Goal: Task Accomplishment & Management: Manage account settings

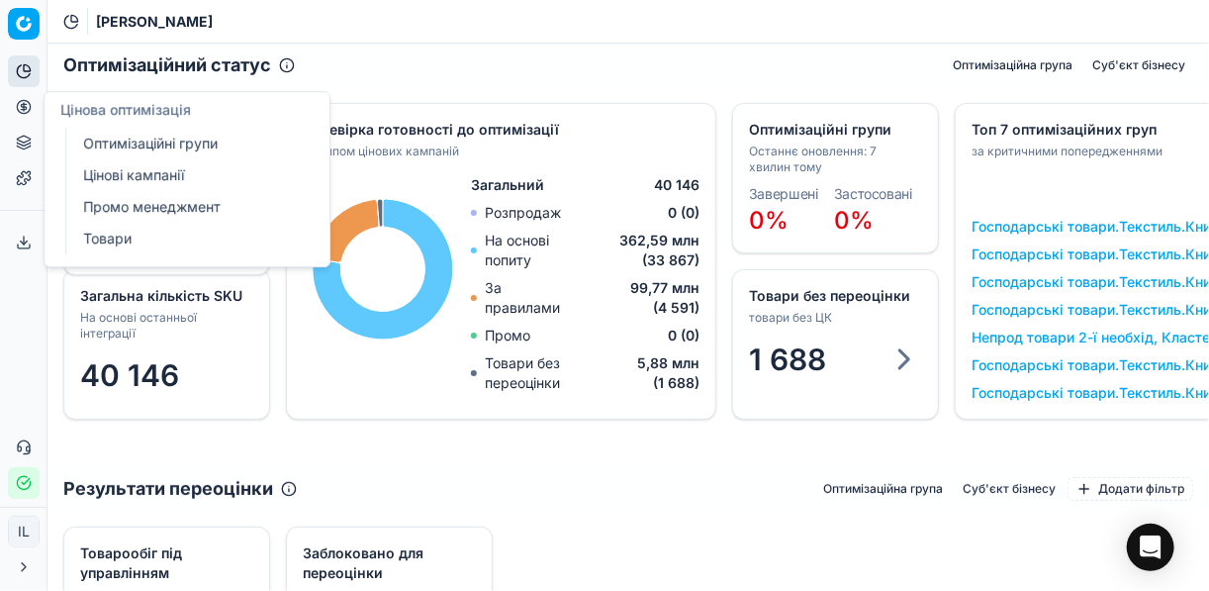
click at [22, 113] on circle at bounding box center [23, 106] width 13 height 13
click at [111, 138] on link "Оптимізаційні групи" at bounding box center [190, 144] width 230 height 28
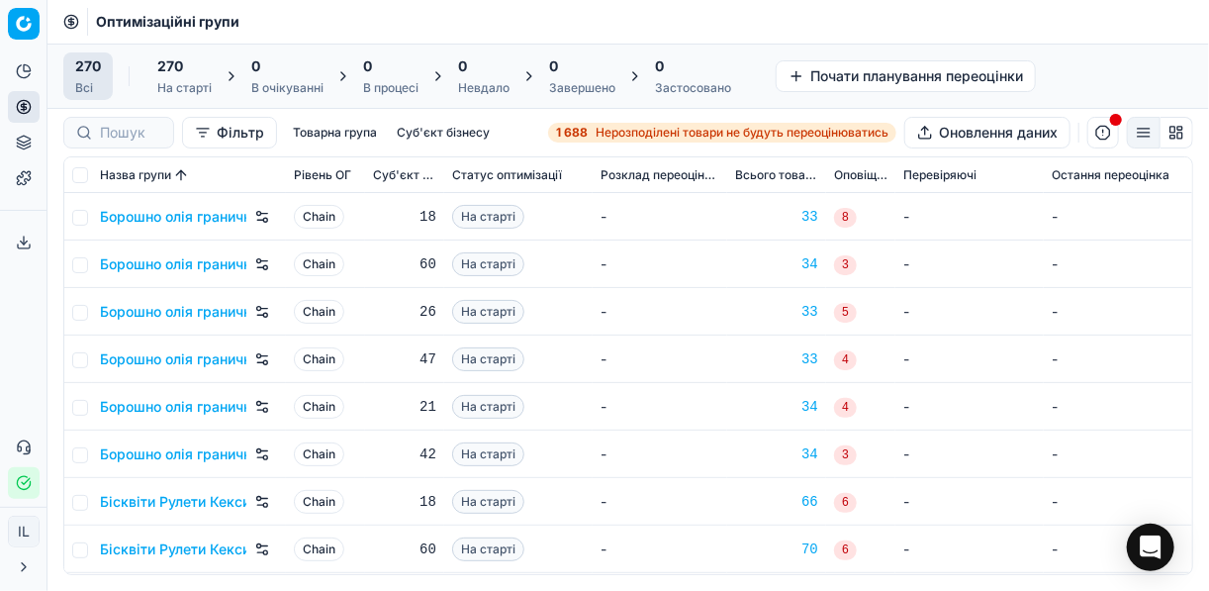
click at [595, 136] on span "Нерозподілені товари не будуть переоцінюватись" at bounding box center [741, 133] width 293 height 16
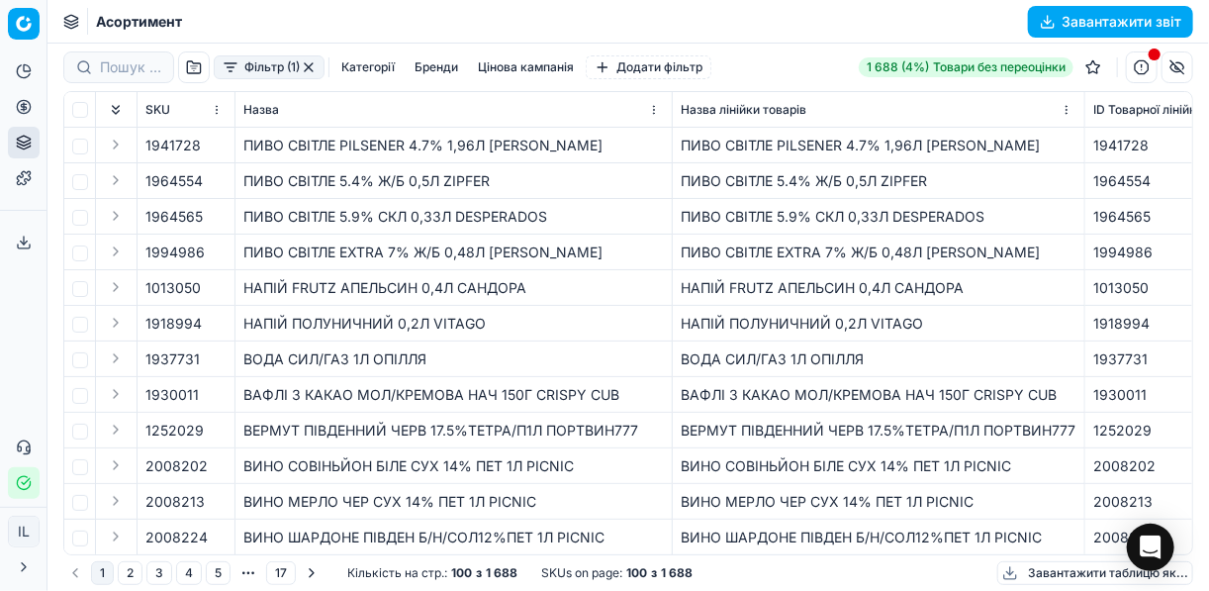
click at [223, 72] on button "Фільтр (1)" at bounding box center [269, 67] width 111 height 24
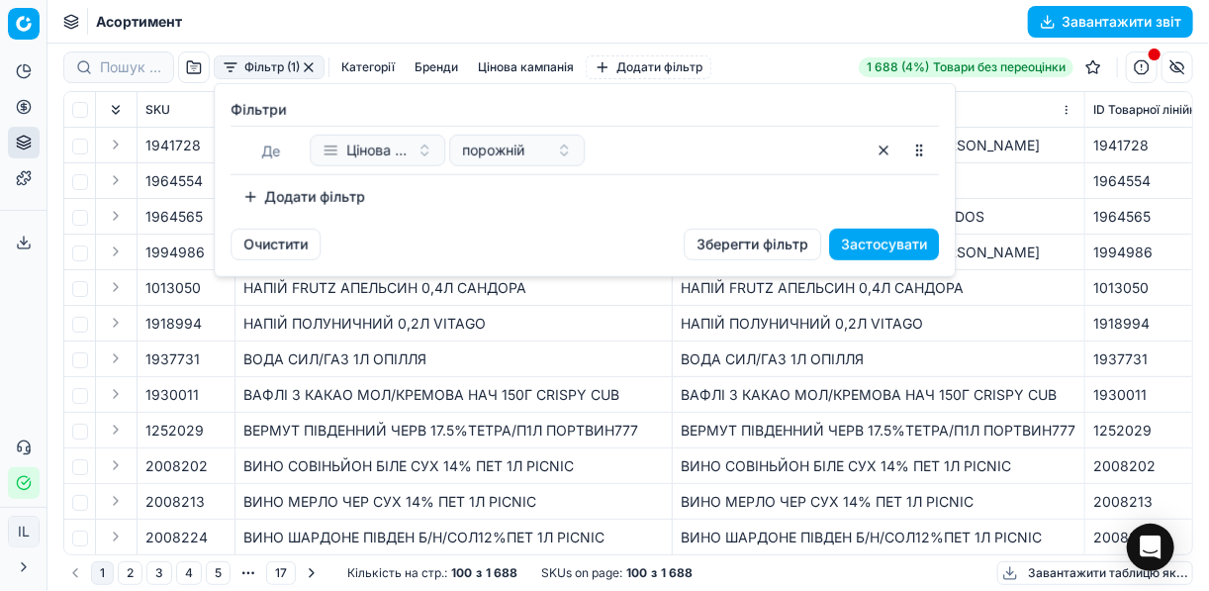
click at [260, 196] on button "Додати фільтр" at bounding box center [303, 197] width 146 height 32
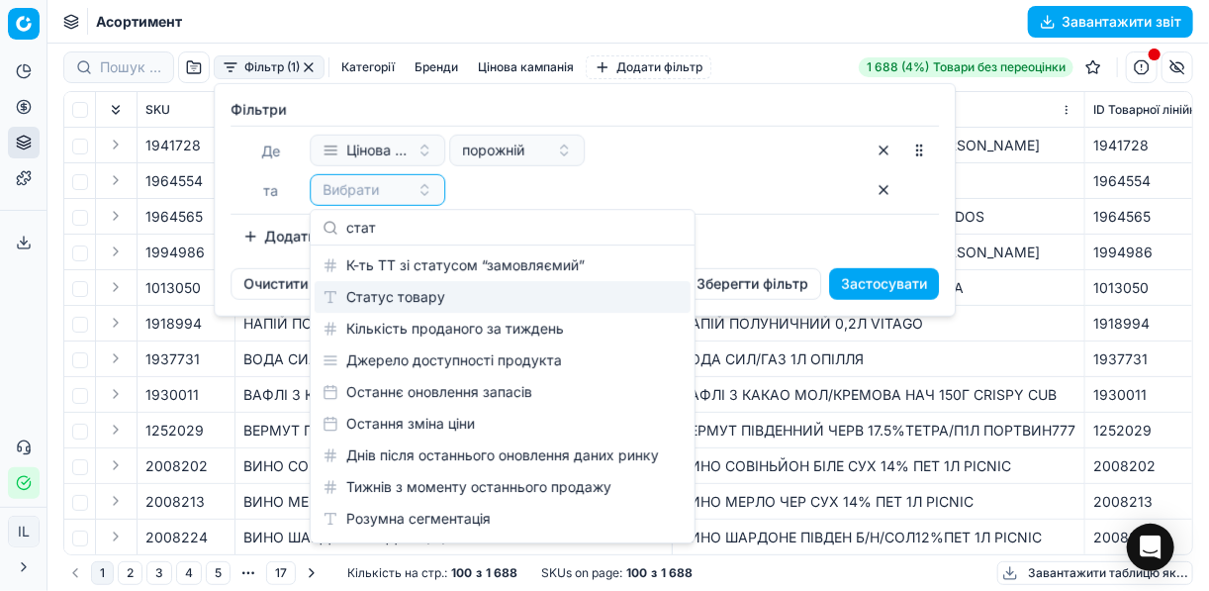
type input "стат"
drag, startPoint x: 412, startPoint y: 299, endPoint x: 434, endPoint y: 285, distance: 25.8
click at [413, 300] on div "Статус товару" at bounding box center [503, 297] width 376 height 32
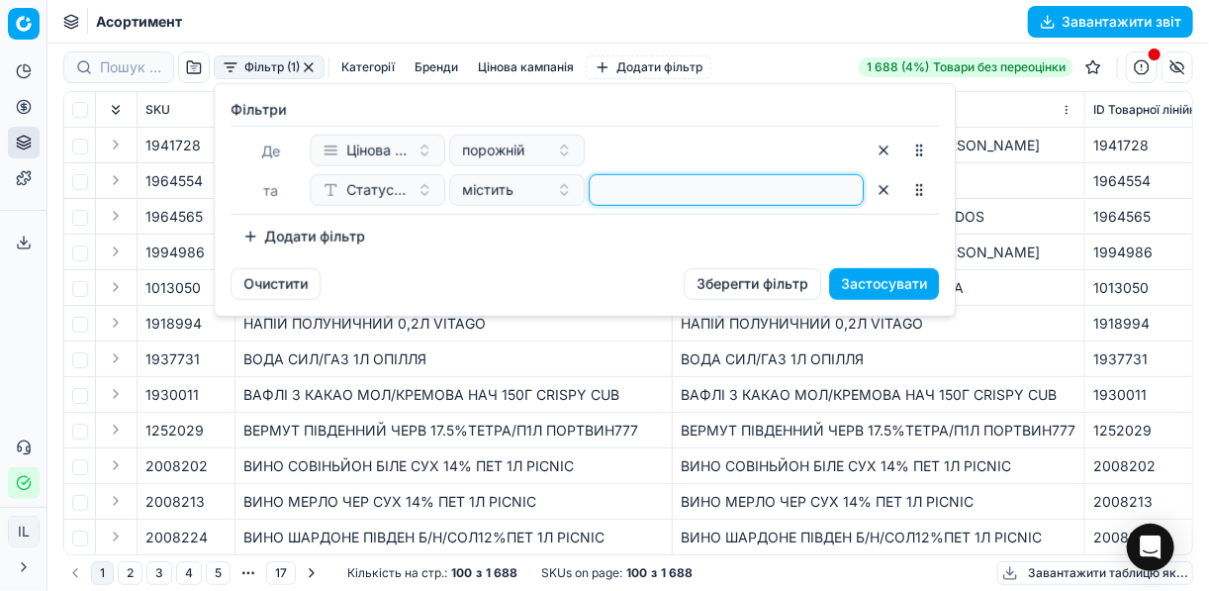
click at [599, 194] on input at bounding box center [725, 190] width 257 height 30
type input "1"
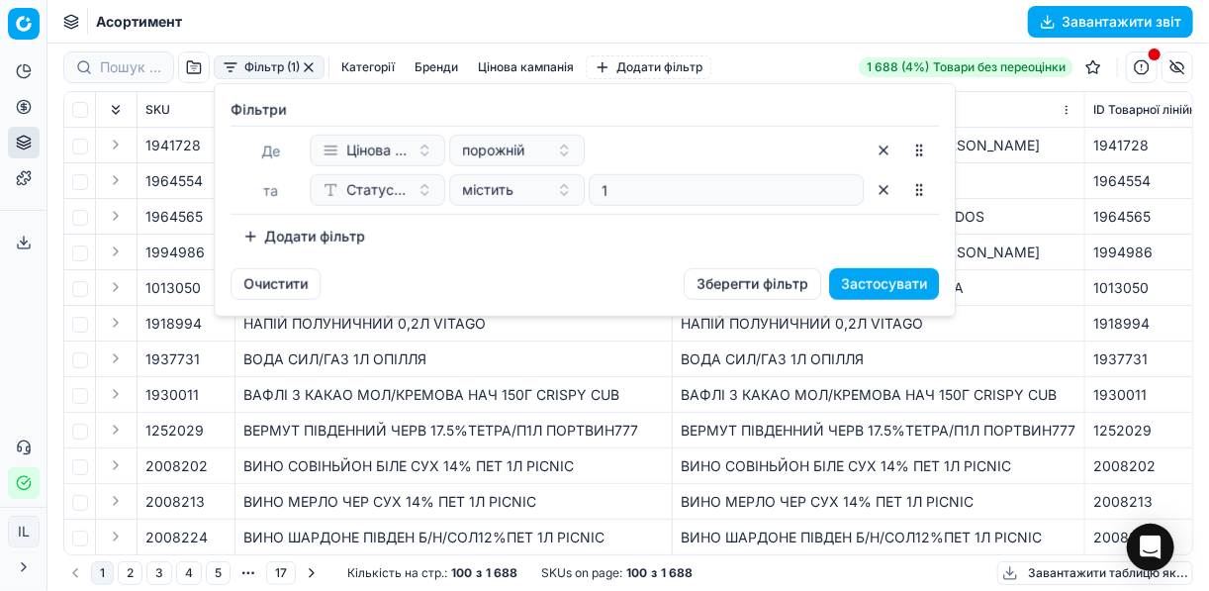
click at [261, 240] on button "Додати фільтр" at bounding box center [303, 237] width 146 height 32
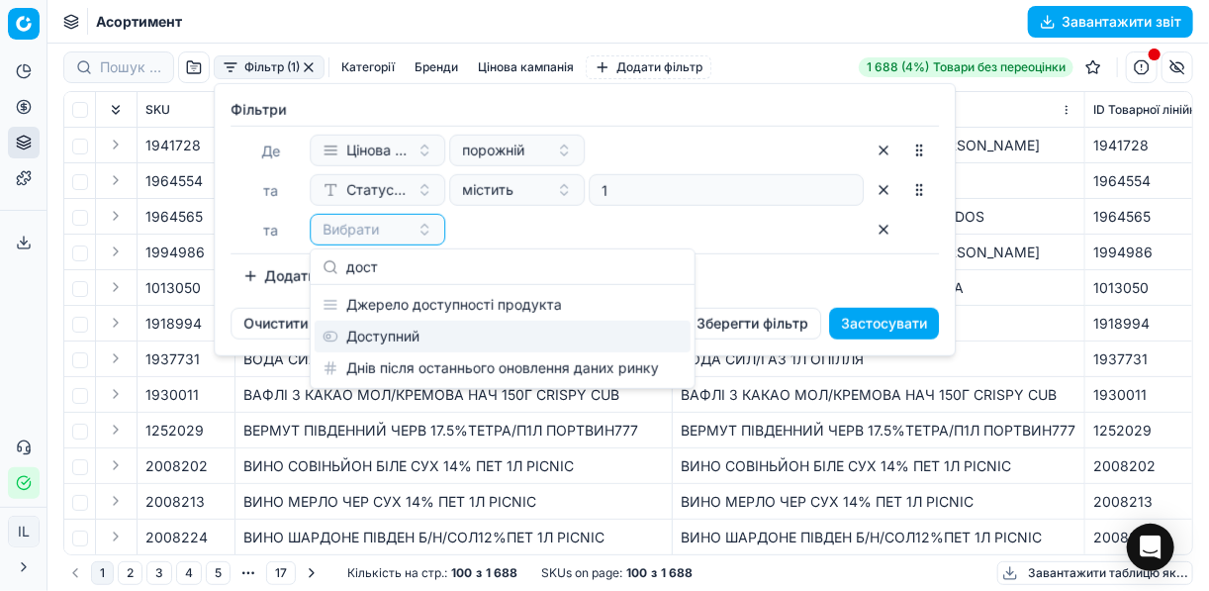
type input "дост"
click at [460, 344] on div "Доступний" at bounding box center [503, 336] width 376 height 32
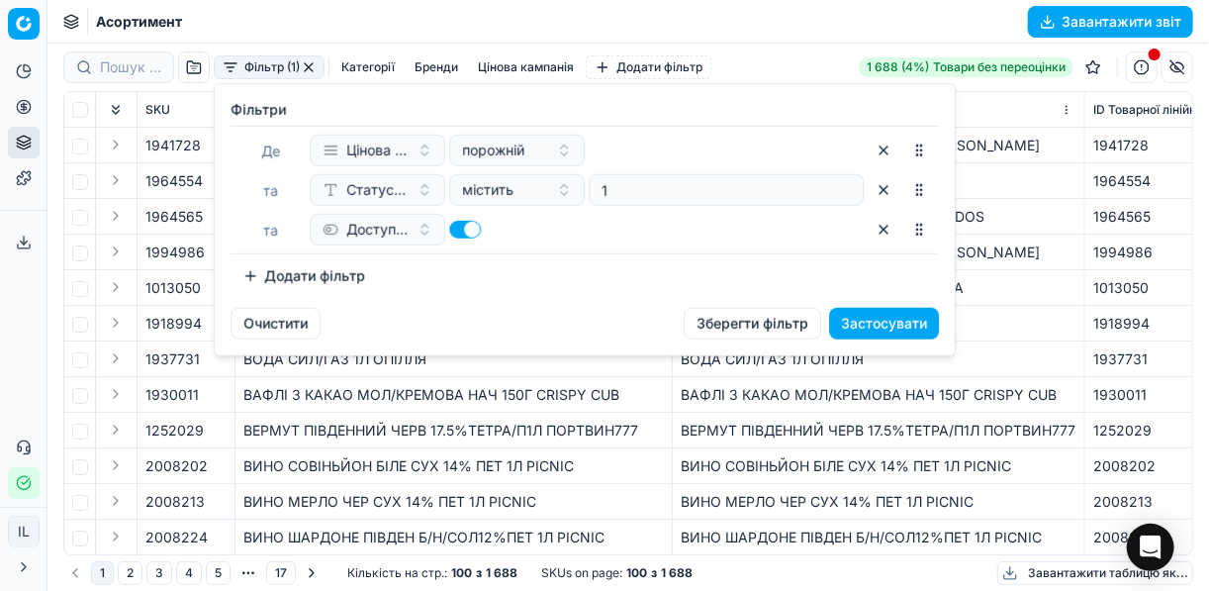
click at [247, 275] on button "Додати фільтр" at bounding box center [303, 276] width 146 height 32
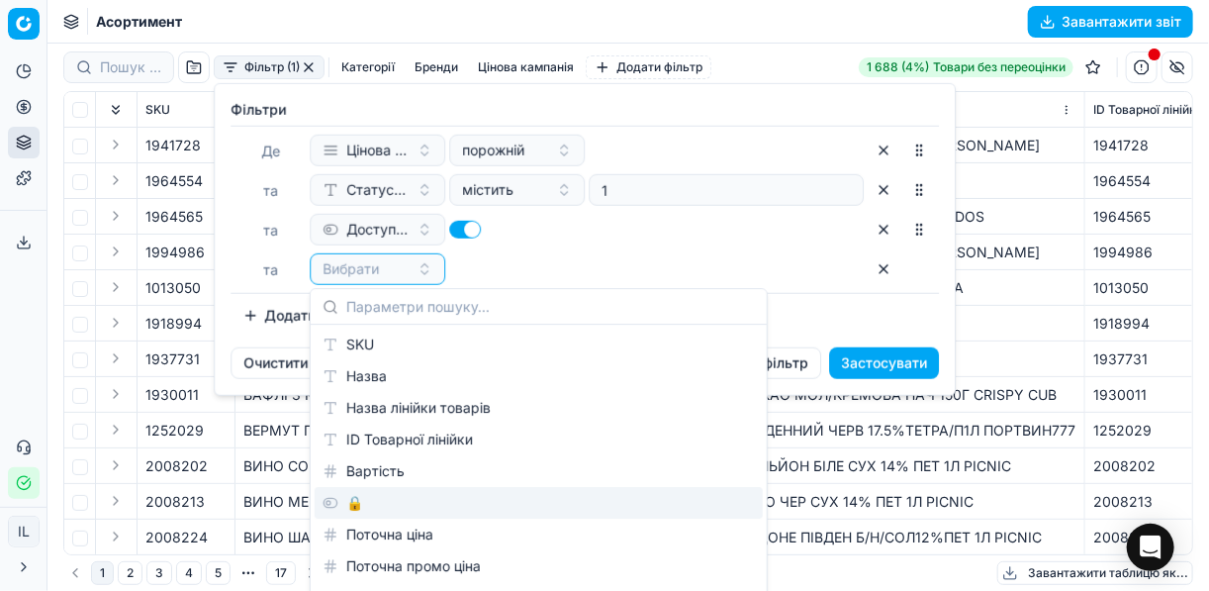
click at [360, 506] on div "🔒" at bounding box center [539, 503] width 448 height 32
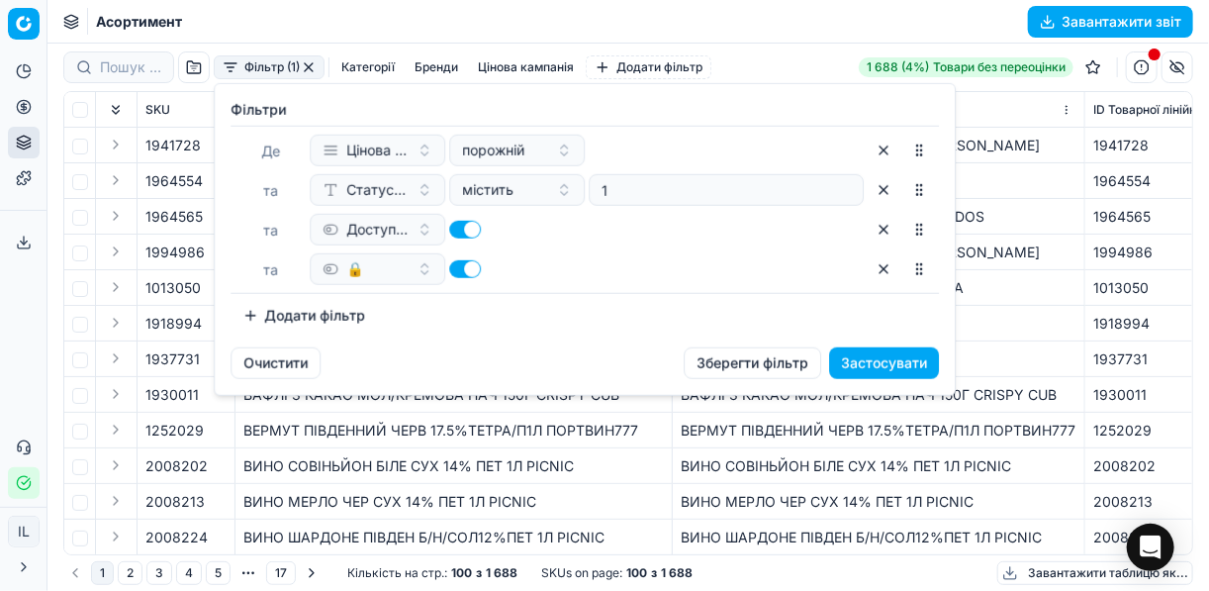
click at [455, 266] on button "button" at bounding box center [465, 269] width 32 height 18
checkbox input "false"
click at [861, 356] on button "Застосувати" at bounding box center [884, 363] width 110 height 32
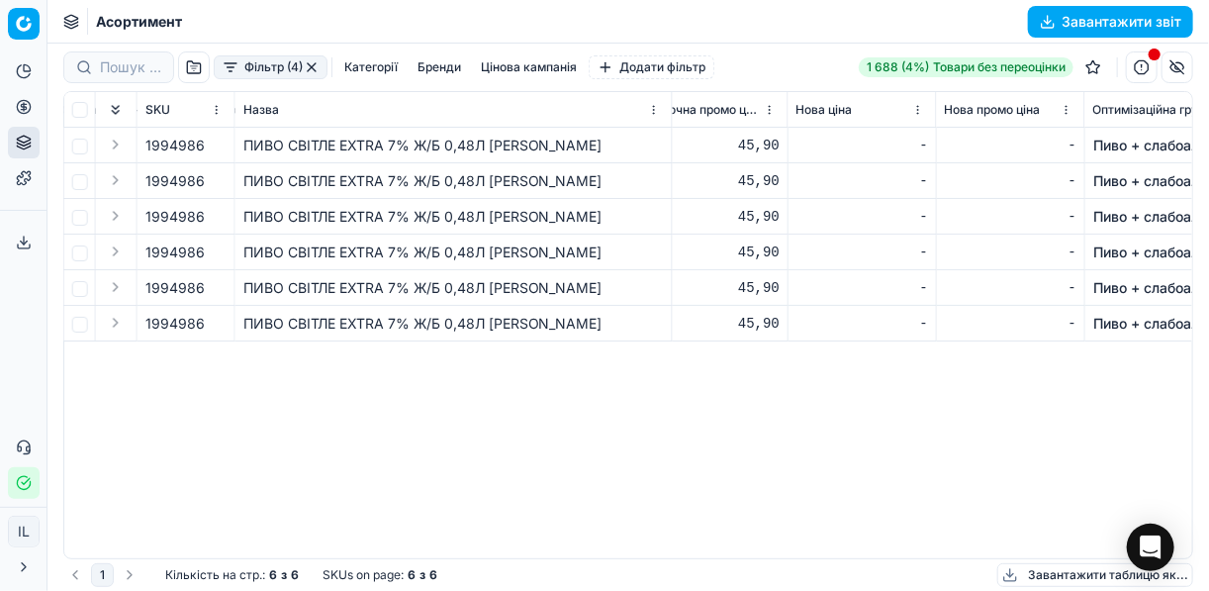
scroll to position [0, 979]
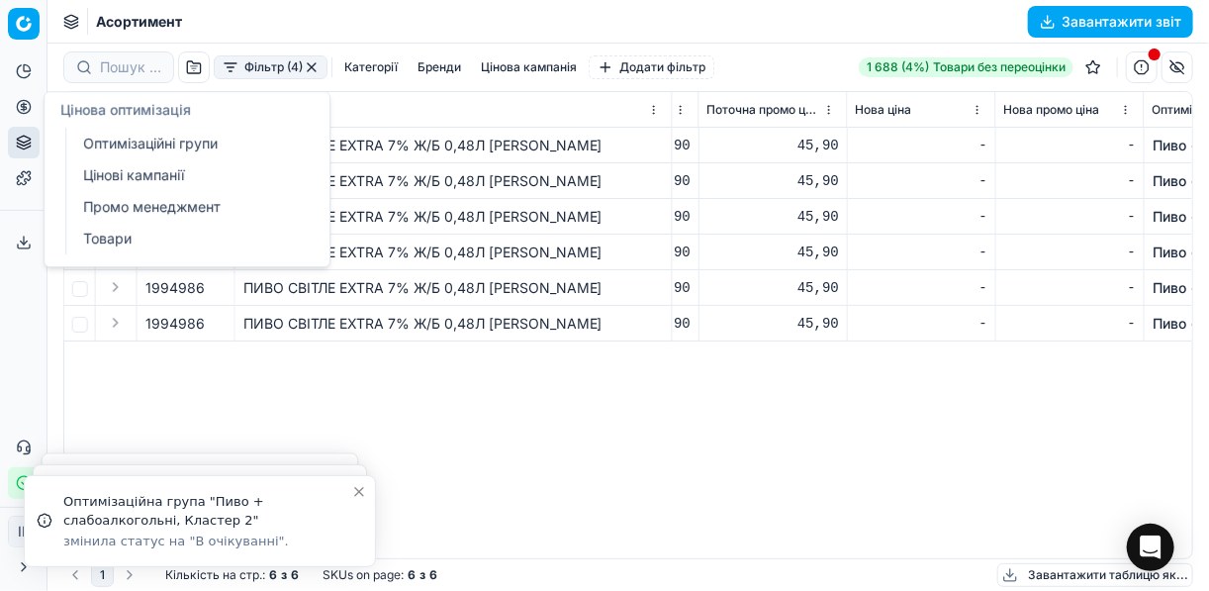
click at [28, 104] on icon at bounding box center [24, 107] width 16 height 16
click at [128, 136] on link "Оптимізаційні групи" at bounding box center [190, 144] width 230 height 28
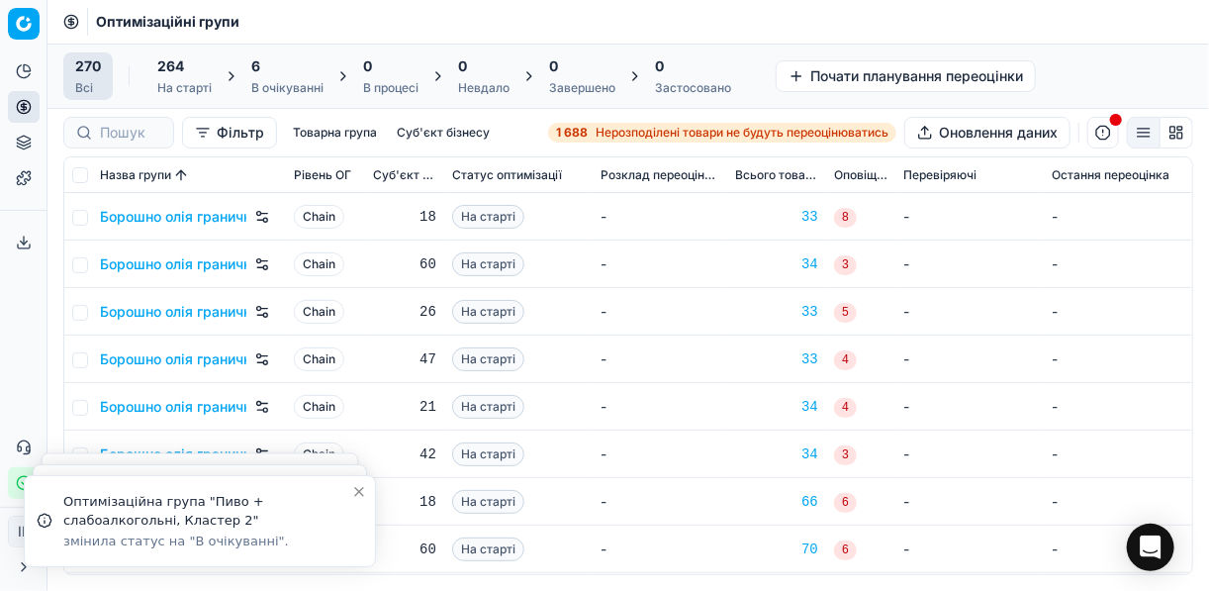
click at [292, 73] on div "6" at bounding box center [287, 66] width 72 height 20
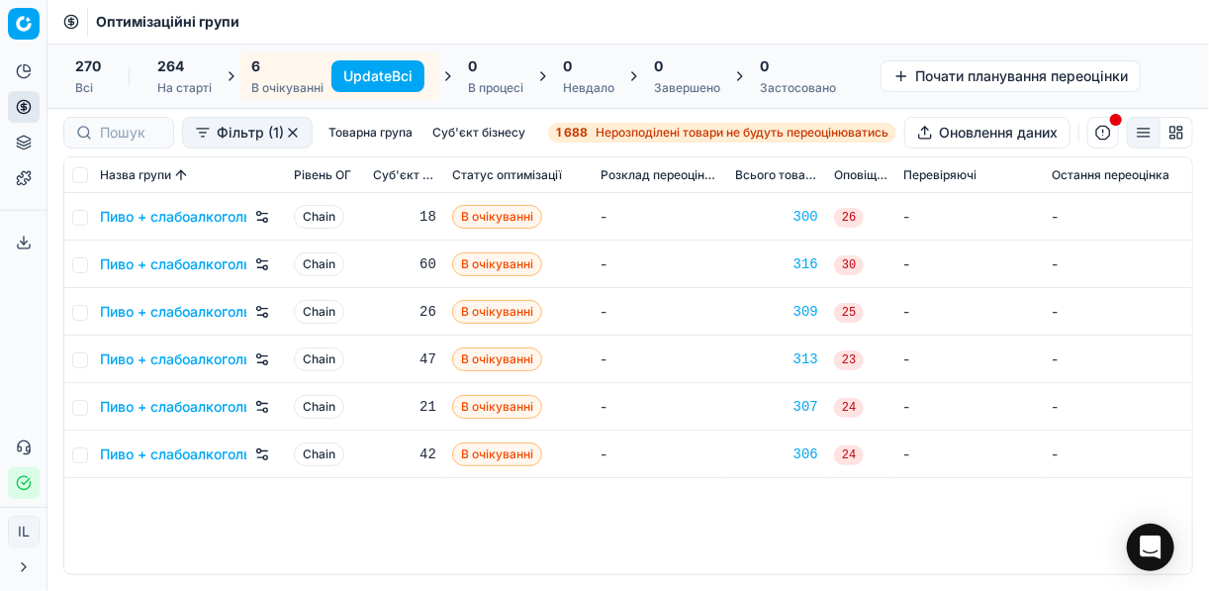
click at [356, 77] on button "Update Всі" at bounding box center [377, 76] width 93 height 32
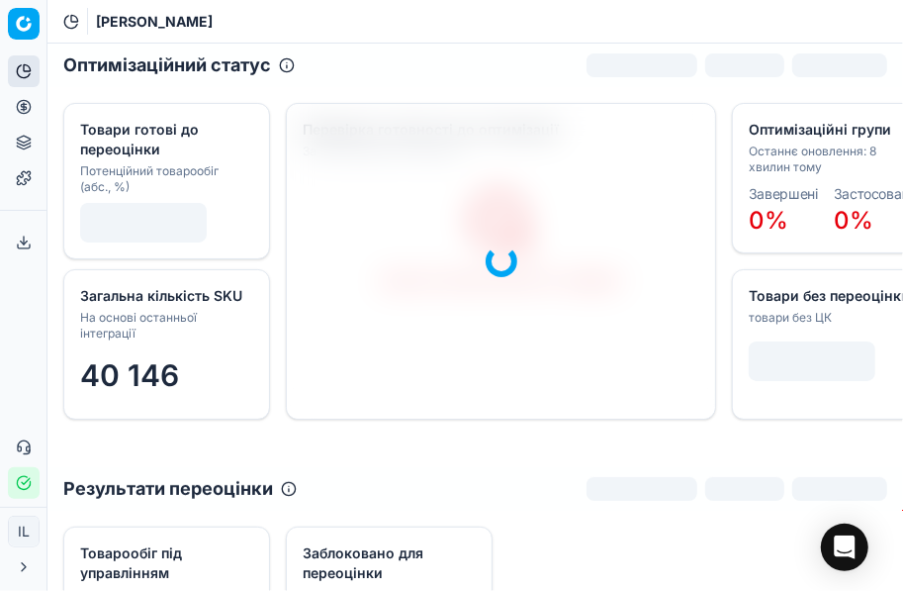
click at [24, 103] on icon at bounding box center [24, 107] width 16 height 16
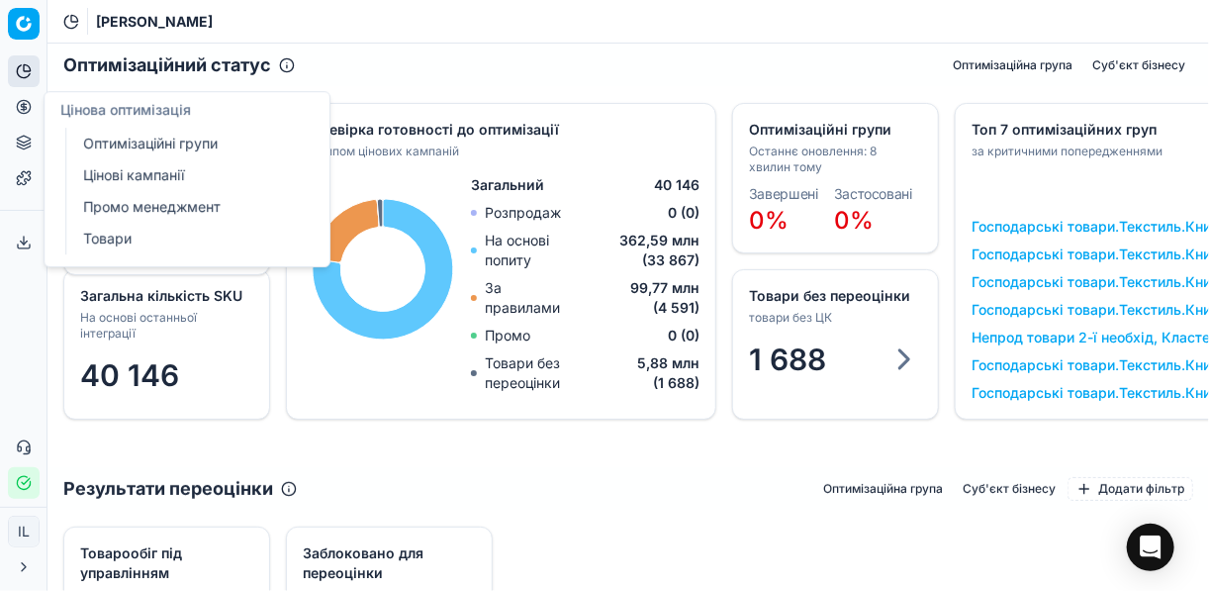
click at [126, 169] on link "Цінові кампанії" at bounding box center [190, 175] width 230 height 28
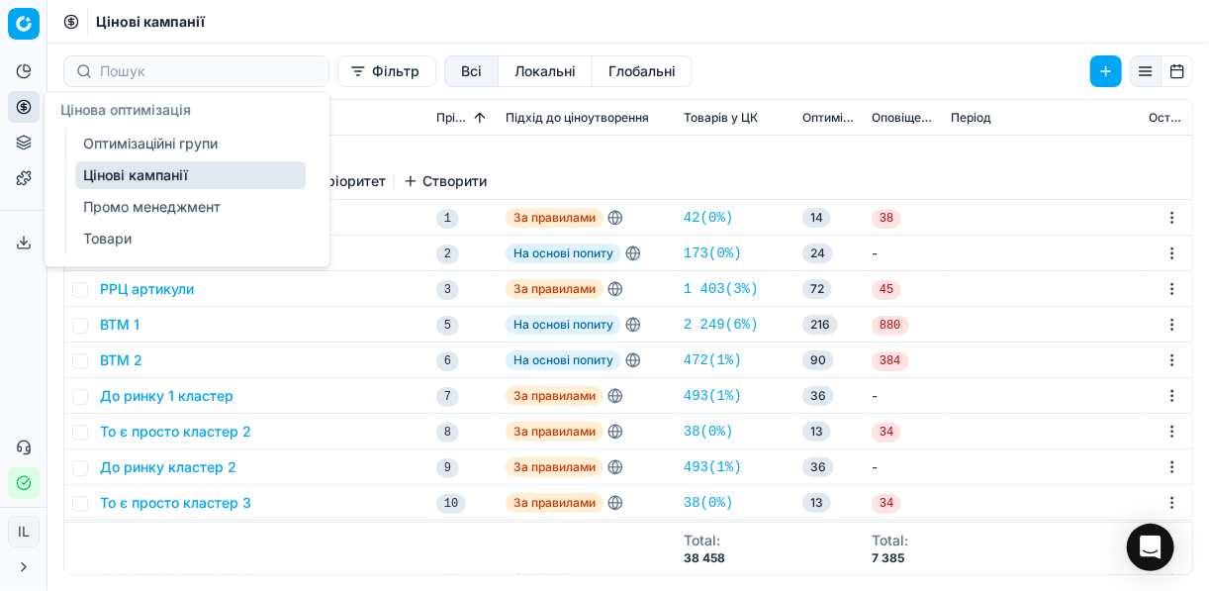
click at [154, 180] on link "Цінові кампанії" at bounding box center [190, 175] width 230 height 28
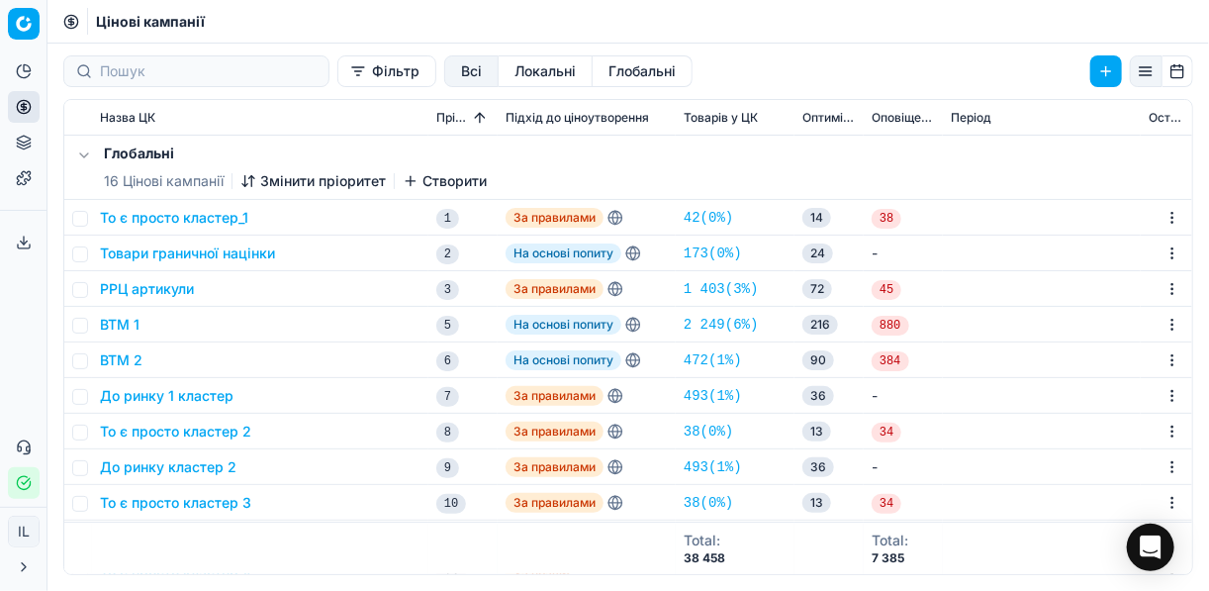
click at [337, 79] on button "Фільтр" at bounding box center [386, 71] width 99 height 32
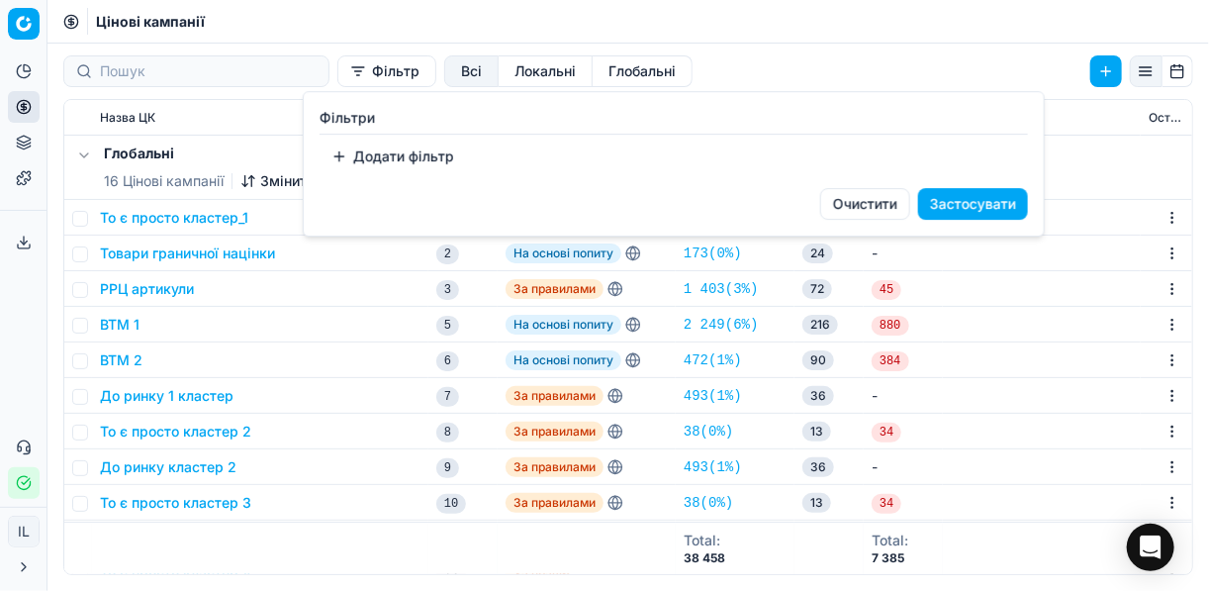
click at [340, 162] on button "Додати фільтр" at bounding box center [393, 156] width 146 height 32
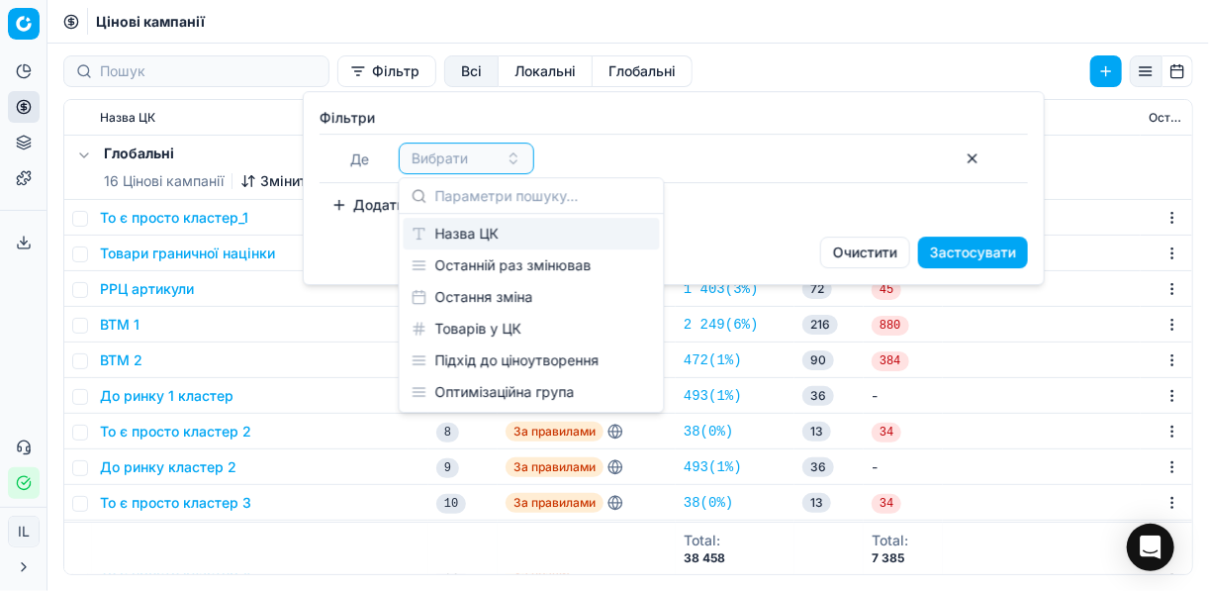
click at [461, 237] on div "Назва ЦК" at bounding box center [532, 234] width 256 height 32
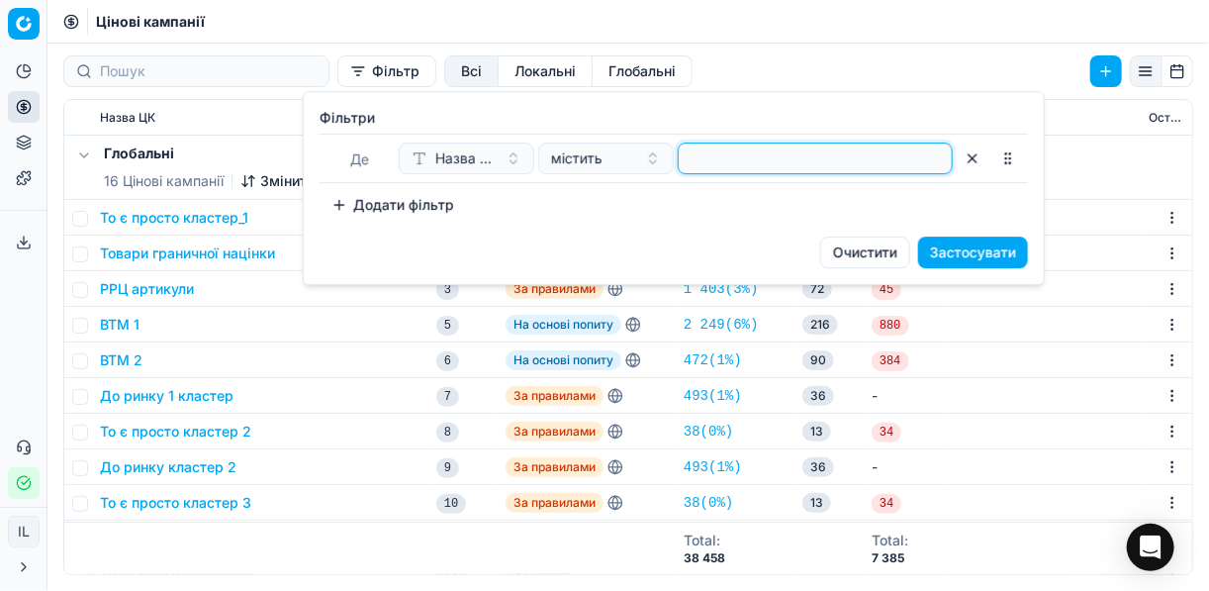
click at [740, 160] on input at bounding box center [814, 158] width 257 height 30
type input "пив"
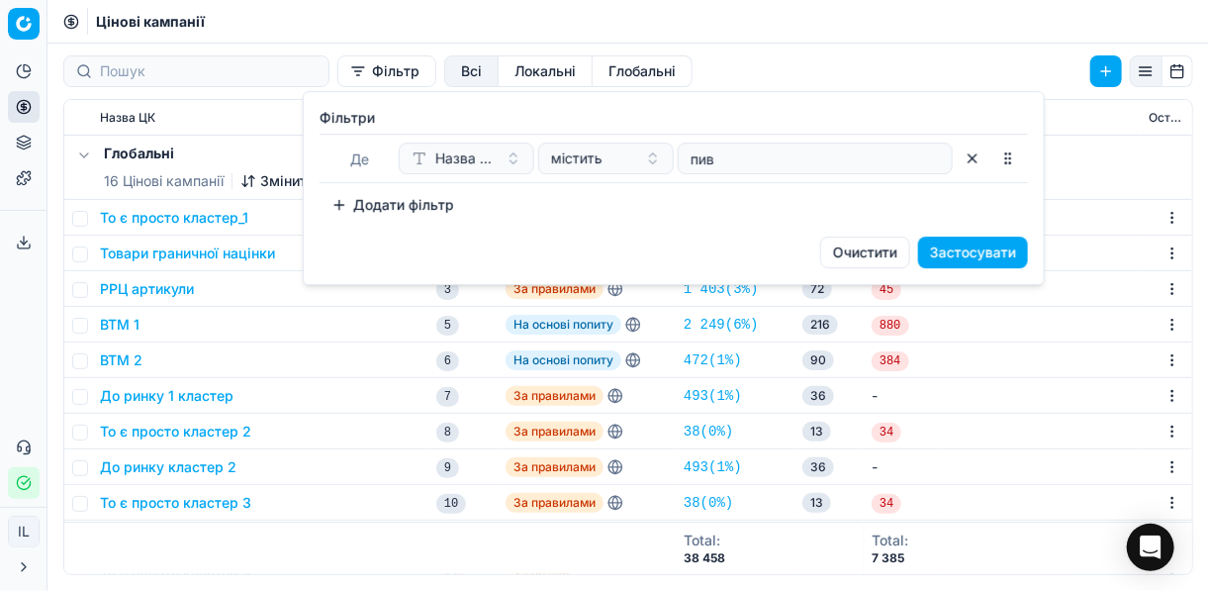
click at [903, 252] on button "Застосувати" at bounding box center [973, 252] width 110 height 32
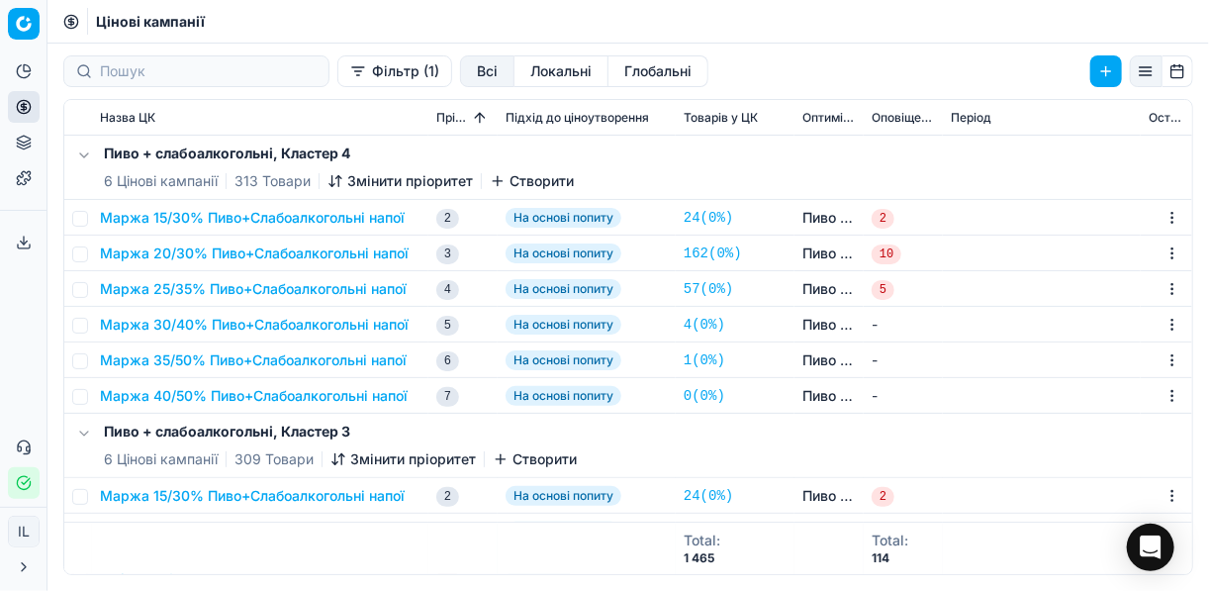
click at [238, 252] on button "Маржа 20/30% Пиво+Слабоалкогольні напої" at bounding box center [254, 253] width 309 height 20
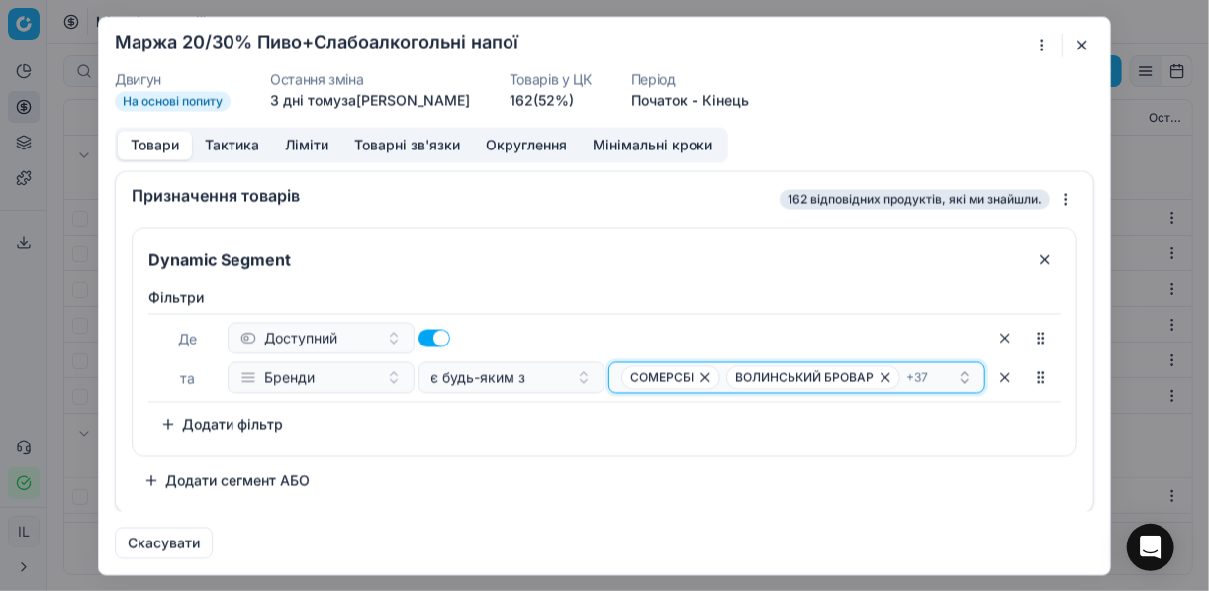
click at [903, 376] on div "СОМЕРСБІ ВОЛИНСЬКИЙ БРОВАР + 37" at bounding box center [788, 377] width 335 height 24
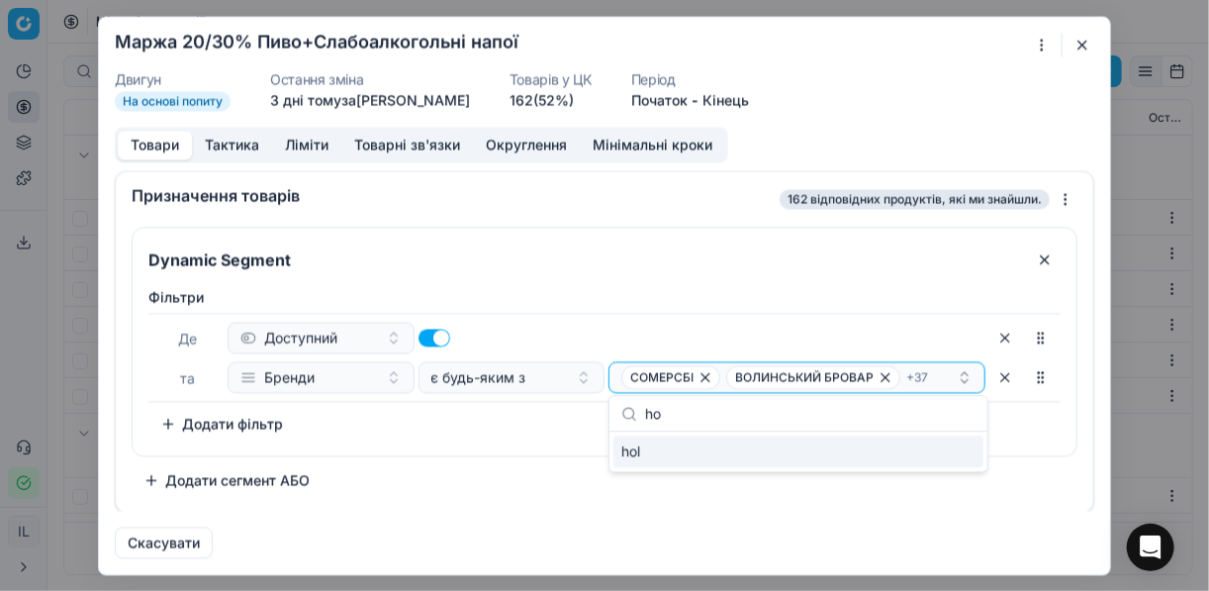
type input "h"
type input "HOLSTEN"
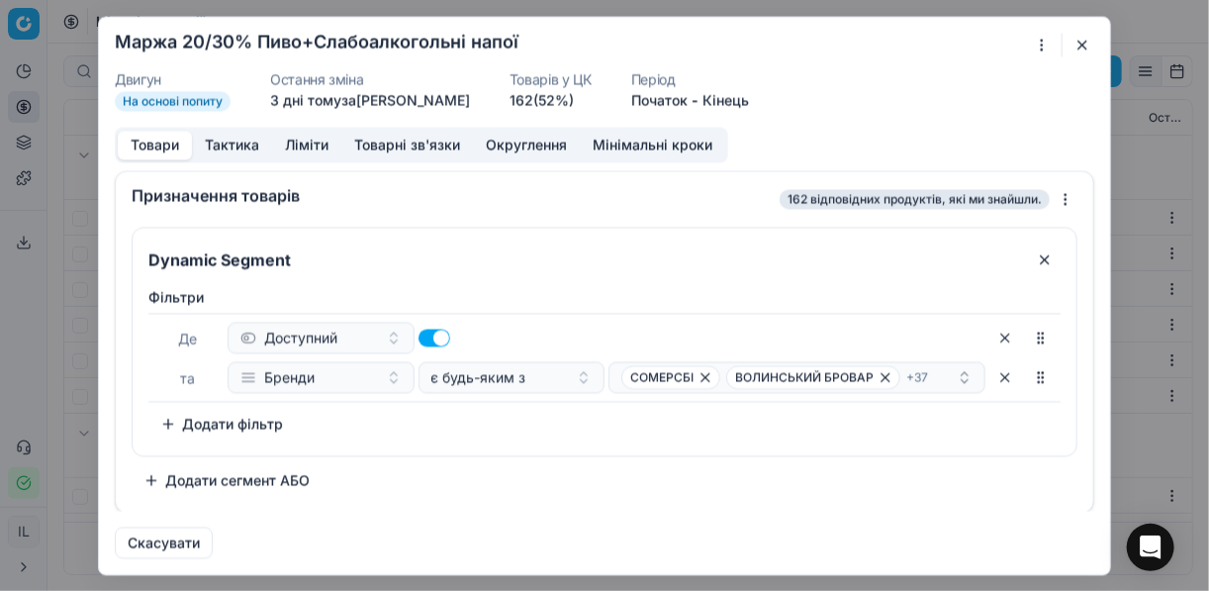
click at [553, 451] on div "Фiльтри Де Доступний та Бренди є будь-яким з СОМЕРСБІ ВОЛИНСЬКИЙ БРОВАР + 37 To…" at bounding box center [605, 367] width 944 height 176
click at [903, 47] on button "button" at bounding box center [1082, 45] width 24 height 24
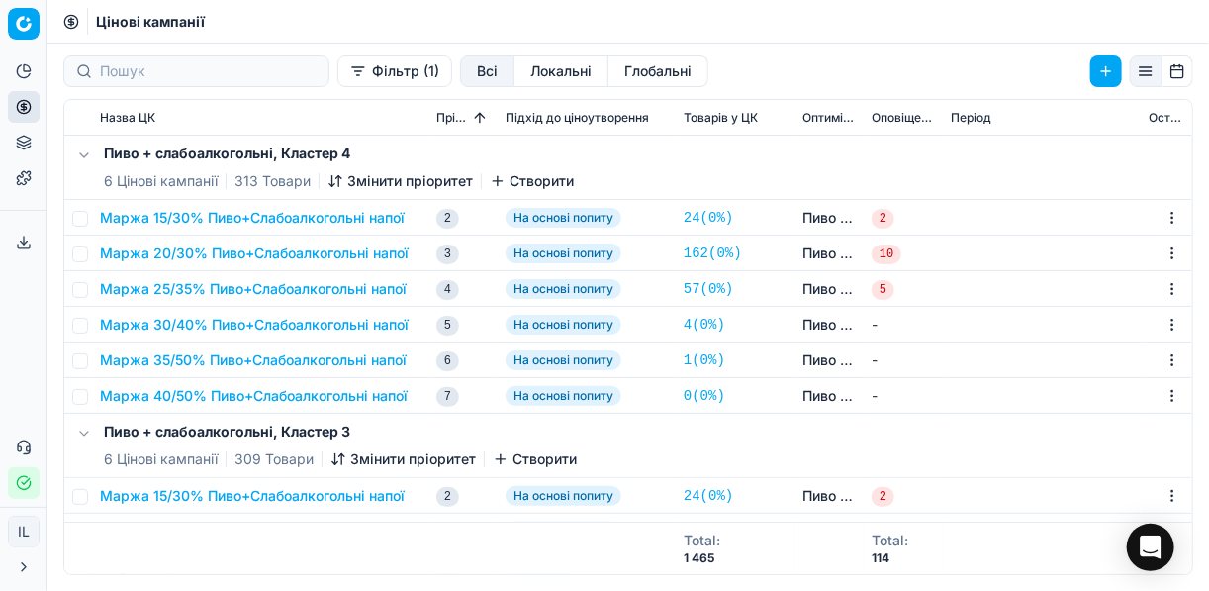
click at [256, 291] on button "Маржа 25/35% Пиво+Слабоалкогольні напої" at bounding box center [253, 289] width 307 height 20
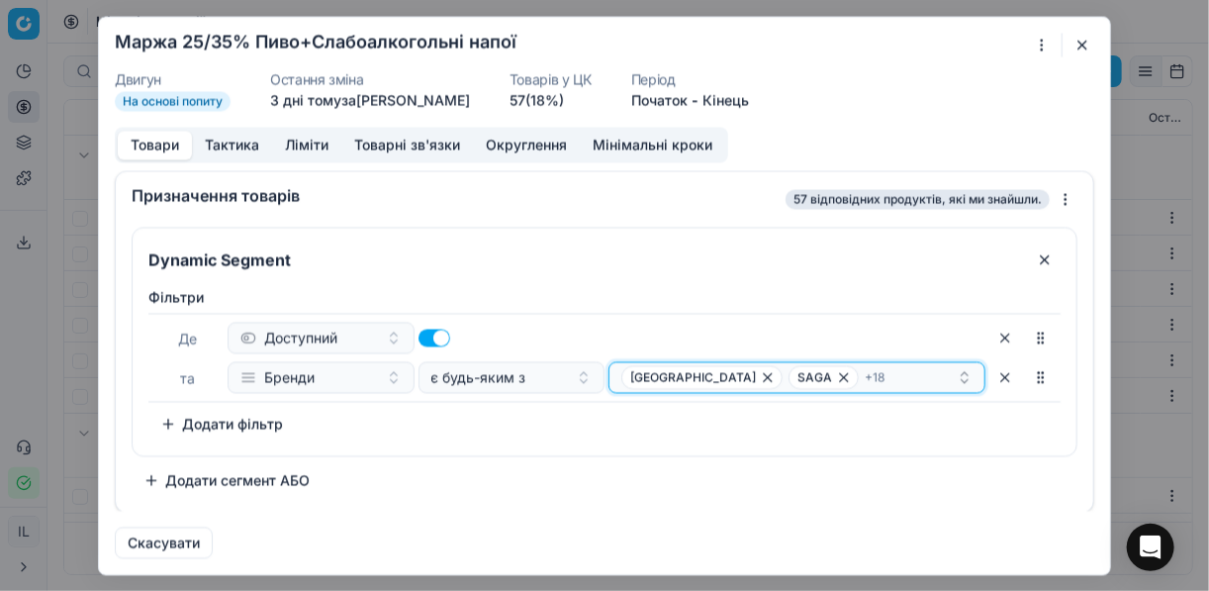
click at [860, 373] on div "ЖАШКІВСЬКЕ SAGA + 18" at bounding box center [788, 377] width 335 height 24
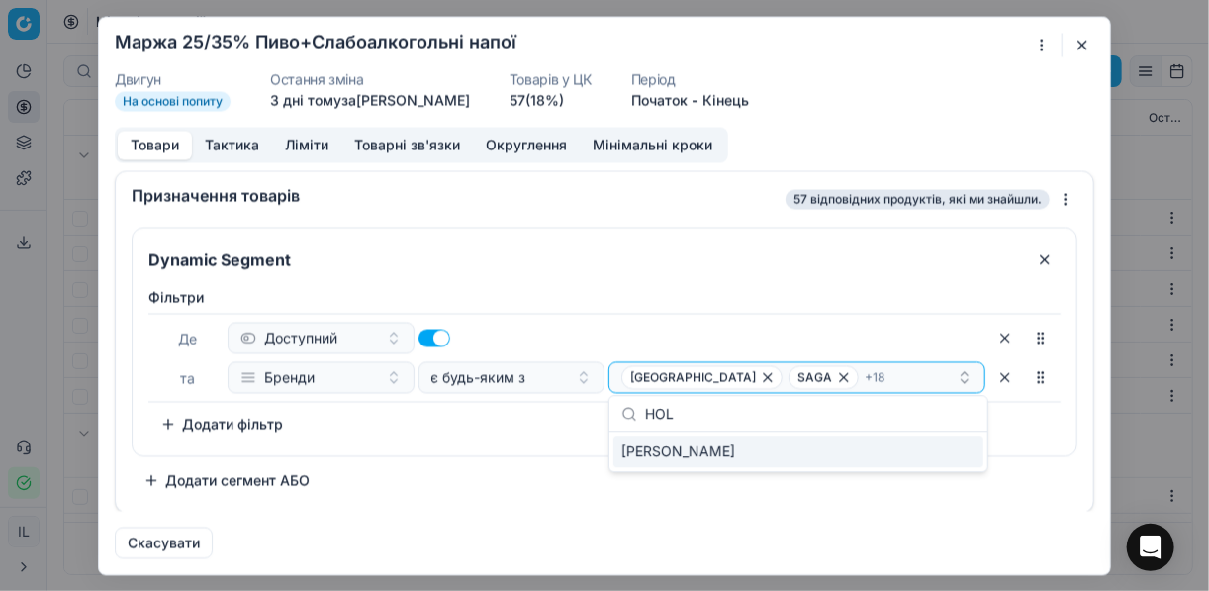
type input "HOL"
click at [903, 458] on div "HOLSTEN" at bounding box center [798, 451] width 370 height 32
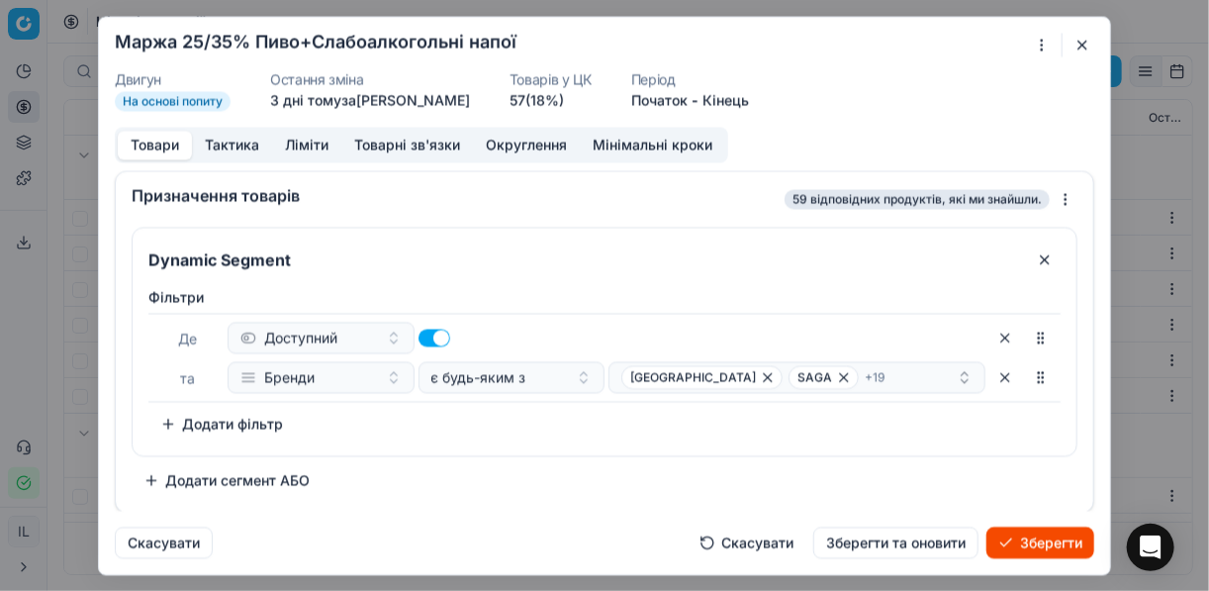
click at [903, 542] on button "Зберегти" at bounding box center [1040, 542] width 108 height 32
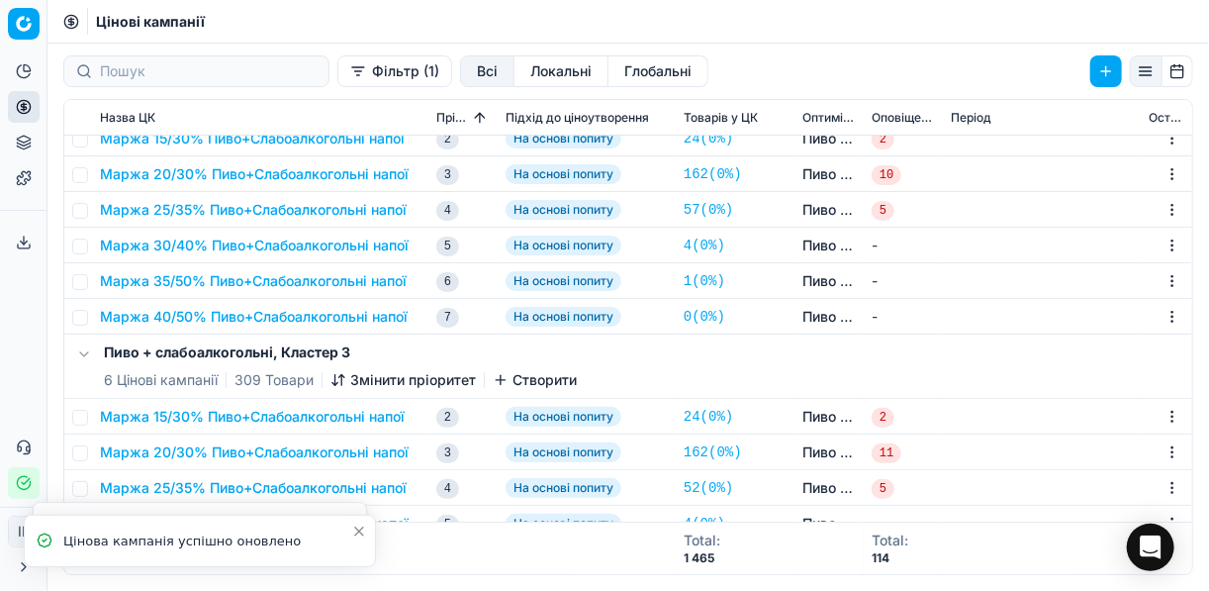
scroll to position [237, 0]
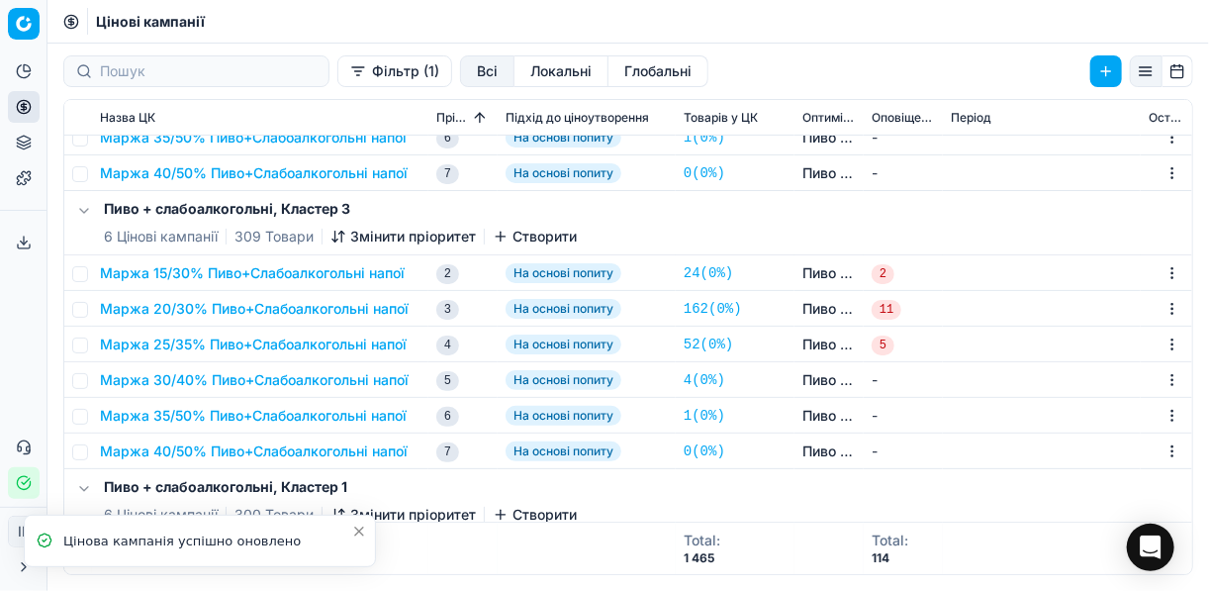
click at [214, 345] on button "Маржа 25/35% Пиво+Слабоалкогольні напої" at bounding box center [253, 344] width 307 height 20
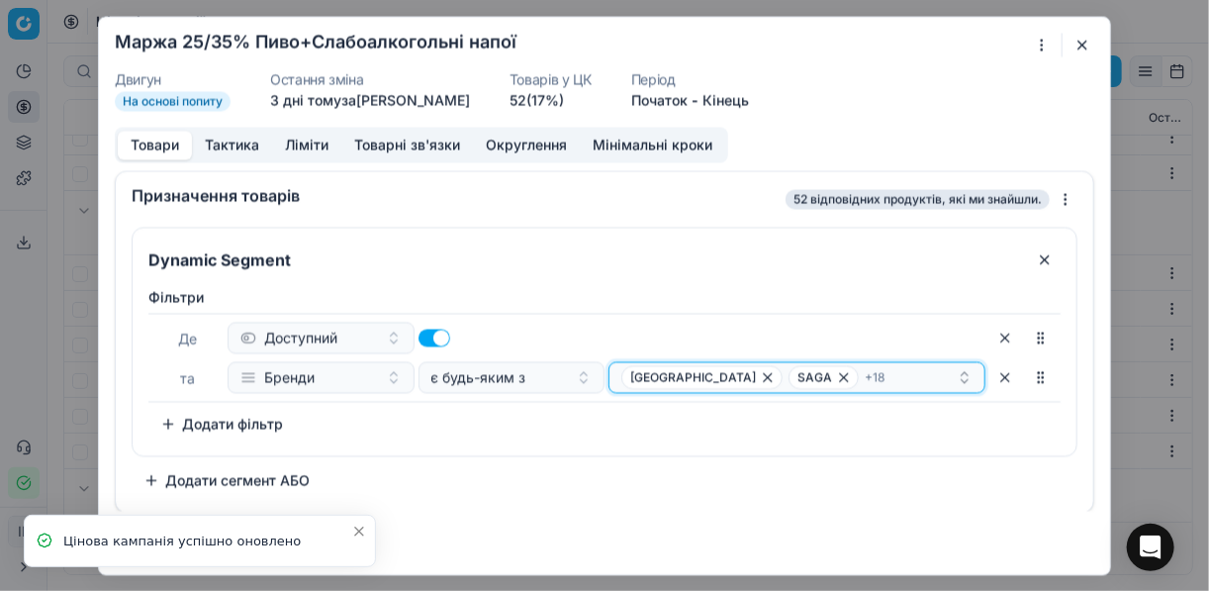
click at [885, 378] on div "ЖАШКІВСЬКЕ SAGA + 18" at bounding box center [788, 377] width 335 height 24
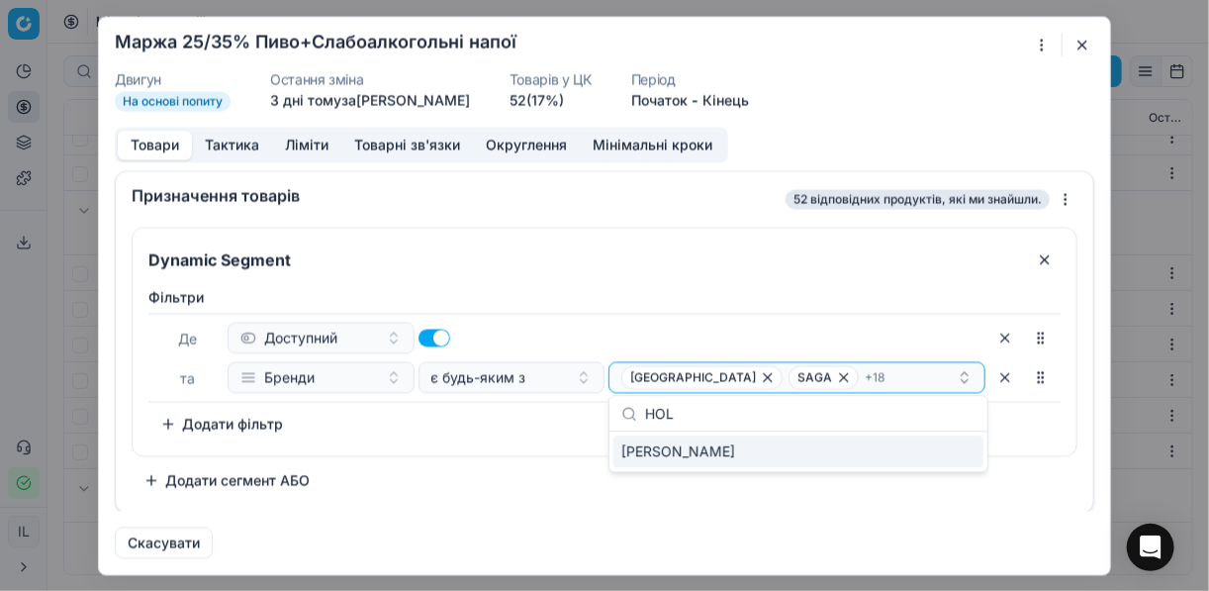
type input "HOL"
click at [903, 455] on div "HOLSTEN" at bounding box center [798, 451] width 370 height 32
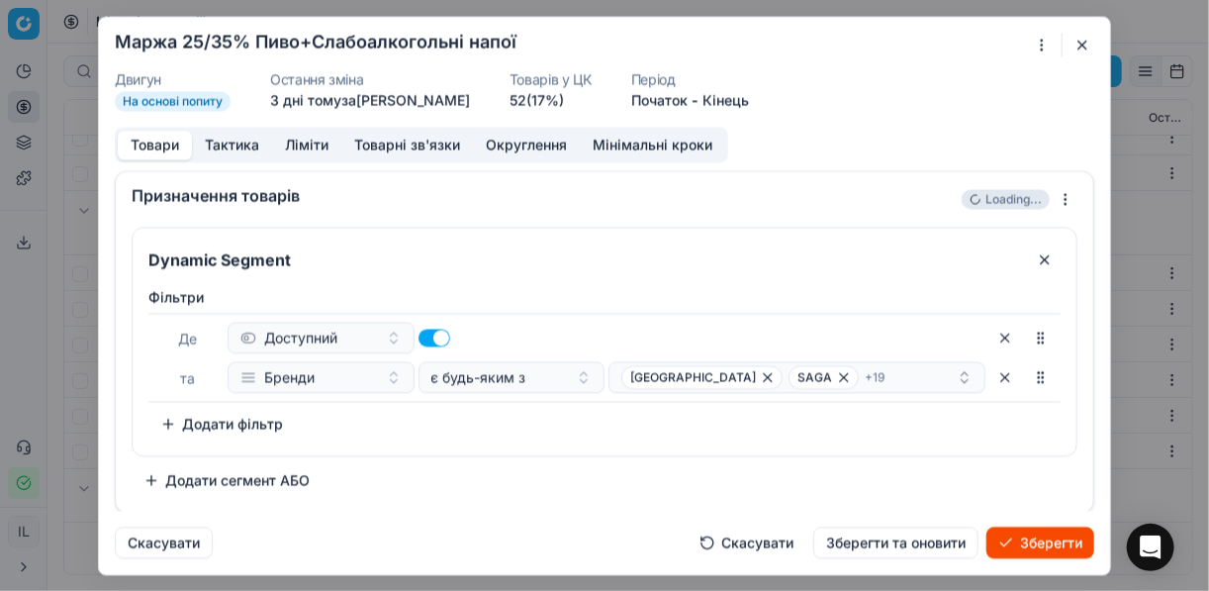
click at [903, 542] on button "Зберегти" at bounding box center [1040, 542] width 108 height 32
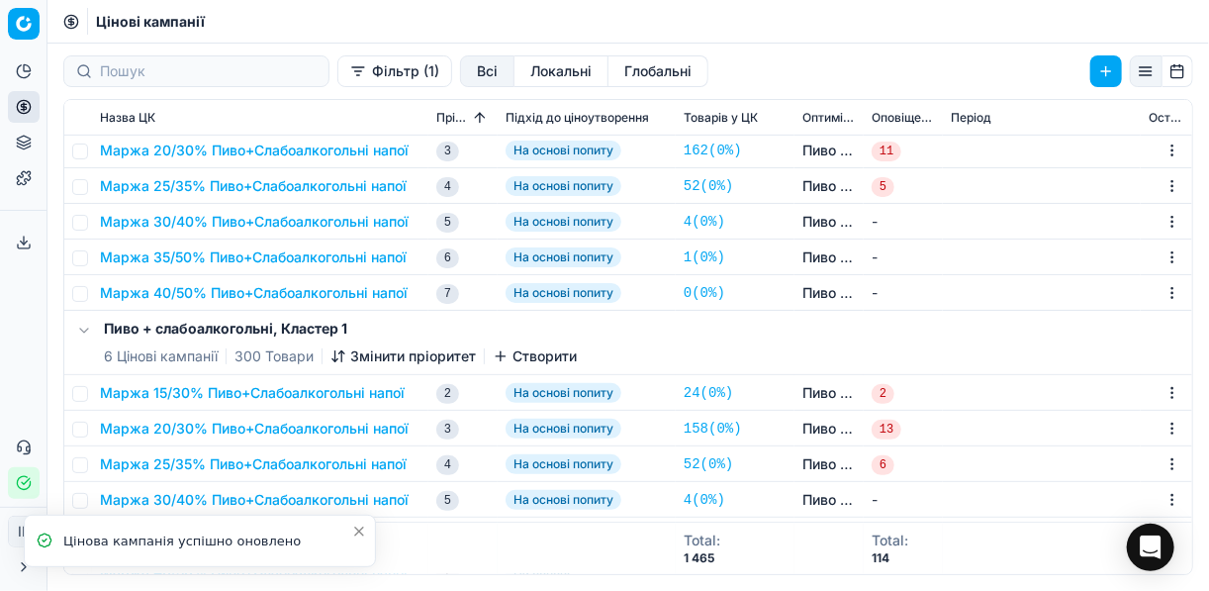
scroll to position [475, 0]
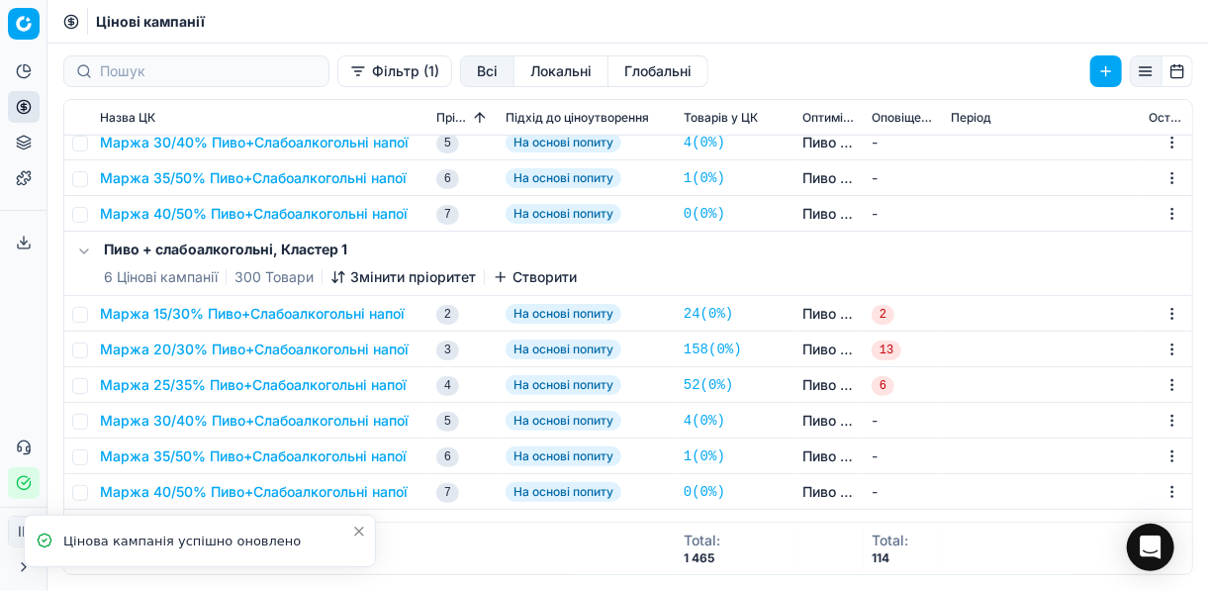
click at [356, 383] on button "Маржа 25/35% Пиво+Слабоалкогольні напої" at bounding box center [253, 385] width 307 height 20
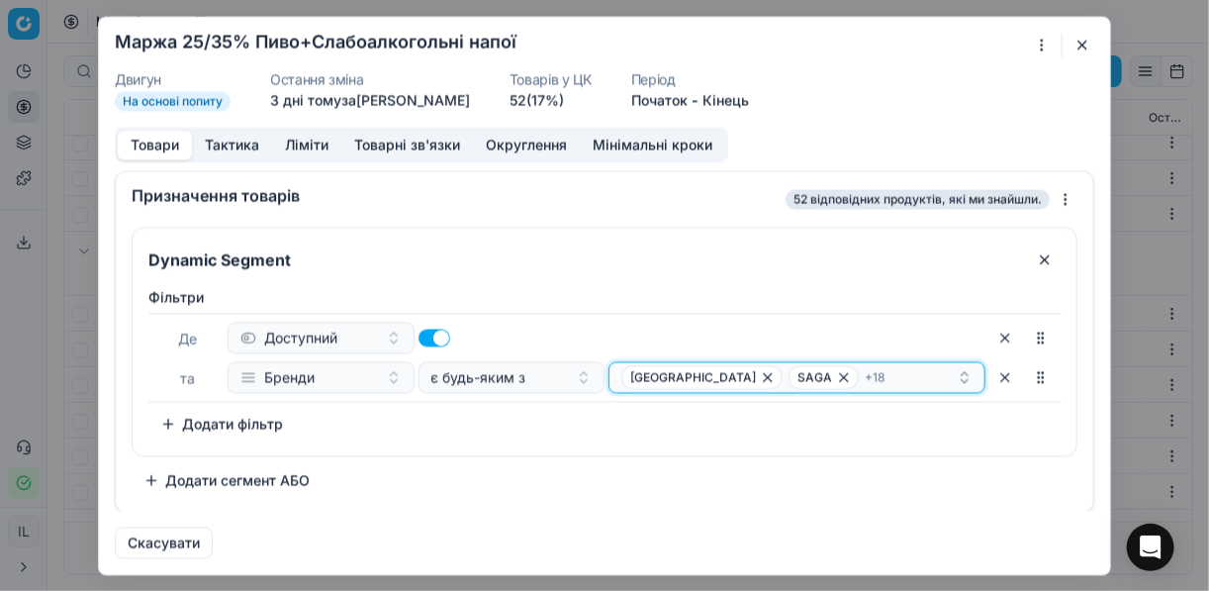
click at [883, 379] on div "ЖАШКІВСЬКЕ SAGA + 18" at bounding box center [788, 377] width 335 height 24
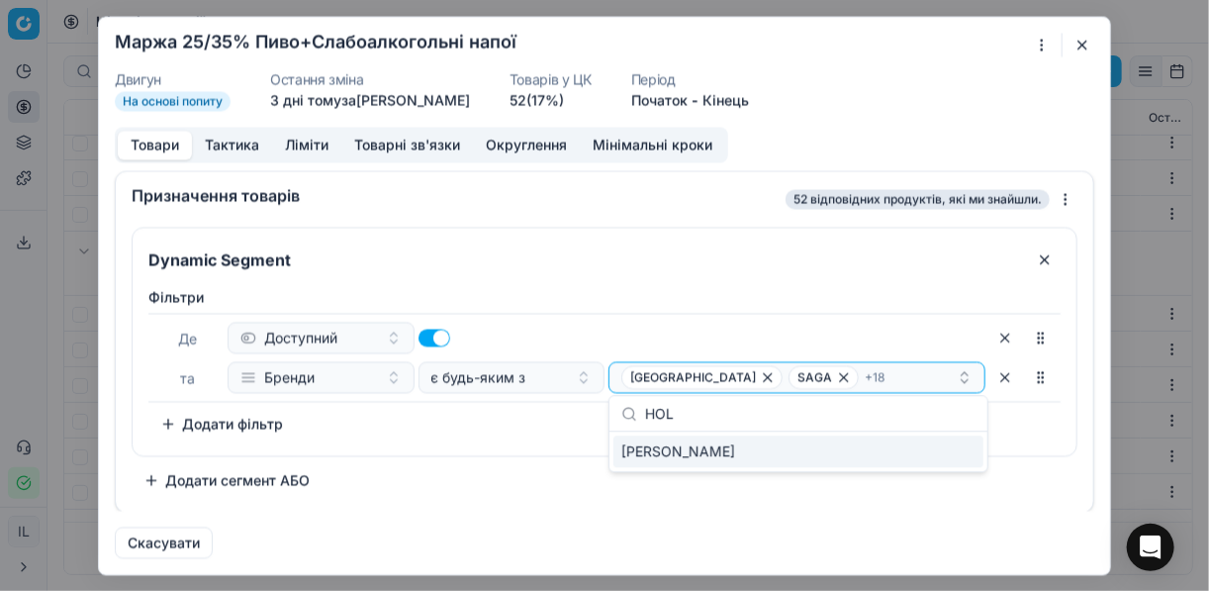
type input "HOL"
click at [903, 452] on div "HOLSTEN" at bounding box center [798, 451] width 370 height 32
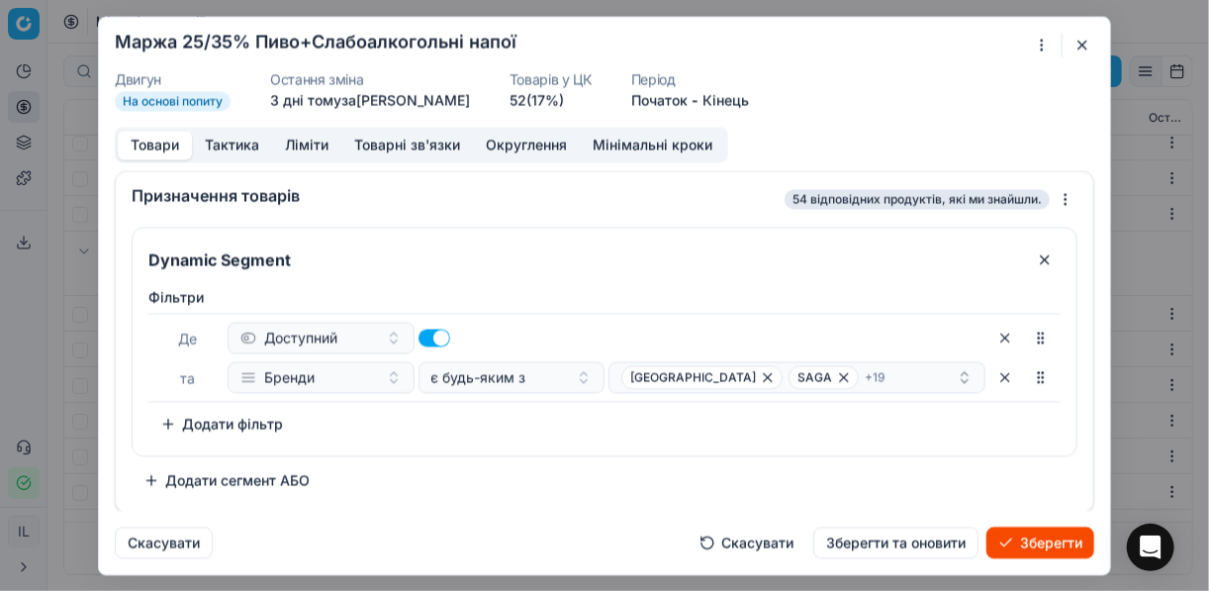
click at [903, 545] on button "Зберегти" at bounding box center [1040, 542] width 108 height 32
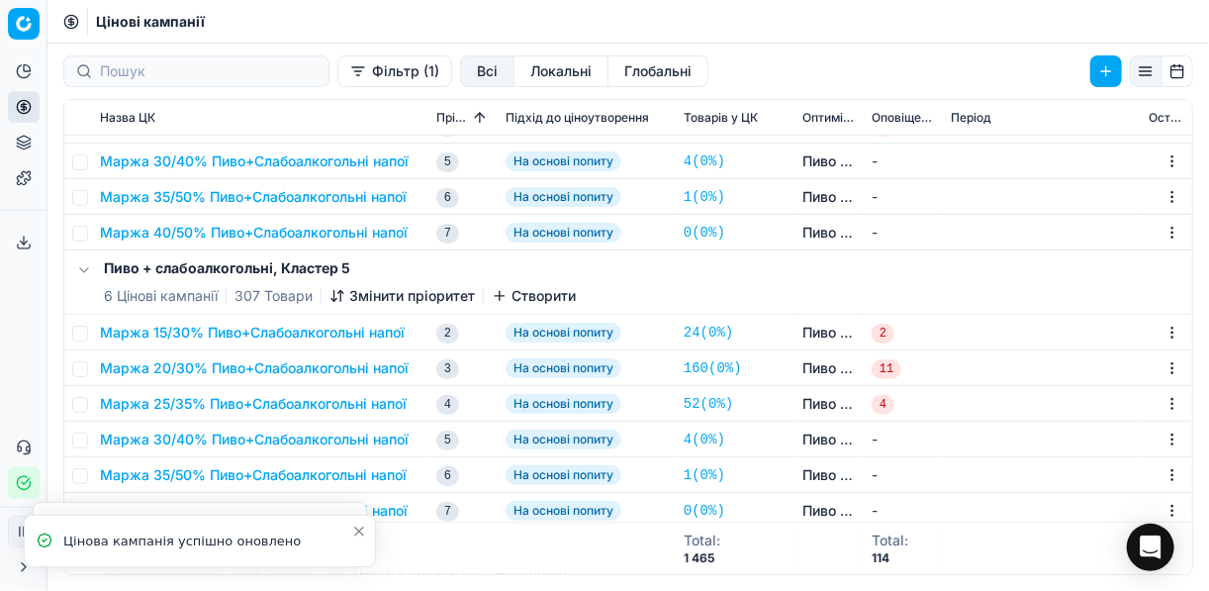
scroll to position [870, 0]
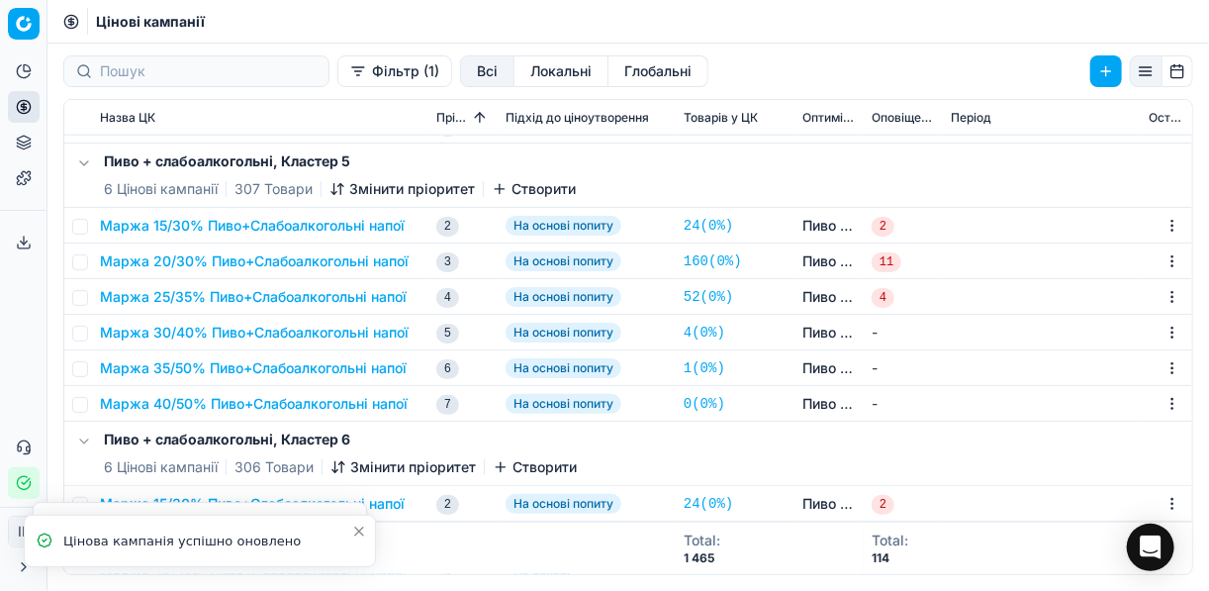
click at [253, 291] on button "Маржа 25/35% Пиво+Слабоалкогольні напої" at bounding box center [253, 297] width 307 height 20
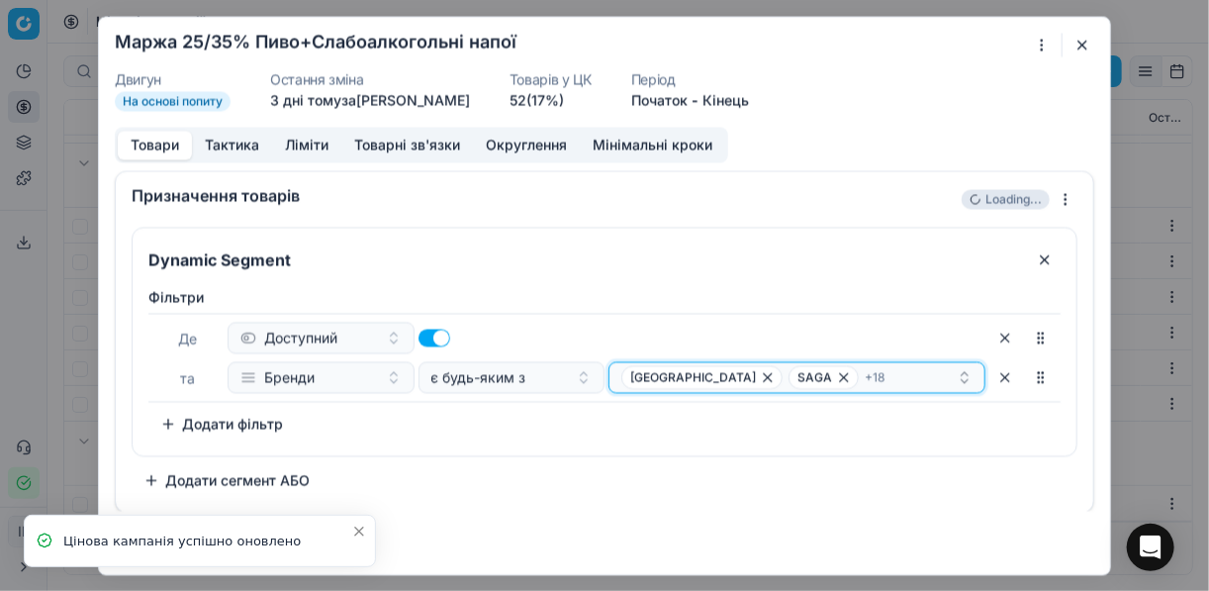
click at [887, 376] on div "ЖАШКІВСЬКЕ SAGA + 18" at bounding box center [788, 377] width 335 height 24
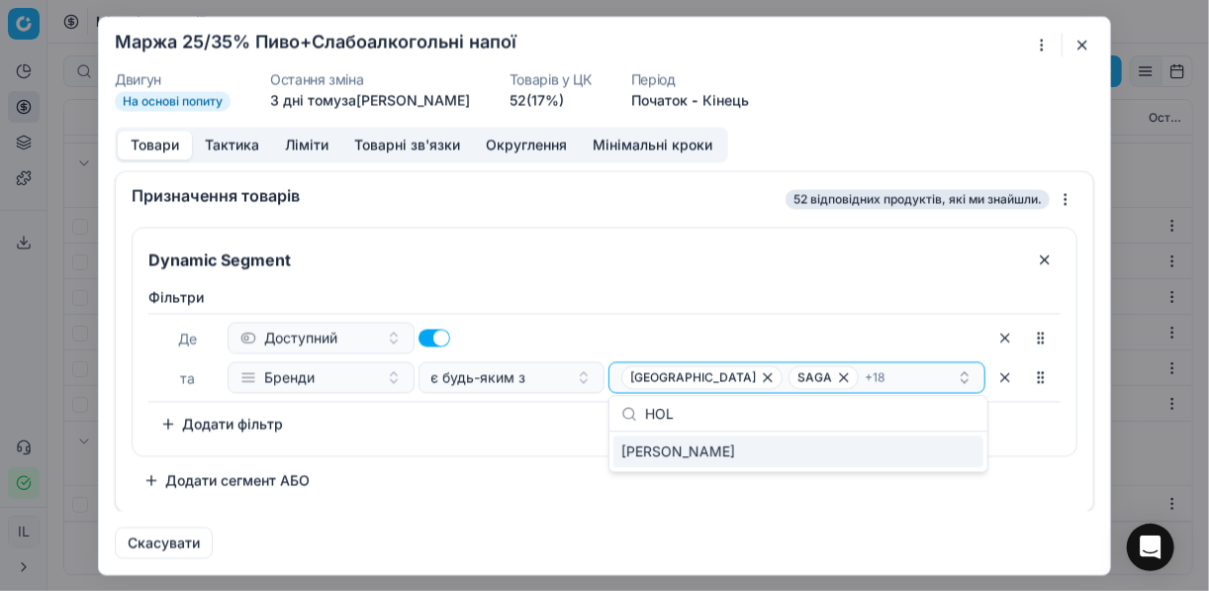
type input "HOL"
click at [903, 454] on div "HOLSTEN" at bounding box center [798, 451] width 370 height 32
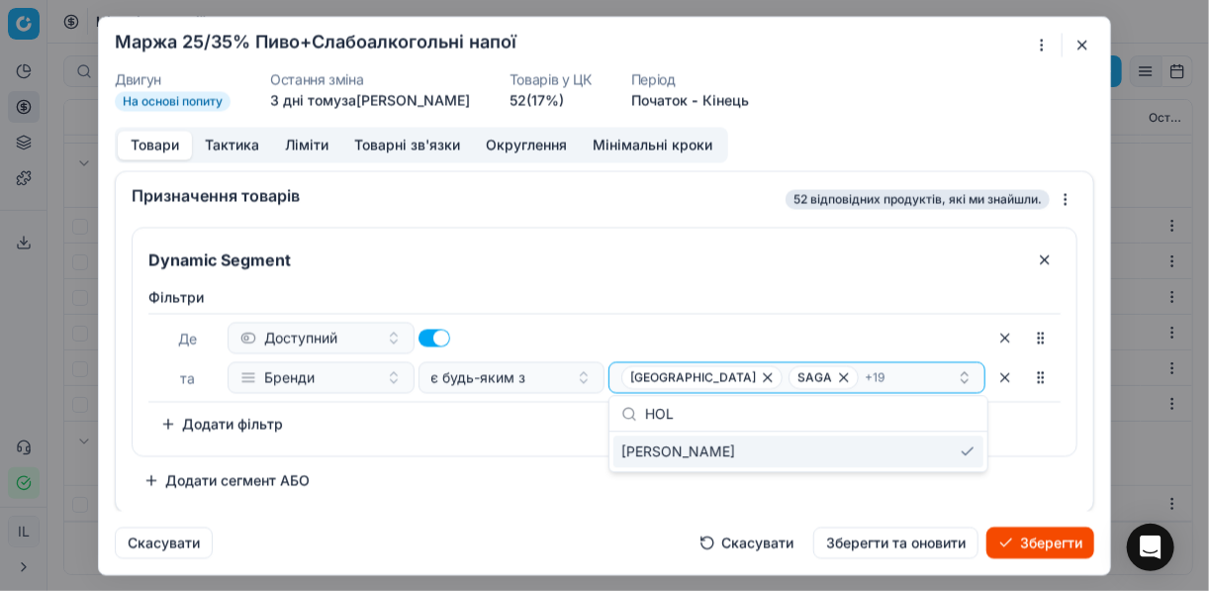
click at [903, 532] on button "Зберегти" at bounding box center [1040, 542] width 108 height 32
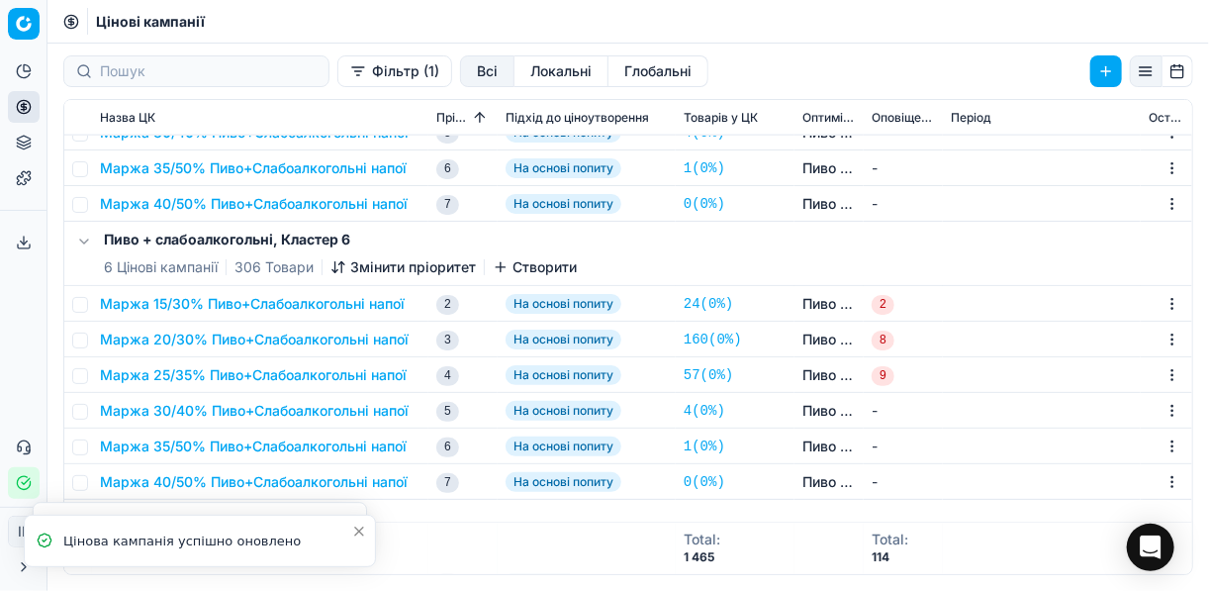
scroll to position [1108, 0]
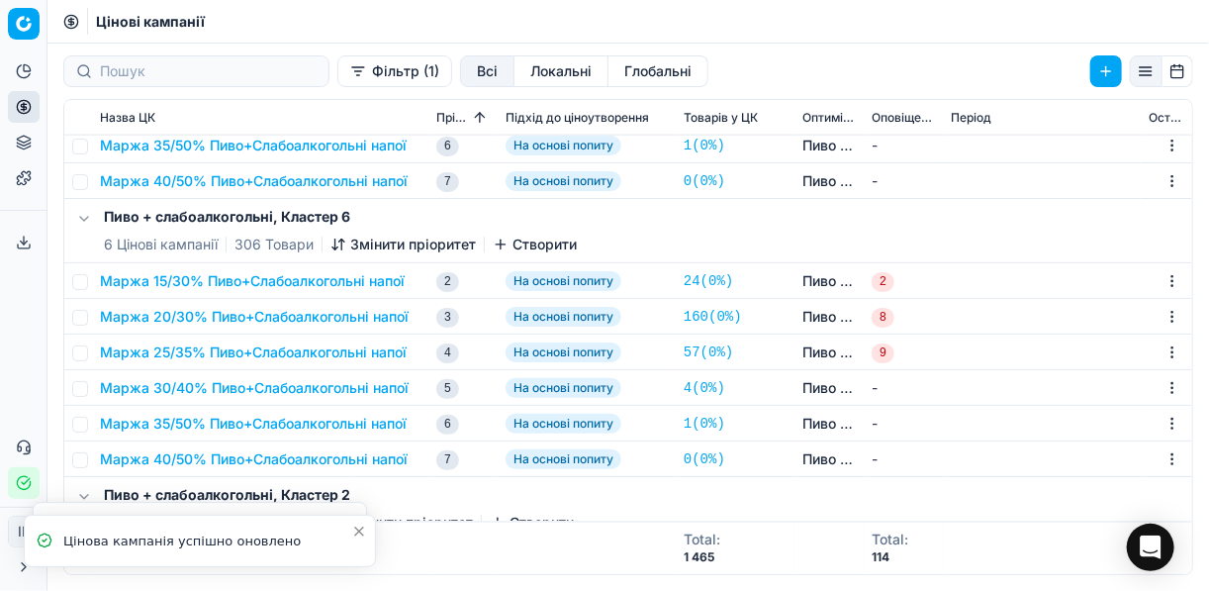
click at [292, 352] on button "Маржа 25/35% Пиво+Слабоалкогольні напої" at bounding box center [253, 352] width 307 height 20
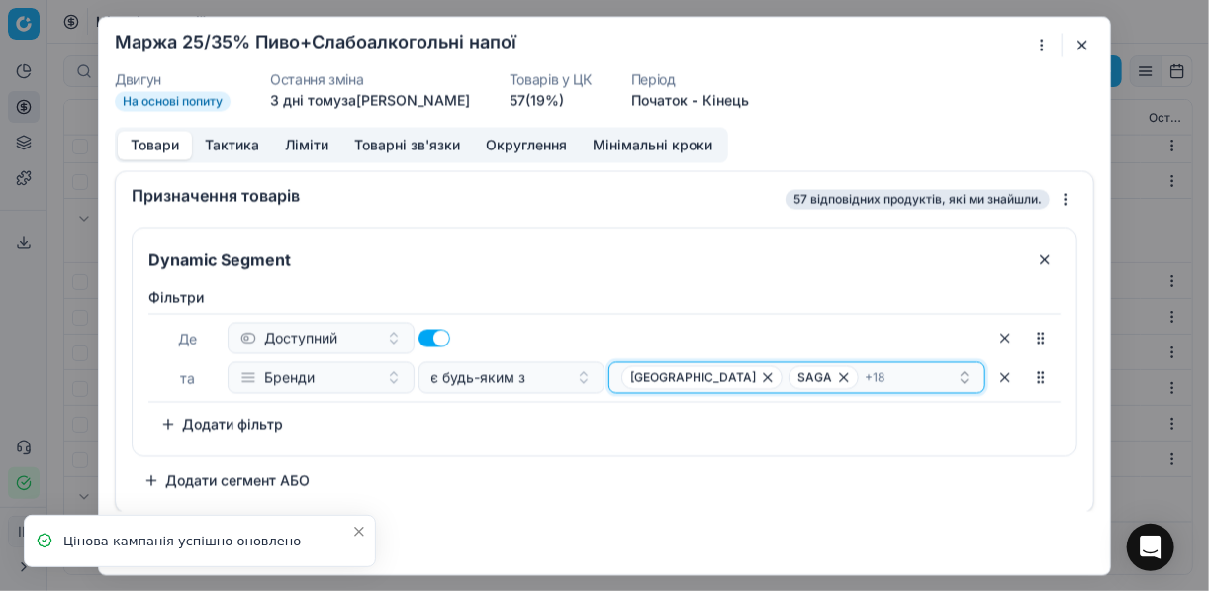
click at [865, 374] on div "ЖАШКІВСЬКЕ SAGA + 18" at bounding box center [788, 377] width 335 height 24
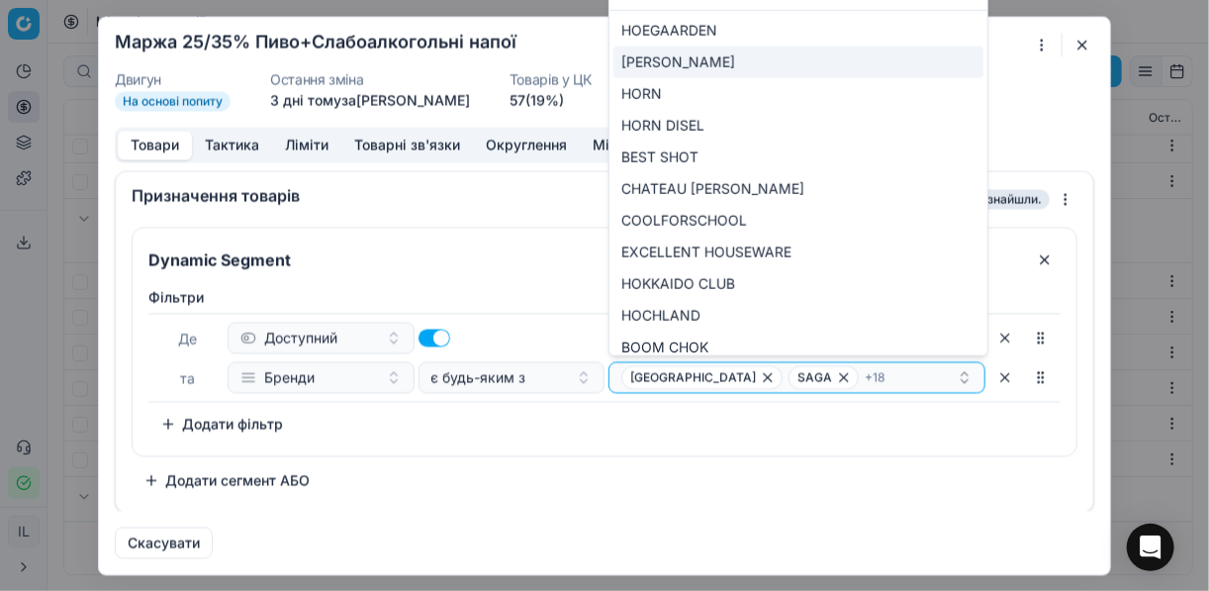
type input "HO"
click at [903, 53] on div "HOLSTEN" at bounding box center [798, 62] width 370 height 32
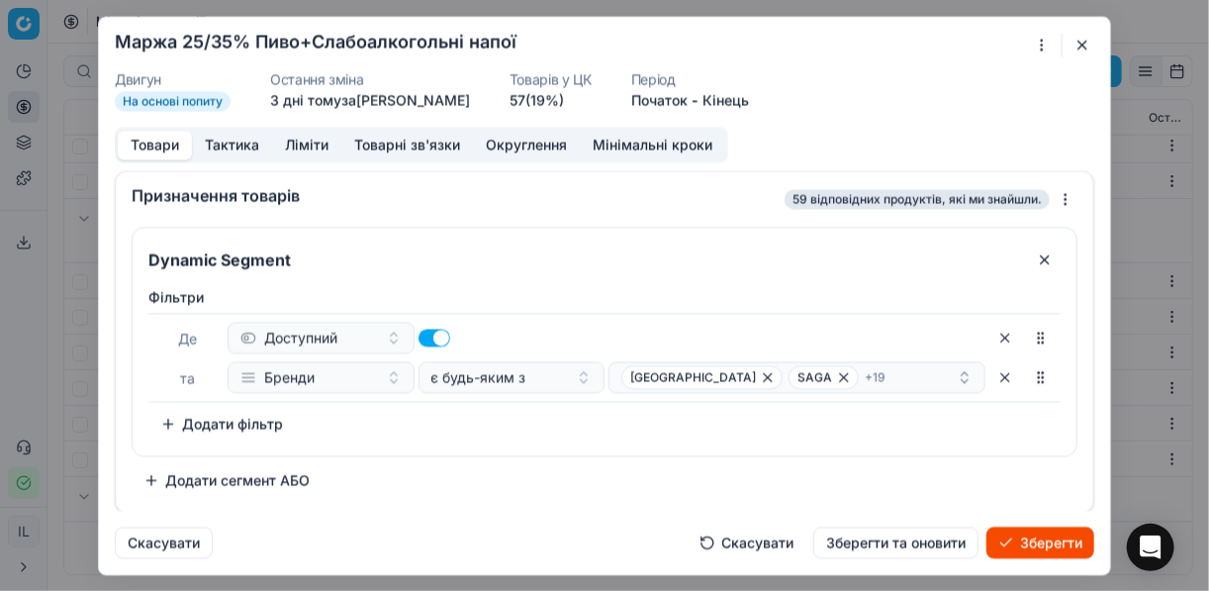
click at [903, 544] on button "Зберегти" at bounding box center [1040, 542] width 108 height 32
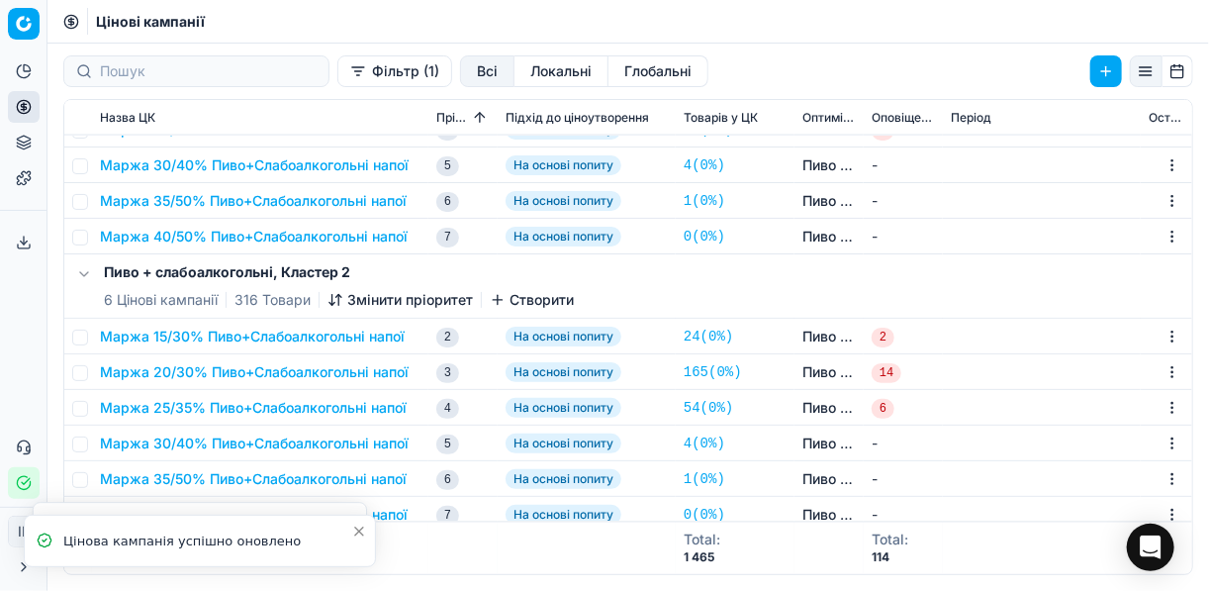
scroll to position [1339, 0]
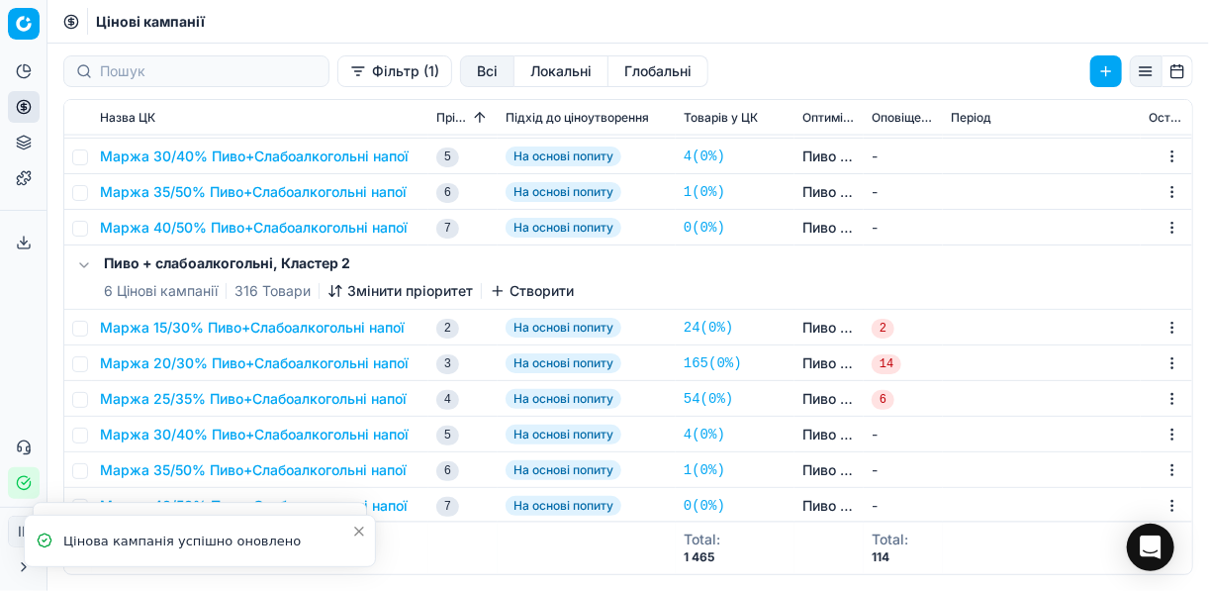
click at [350, 401] on button "Маржа 25/35% Пиво+Слабоалкогольні напої" at bounding box center [253, 399] width 307 height 20
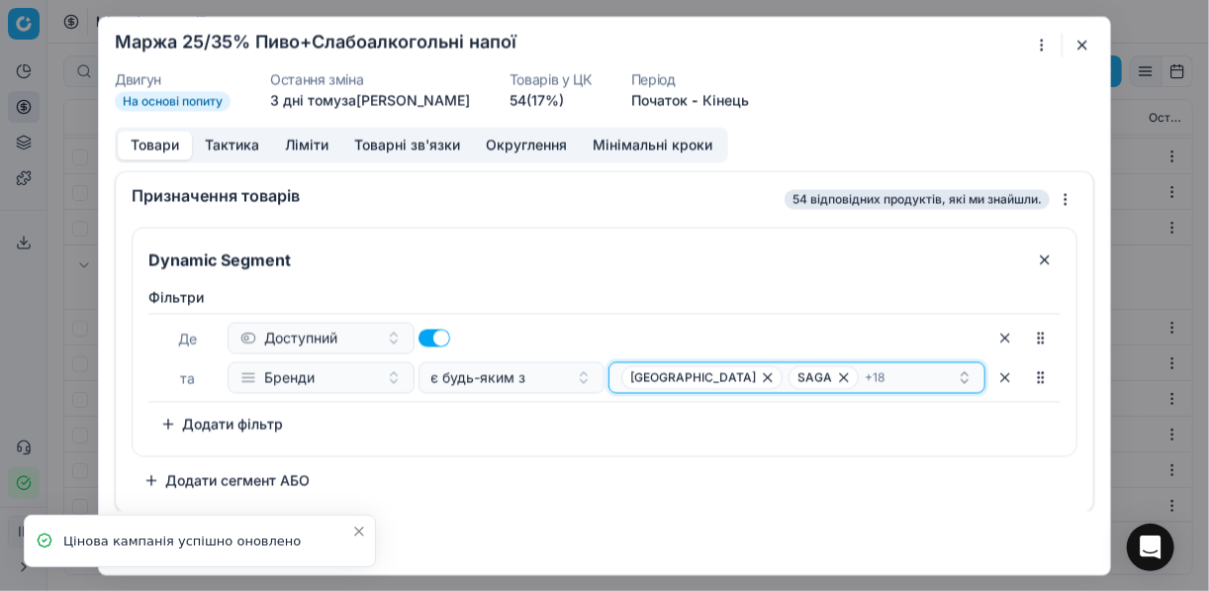
click at [862, 377] on div "ЖАШКІВСЬКЕ SAGA + 18" at bounding box center [788, 377] width 335 height 24
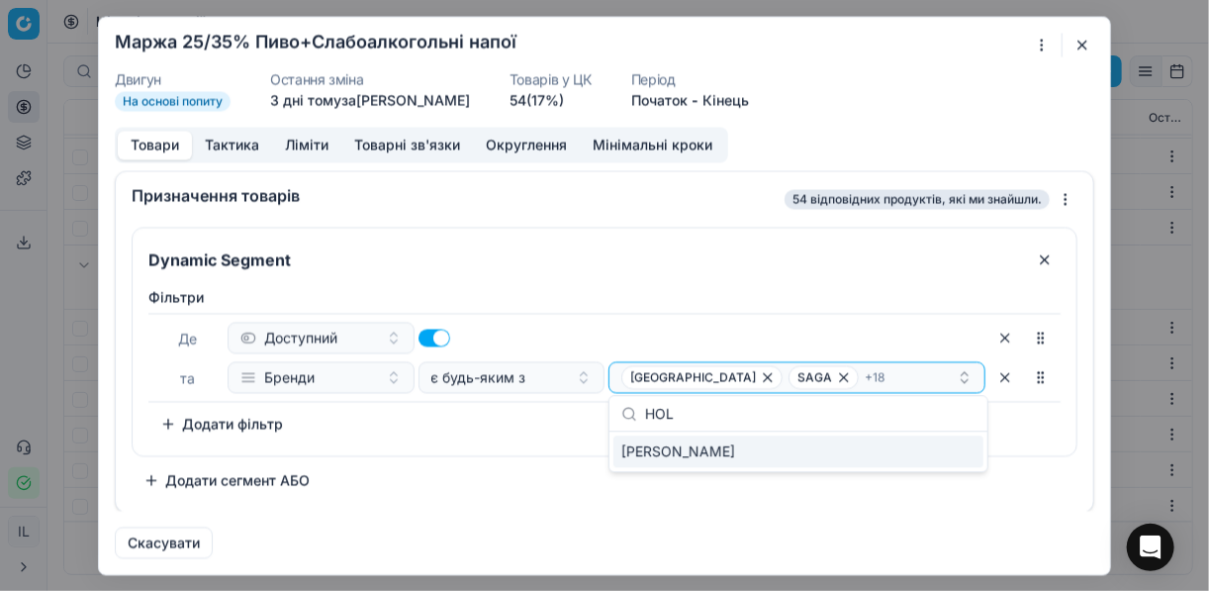
type input "HOL"
click at [903, 449] on div "HOLSTEN" at bounding box center [798, 451] width 370 height 32
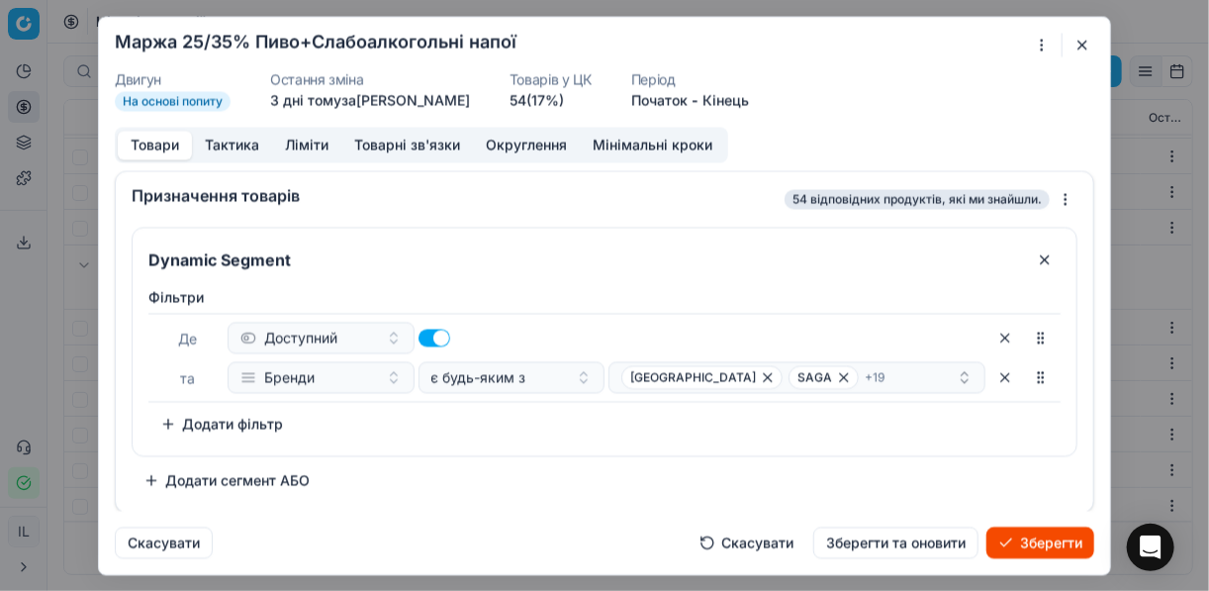
click at [903, 544] on button "Зберегти" at bounding box center [1040, 542] width 108 height 32
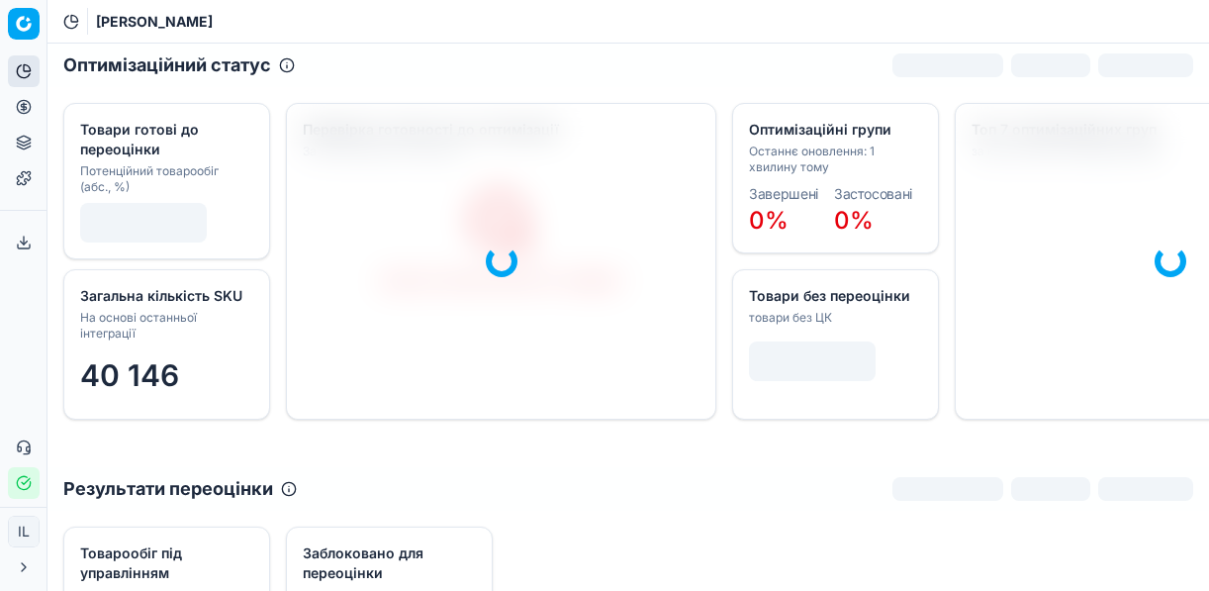
click at [30, 108] on circle at bounding box center [23, 106] width 13 height 13
click at [26, 107] on icon at bounding box center [23, 106] width 5 height 5
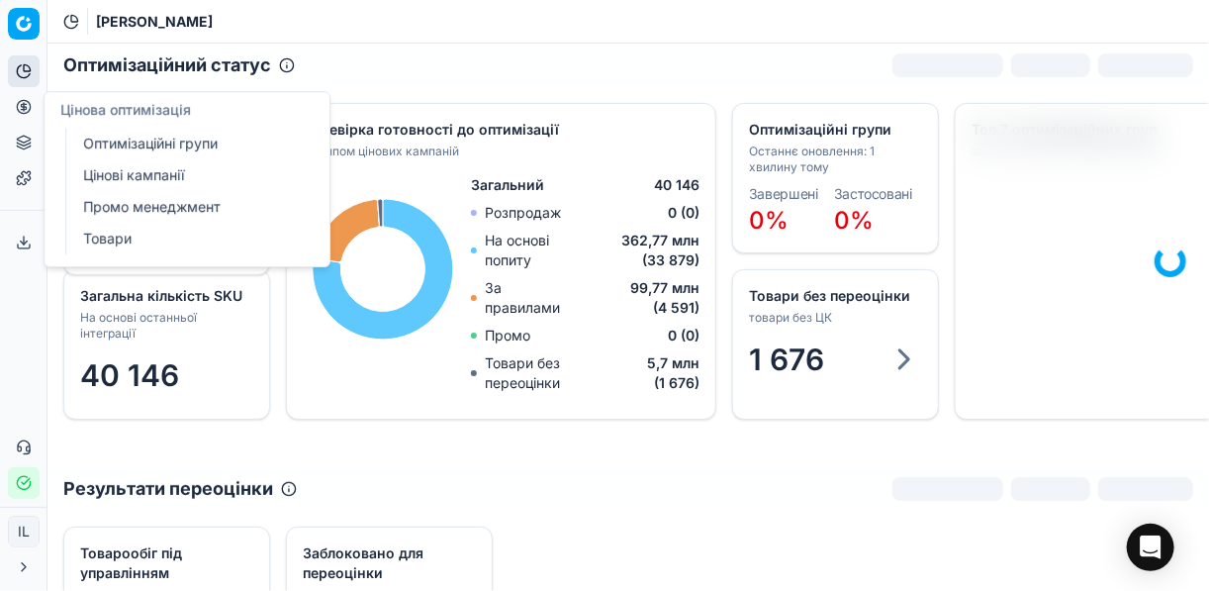
click at [101, 146] on link "Оптимізаційні групи" at bounding box center [190, 144] width 230 height 28
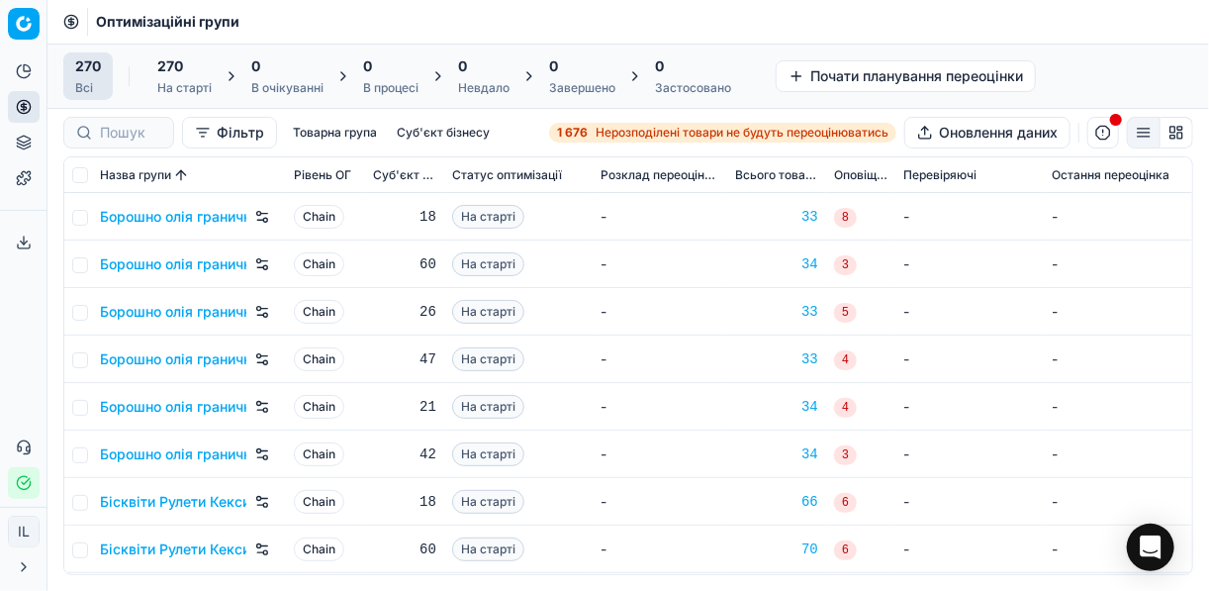
click at [630, 130] on span "Нерозподілені товари не будуть переоцінюватись" at bounding box center [741, 133] width 293 height 16
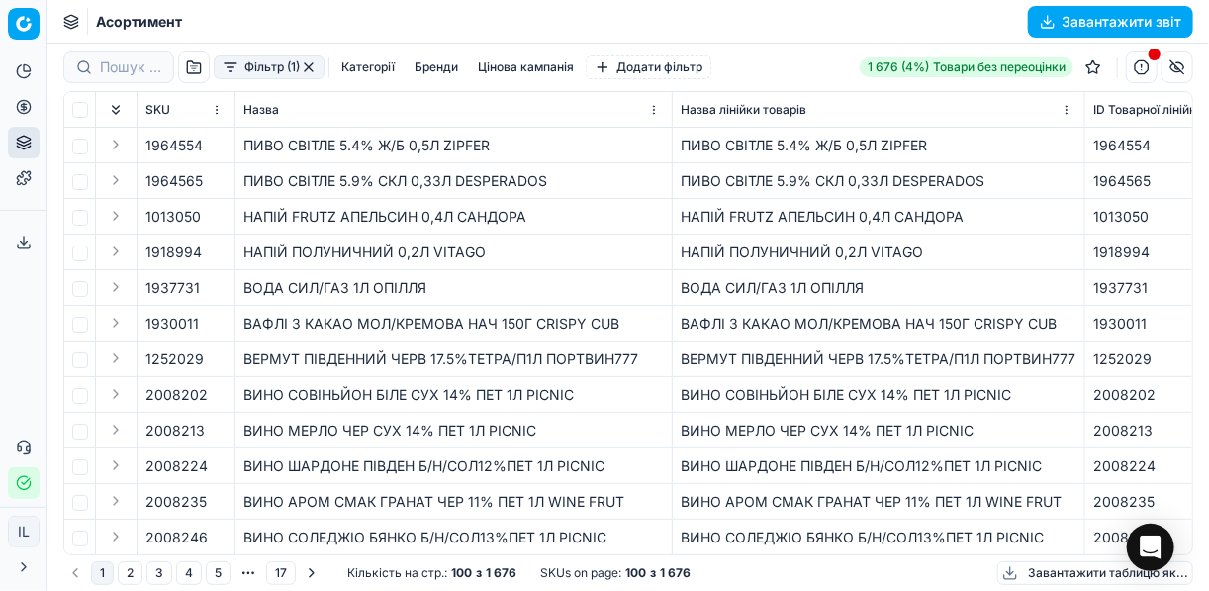
click at [426, 71] on button "Бренди" at bounding box center [436, 67] width 59 height 24
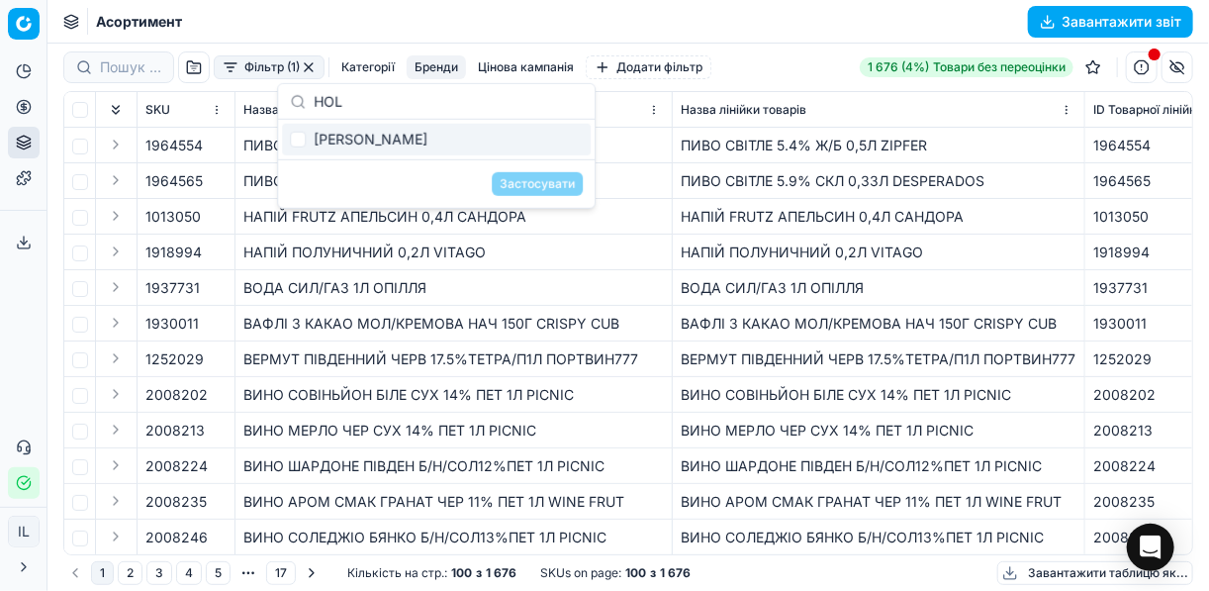
type input "HOL"
click at [308, 138] on div "HOLSTEN" at bounding box center [436, 140] width 309 height 32
checkbox input "true"
click at [525, 185] on button "Застосувати" at bounding box center [537, 184] width 91 height 24
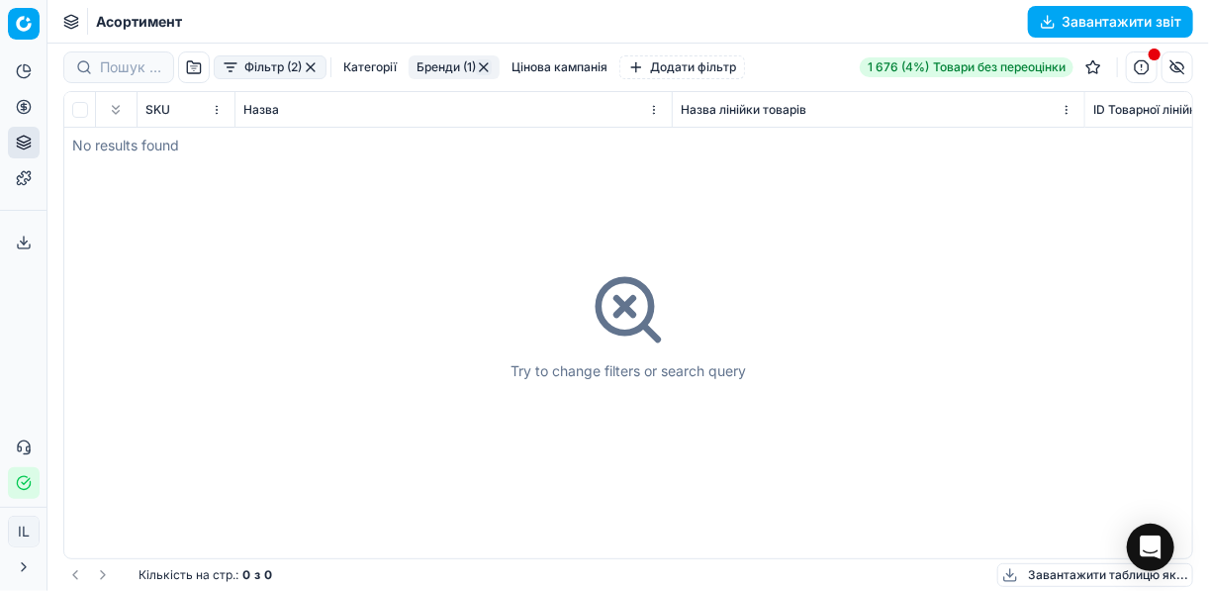
click at [311, 63] on button "button" at bounding box center [311, 67] width 16 height 16
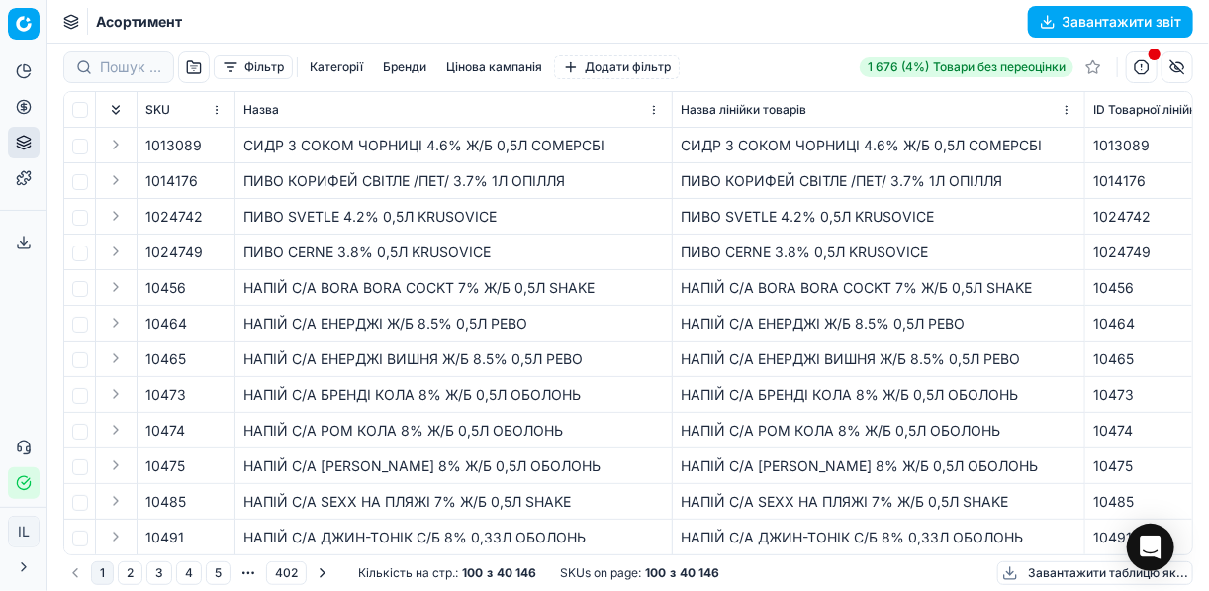
click at [414, 67] on button "Бренди" at bounding box center [404, 67] width 59 height 24
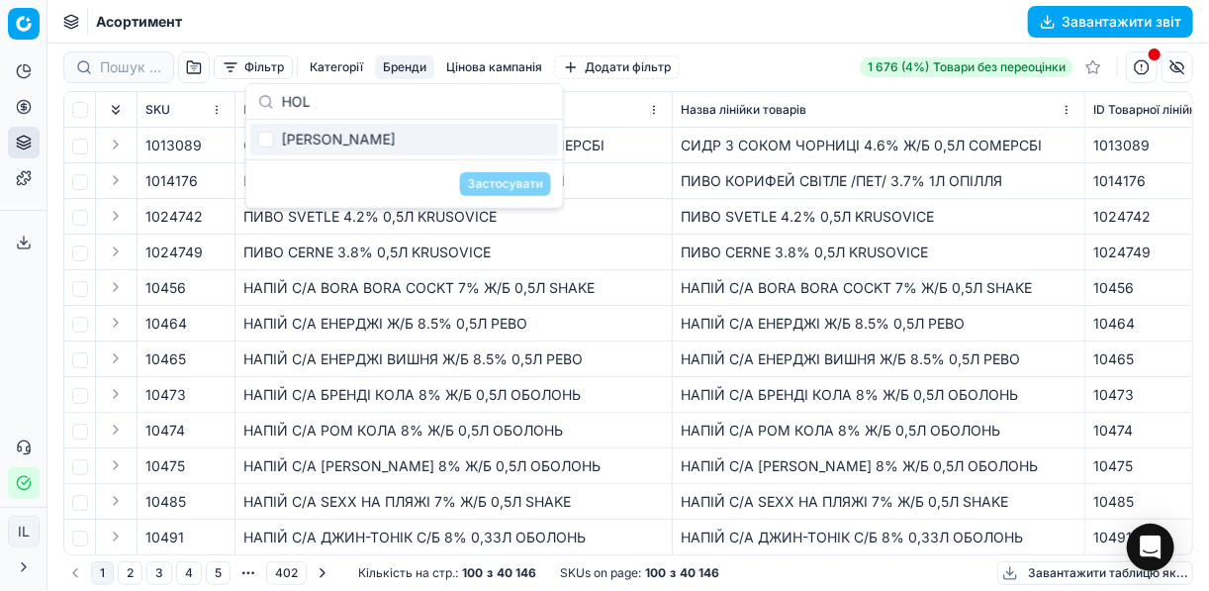
type input "HOL"
click at [269, 137] on input "Suggestions" at bounding box center [266, 140] width 16 height 16
checkbox input "true"
click at [492, 187] on button "Застосувати" at bounding box center [505, 184] width 91 height 24
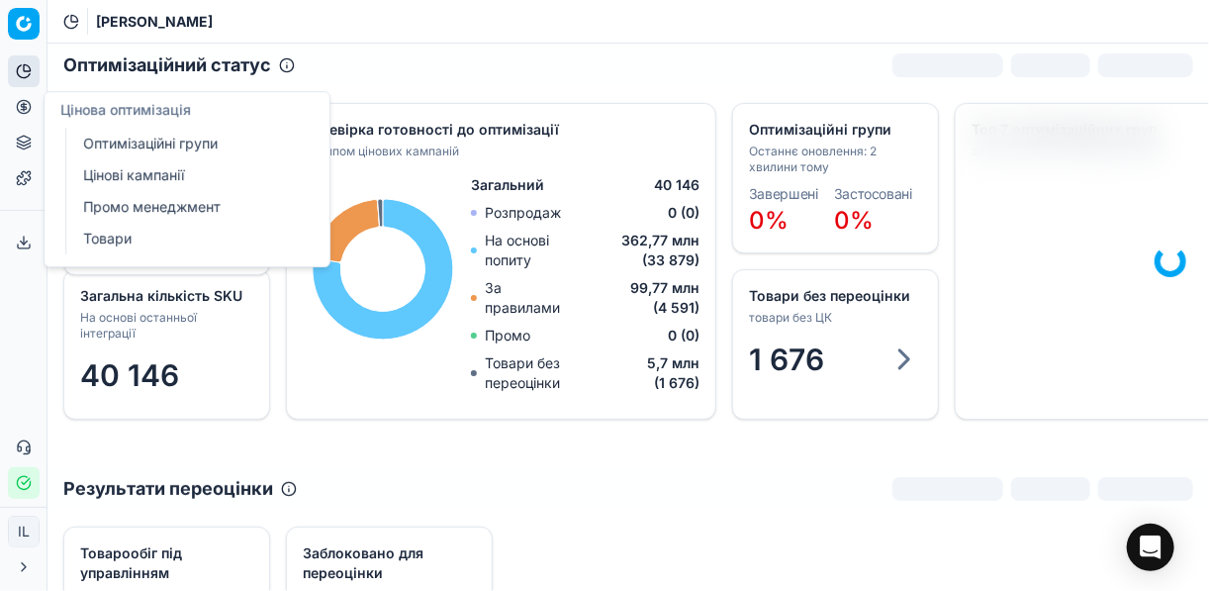
click at [140, 142] on link "Оптимізаційні групи" at bounding box center [190, 144] width 230 height 28
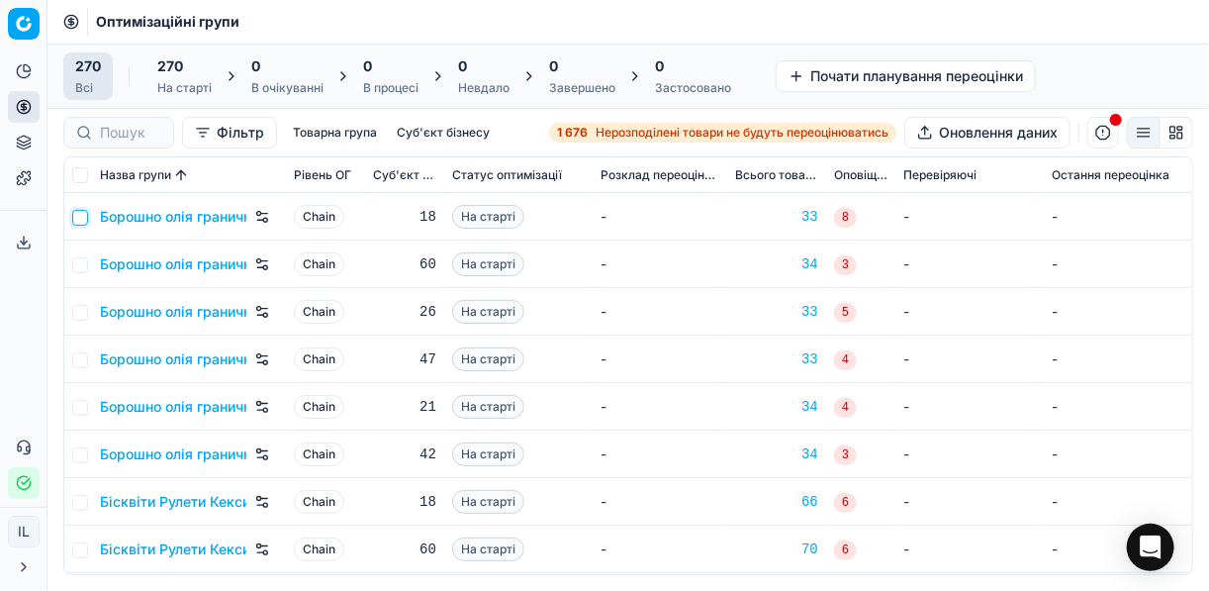
click at [81, 219] on input "checkbox" at bounding box center [80, 218] width 16 height 16
checkbox input "true"
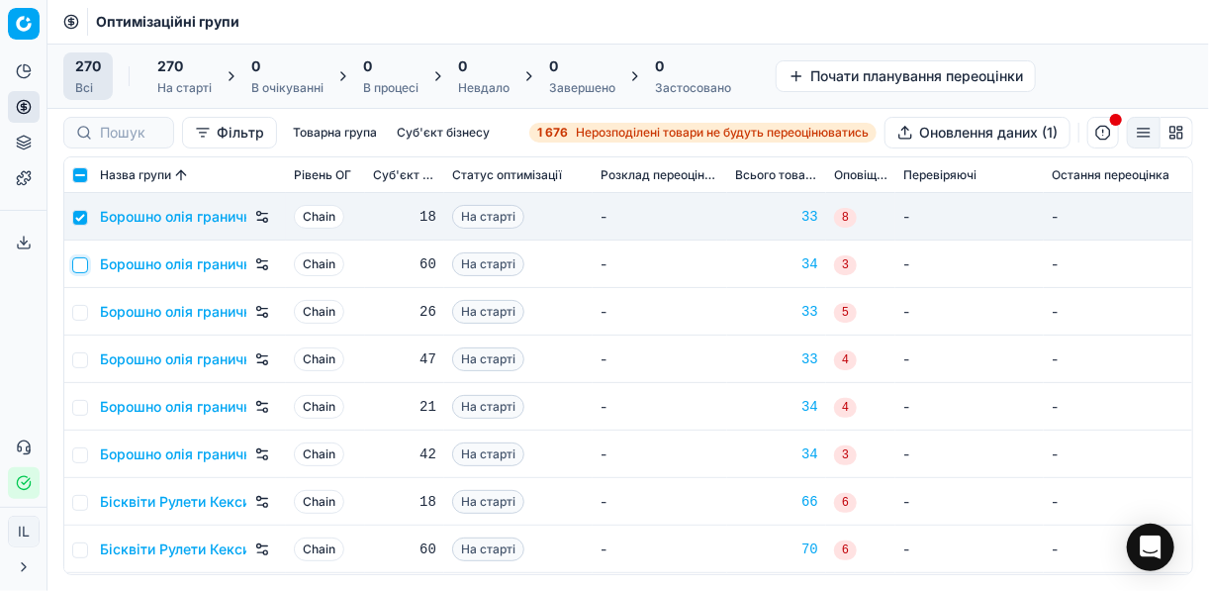
click at [80, 257] on input "checkbox" at bounding box center [80, 265] width 16 height 16
checkbox input "true"
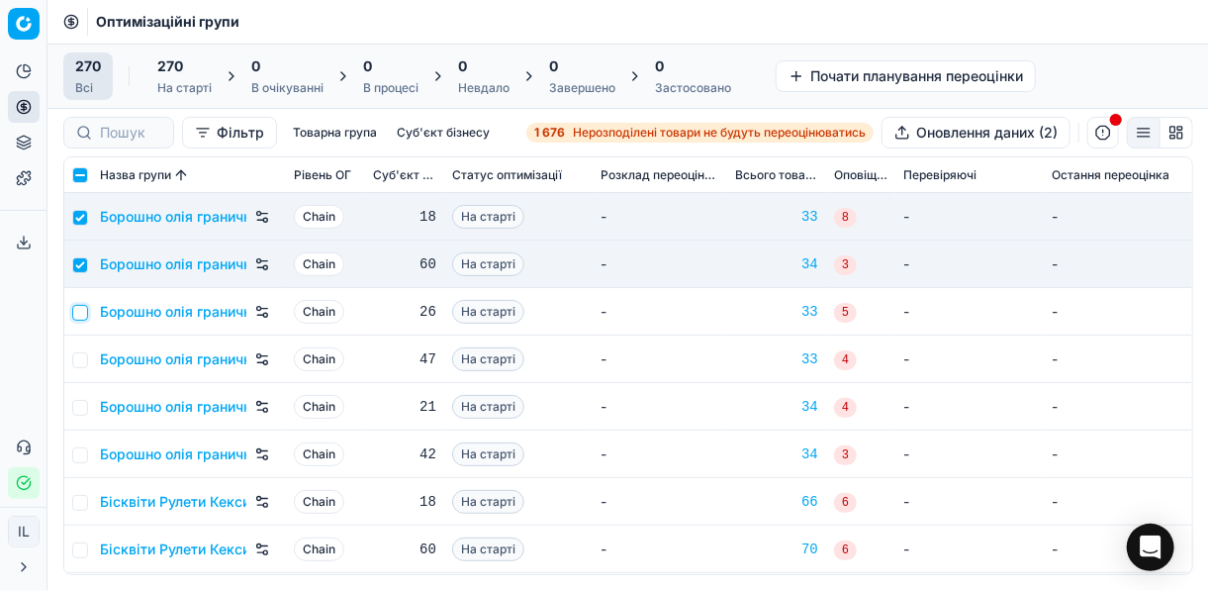
click at [82, 310] on input "checkbox" at bounding box center [80, 313] width 16 height 16
checkbox input "true"
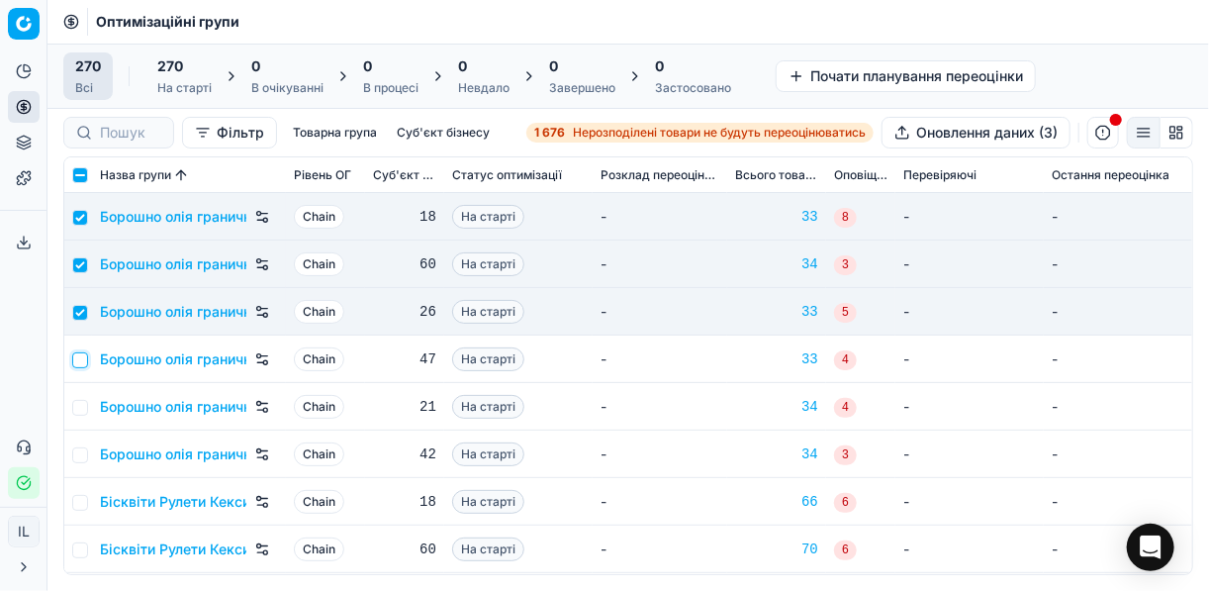
click at [84, 354] on input "checkbox" at bounding box center [80, 360] width 16 height 16
checkbox input "true"
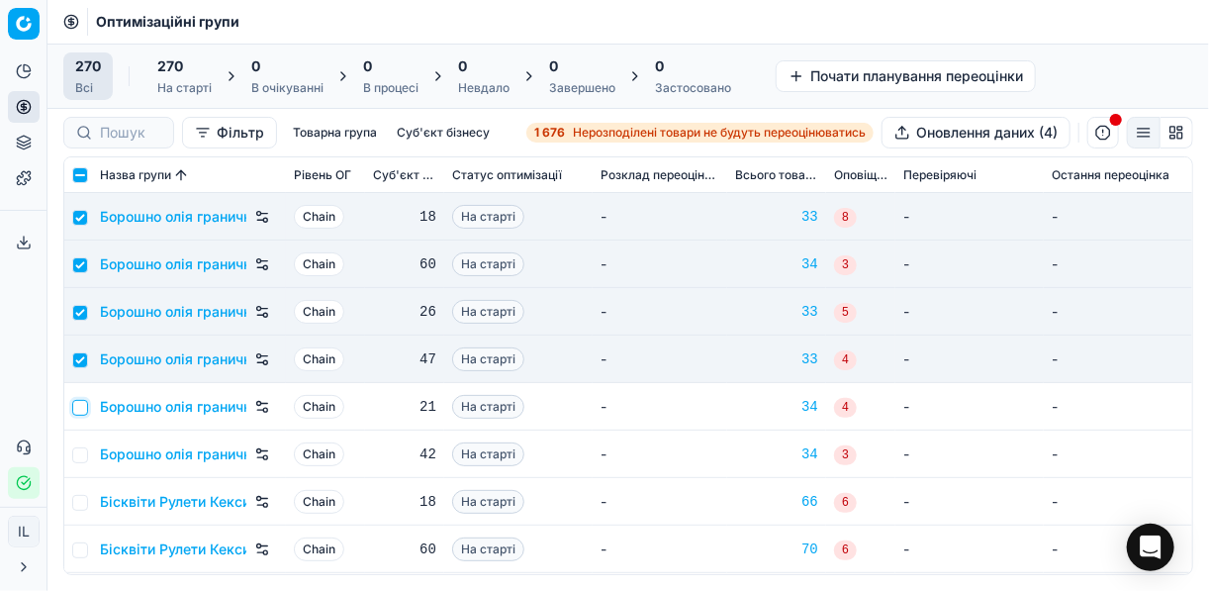
click at [82, 403] on input "checkbox" at bounding box center [80, 408] width 16 height 16
checkbox input "true"
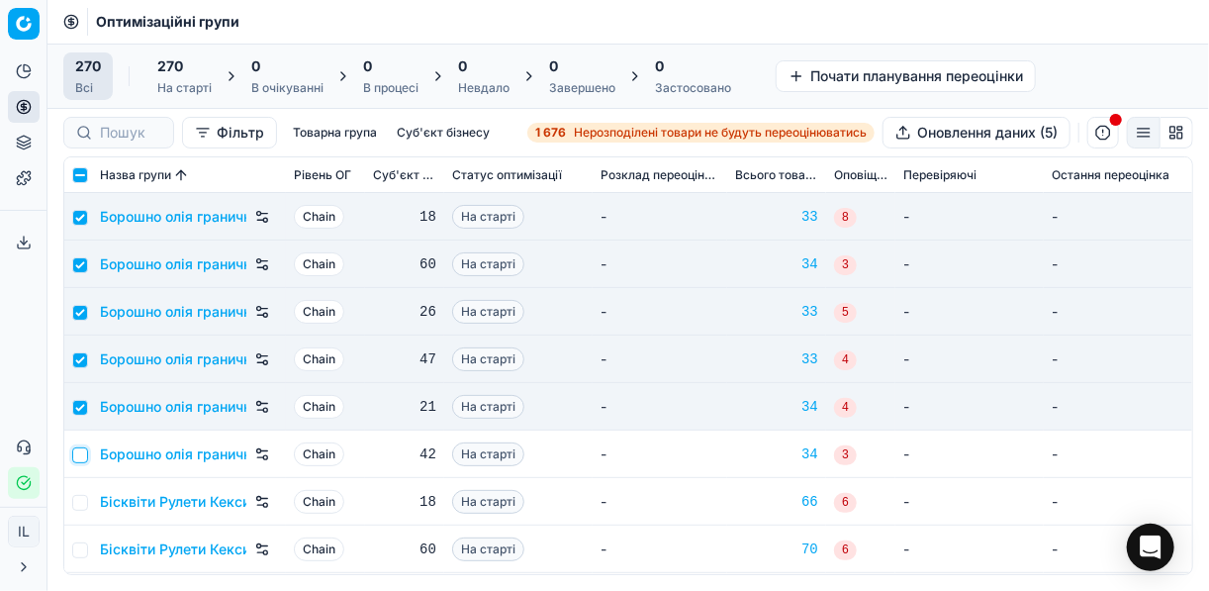
click at [80, 453] on input "checkbox" at bounding box center [80, 455] width 16 height 16
checkbox input "true"
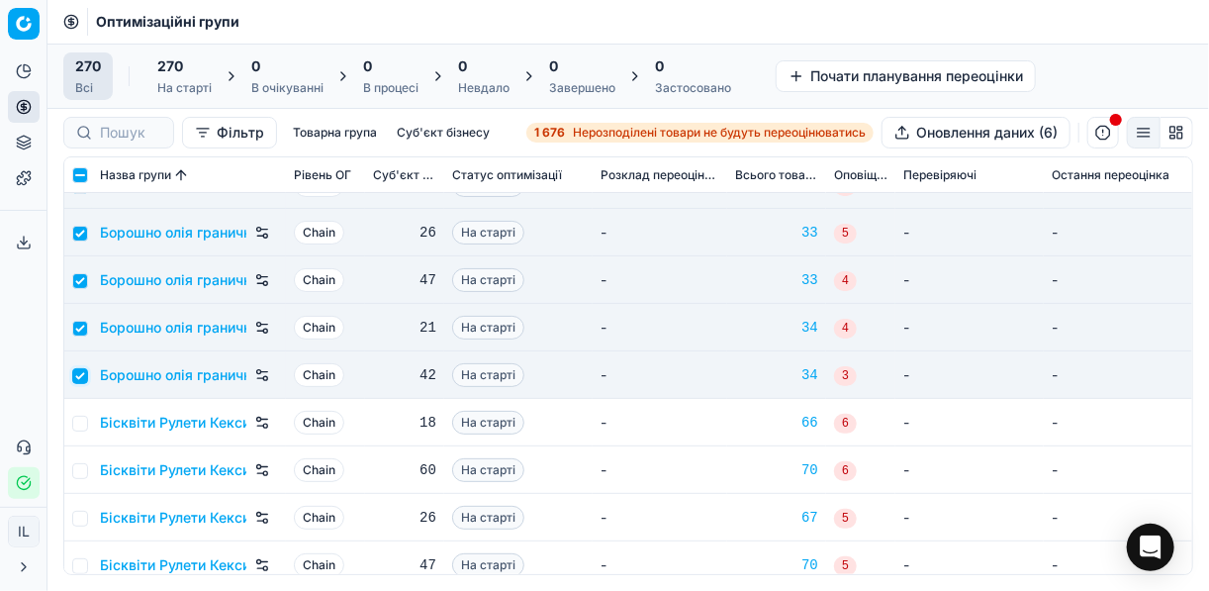
scroll to position [237, 0]
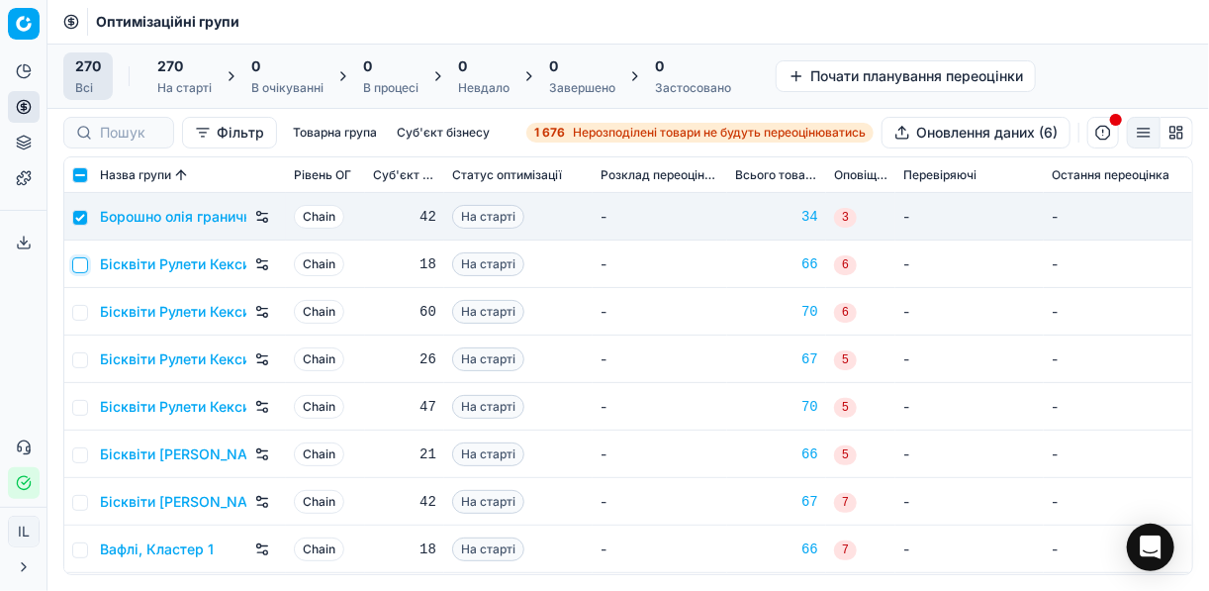
click at [79, 268] on input "checkbox" at bounding box center [80, 265] width 16 height 16
checkbox input "true"
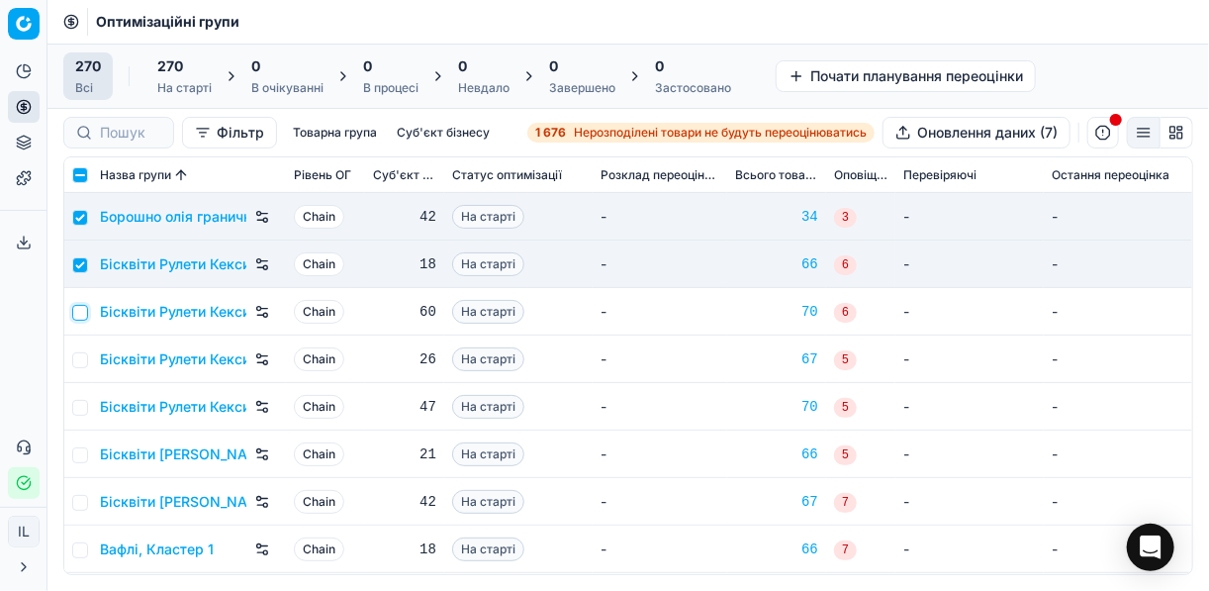
drag, startPoint x: 84, startPoint y: 305, endPoint x: 83, endPoint y: 323, distance: 18.8
click at [84, 306] on input "checkbox" at bounding box center [80, 313] width 16 height 16
checkbox input "true"
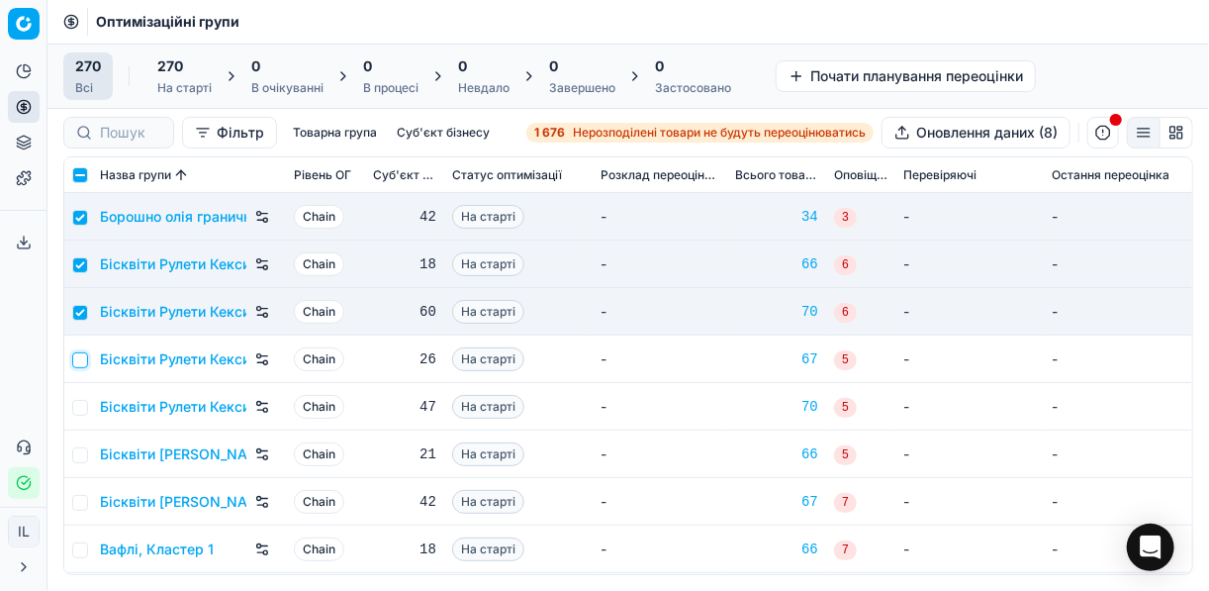
click at [84, 354] on input "checkbox" at bounding box center [80, 360] width 16 height 16
checkbox input "true"
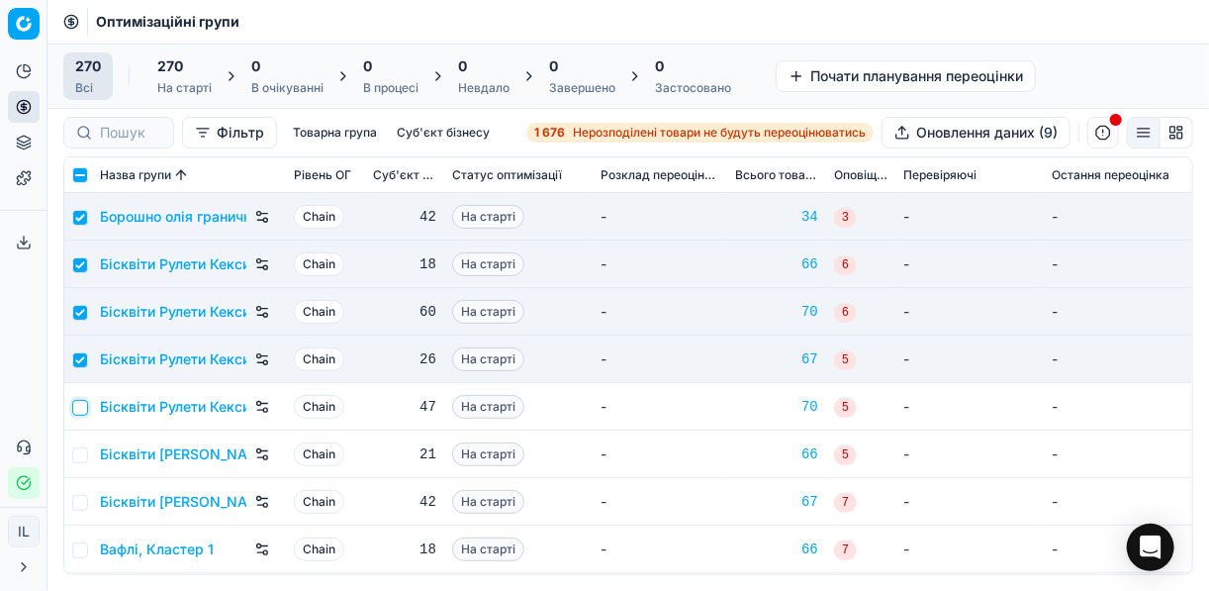
click at [83, 405] on input "checkbox" at bounding box center [80, 408] width 16 height 16
checkbox input "true"
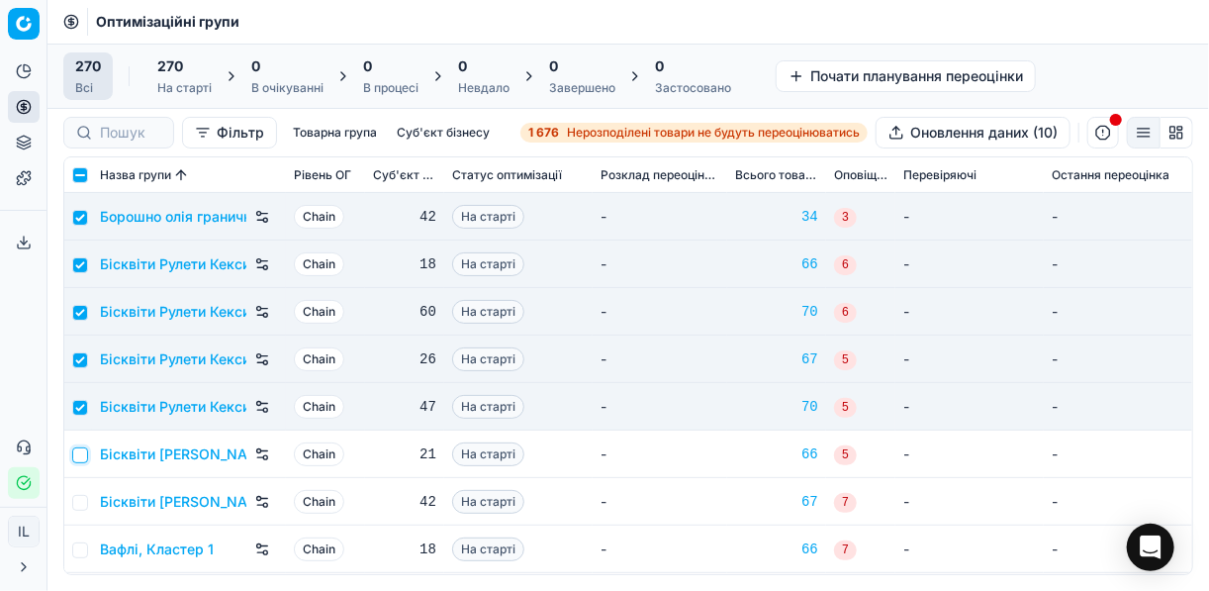
click at [78, 457] on input "checkbox" at bounding box center [80, 455] width 16 height 16
checkbox input "true"
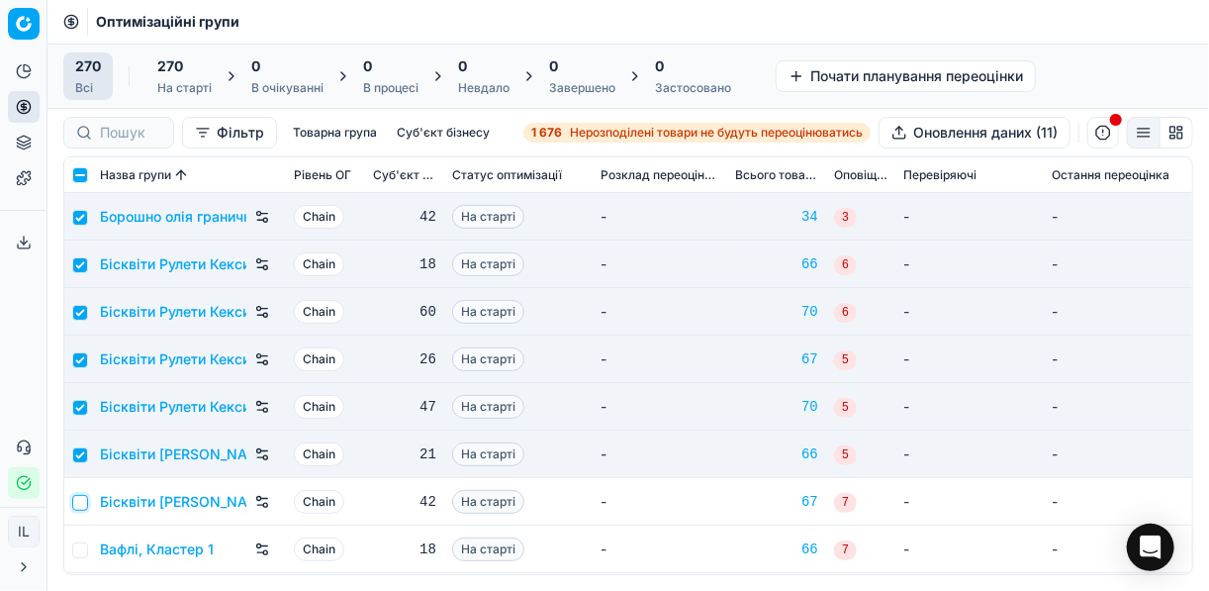
click at [82, 504] on input "checkbox" at bounding box center [80, 503] width 16 height 16
checkbox input "true"
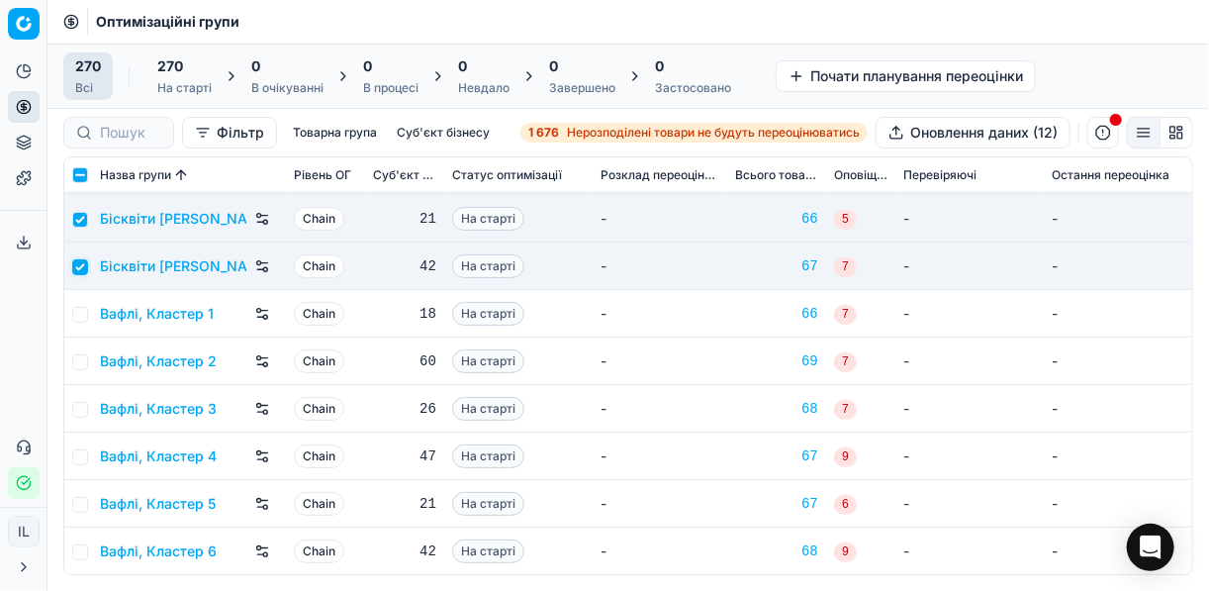
scroll to position [475, 0]
click at [82, 311] on input "checkbox" at bounding box center [80, 313] width 16 height 16
checkbox input "true"
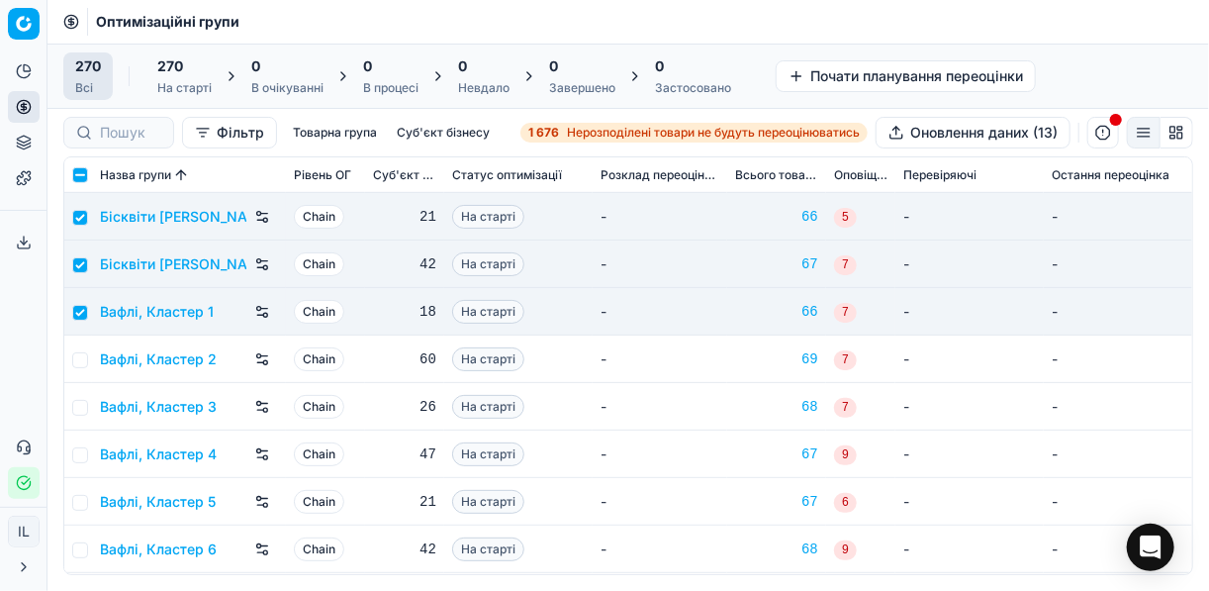
click at [77, 347] on td at bounding box center [78, 358] width 28 height 47
click at [80, 363] on input "checkbox" at bounding box center [80, 360] width 16 height 16
checkbox input "true"
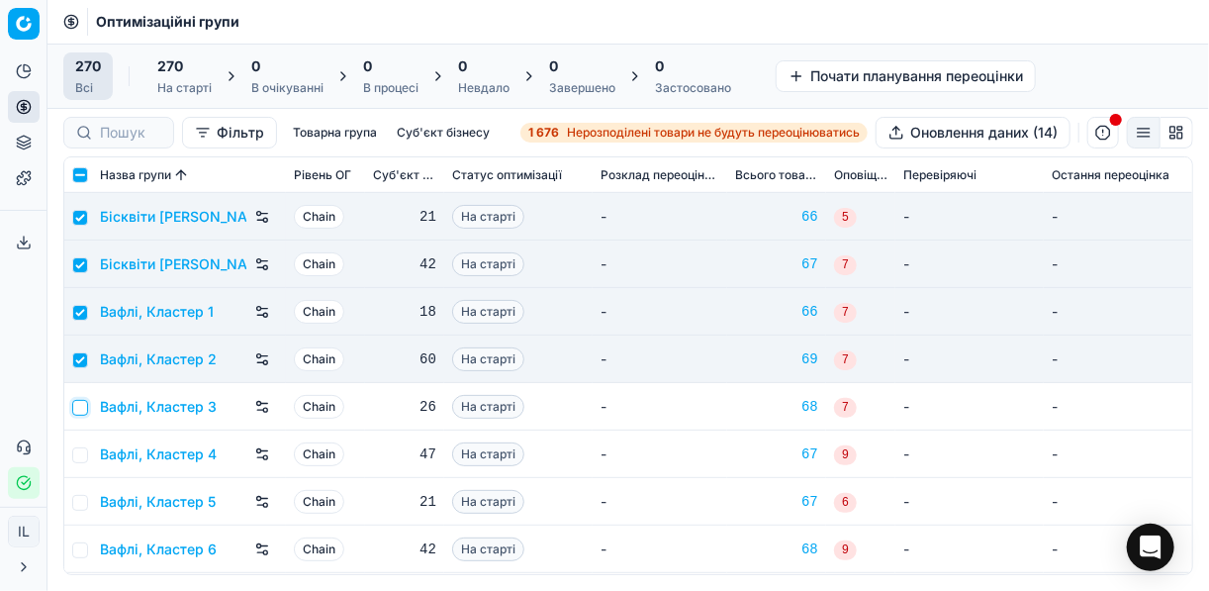
click at [86, 400] on input "checkbox" at bounding box center [80, 408] width 16 height 16
checkbox input "true"
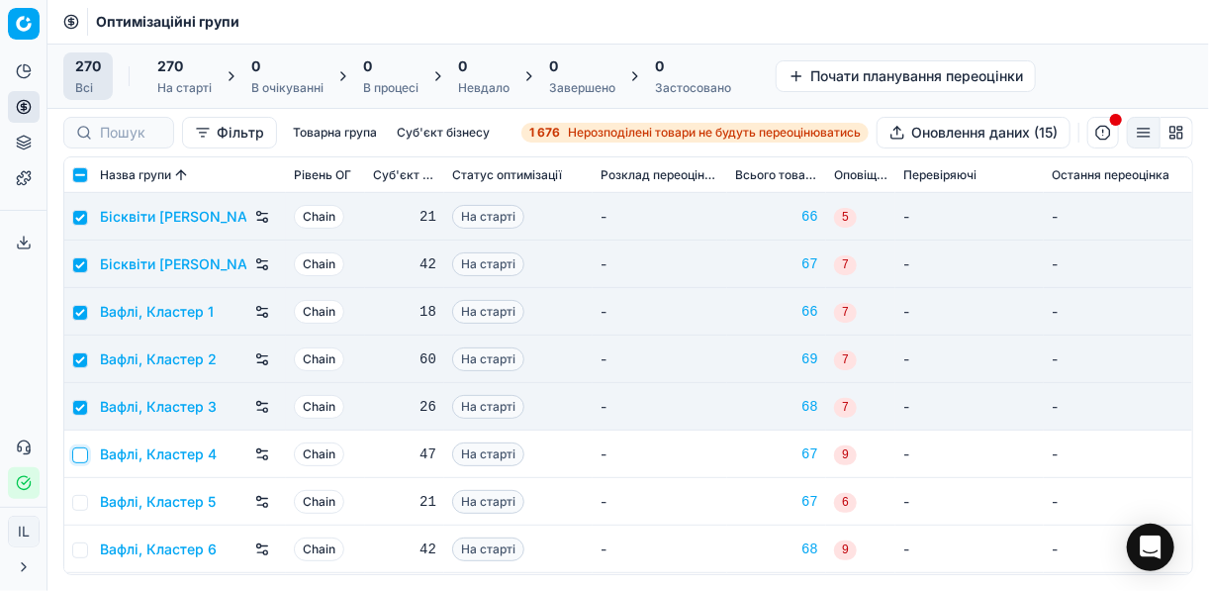
click at [79, 457] on input "checkbox" at bounding box center [80, 455] width 16 height 16
checkbox input "true"
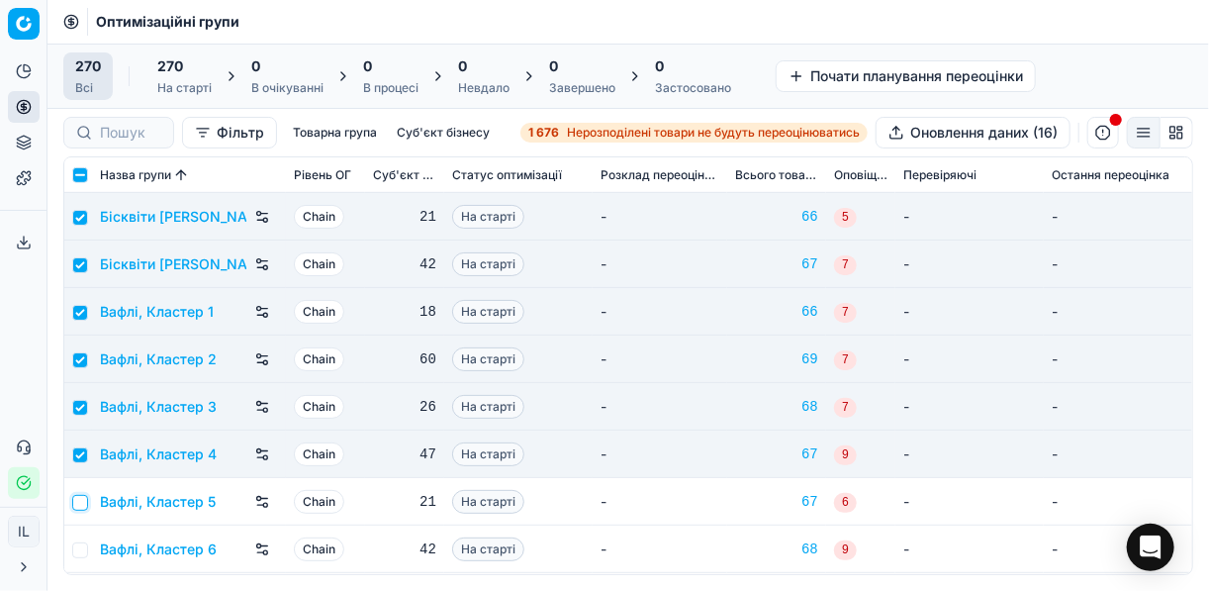
click at [84, 500] on input "checkbox" at bounding box center [80, 503] width 16 height 16
checkbox input "true"
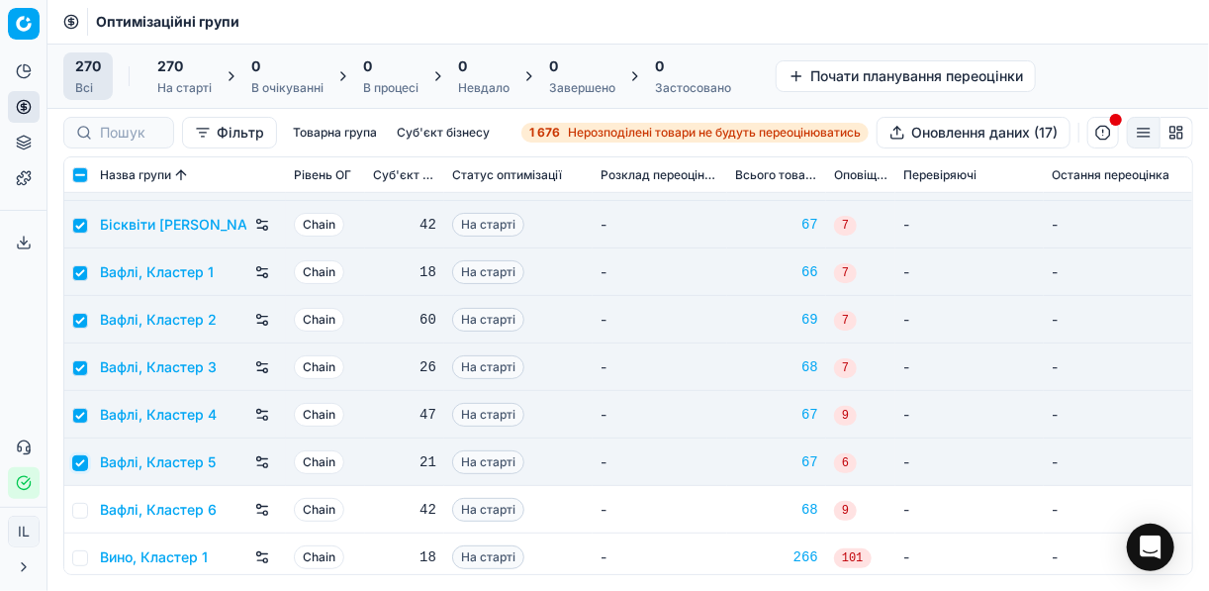
scroll to position [554, 0]
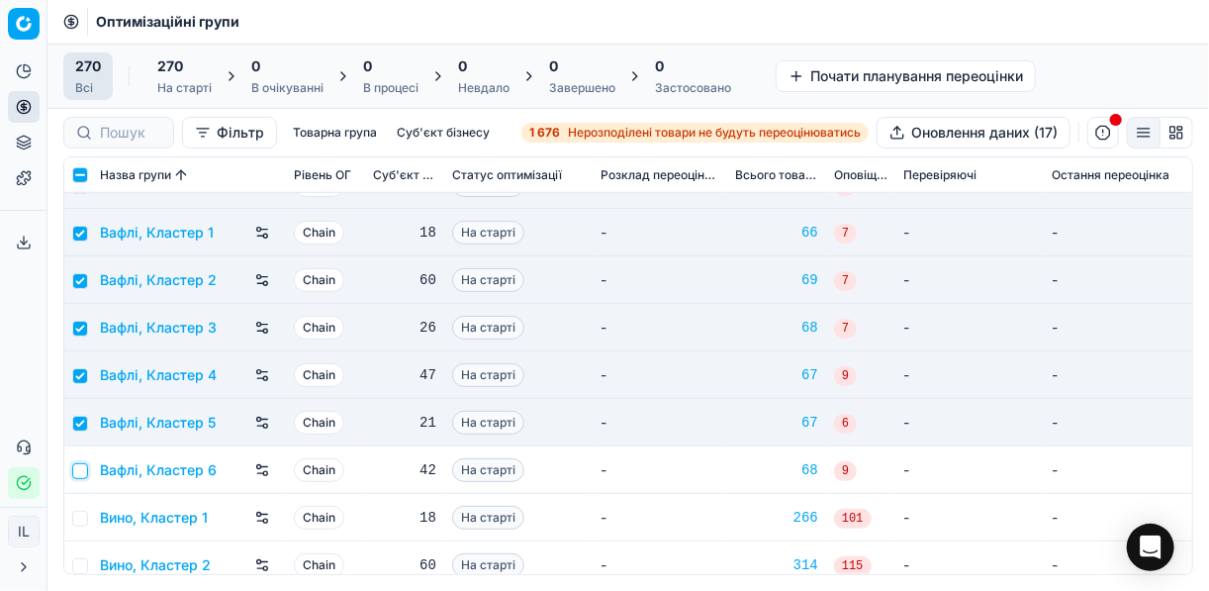
click at [73, 471] on input "checkbox" at bounding box center [80, 471] width 16 height 16
checkbox input "true"
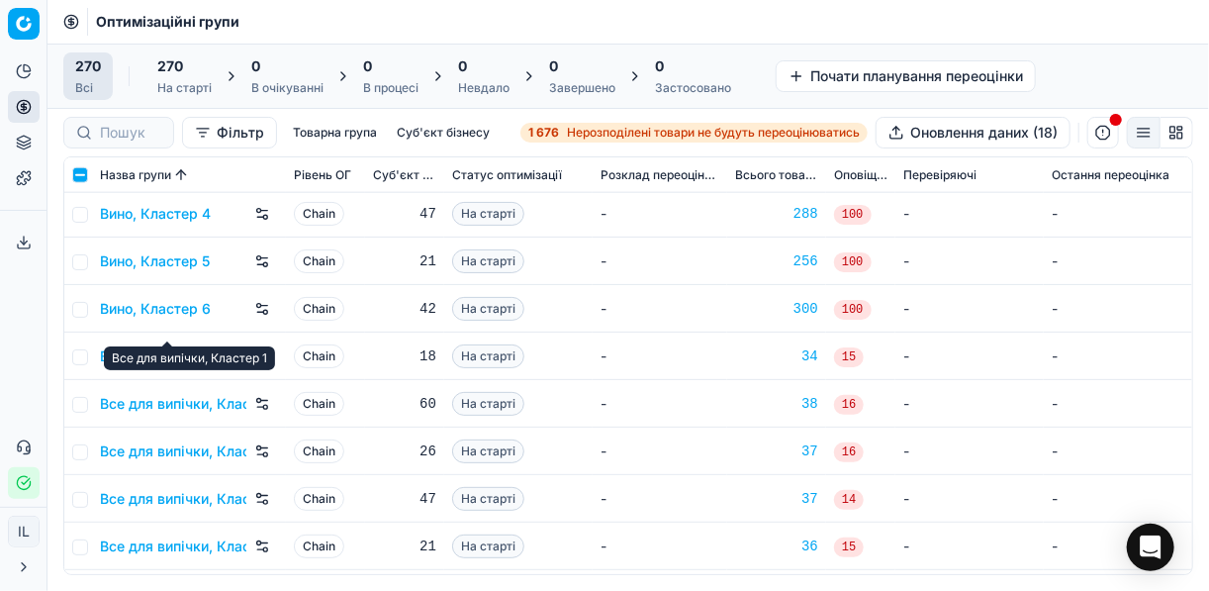
scroll to position [1029, 0]
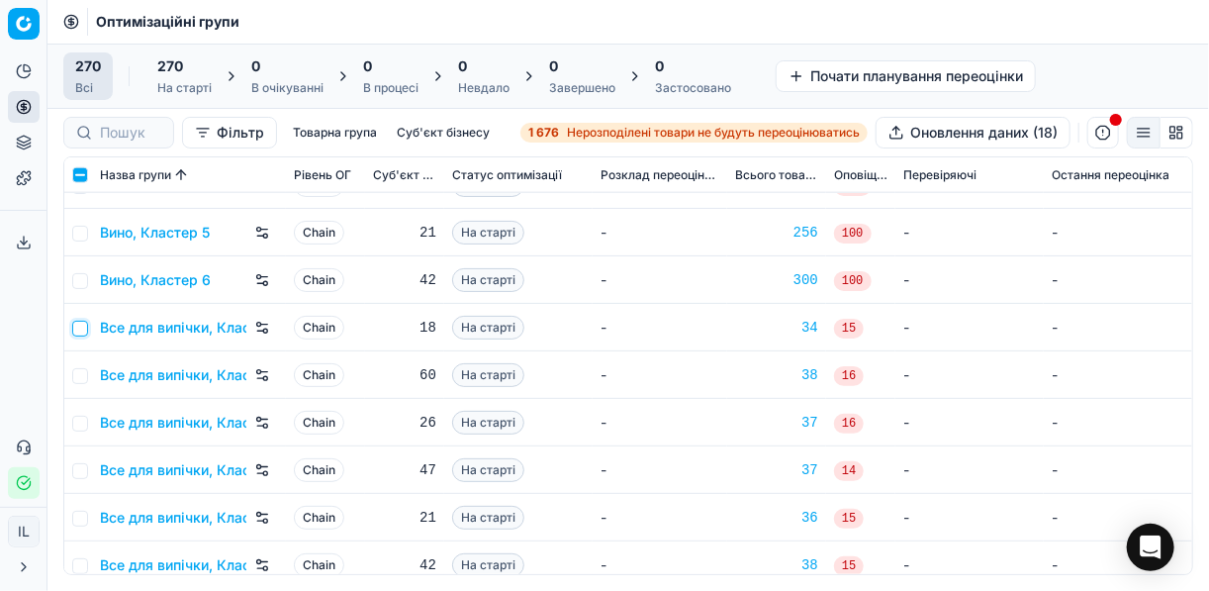
click at [73, 324] on input "checkbox" at bounding box center [80, 328] width 16 height 16
checkbox input "true"
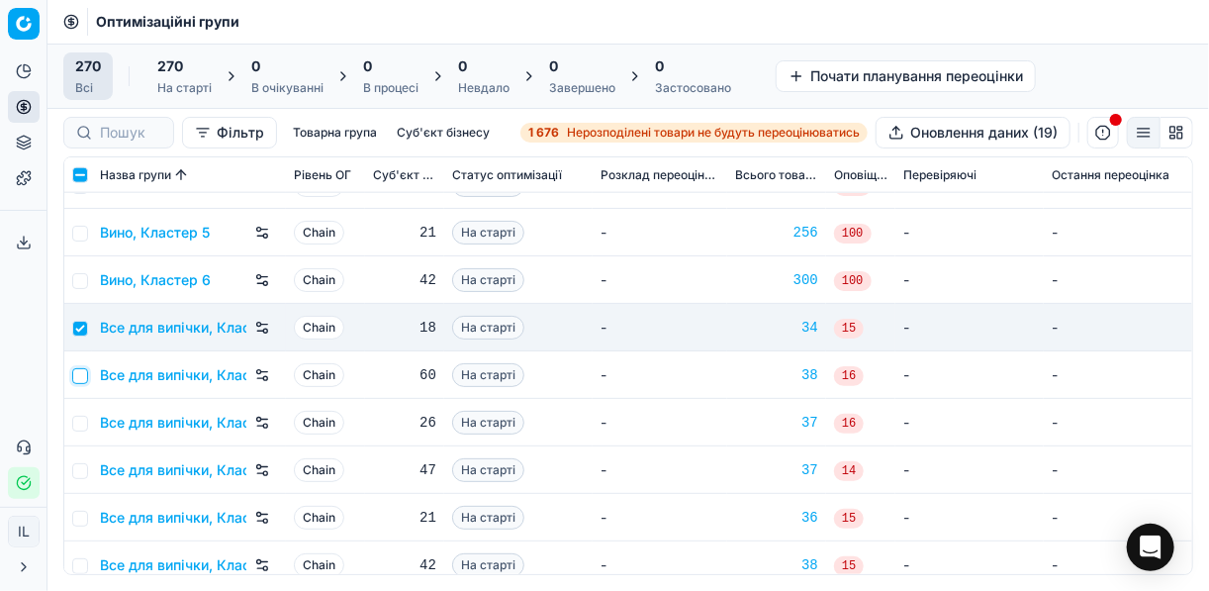
click at [80, 379] on input "checkbox" at bounding box center [80, 376] width 16 height 16
checkbox input "true"
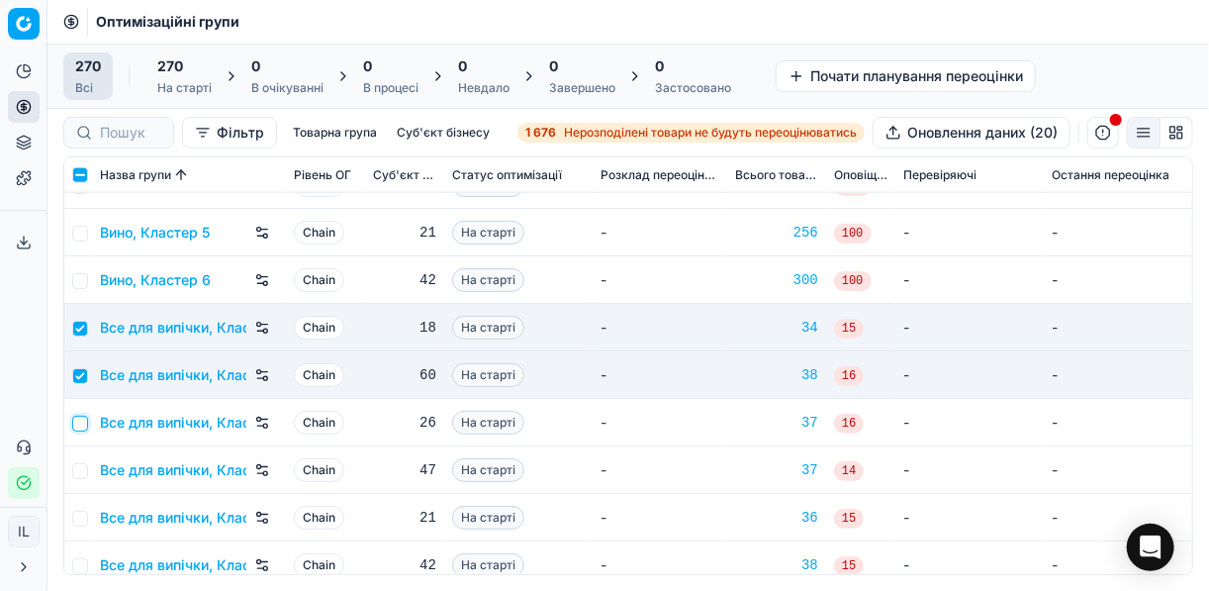
click at [80, 427] on input "checkbox" at bounding box center [80, 423] width 16 height 16
checkbox input "true"
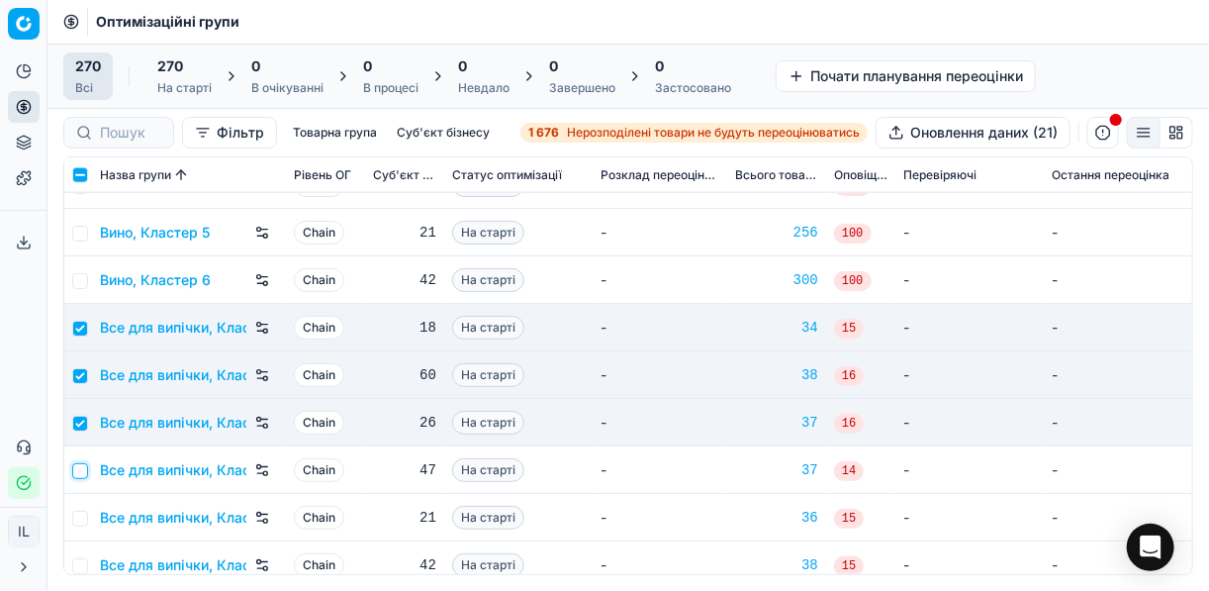
click at [81, 476] on input "checkbox" at bounding box center [80, 471] width 16 height 16
checkbox input "true"
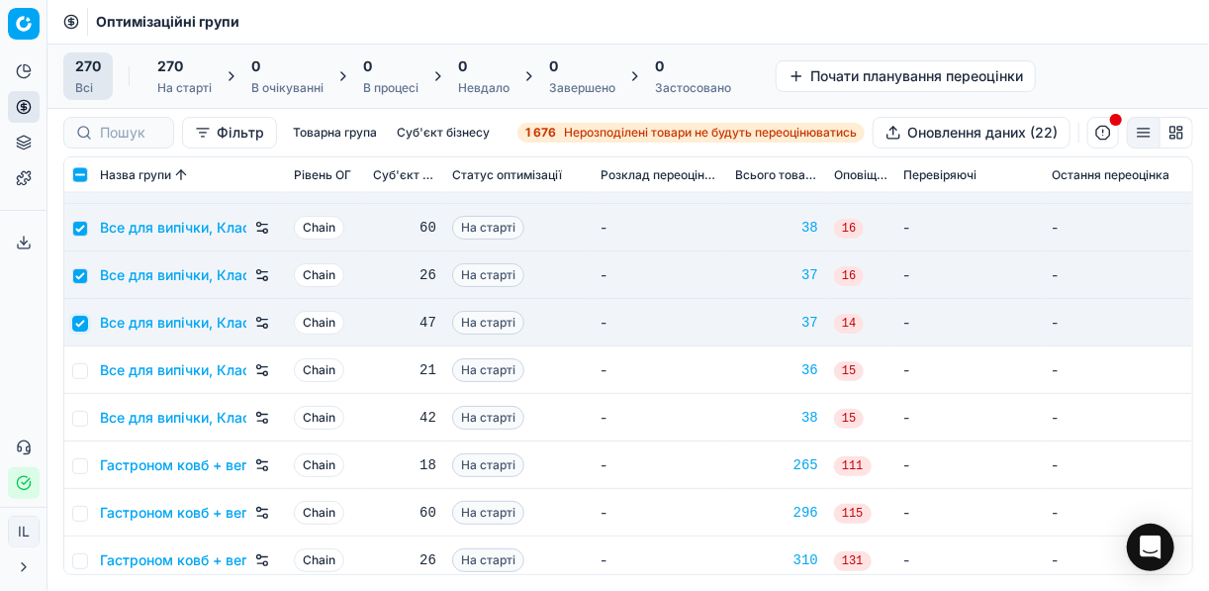
scroll to position [1187, 0]
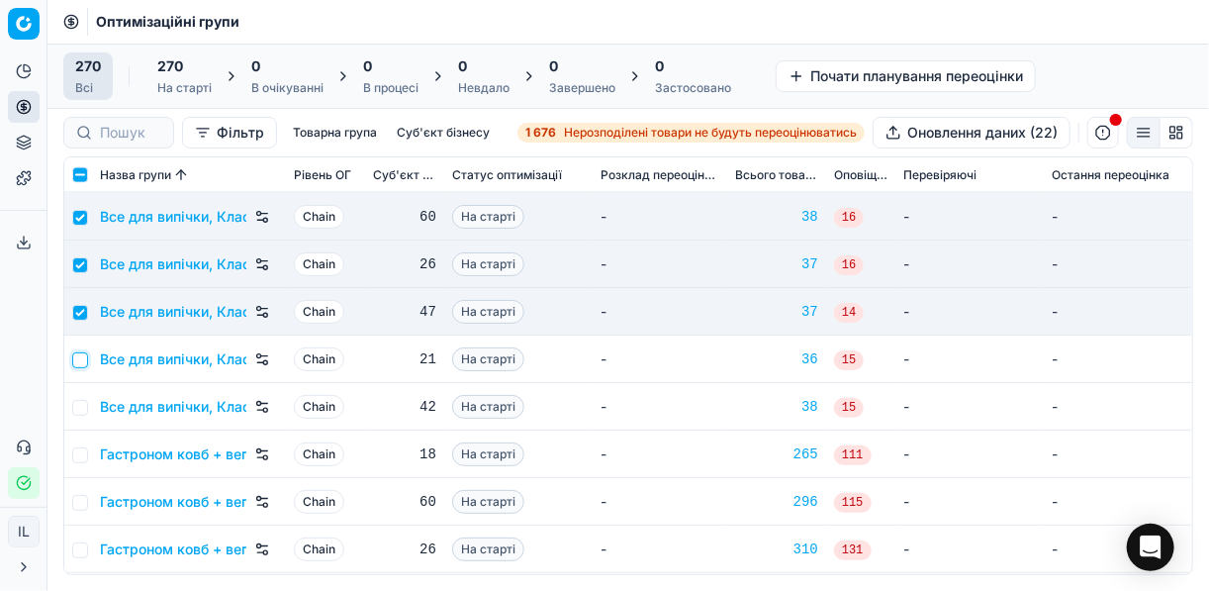
click at [80, 361] on input "checkbox" at bounding box center [80, 360] width 16 height 16
checkbox input "true"
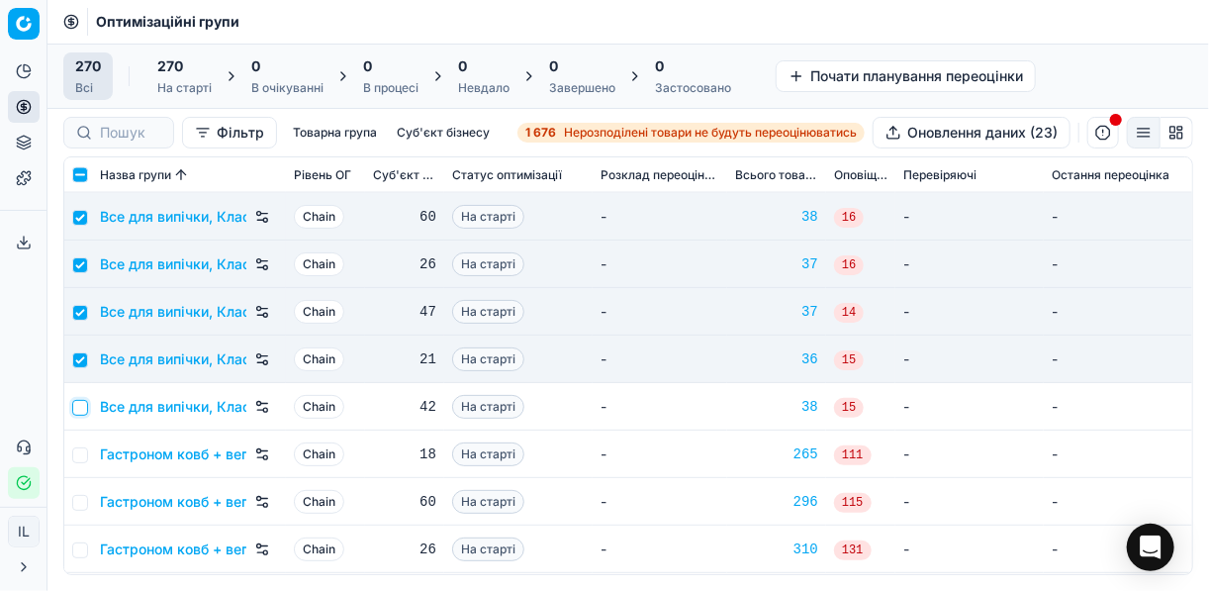
click at [78, 404] on input "checkbox" at bounding box center [80, 408] width 16 height 16
checkbox input "true"
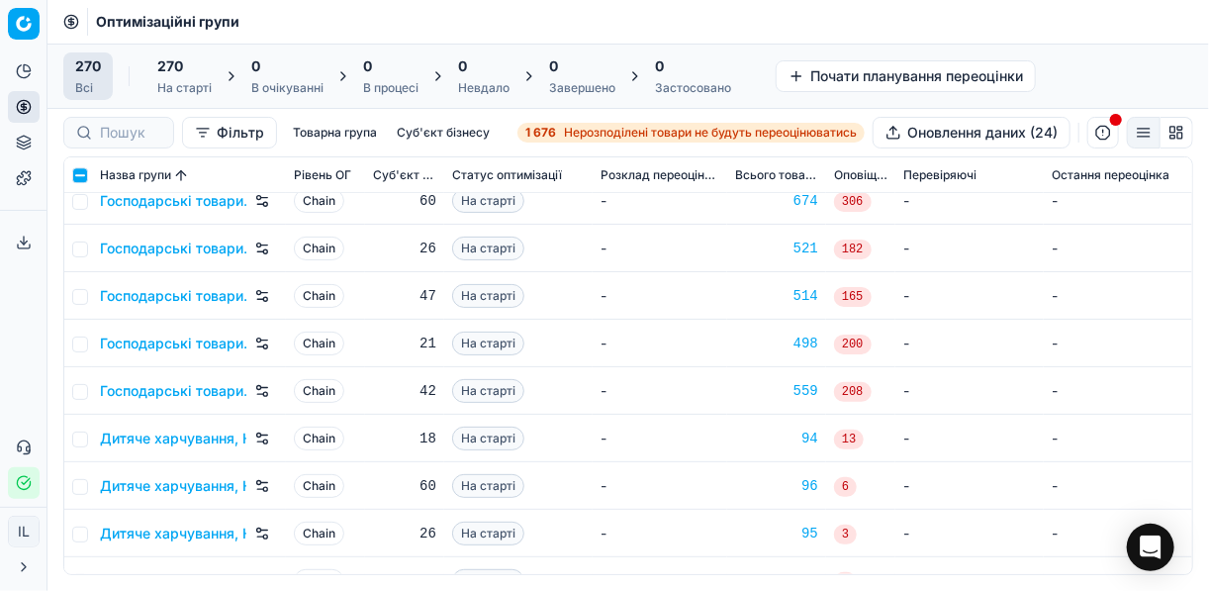
scroll to position [2137, 0]
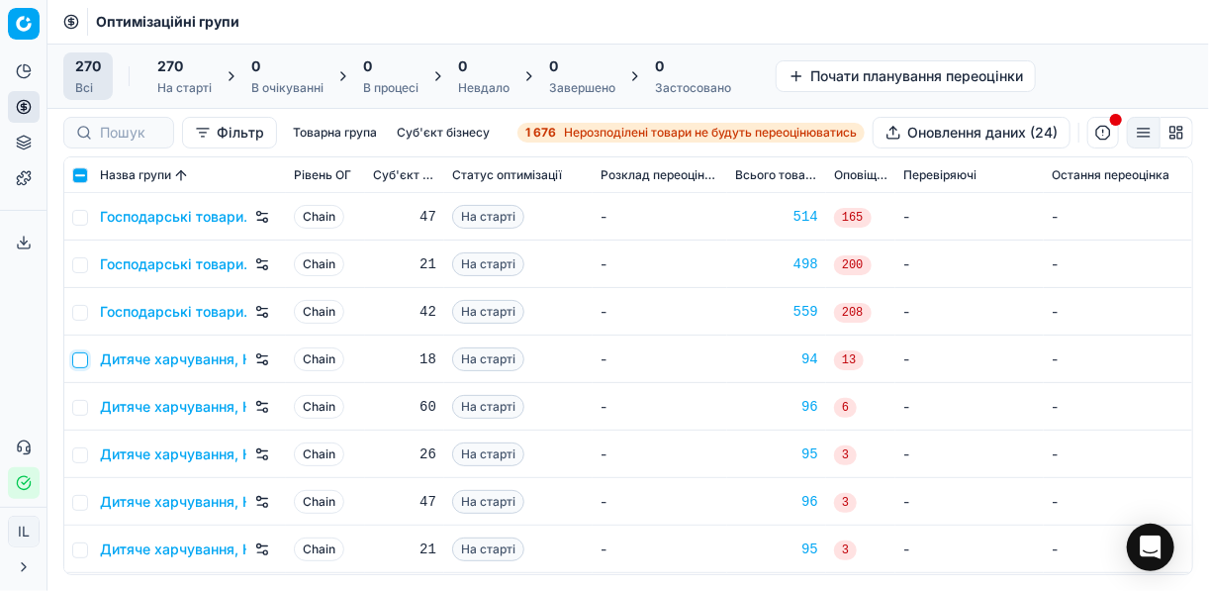
click at [85, 357] on input "checkbox" at bounding box center [80, 360] width 16 height 16
checkbox input "true"
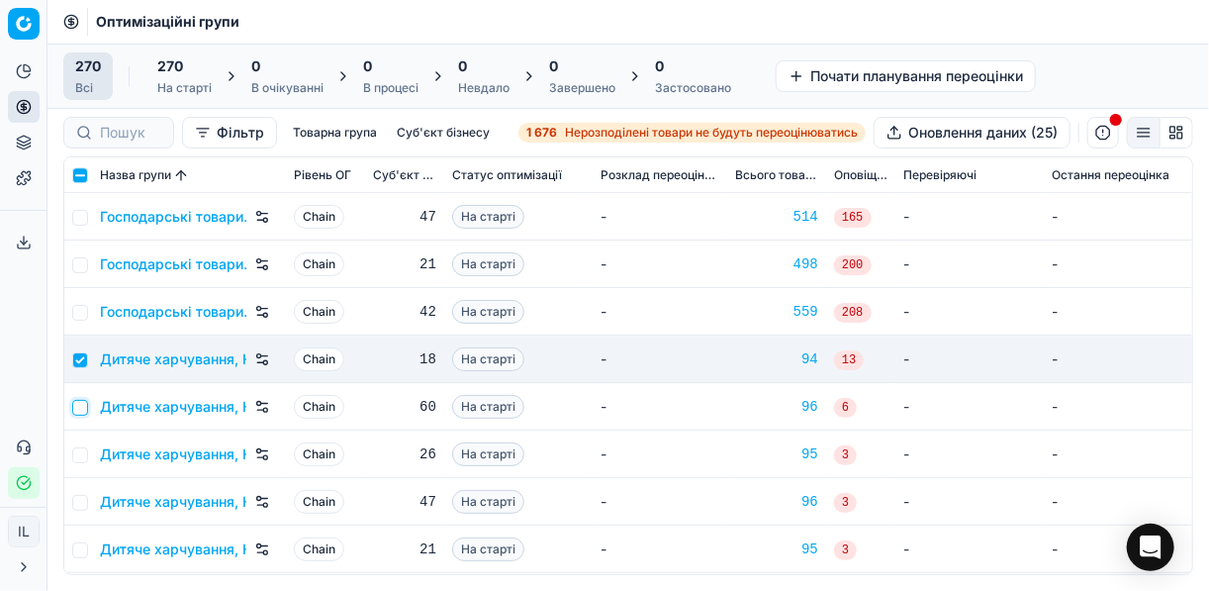
click at [82, 405] on input "checkbox" at bounding box center [80, 408] width 16 height 16
checkbox input "true"
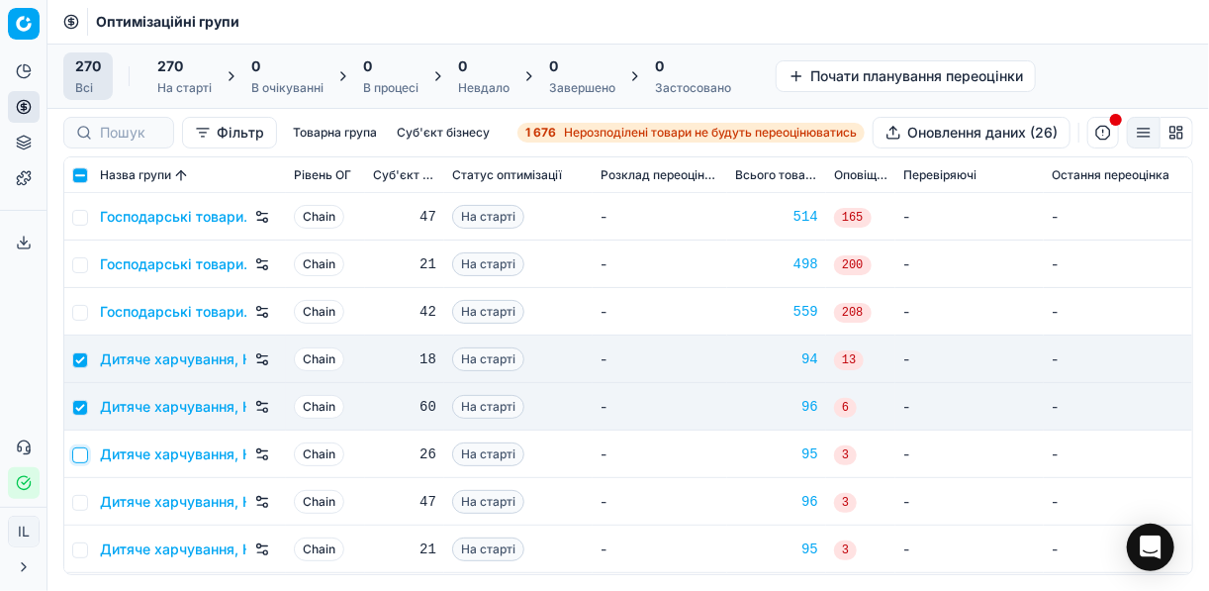
click at [78, 459] on input "checkbox" at bounding box center [80, 455] width 16 height 16
checkbox input "true"
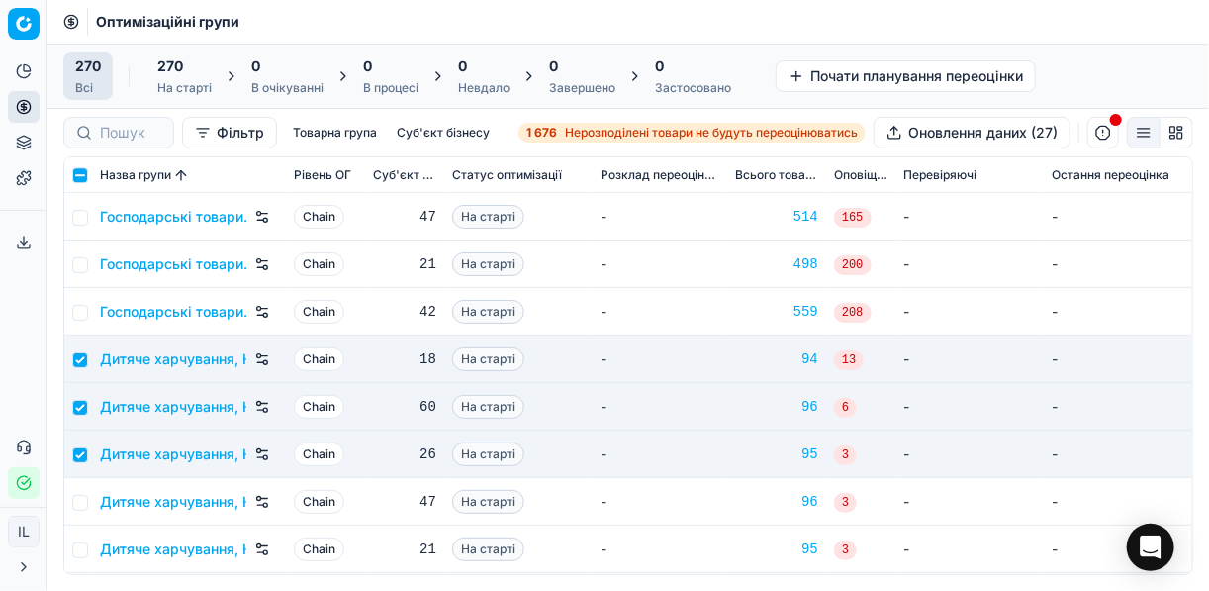
click at [75, 510] on td at bounding box center [78, 501] width 28 height 47
click at [79, 498] on input "checkbox" at bounding box center [80, 503] width 16 height 16
checkbox input "true"
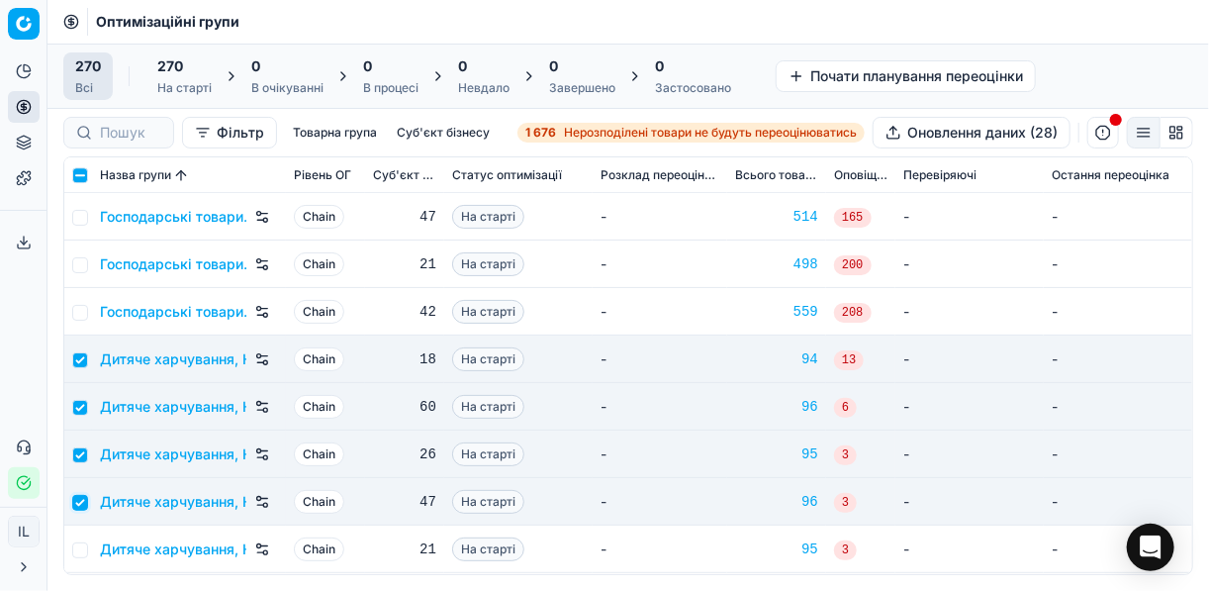
scroll to position [2295, 0]
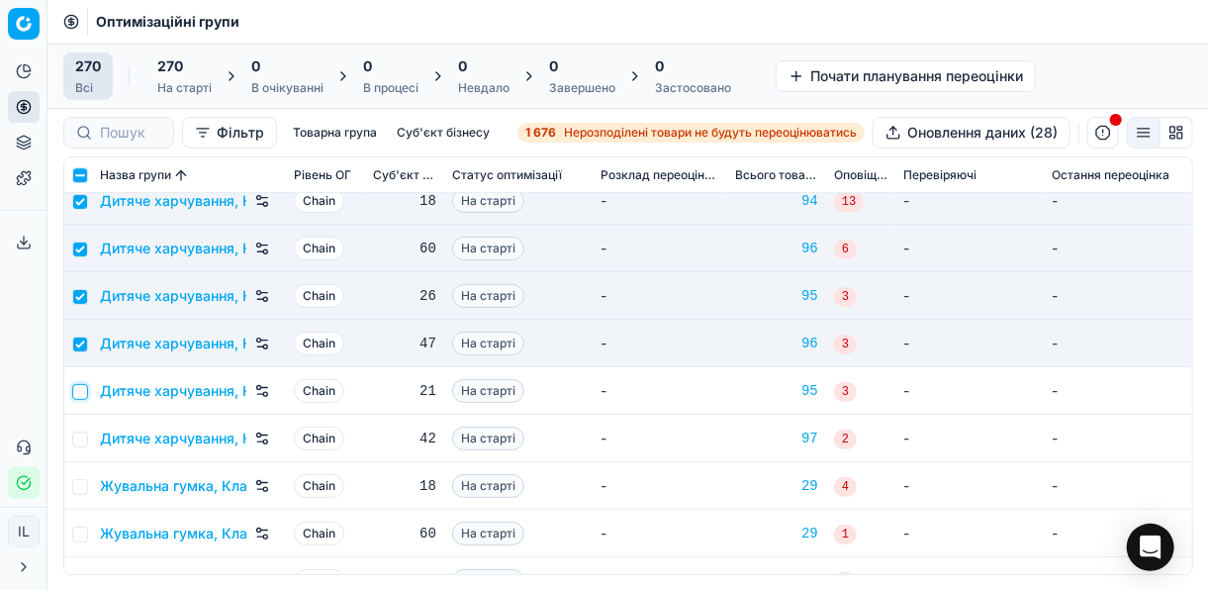
click at [79, 393] on input "checkbox" at bounding box center [80, 392] width 16 height 16
checkbox input "true"
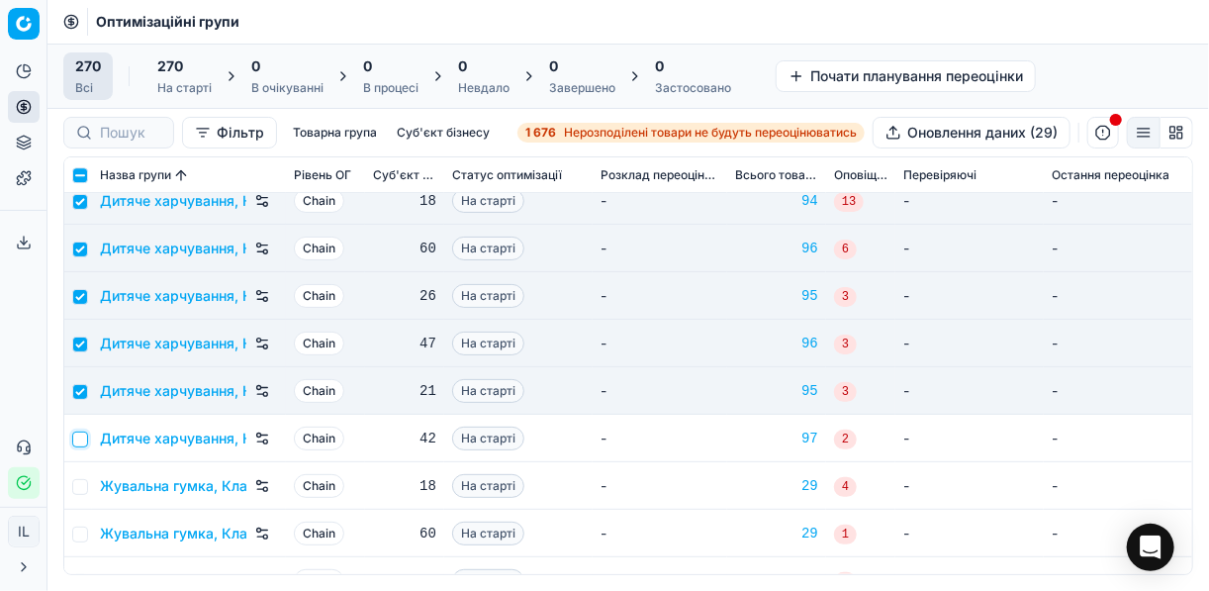
click at [80, 440] on input "checkbox" at bounding box center [80, 439] width 16 height 16
checkbox input "true"
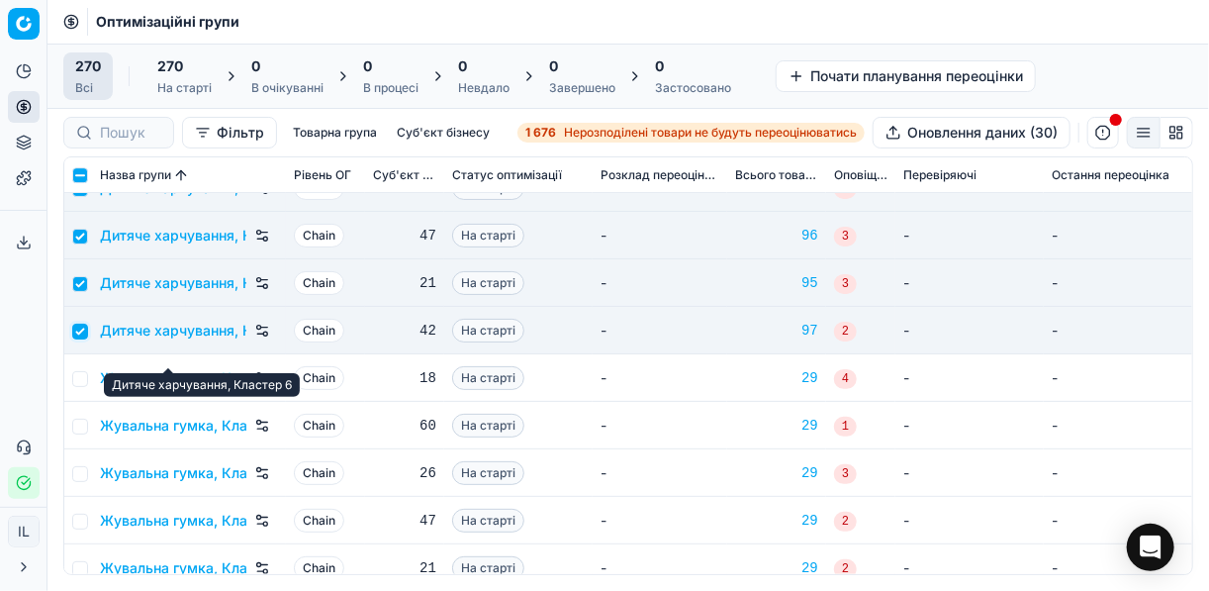
scroll to position [2532, 0]
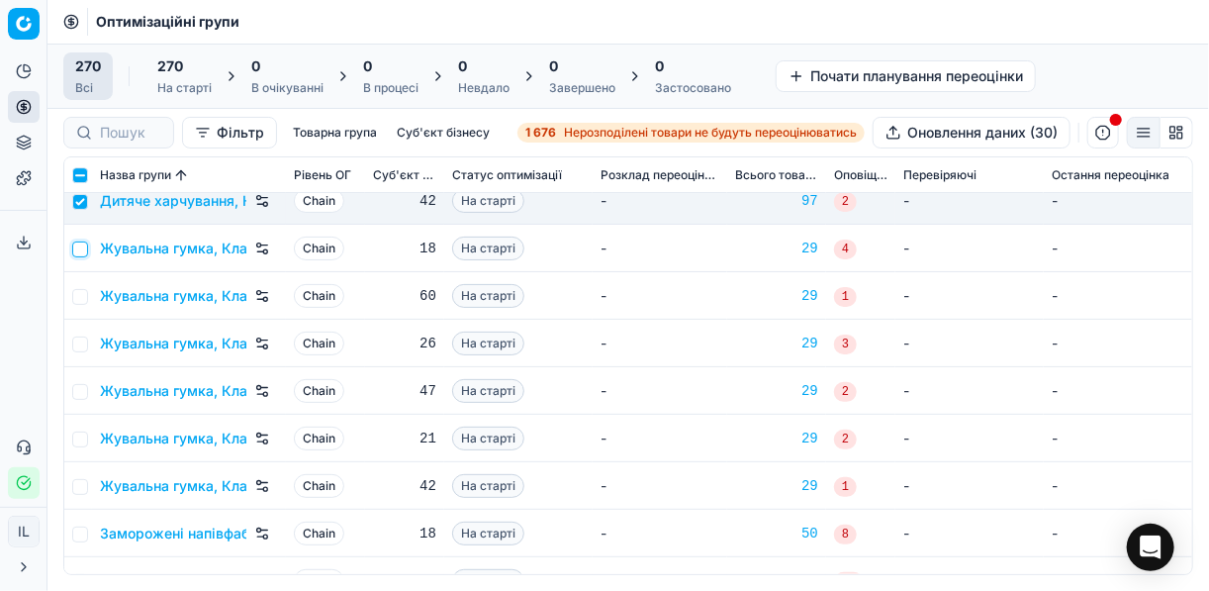
click at [84, 250] on input "checkbox" at bounding box center [80, 249] width 16 height 16
checkbox input "true"
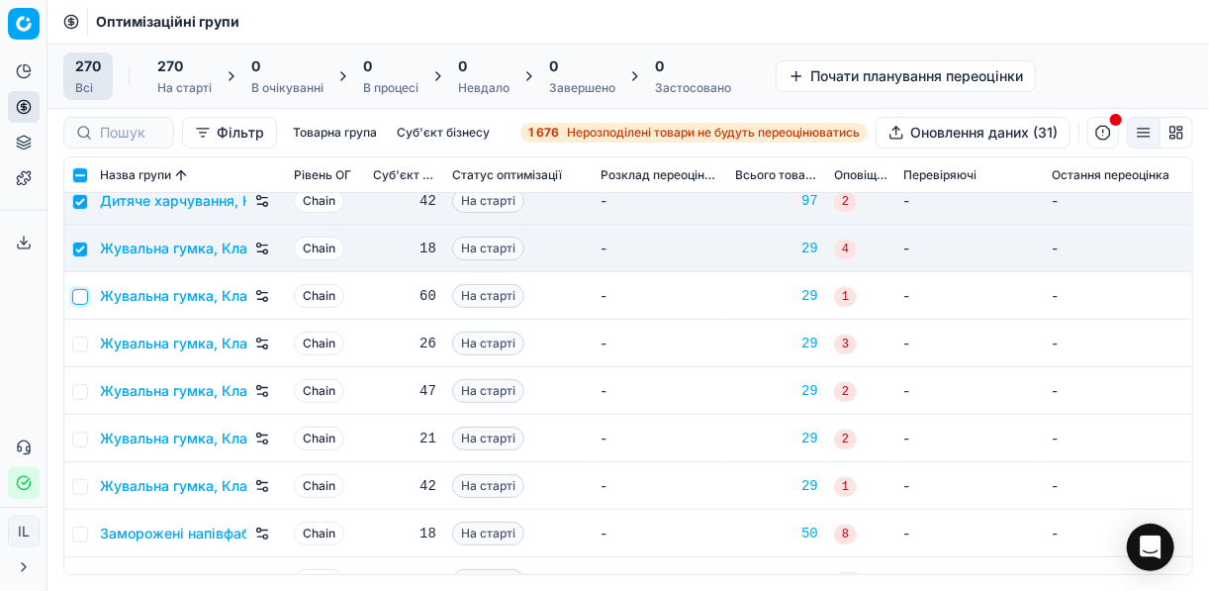
click at [86, 294] on input "checkbox" at bounding box center [80, 297] width 16 height 16
checkbox input "true"
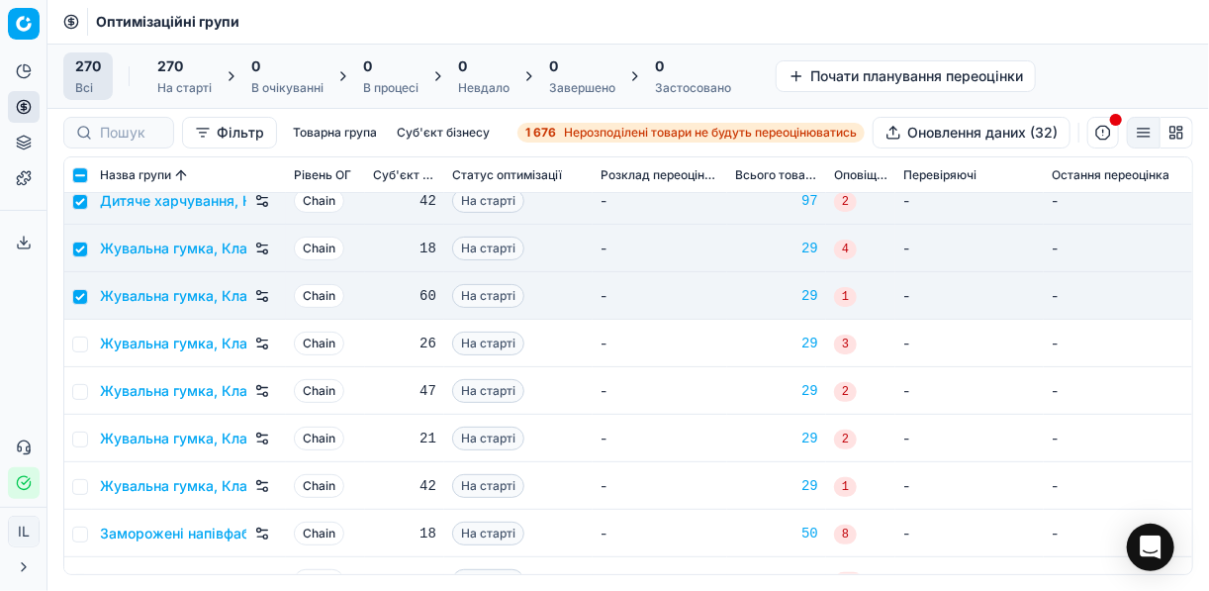
click at [84, 329] on td at bounding box center [78, 343] width 28 height 47
click at [84, 336] on input "checkbox" at bounding box center [80, 344] width 16 height 16
checkbox input "true"
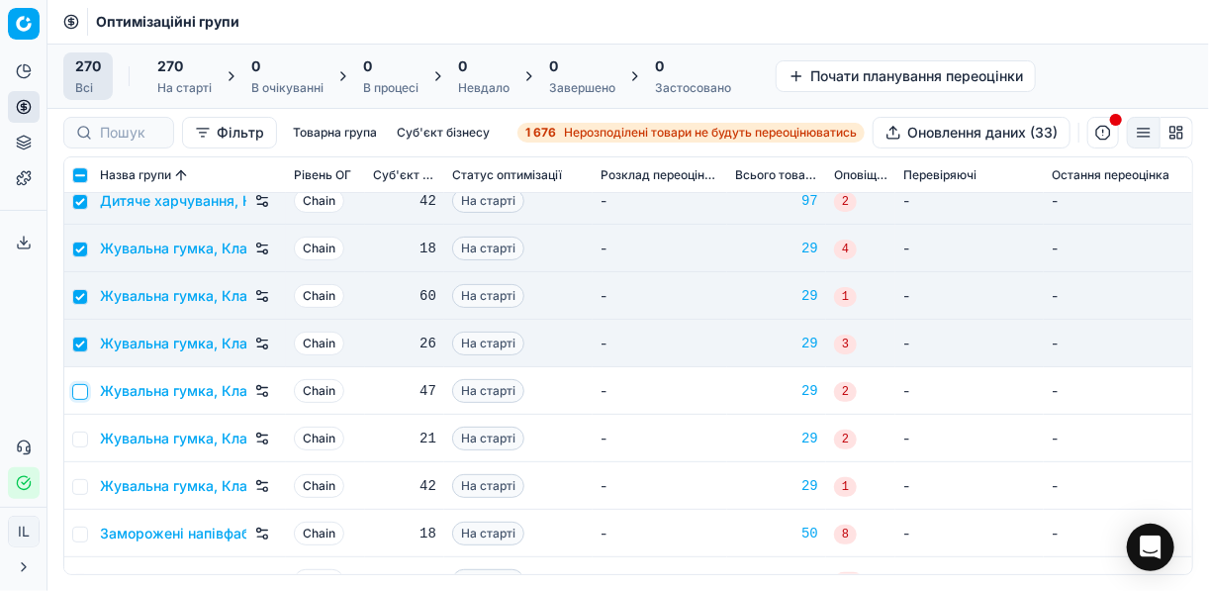
click at [84, 386] on input "checkbox" at bounding box center [80, 392] width 16 height 16
checkbox input "true"
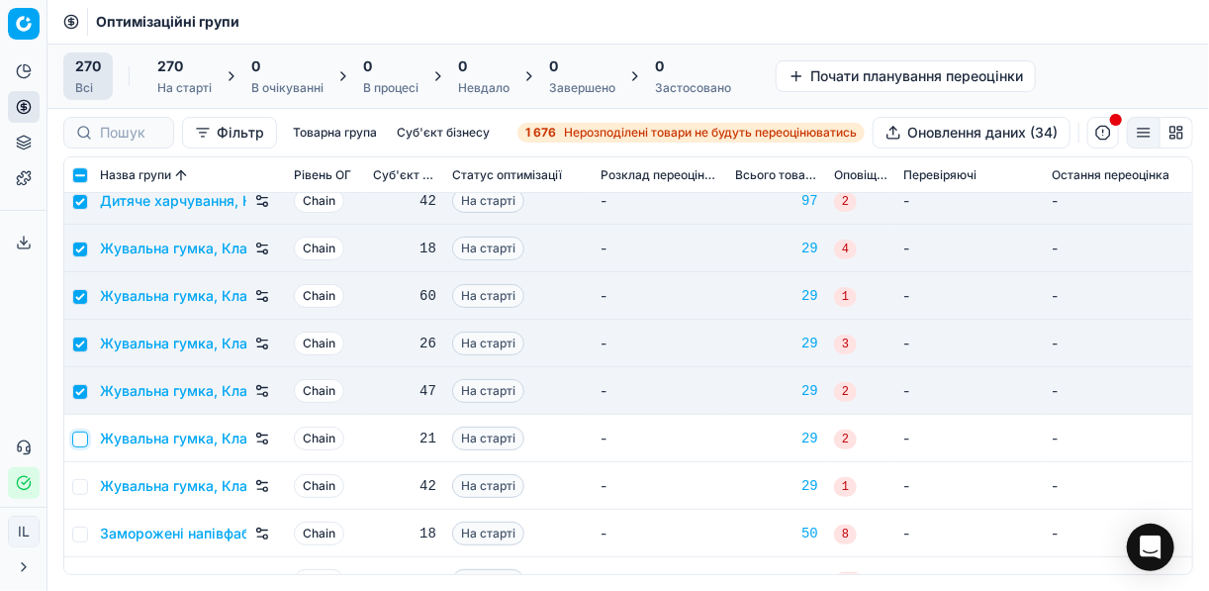
click at [82, 444] on input "checkbox" at bounding box center [80, 439] width 16 height 16
checkbox input "true"
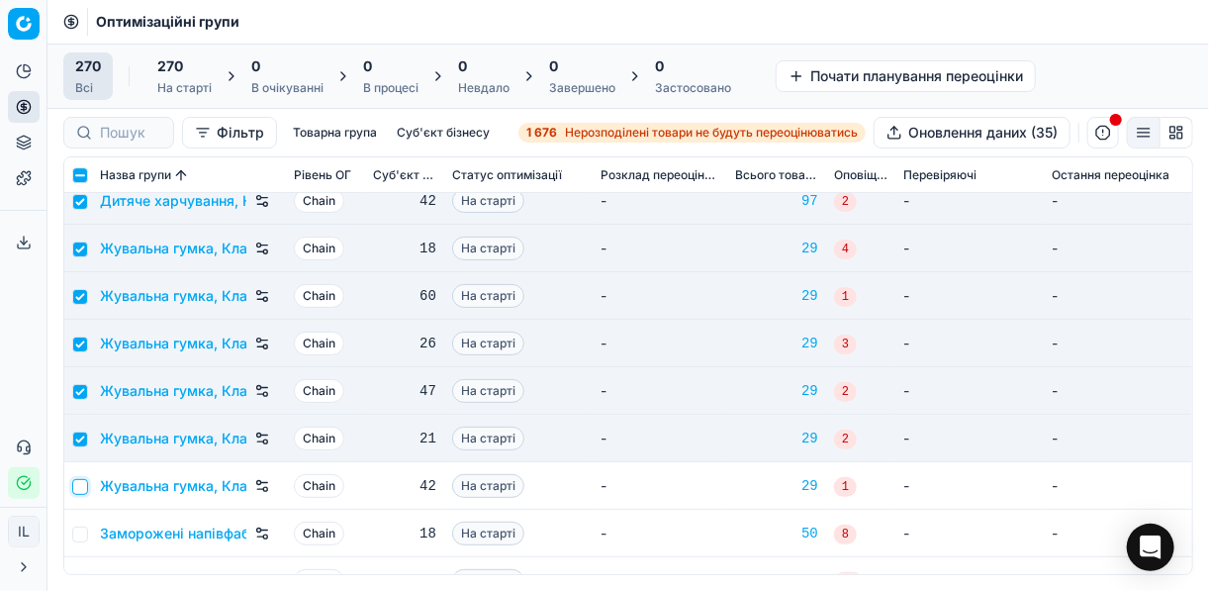
click at [80, 484] on input "checkbox" at bounding box center [80, 487] width 16 height 16
checkbox input "true"
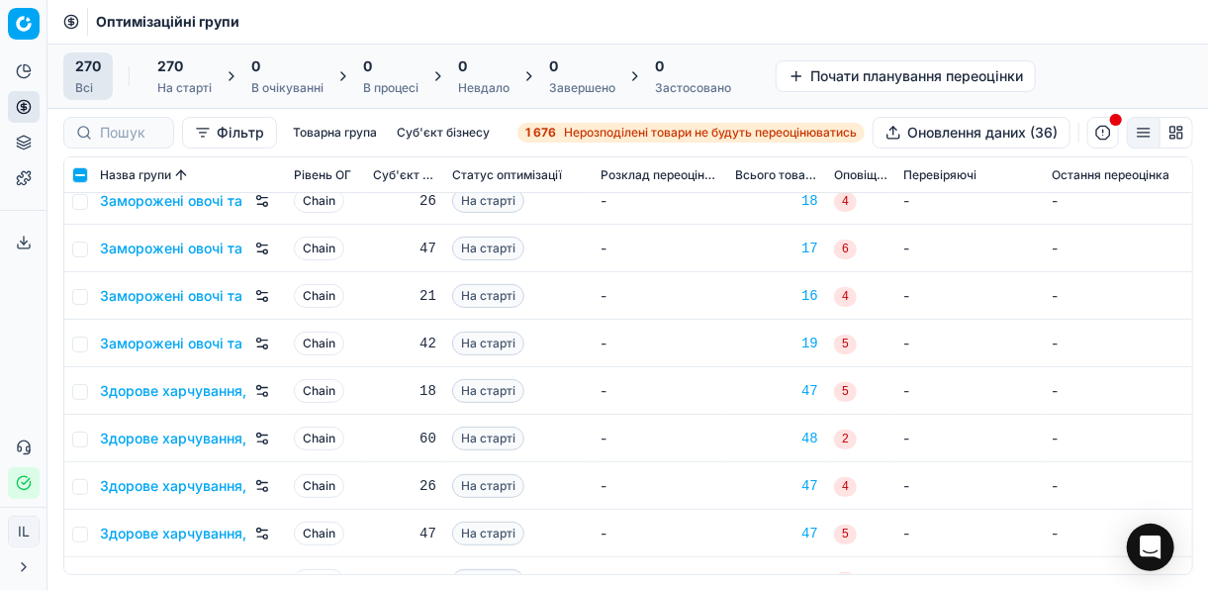
scroll to position [3324, 0]
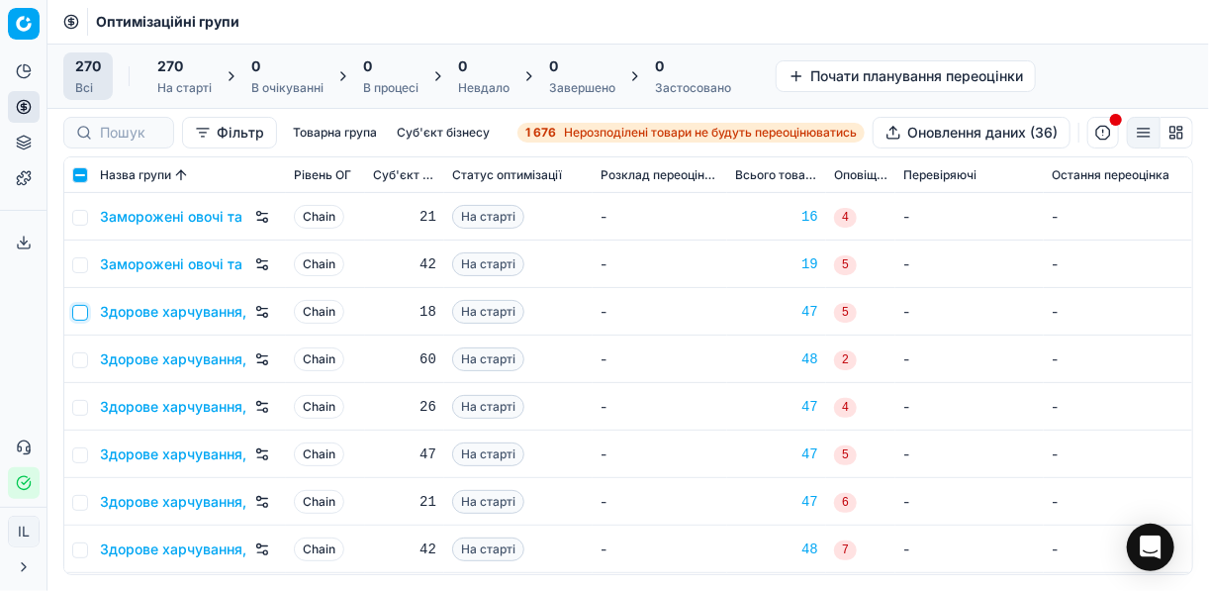
click at [75, 314] on input "checkbox" at bounding box center [80, 313] width 16 height 16
checkbox input "true"
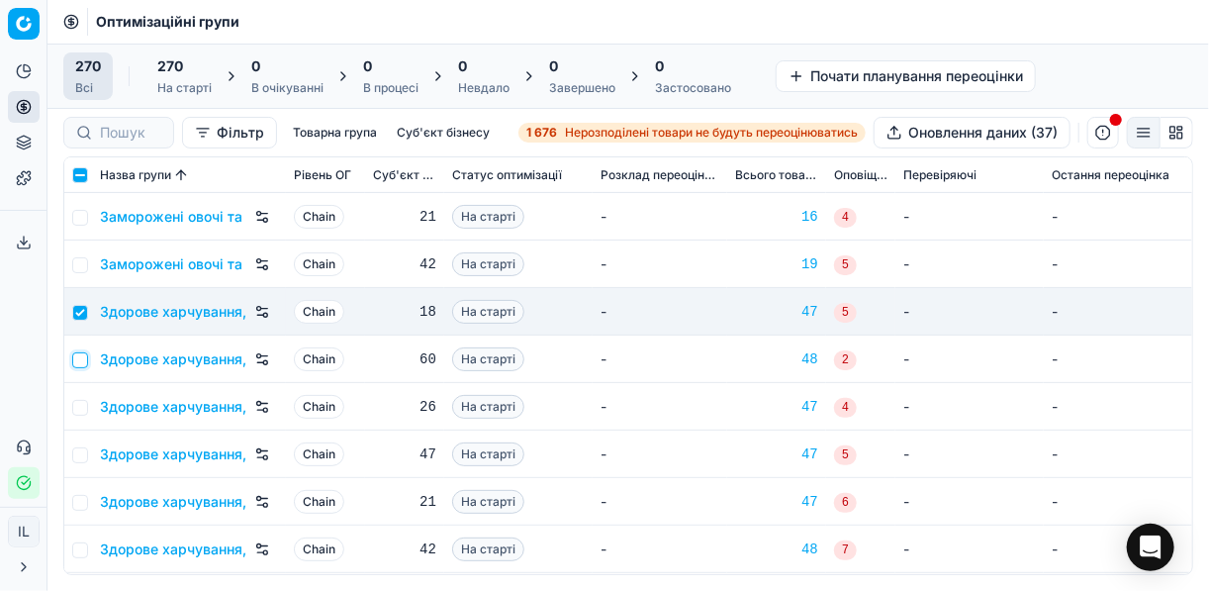
click at [77, 363] on input "checkbox" at bounding box center [80, 360] width 16 height 16
checkbox input "true"
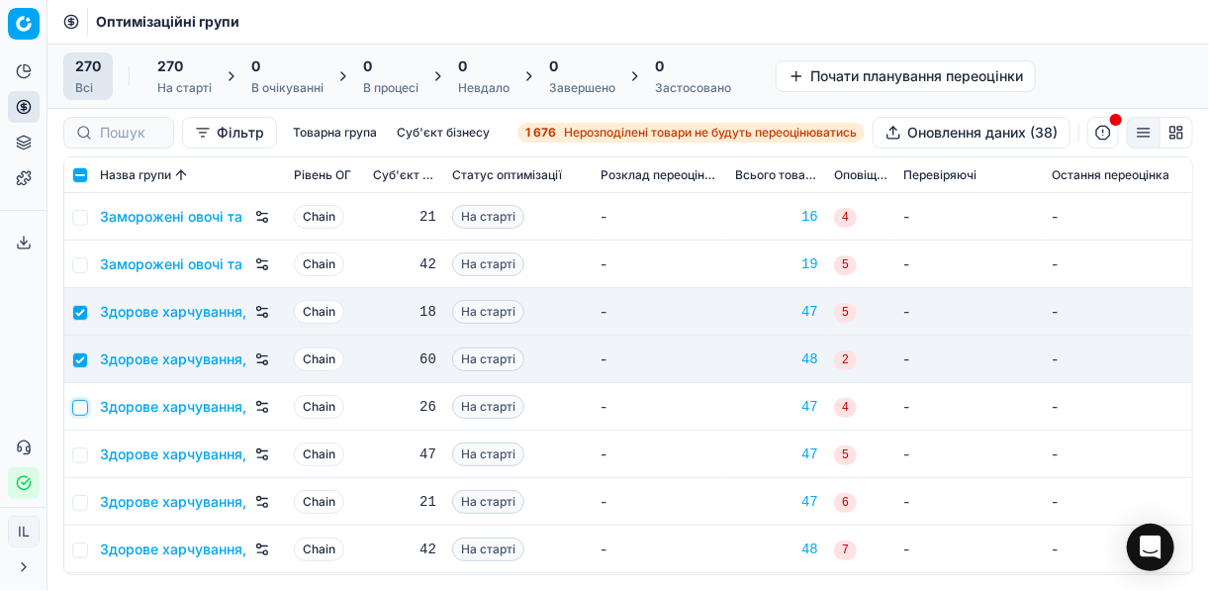
click at [76, 405] on input "checkbox" at bounding box center [80, 408] width 16 height 16
checkbox input "true"
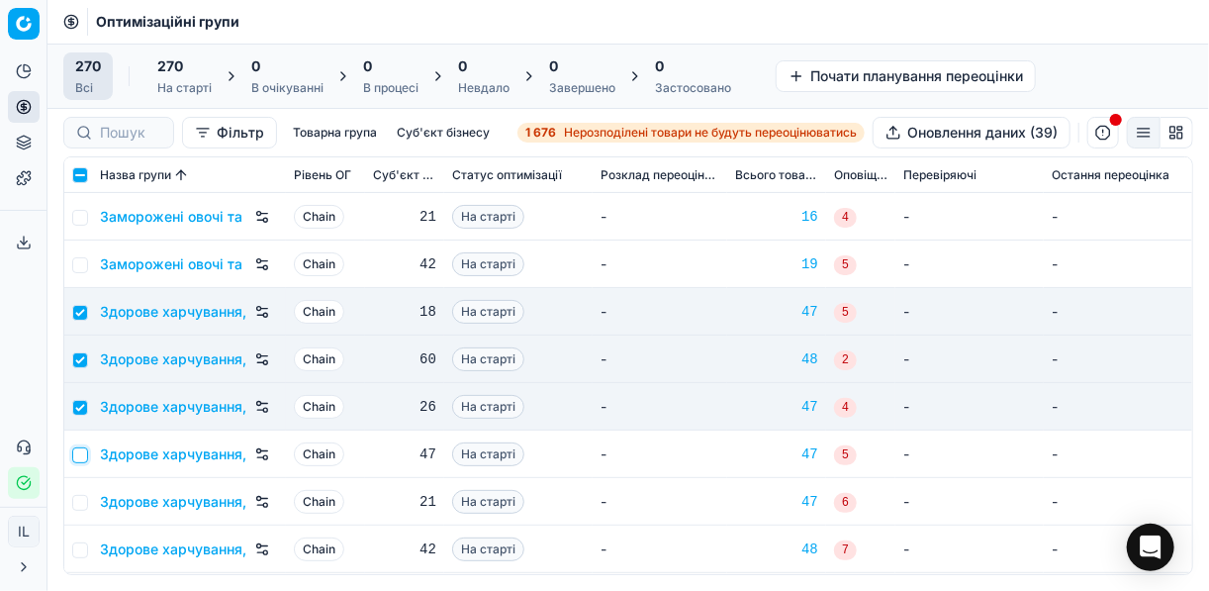
click at [84, 452] on input "checkbox" at bounding box center [80, 455] width 16 height 16
checkbox input "true"
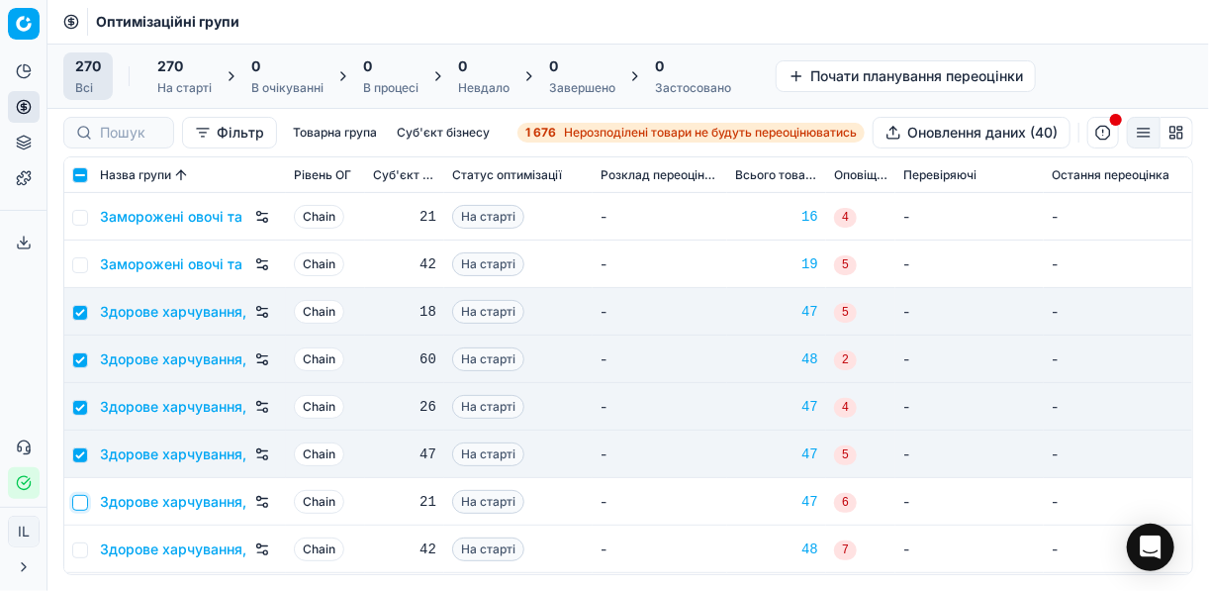
click at [79, 498] on input "checkbox" at bounding box center [80, 503] width 16 height 16
checkbox input "true"
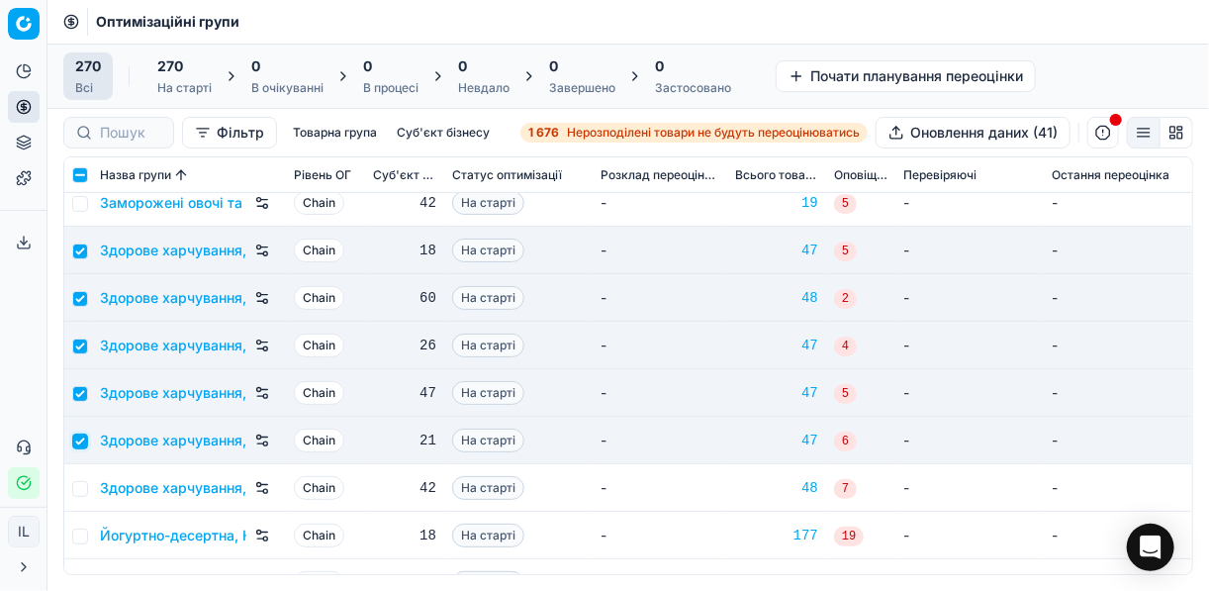
scroll to position [3482, 0]
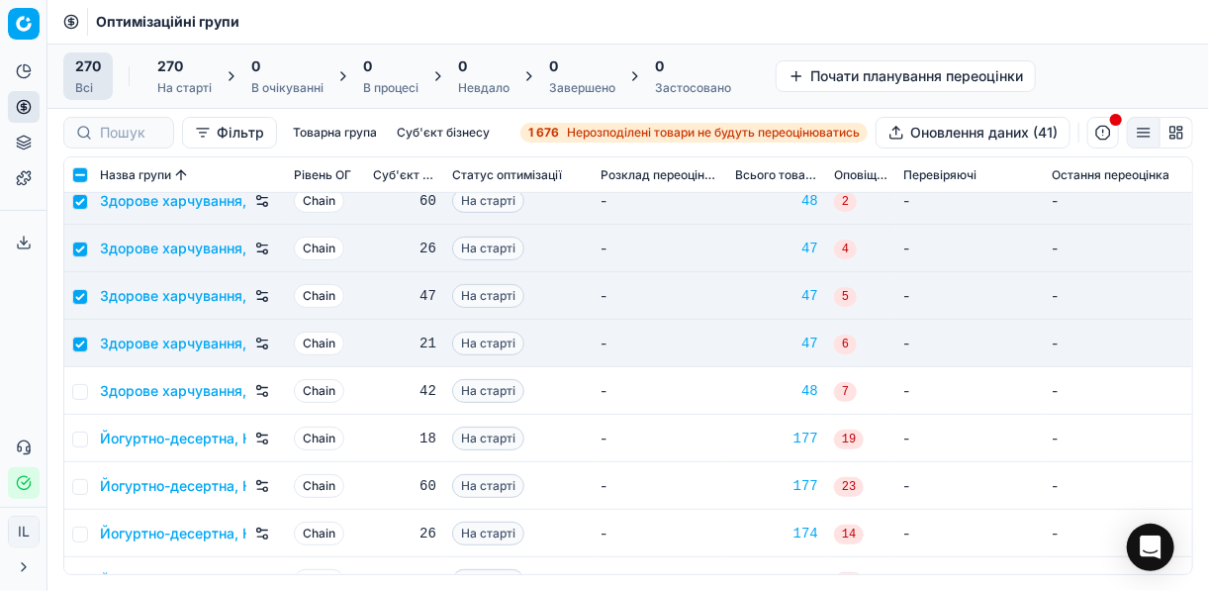
click at [77, 381] on td at bounding box center [78, 390] width 28 height 47
click at [77, 389] on input "checkbox" at bounding box center [80, 392] width 16 height 16
checkbox input "true"
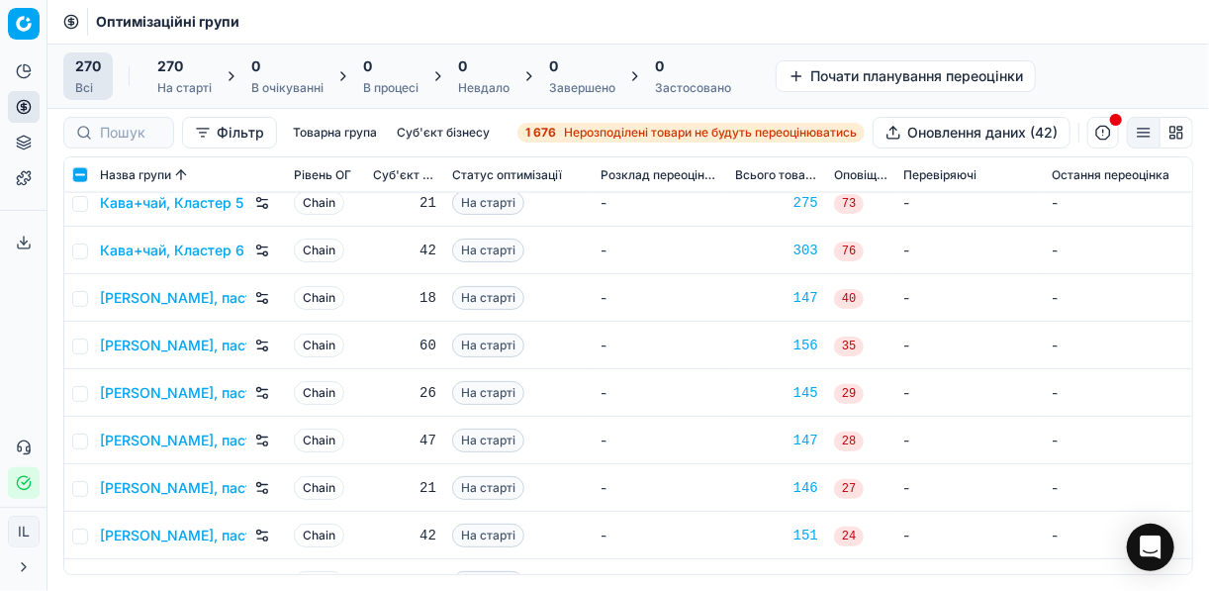
scroll to position [4194, 0]
click at [80, 296] on input "checkbox" at bounding box center [80, 297] width 16 height 16
checkbox input "true"
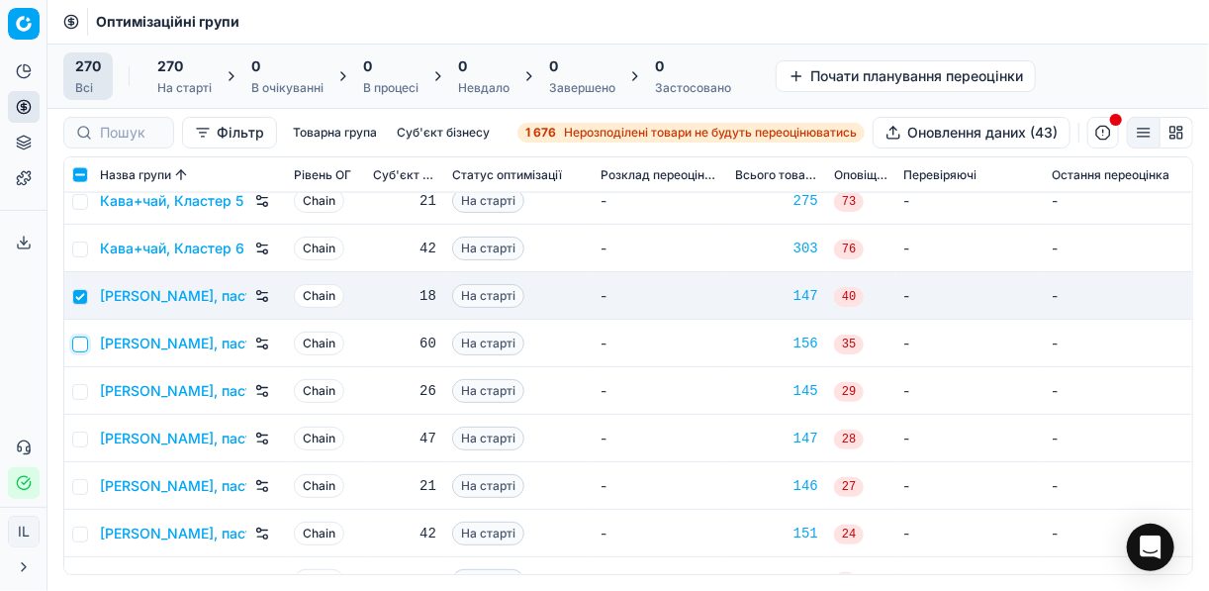
click at [74, 336] on input "checkbox" at bounding box center [80, 344] width 16 height 16
checkbox input "true"
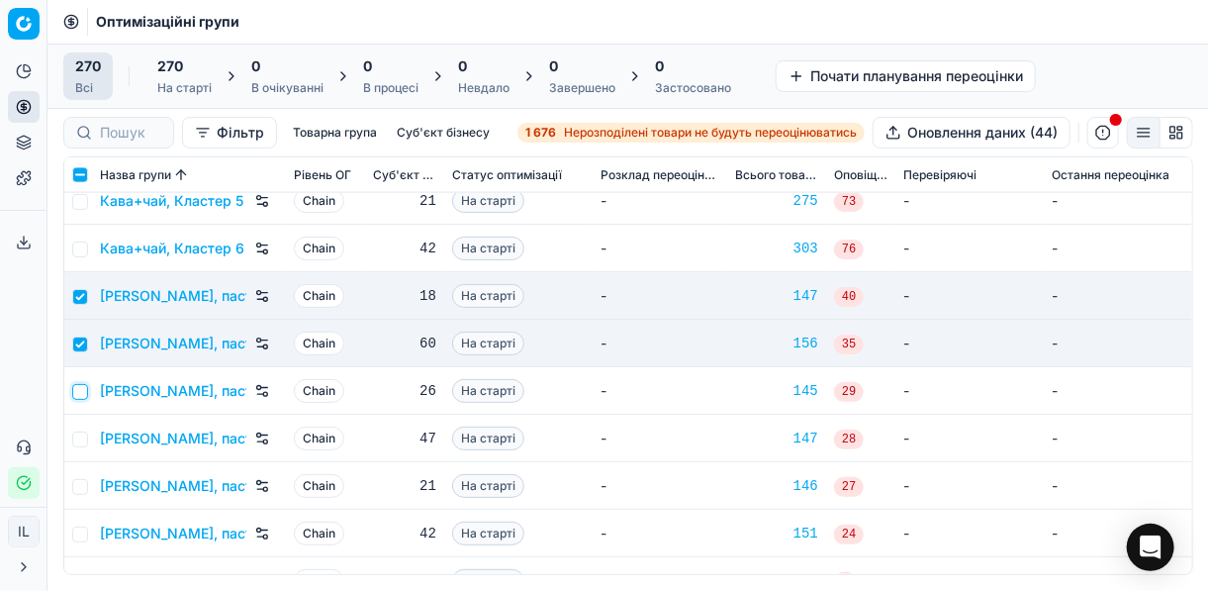
click at [76, 395] on input "checkbox" at bounding box center [80, 392] width 16 height 16
checkbox input "true"
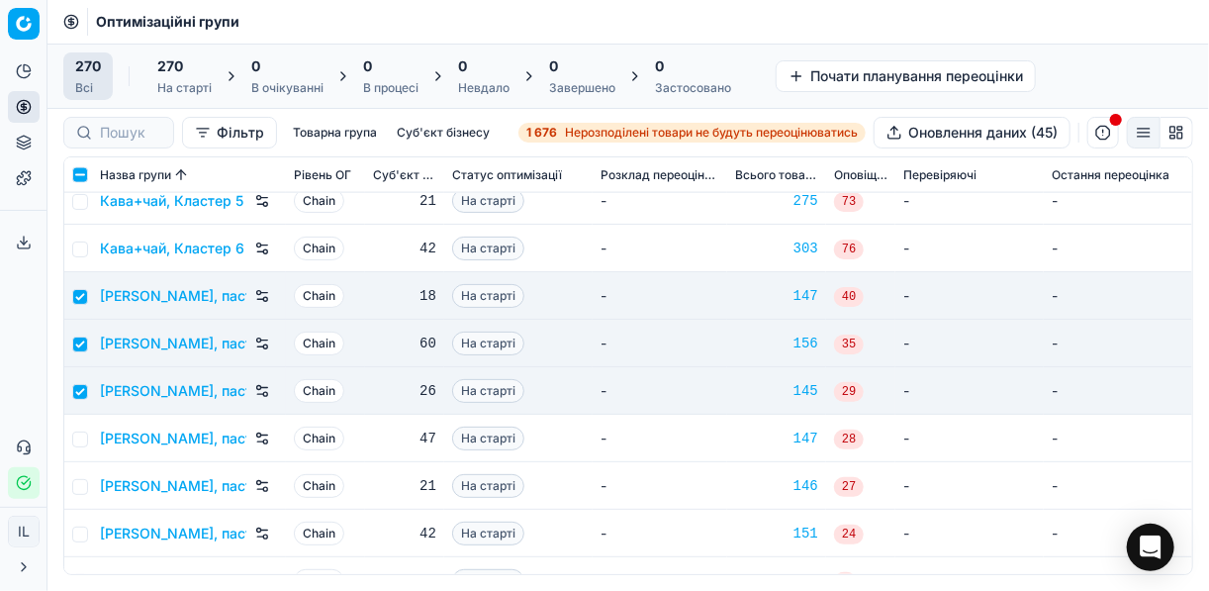
click at [86, 445] on td at bounding box center [78, 437] width 28 height 47
click at [81, 440] on input "checkbox" at bounding box center [80, 439] width 16 height 16
checkbox input "true"
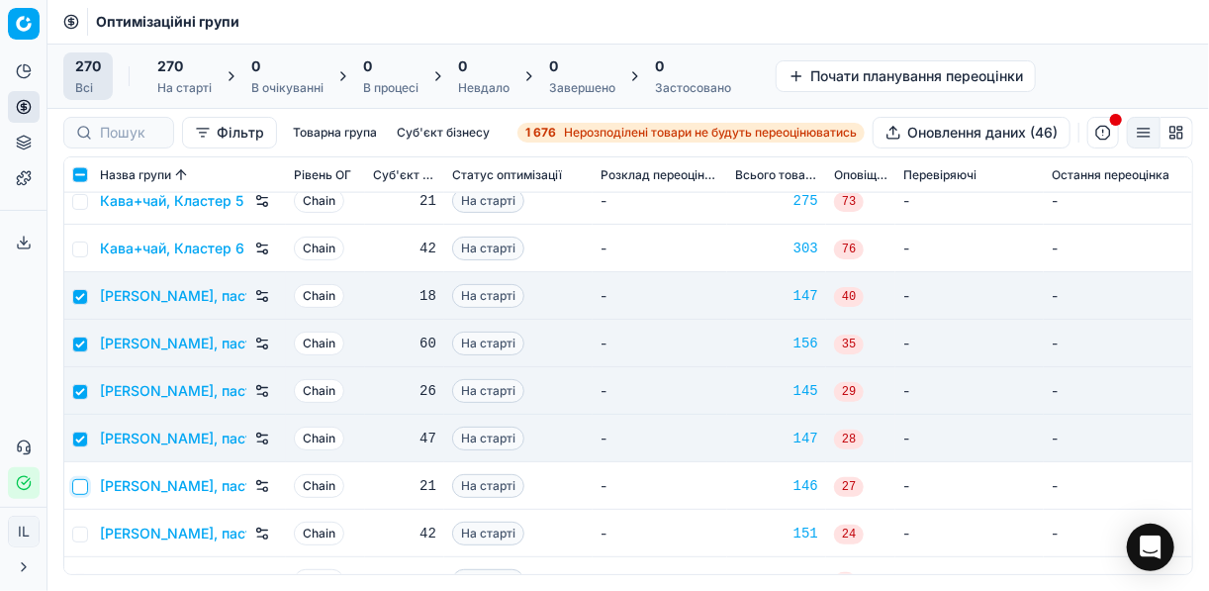
click at [86, 491] on input "checkbox" at bounding box center [80, 487] width 16 height 16
checkbox input "true"
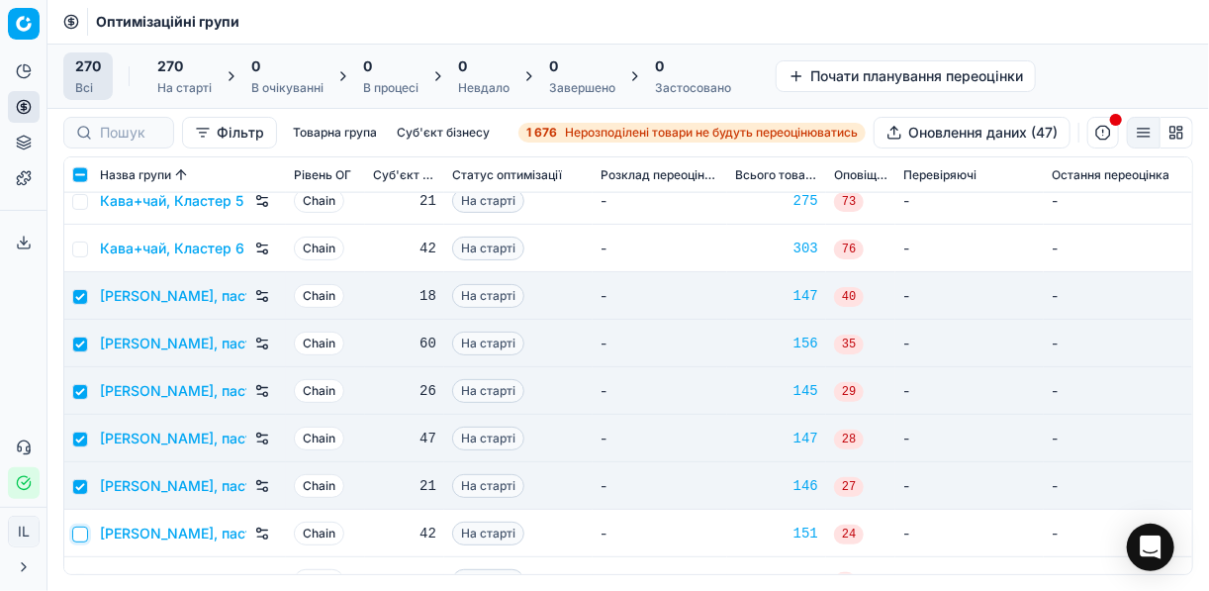
click at [77, 535] on input "checkbox" at bounding box center [80, 534] width 16 height 16
checkbox input "true"
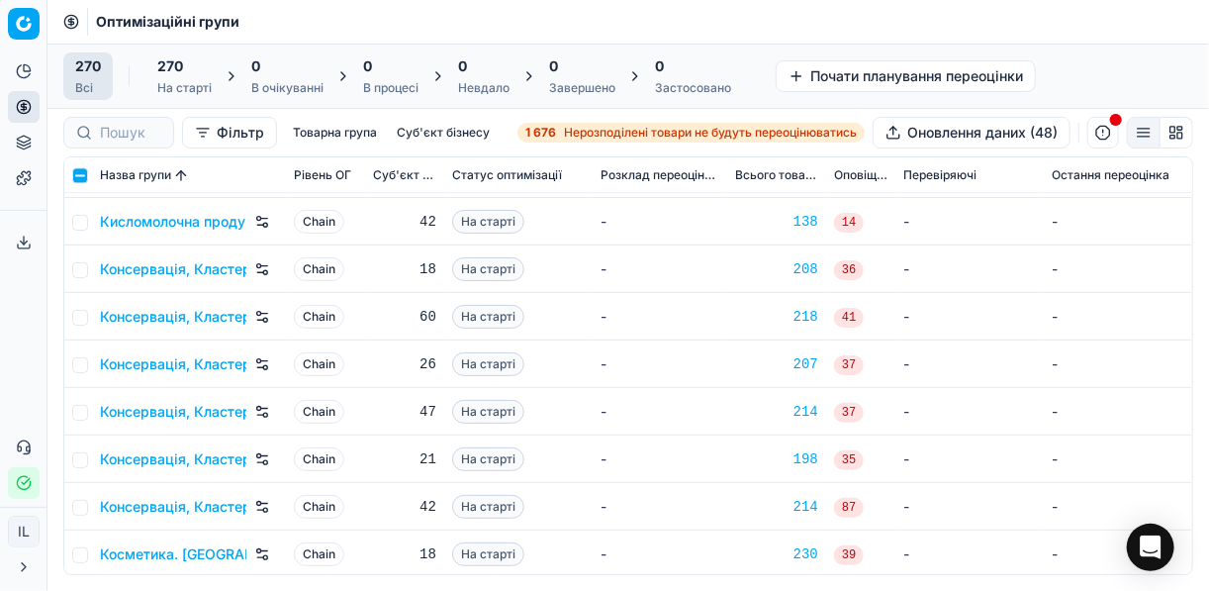
scroll to position [4827, 0]
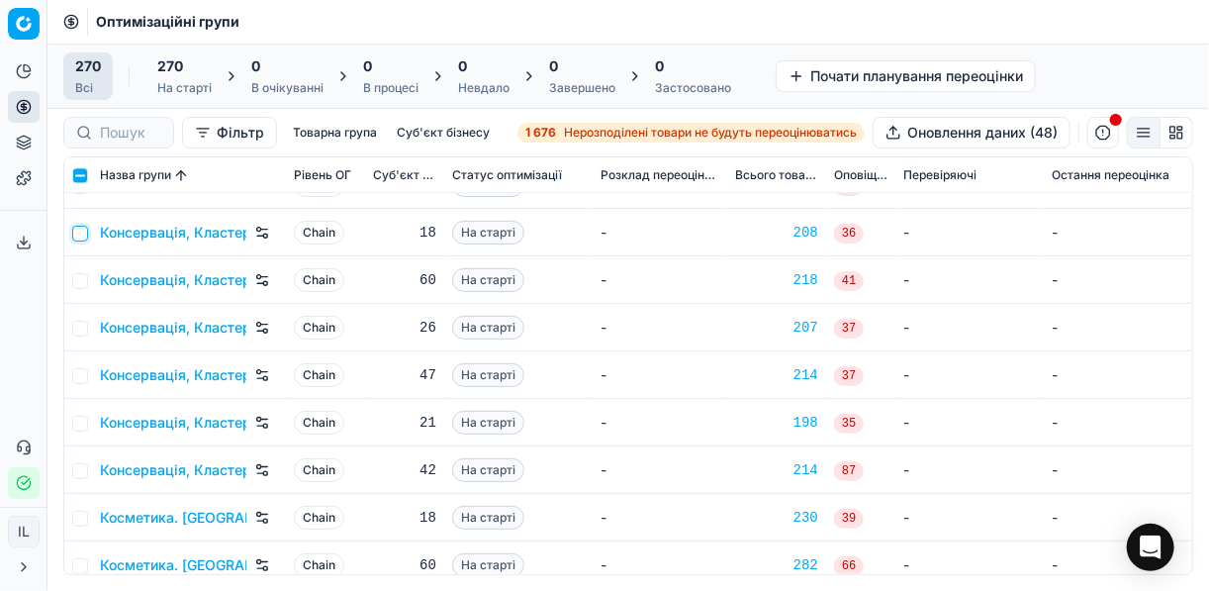
click at [80, 234] on input "checkbox" at bounding box center [80, 234] width 16 height 16
checkbox input "true"
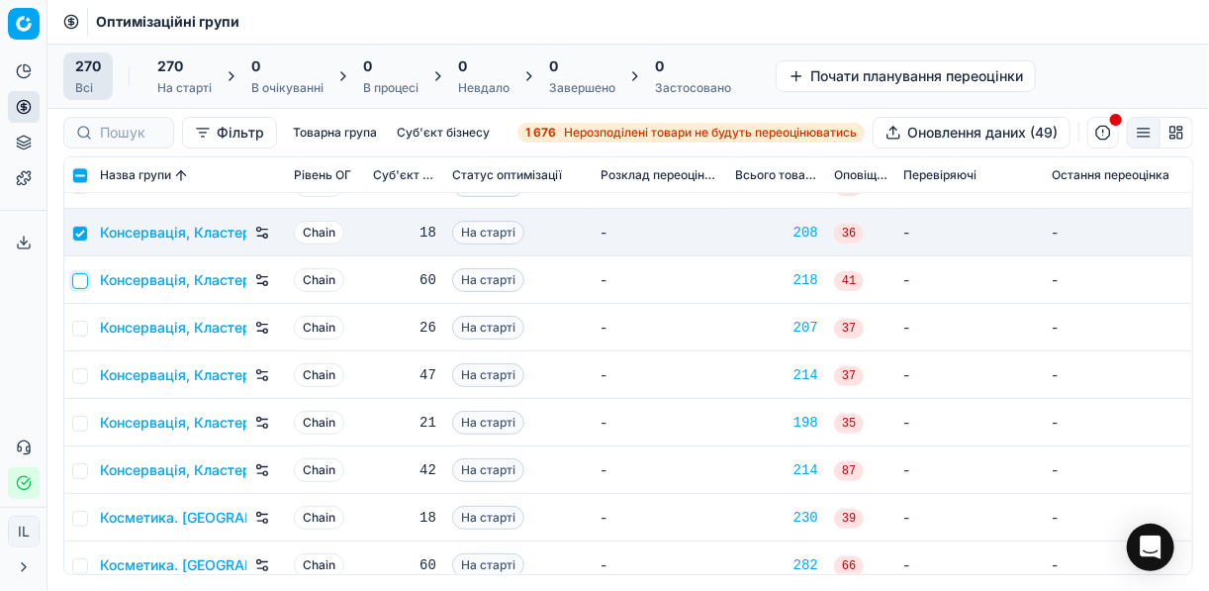
click at [82, 280] on input "checkbox" at bounding box center [80, 281] width 16 height 16
checkbox input "true"
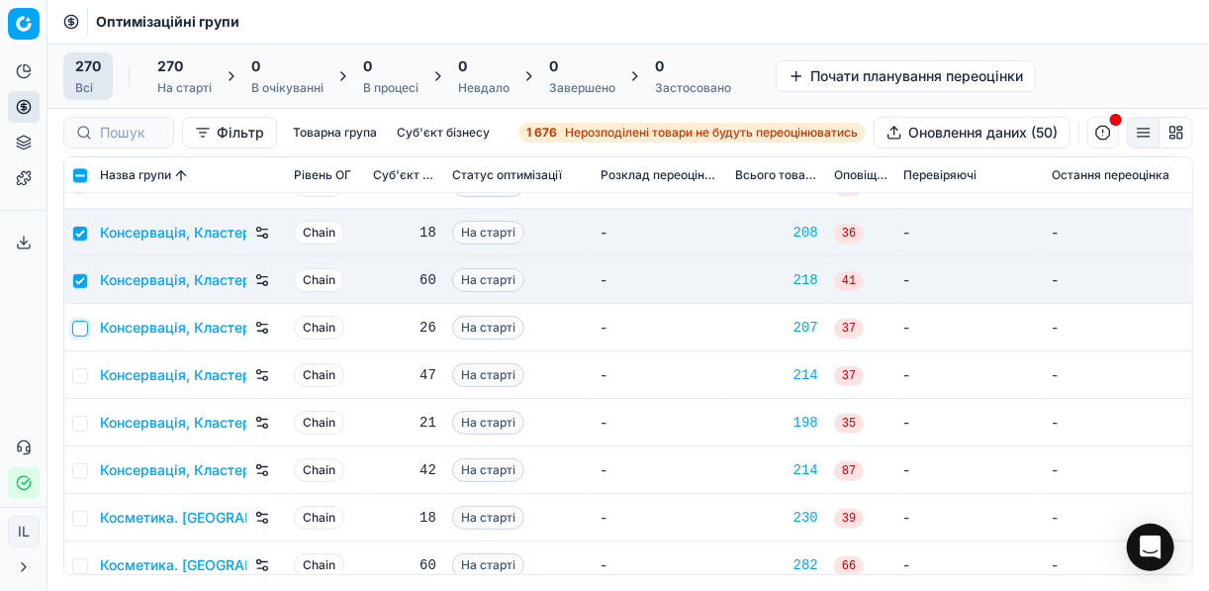
click at [82, 322] on input "checkbox" at bounding box center [80, 328] width 16 height 16
checkbox input "true"
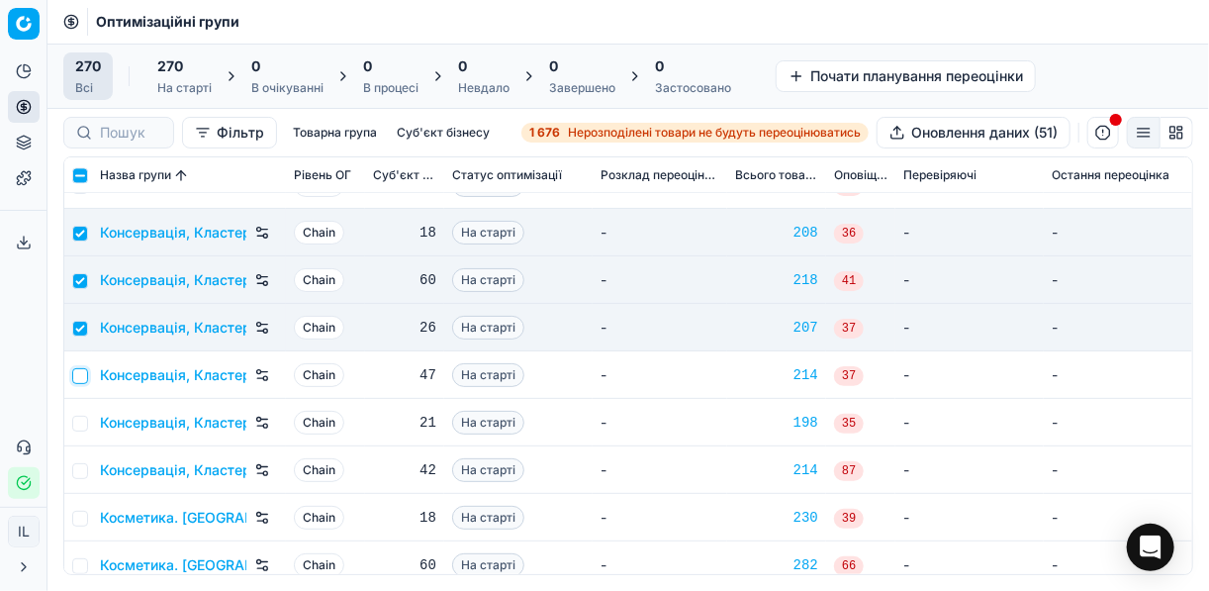
click at [82, 373] on input "checkbox" at bounding box center [80, 376] width 16 height 16
checkbox input "true"
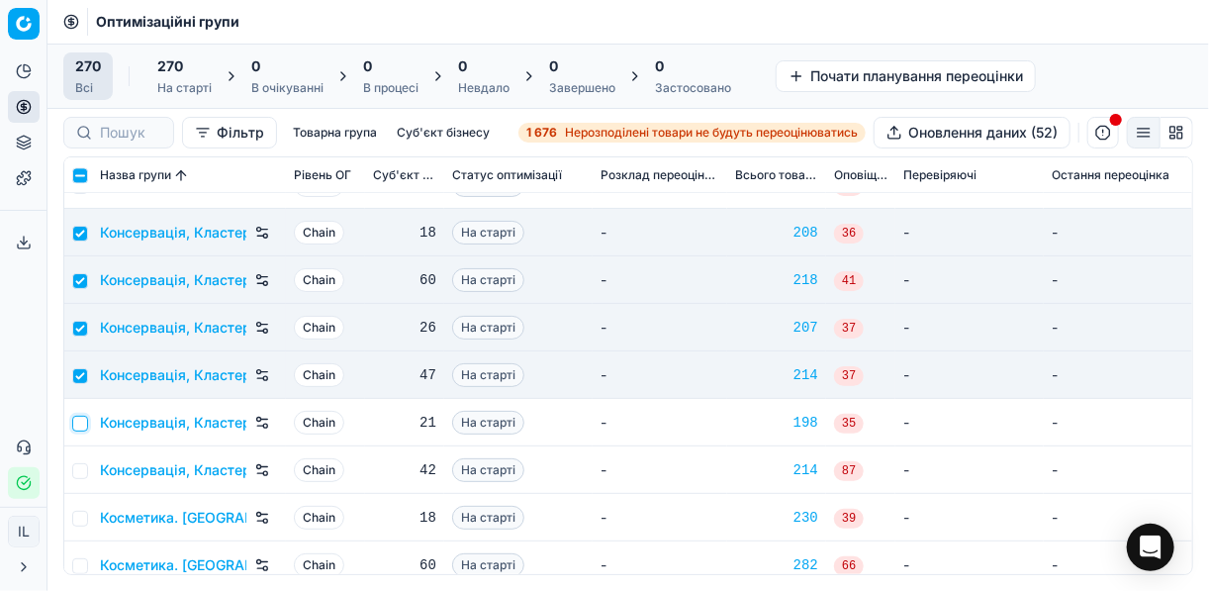
click at [83, 420] on input "checkbox" at bounding box center [80, 423] width 16 height 16
checkbox input "true"
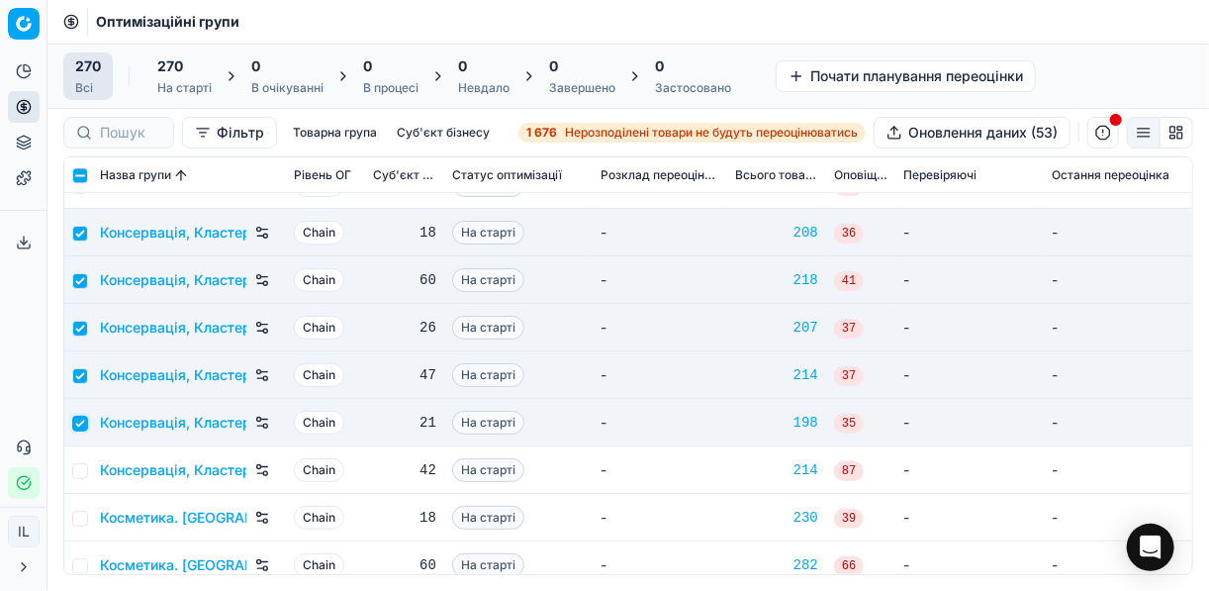
scroll to position [4986, 0]
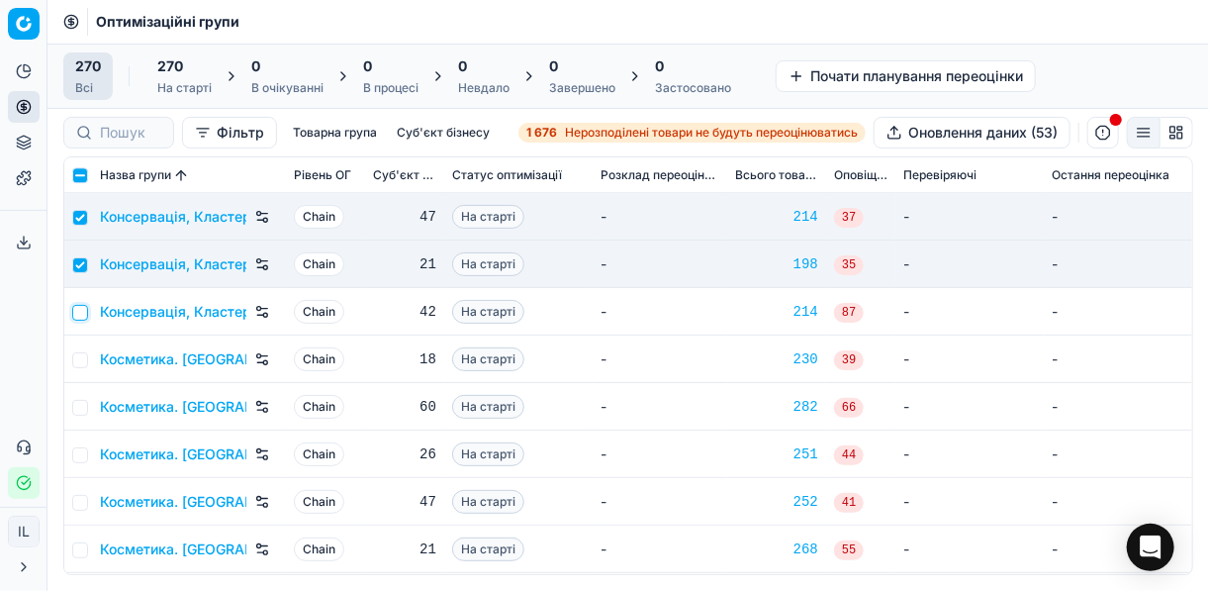
click at [77, 312] on input "checkbox" at bounding box center [80, 313] width 16 height 16
checkbox input "true"
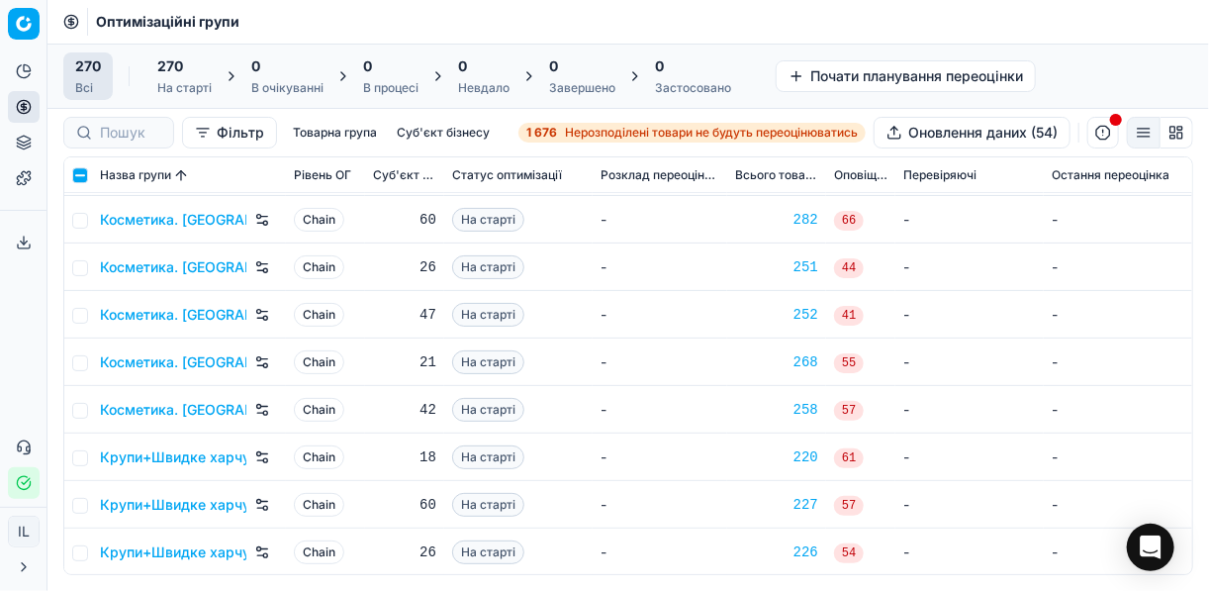
scroll to position [5302, 0]
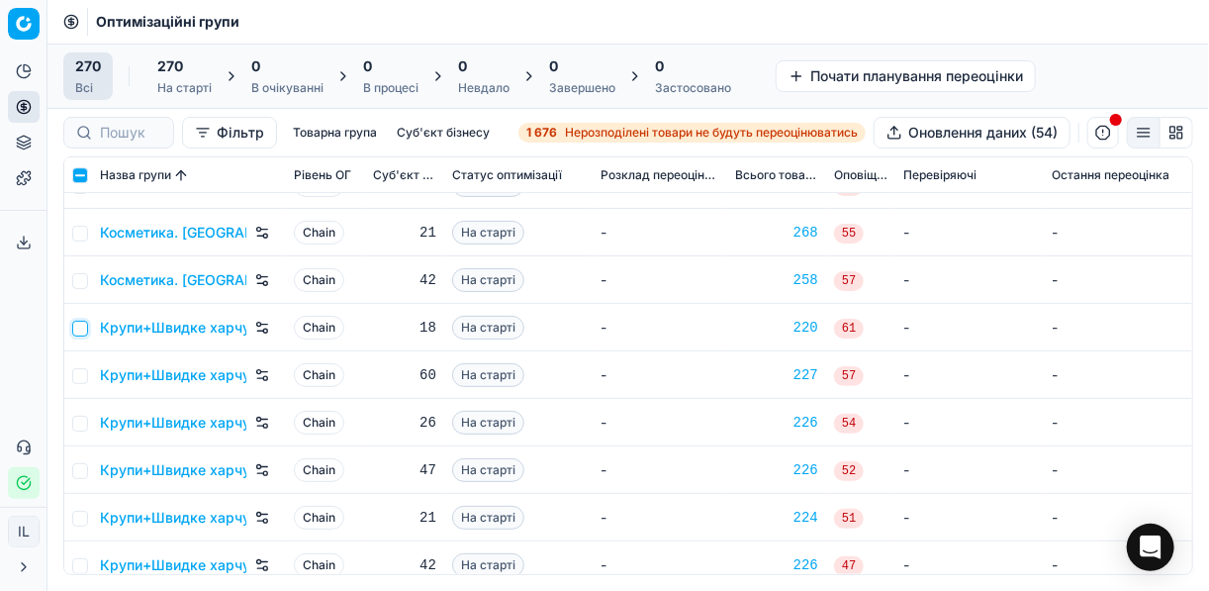
click at [83, 329] on input "checkbox" at bounding box center [80, 328] width 16 height 16
checkbox input "true"
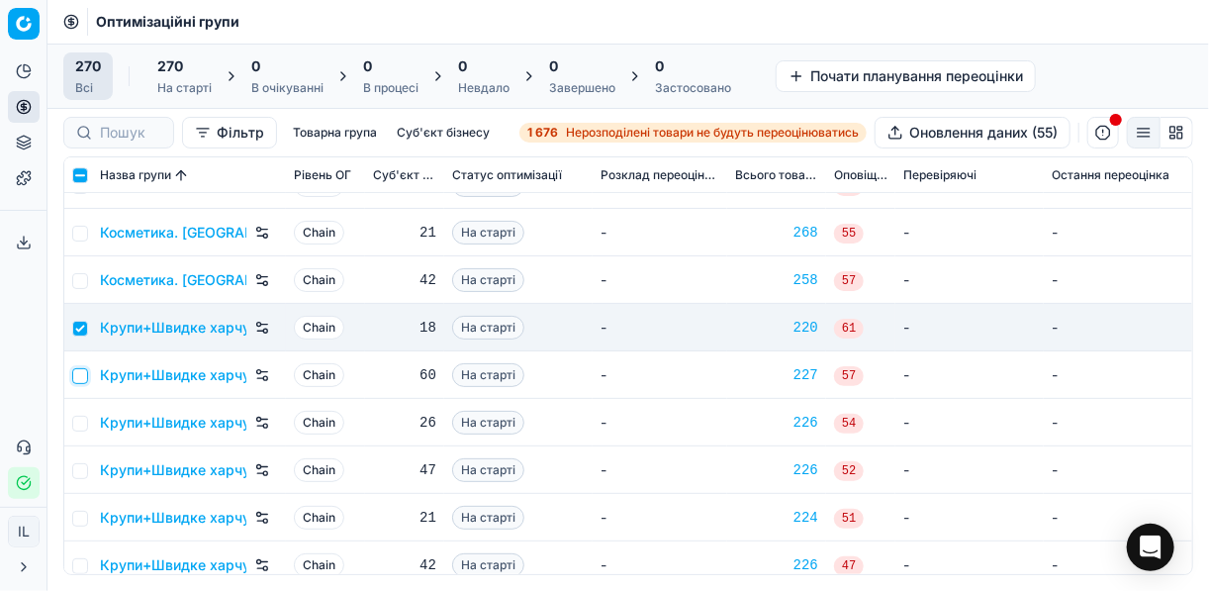
click at [80, 375] on input "checkbox" at bounding box center [80, 376] width 16 height 16
checkbox input "true"
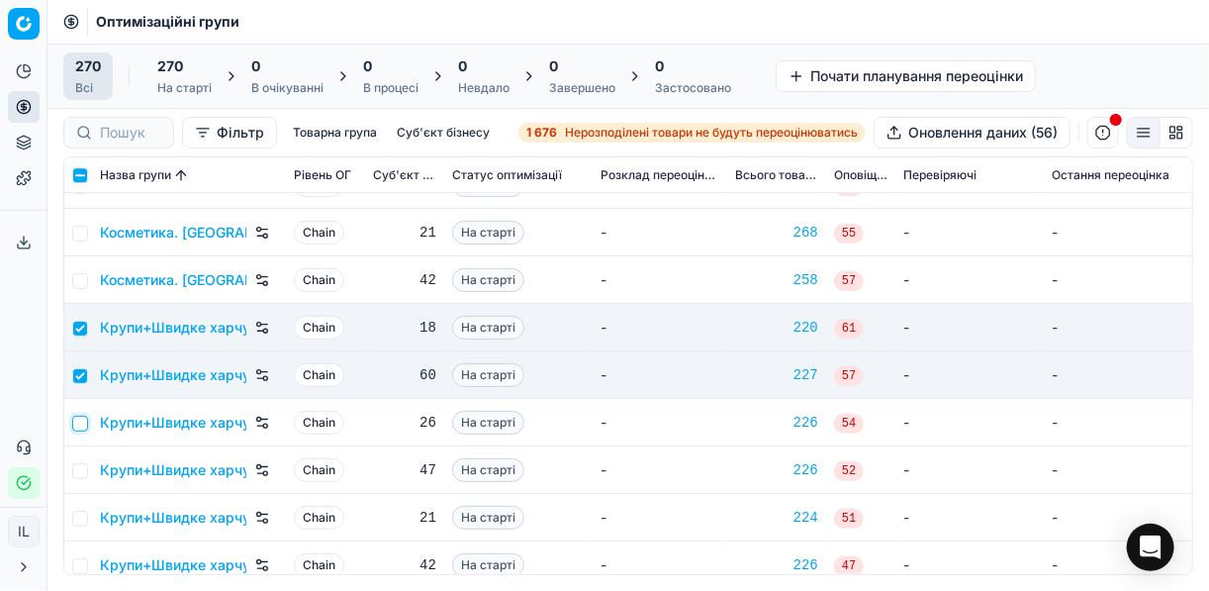
click at [81, 419] on input "checkbox" at bounding box center [80, 423] width 16 height 16
checkbox input "true"
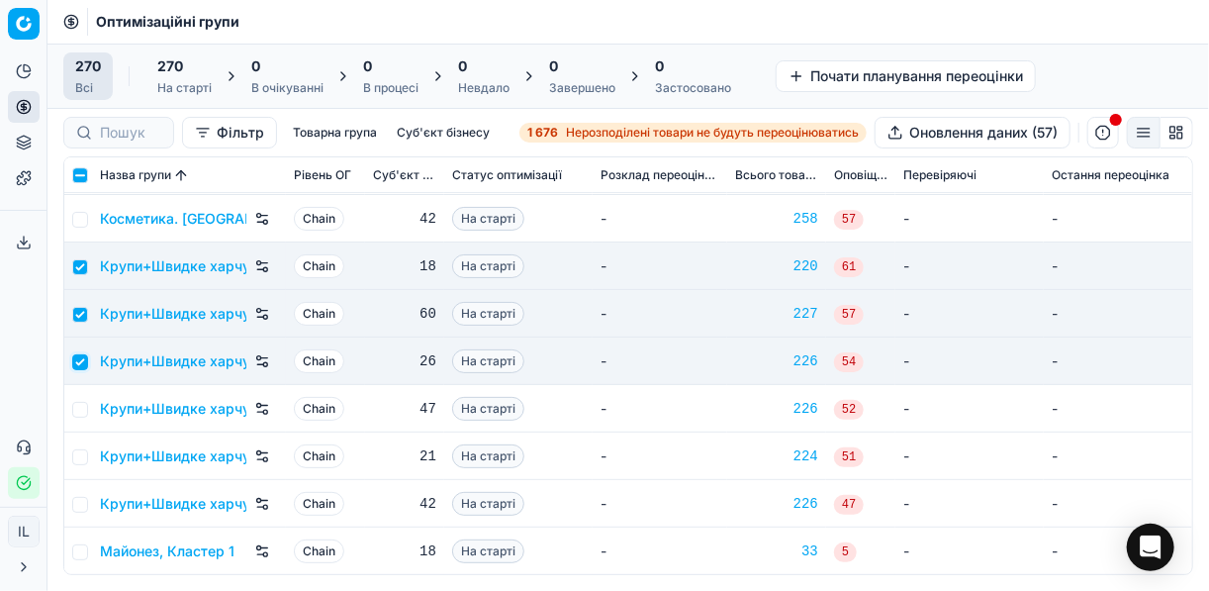
scroll to position [5381, 0]
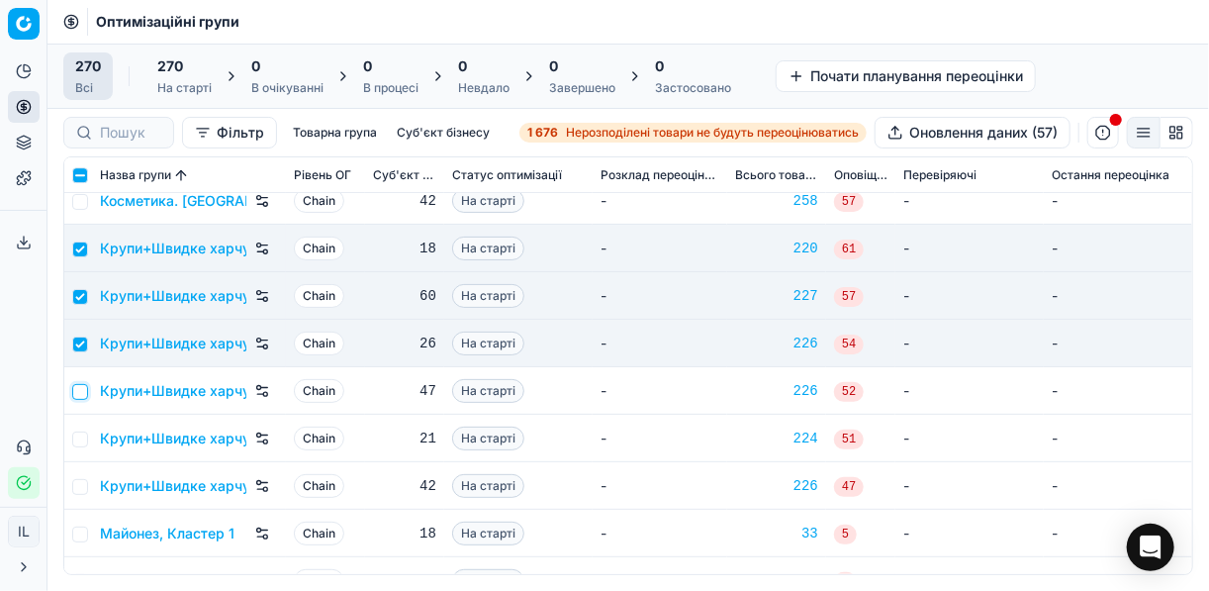
click at [82, 386] on input "checkbox" at bounding box center [80, 392] width 16 height 16
checkbox input "true"
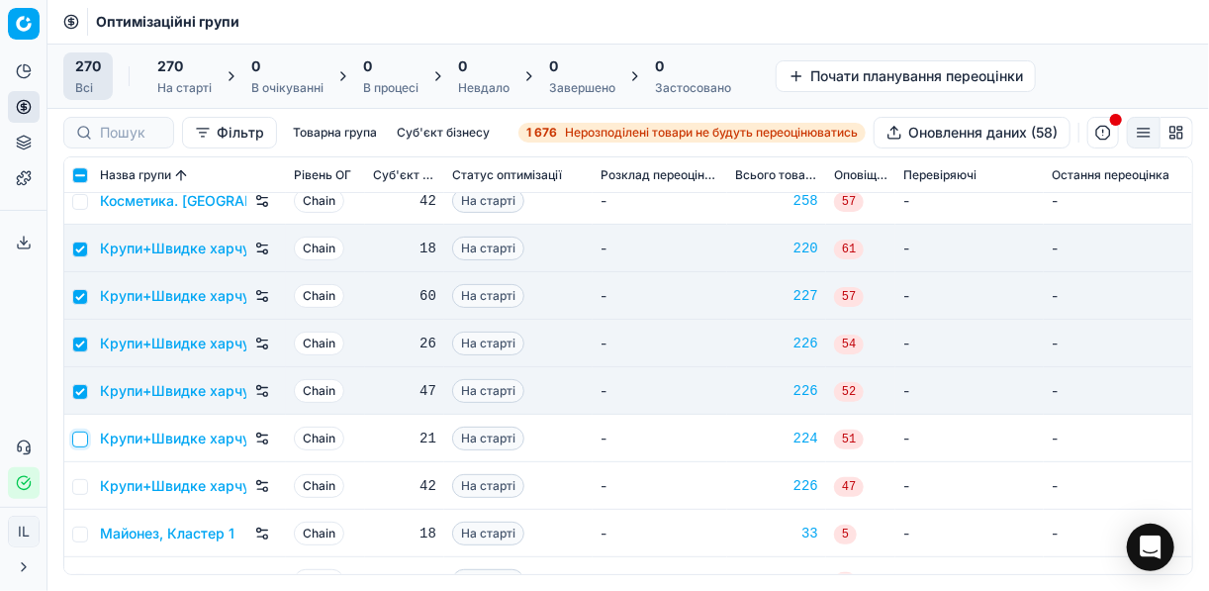
click at [82, 431] on input "checkbox" at bounding box center [80, 439] width 16 height 16
checkbox input "true"
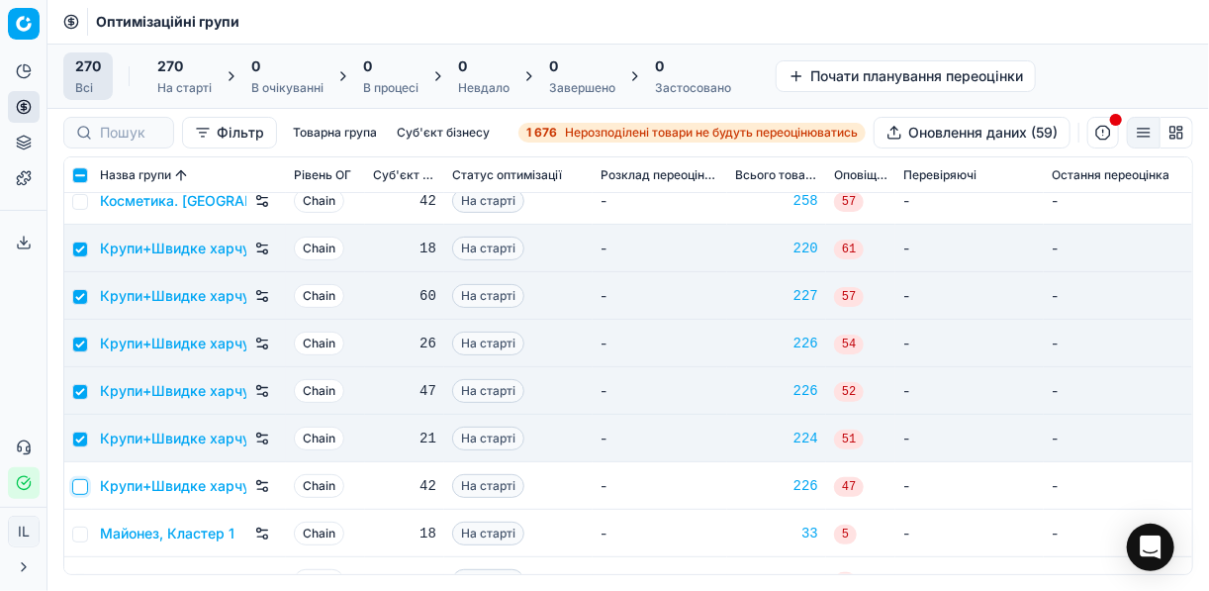
click at [76, 484] on input "checkbox" at bounding box center [80, 487] width 16 height 16
checkbox input "true"
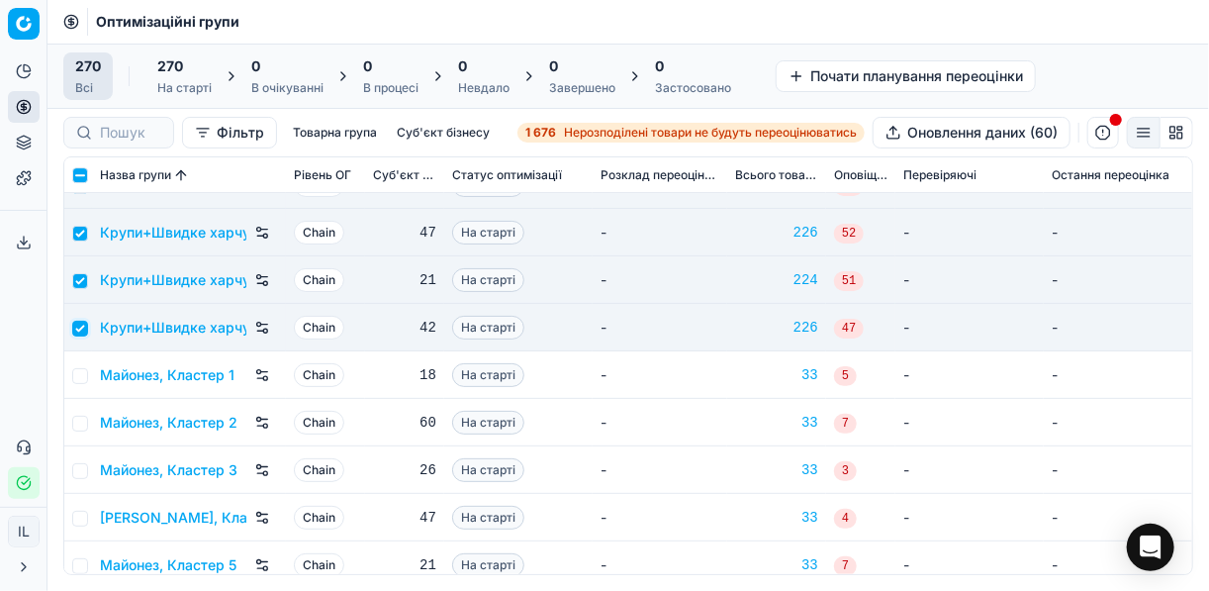
scroll to position [5698, 0]
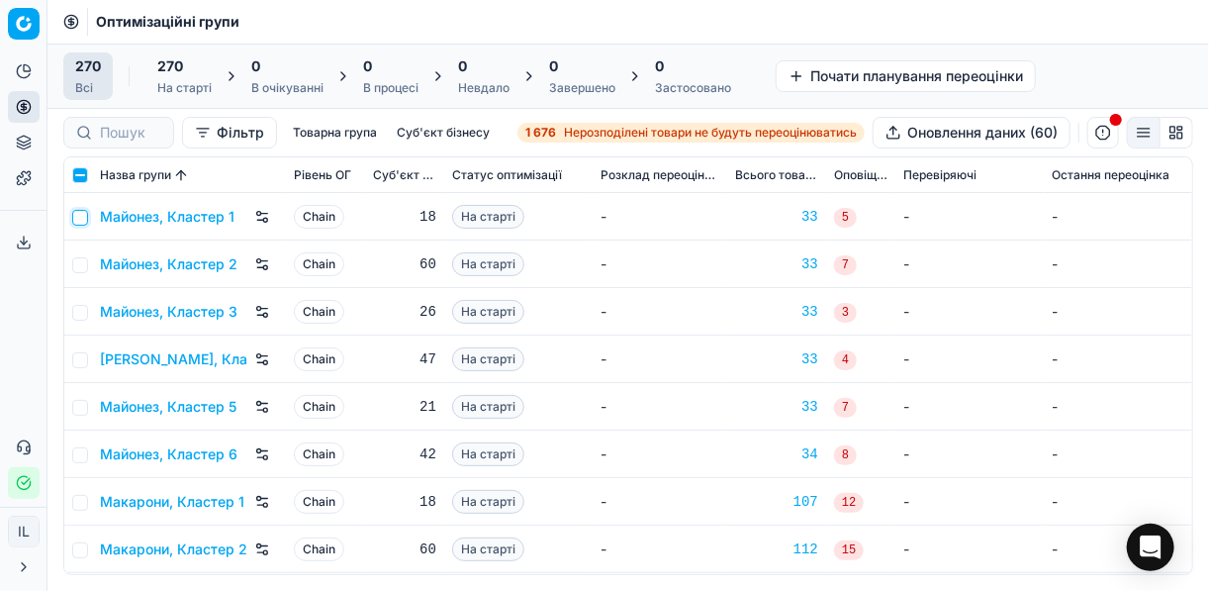
click at [79, 217] on input "checkbox" at bounding box center [80, 218] width 16 height 16
checkbox input "true"
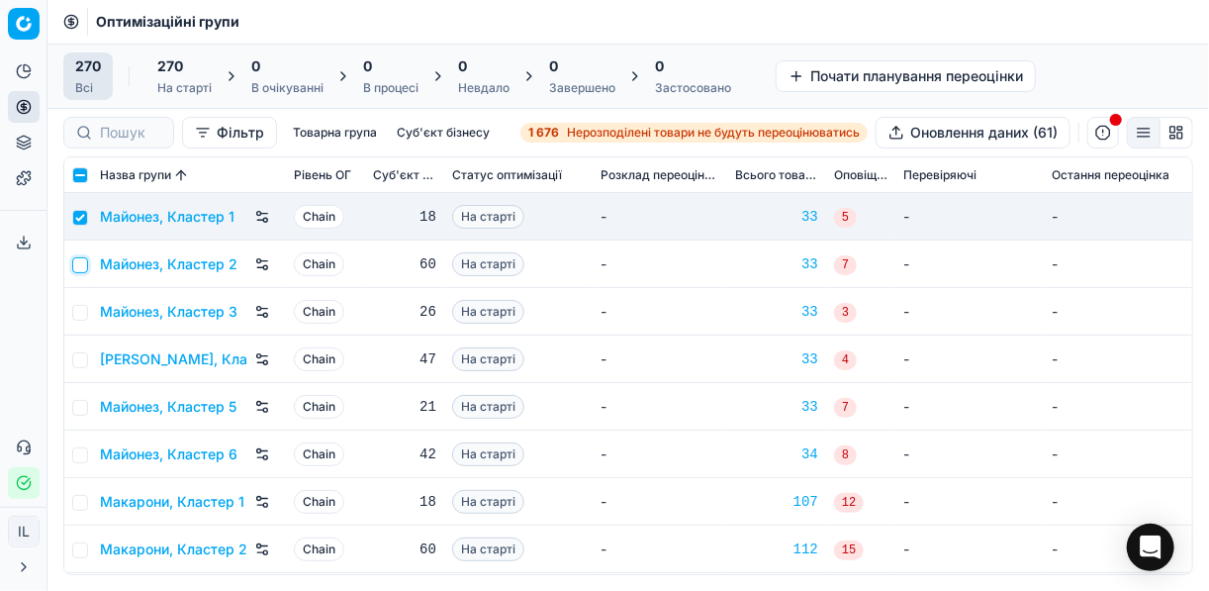
click at [82, 262] on input "checkbox" at bounding box center [80, 265] width 16 height 16
checkbox input "true"
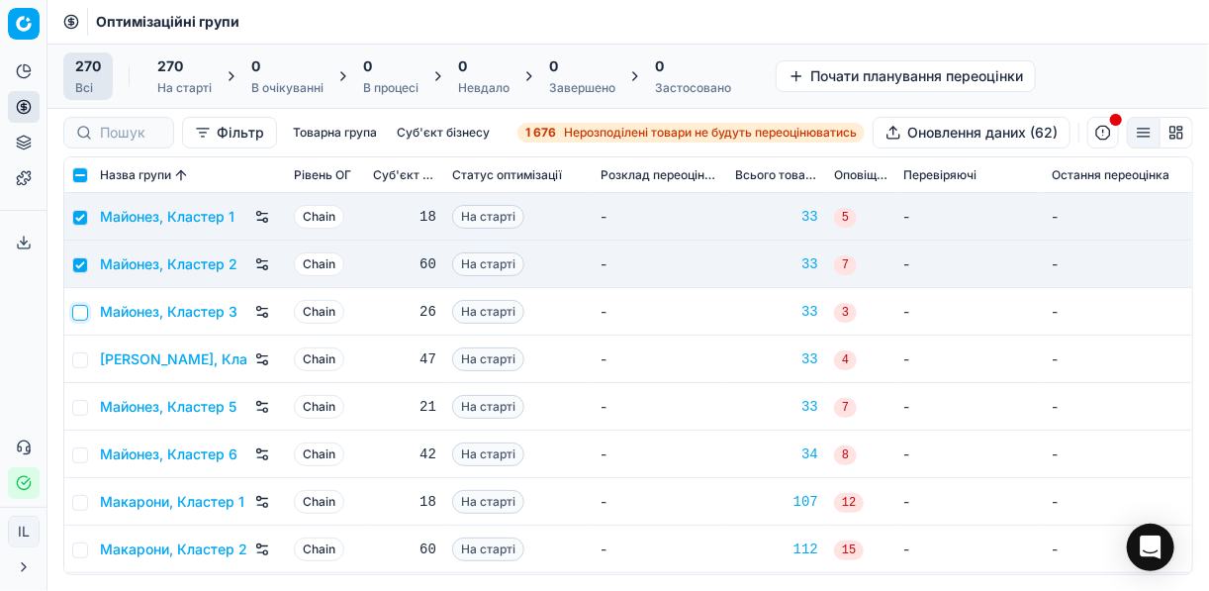
click at [79, 314] on input "checkbox" at bounding box center [80, 313] width 16 height 16
checkbox input "true"
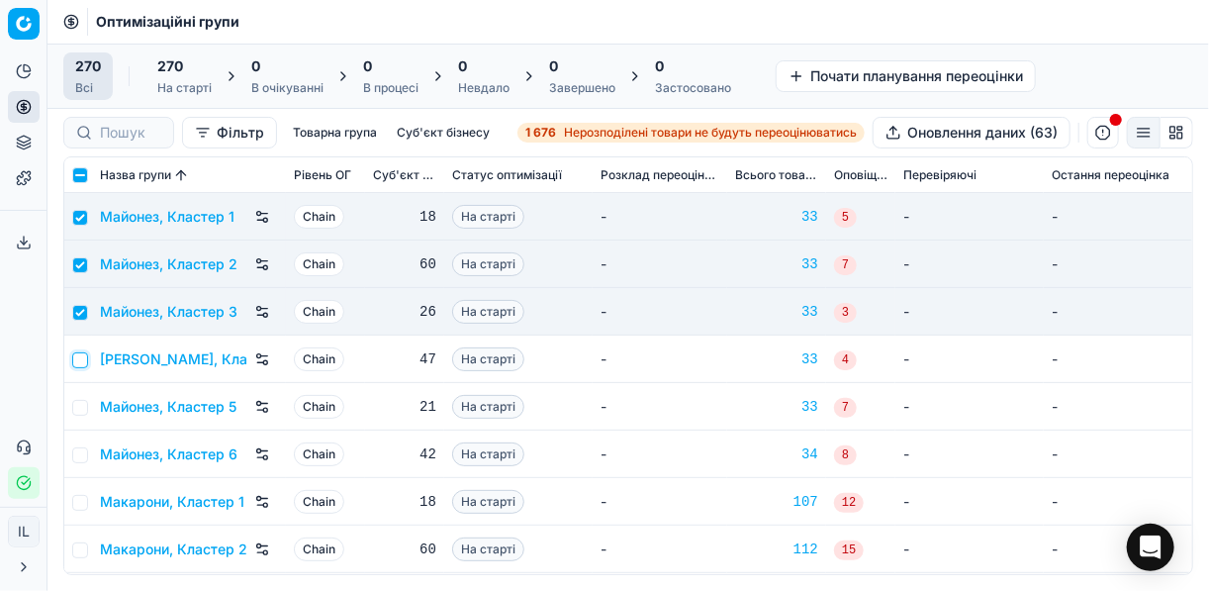
click at [78, 361] on input "checkbox" at bounding box center [80, 360] width 16 height 16
checkbox input "true"
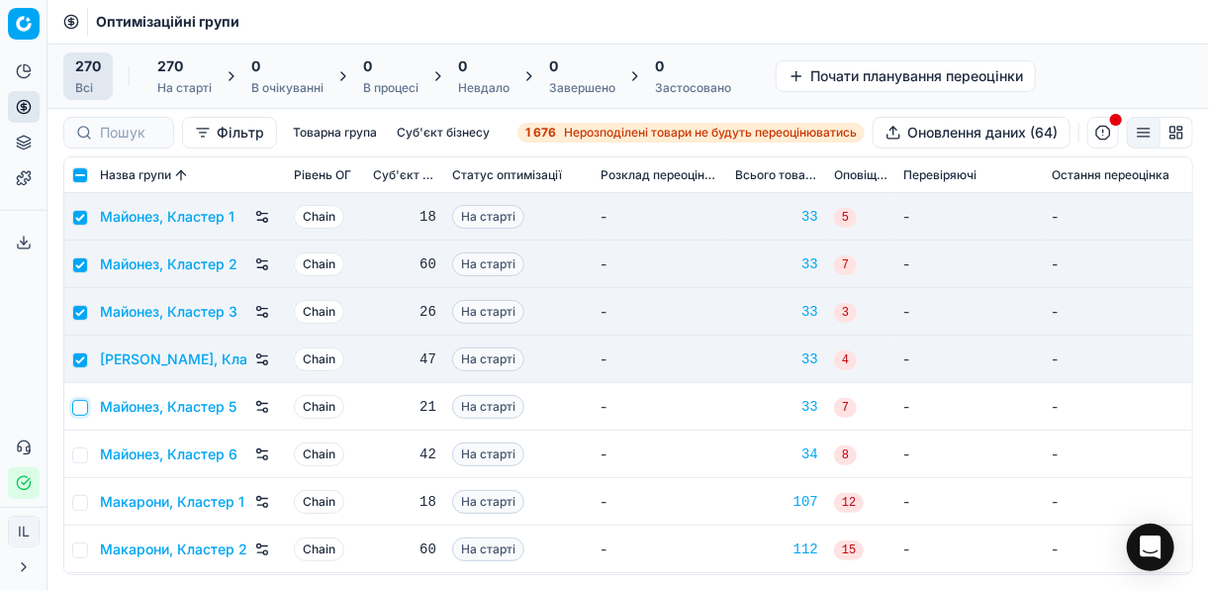
click at [83, 405] on input "checkbox" at bounding box center [80, 408] width 16 height 16
checkbox input "true"
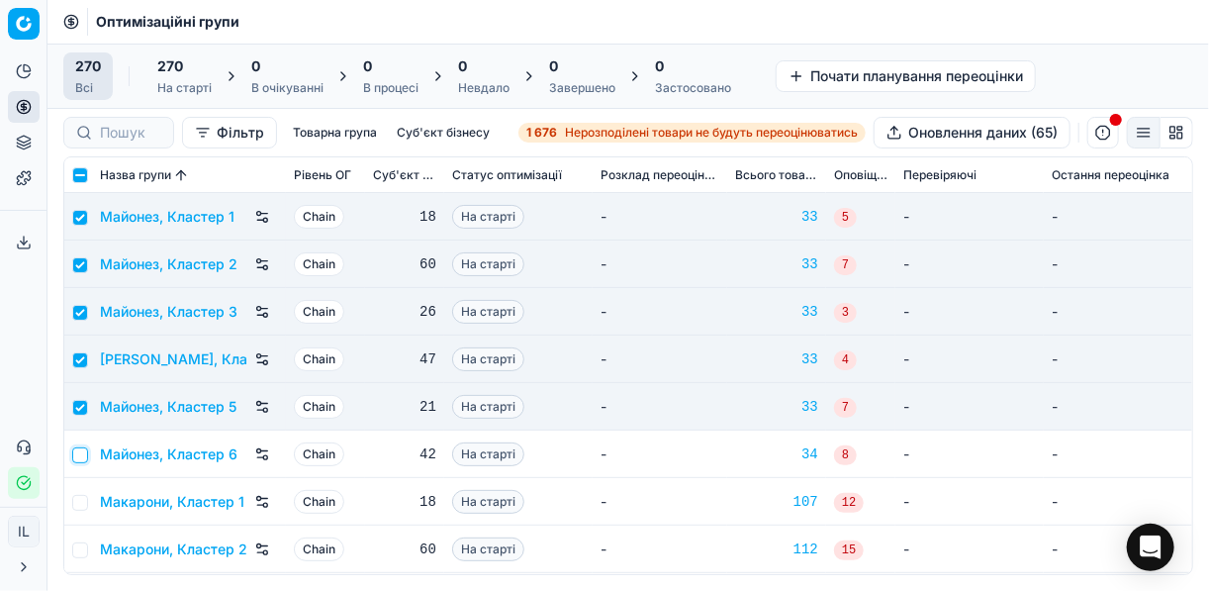
click at [79, 456] on input "checkbox" at bounding box center [80, 455] width 16 height 16
checkbox input "true"
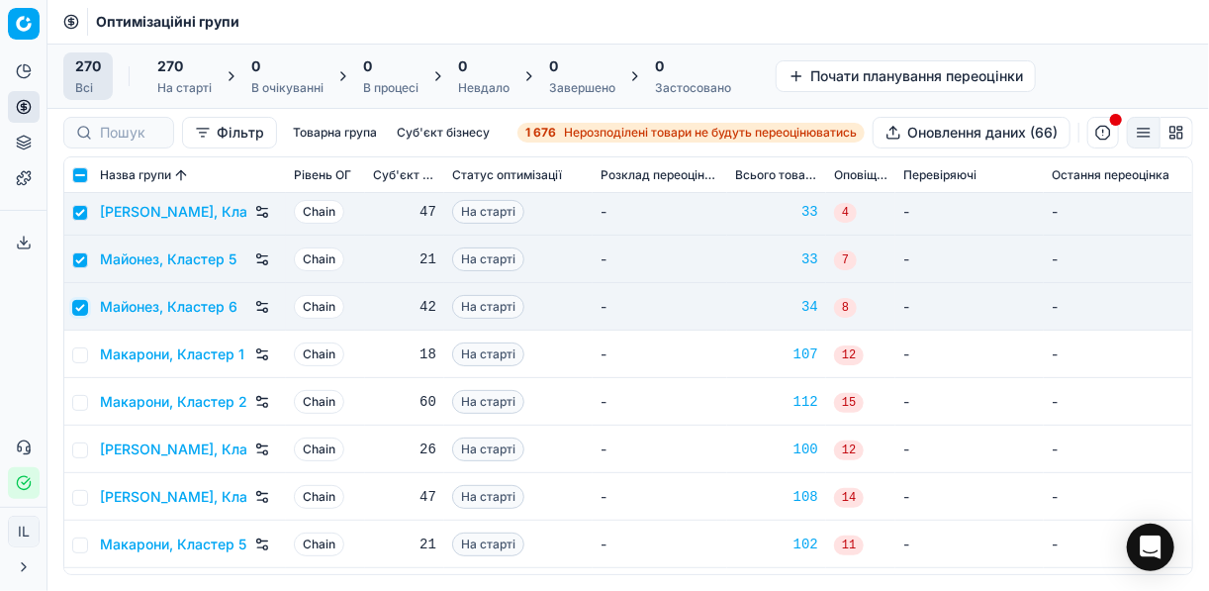
scroll to position [5856, 0]
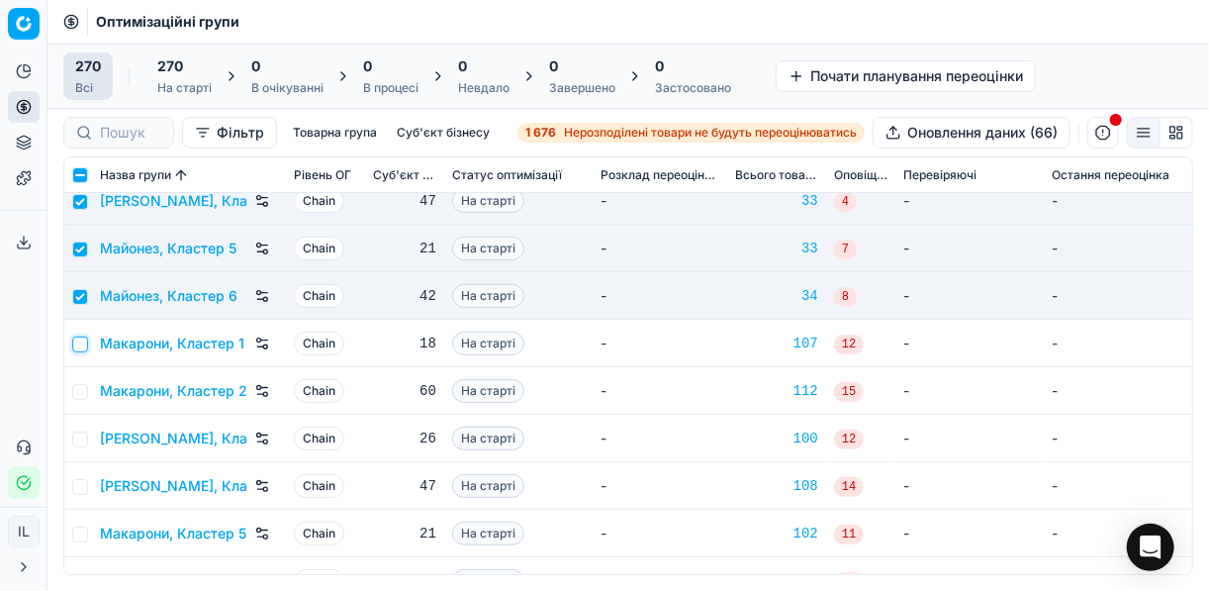
click at [83, 342] on input "checkbox" at bounding box center [80, 344] width 16 height 16
checkbox input "true"
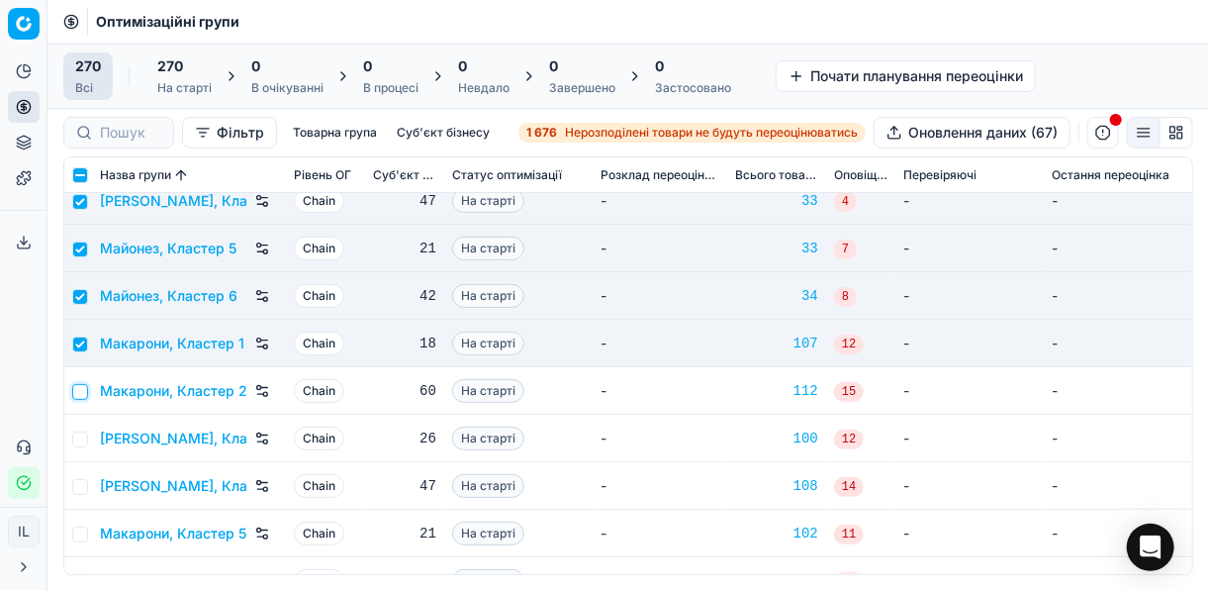
click at [85, 387] on input "checkbox" at bounding box center [80, 392] width 16 height 16
checkbox input "true"
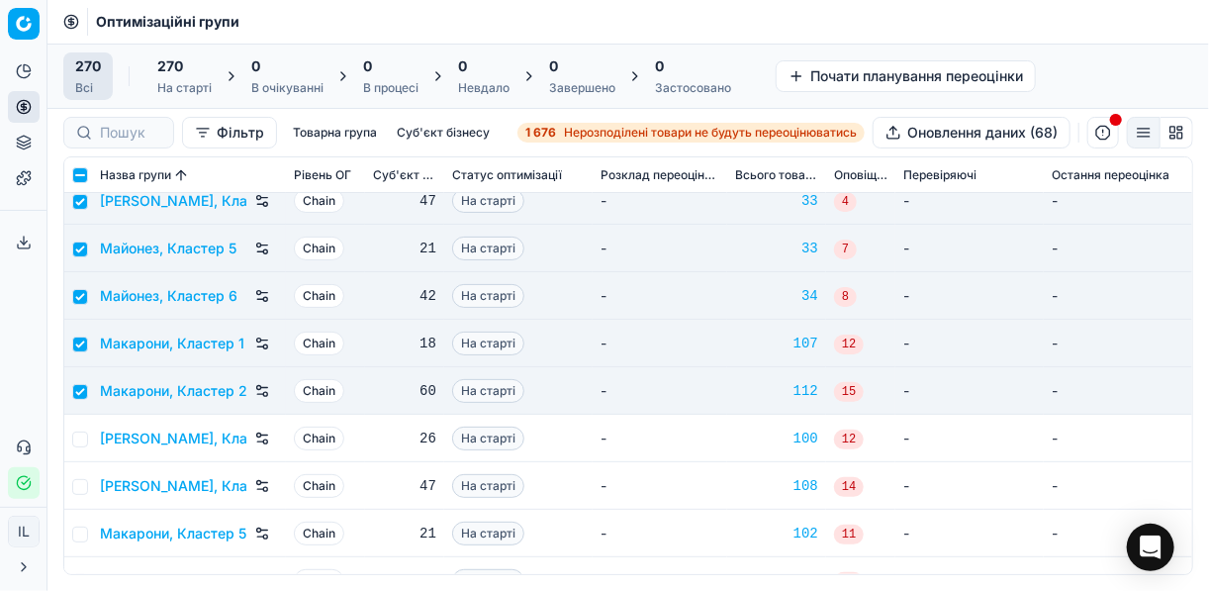
click at [89, 436] on td at bounding box center [78, 437] width 28 height 47
click at [86, 435] on input "checkbox" at bounding box center [80, 439] width 16 height 16
checkbox input "true"
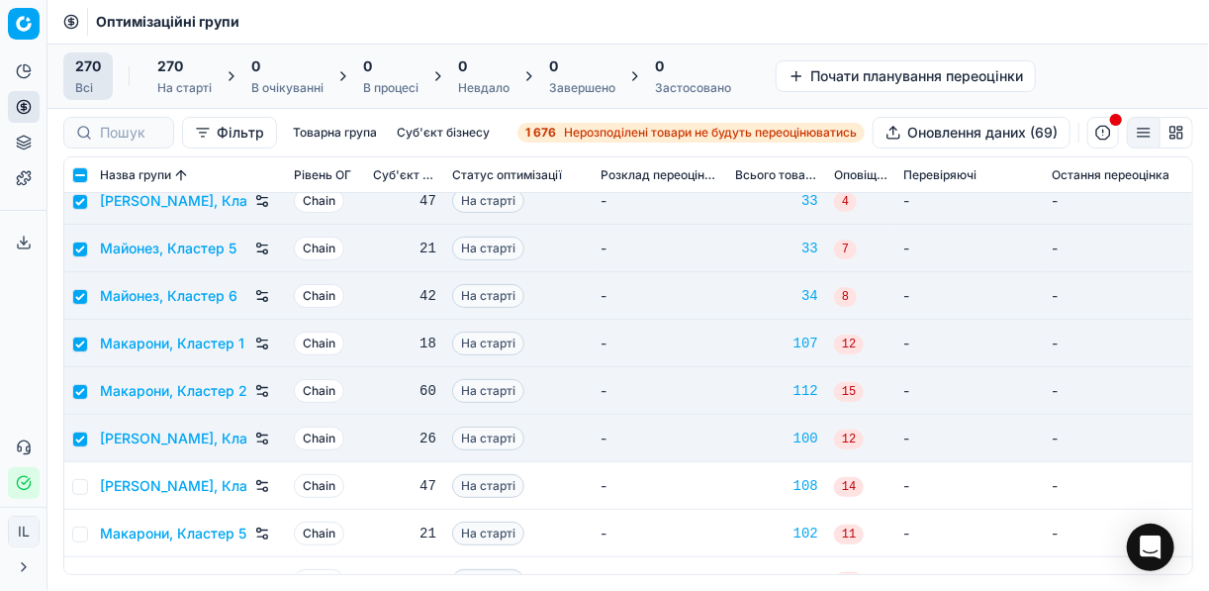
click at [89, 479] on td at bounding box center [78, 485] width 28 height 47
click at [86, 481] on input "checkbox" at bounding box center [80, 487] width 16 height 16
checkbox input "true"
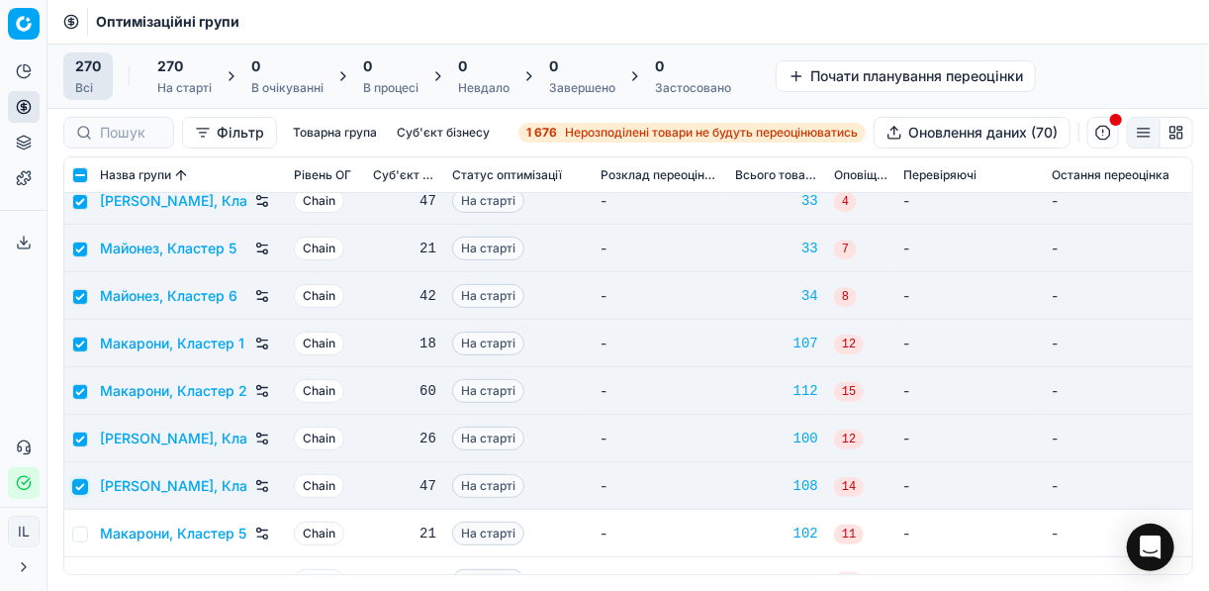
scroll to position [5935, 0]
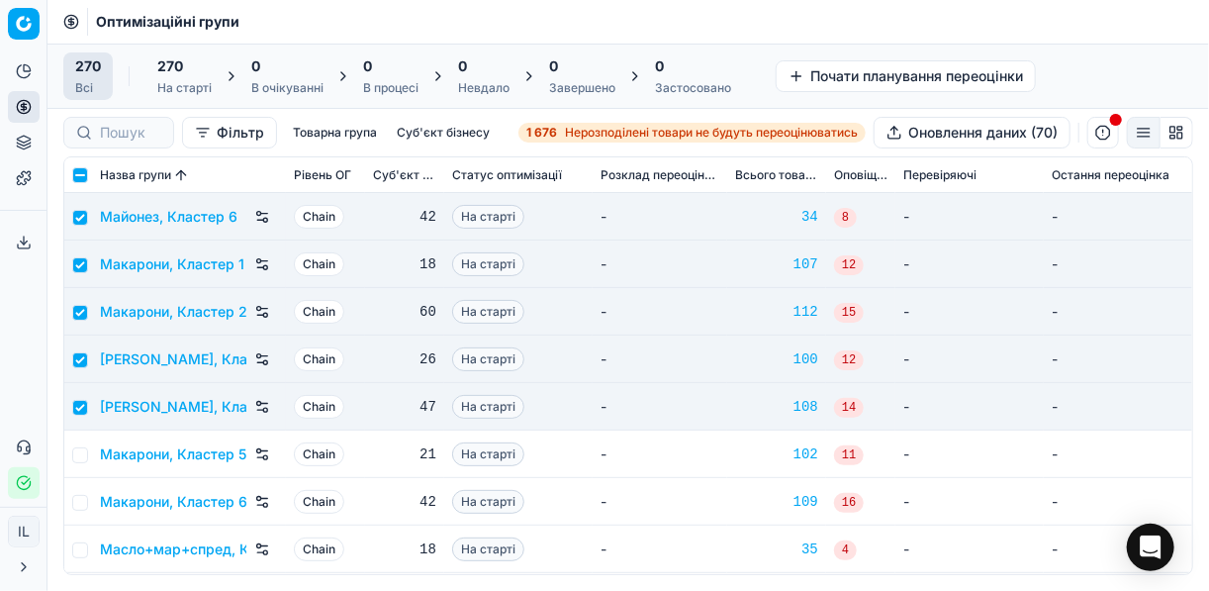
click at [86, 452] on td at bounding box center [78, 453] width 28 height 47
click at [82, 458] on input "checkbox" at bounding box center [80, 455] width 16 height 16
checkbox input "true"
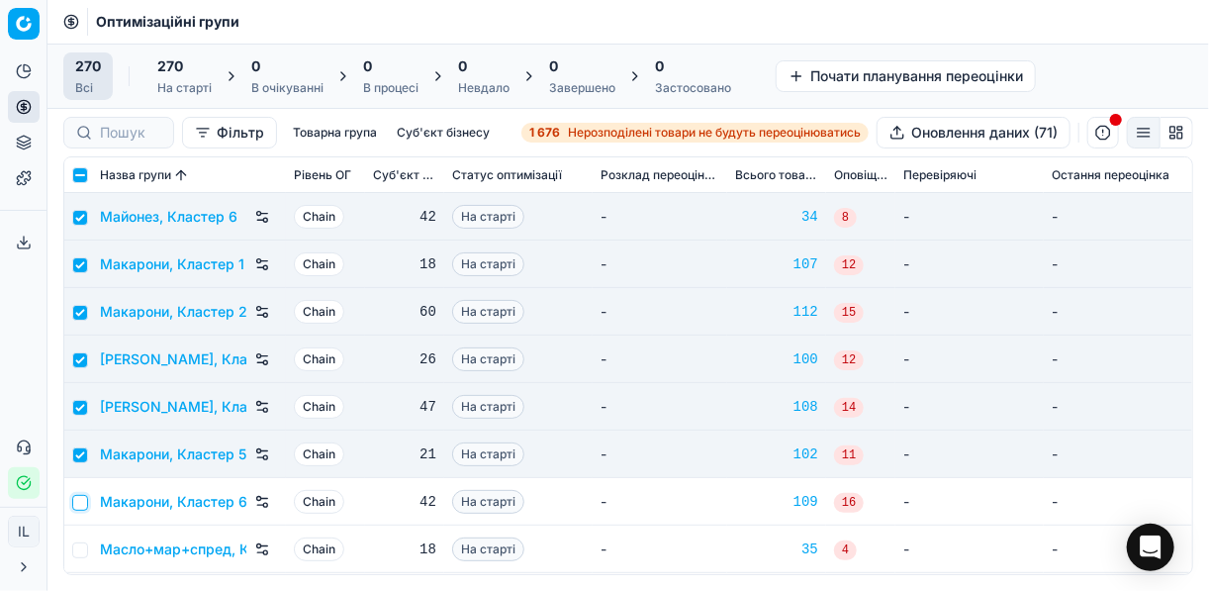
click at [82, 503] on input "checkbox" at bounding box center [80, 503] width 16 height 16
checkbox input "true"
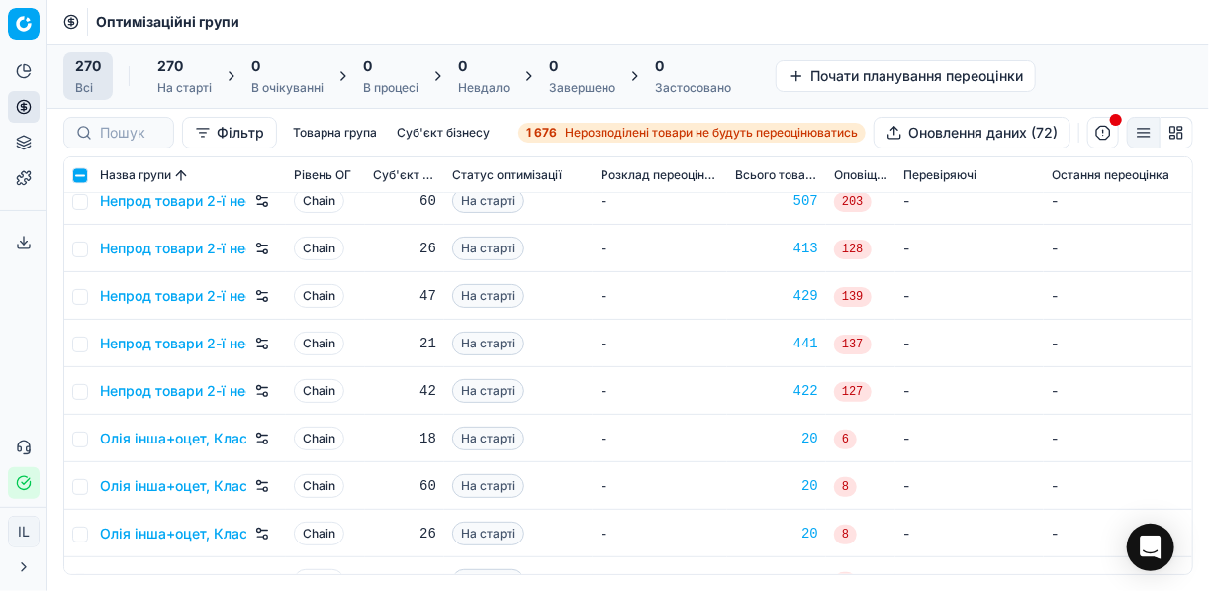
scroll to position [7834, 0]
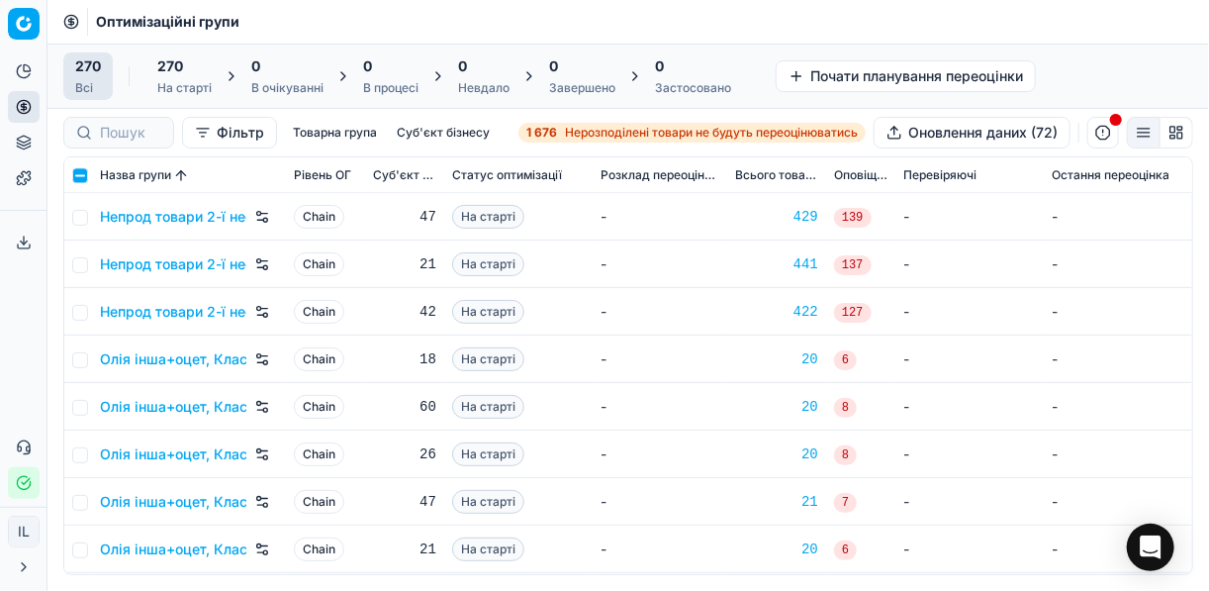
click at [87, 363] on td at bounding box center [78, 358] width 28 height 47
click at [84, 362] on input "checkbox" at bounding box center [80, 360] width 16 height 16
checkbox input "true"
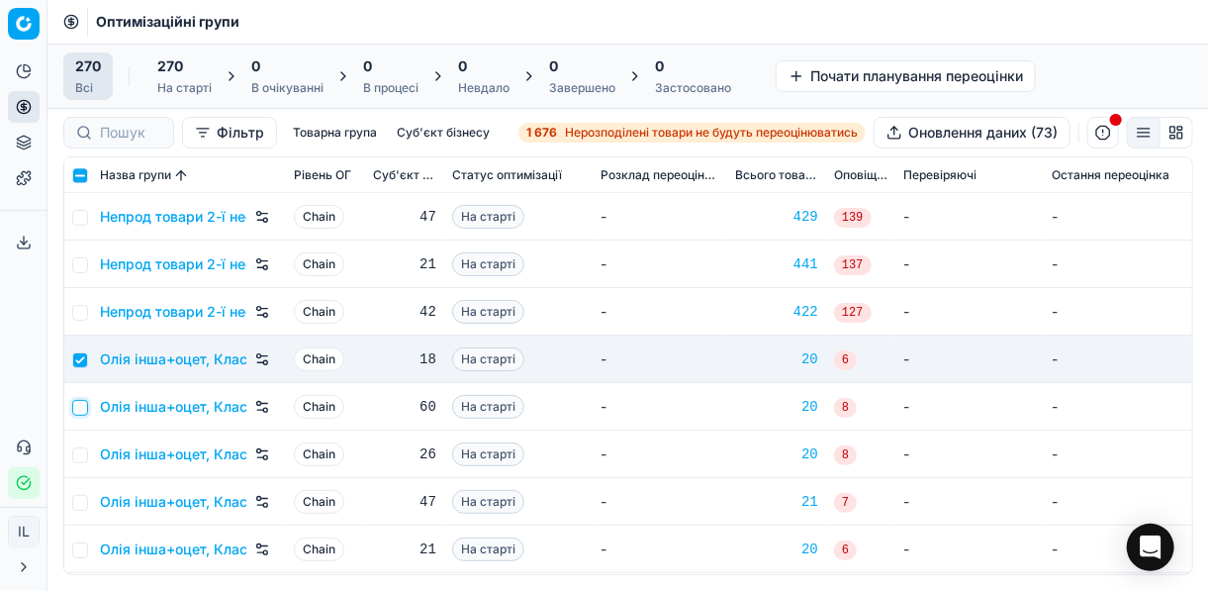
drag, startPoint x: 81, startPoint y: 409, endPoint x: 87, endPoint y: 424, distance: 16.9
click at [82, 409] on input "checkbox" at bounding box center [80, 408] width 16 height 16
checkbox input "true"
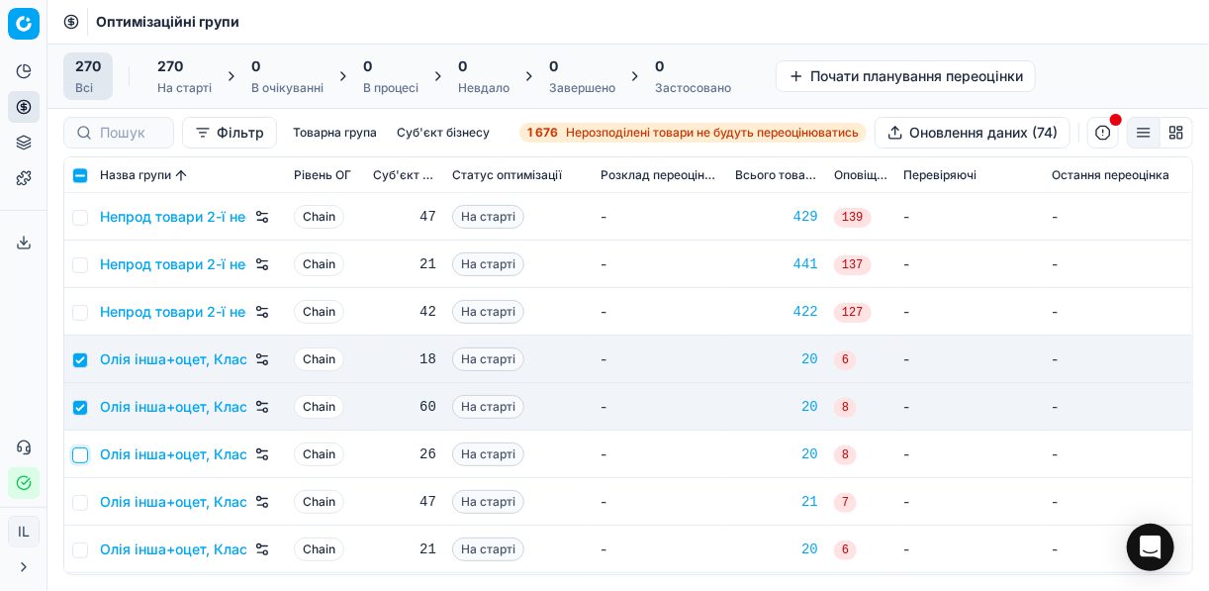
click at [80, 451] on input "checkbox" at bounding box center [80, 455] width 16 height 16
checkbox input "true"
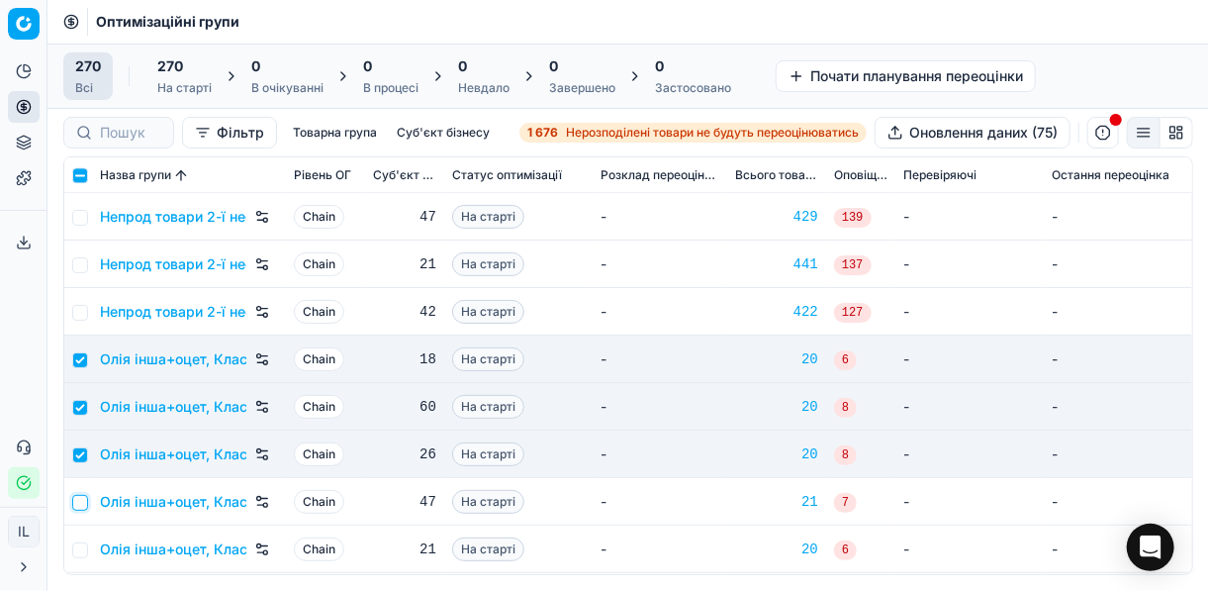
click at [83, 497] on input "checkbox" at bounding box center [80, 503] width 16 height 16
checkbox input "true"
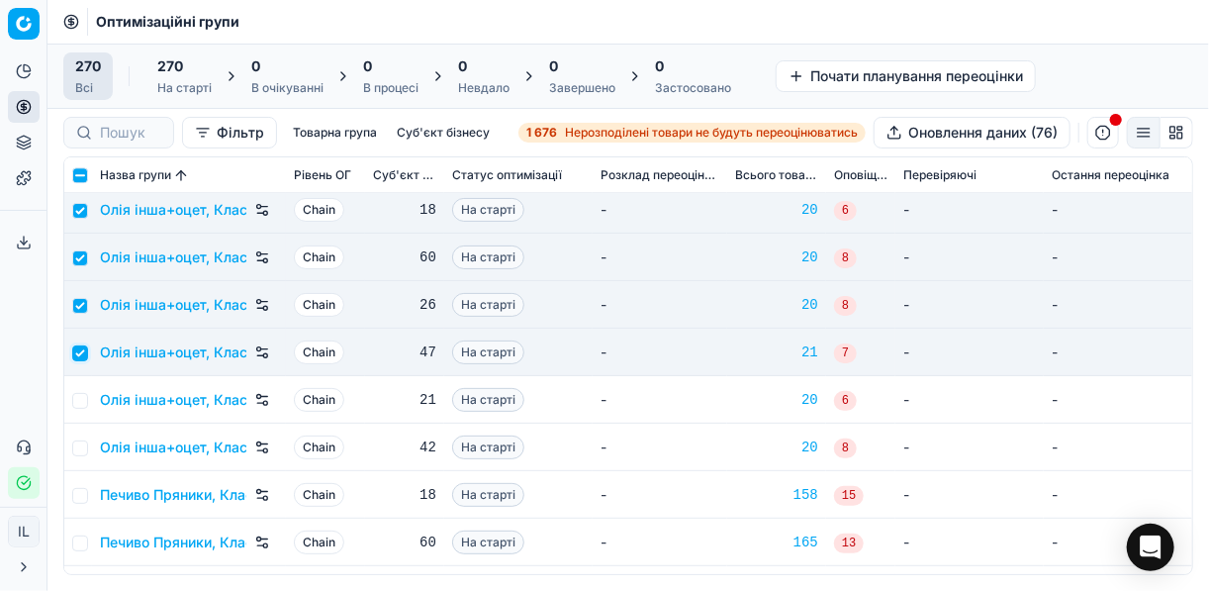
scroll to position [7993, 0]
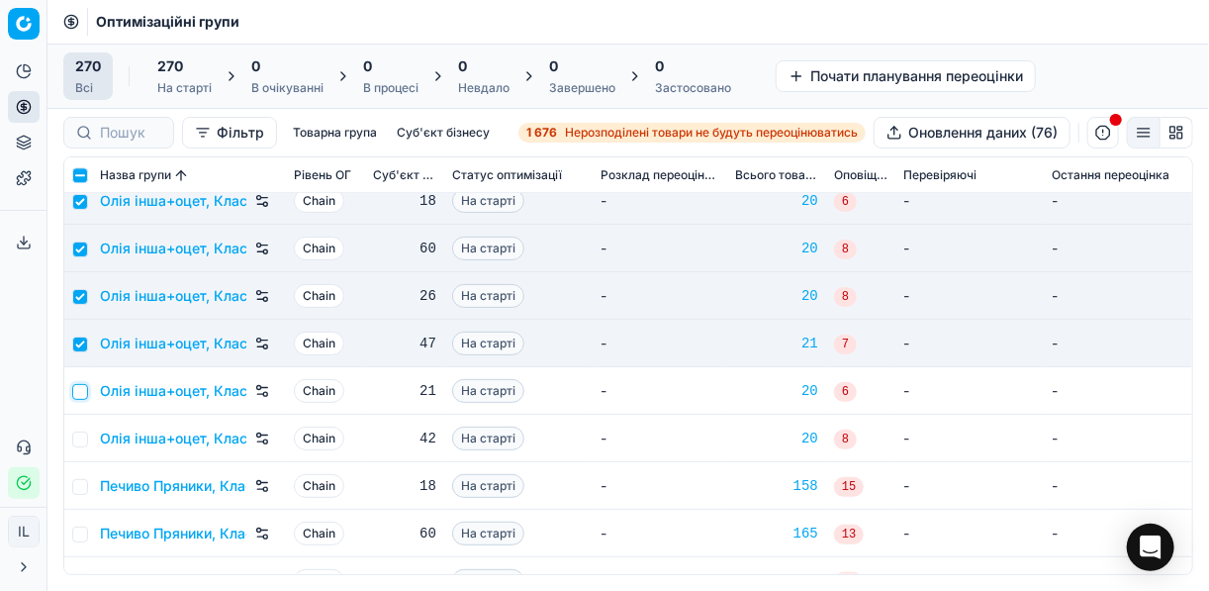
click at [75, 391] on input "checkbox" at bounding box center [80, 392] width 16 height 16
checkbox input "true"
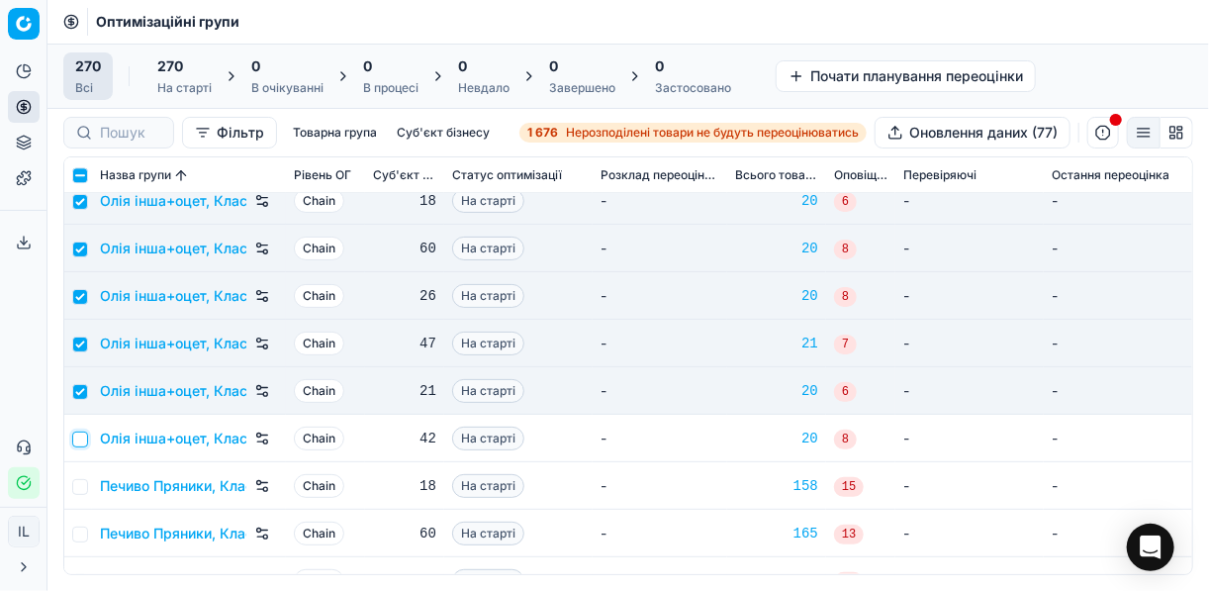
click at [84, 431] on input "checkbox" at bounding box center [80, 439] width 16 height 16
checkbox input "true"
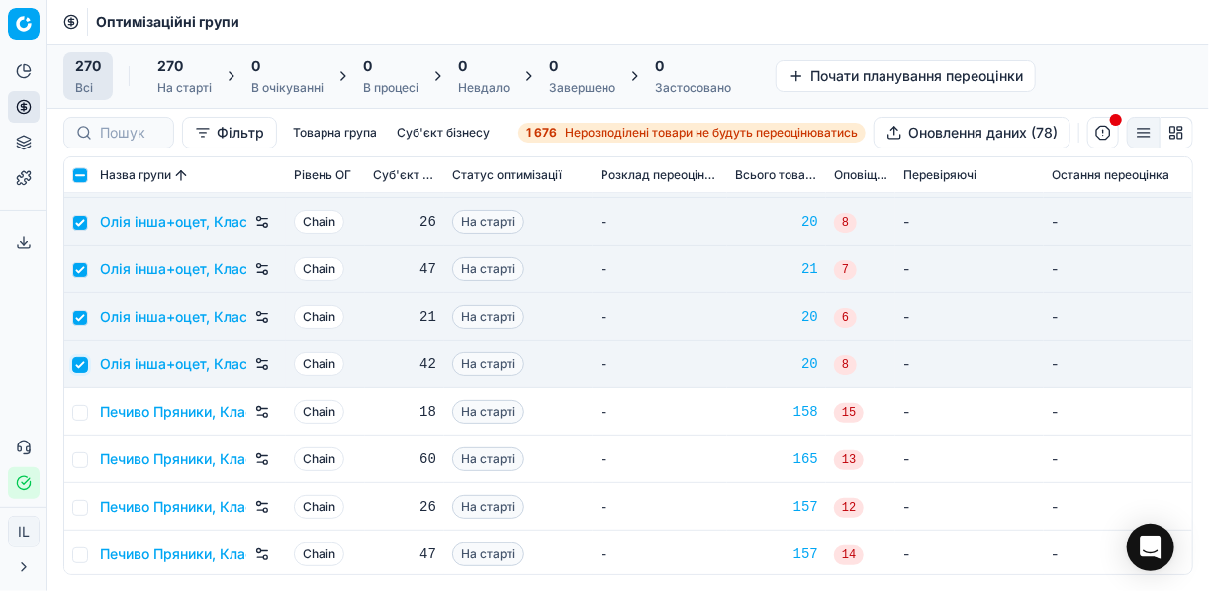
scroll to position [8151, 0]
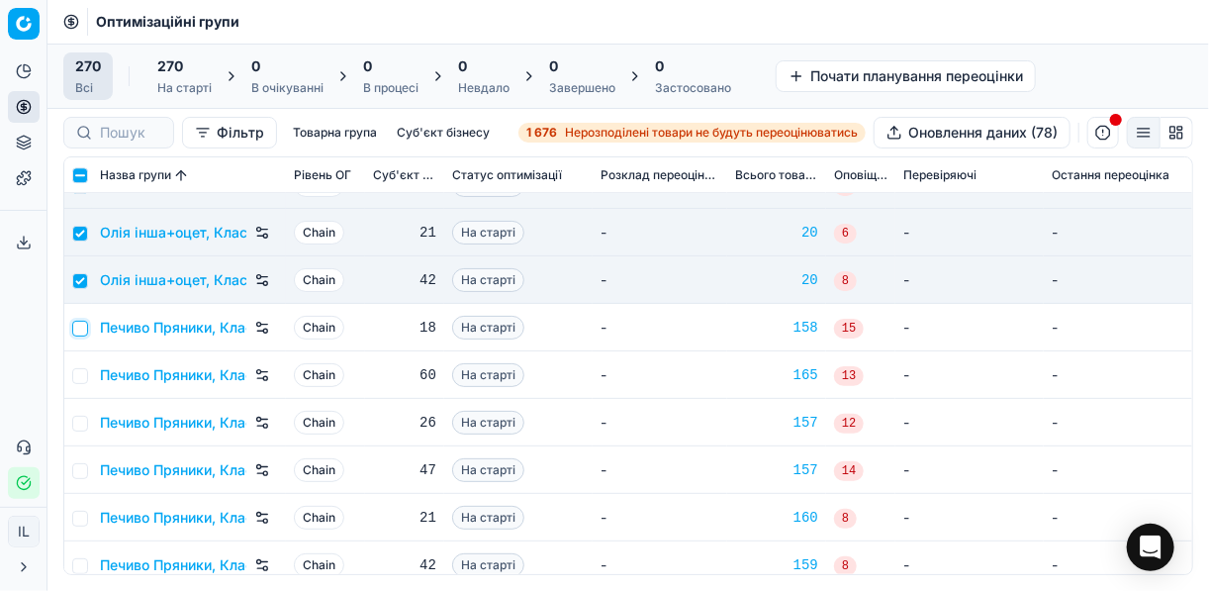
click at [83, 329] on input "checkbox" at bounding box center [80, 328] width 16 height 16
checkbox input "true"
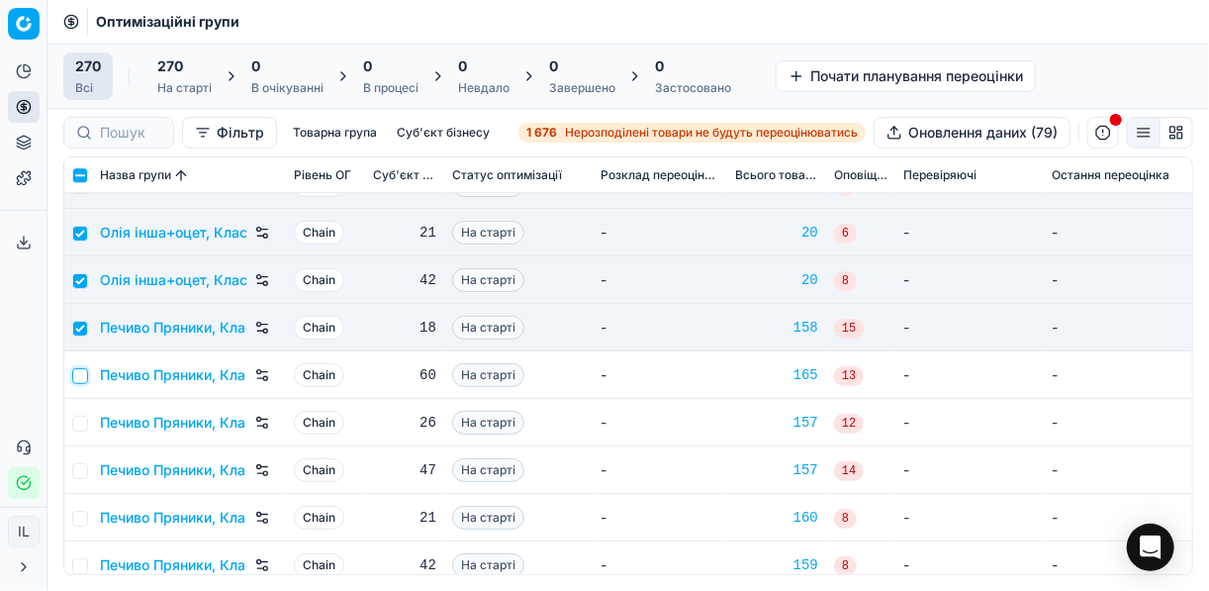
click at [82, 372] on input "checkbox" at bounding box center [80, 376] width 16 height 16
checkbox input "true"
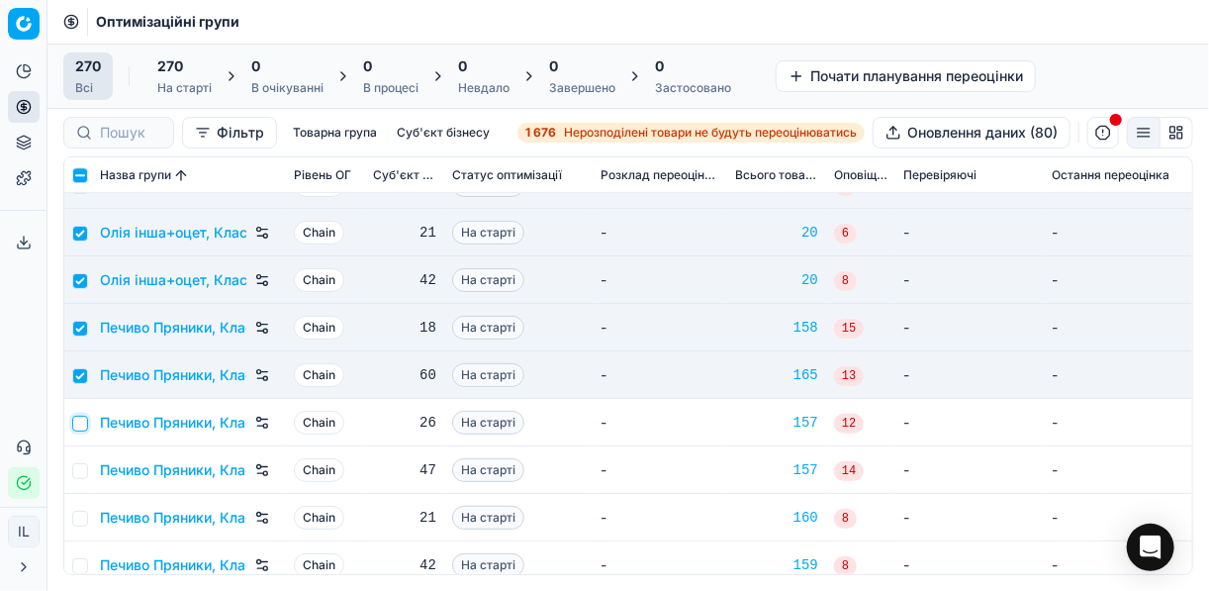
click at [79, 424] on input "checkbox" at bounding box center [80, 423] width 16 height 16
checkbox input "true"
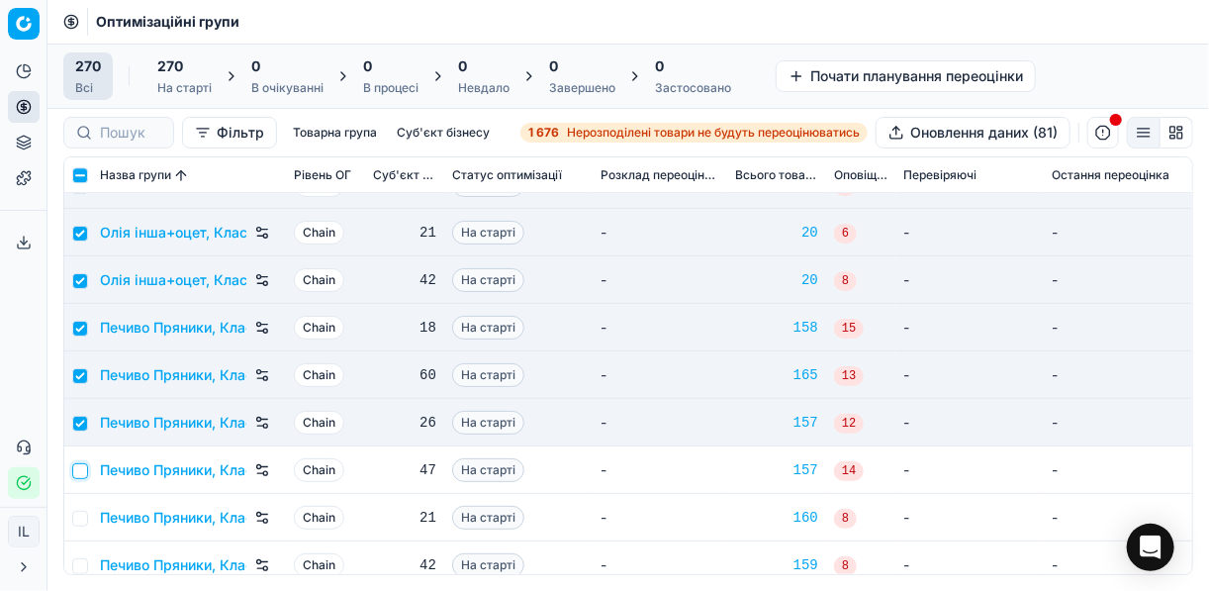
click at [84, 466] on input "checkbox" at bounding box center [80, 471] width 16 height 16
checkbox input "true"
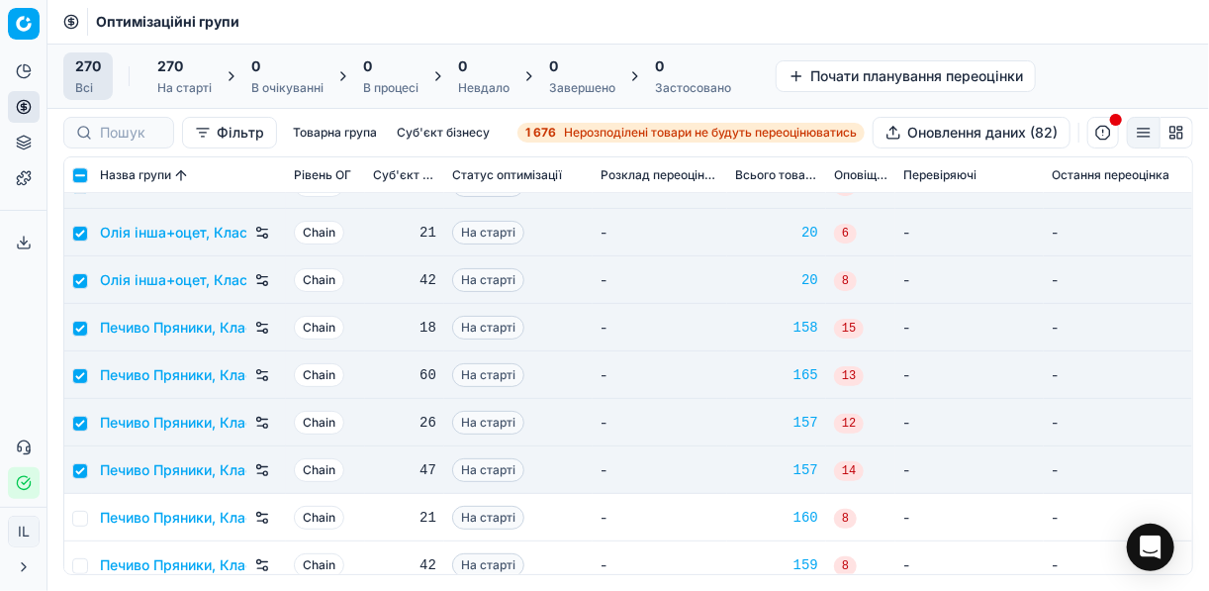
click at [82, 507] on td at bounding box center [78, 517] width 28 height 47
click at [77, 515] on input "checkbox" at bounding box center [80, 518] width 16 height 16
checkbox input "true"
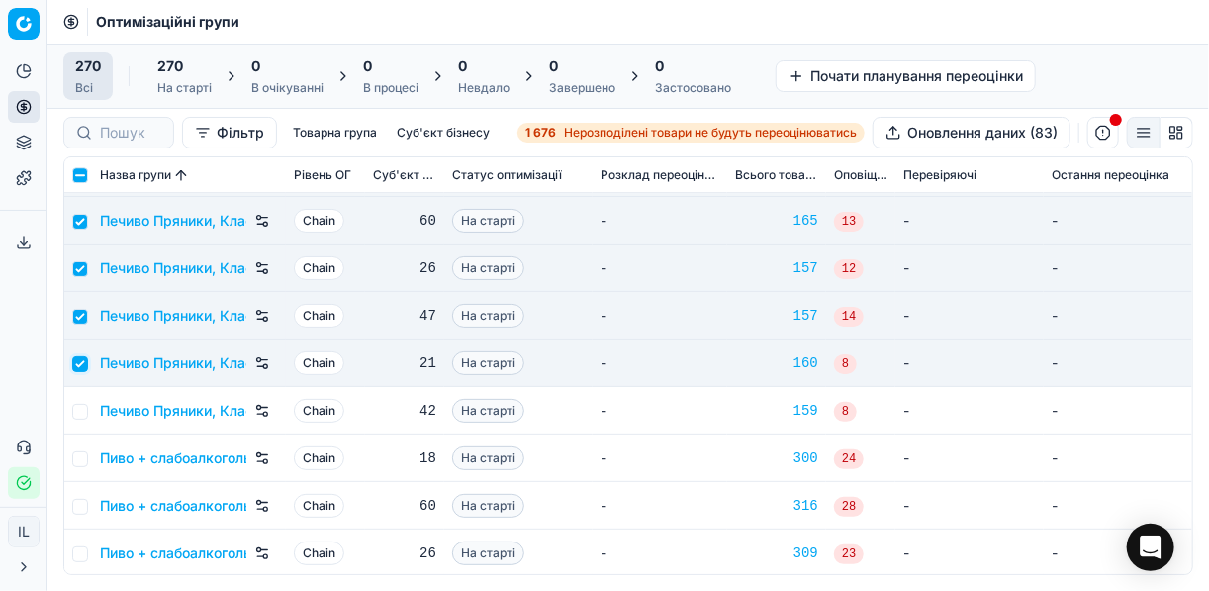
scroll to position [8309, 0]
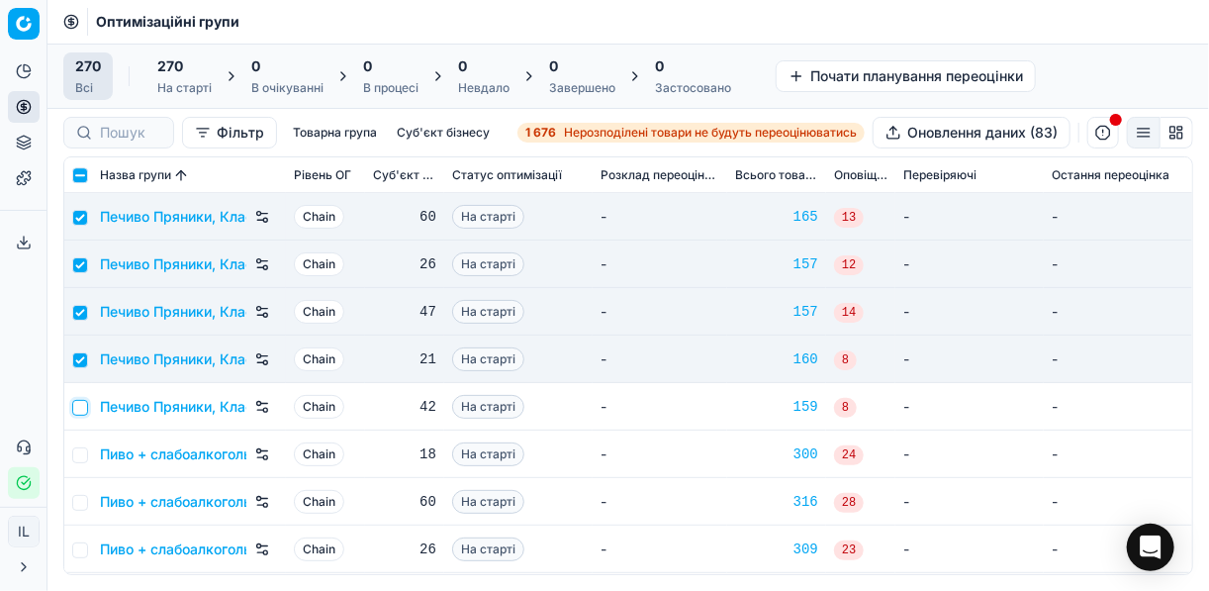
click at [84, 405] on input "checkbox" at bounding box center [80, 408] width 16 height 16
checkbox input "true"
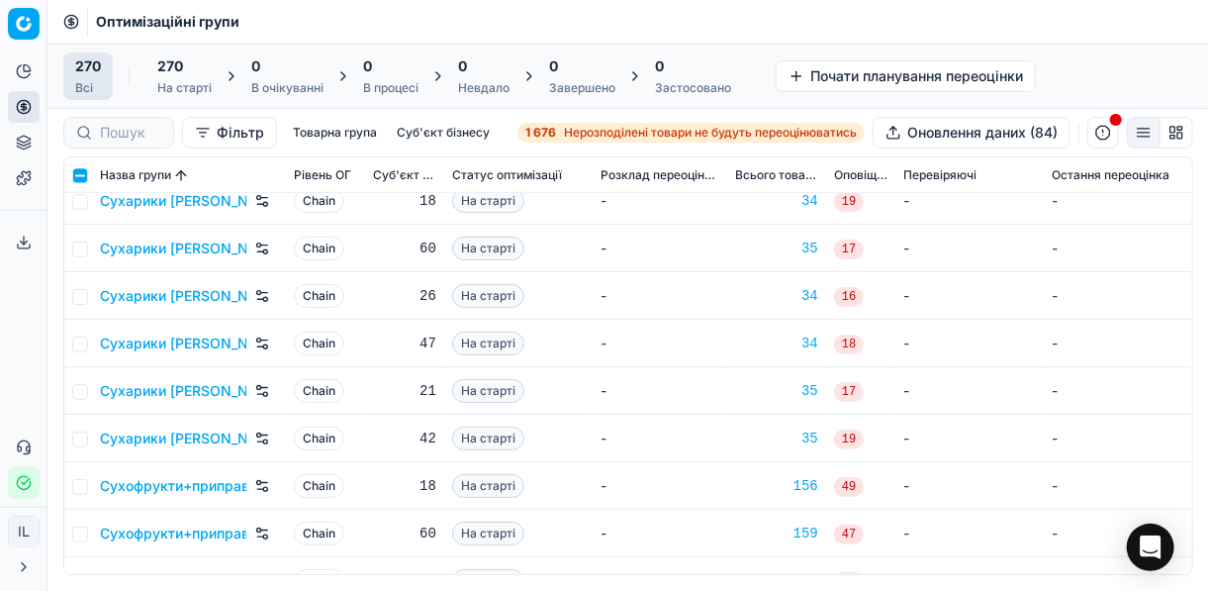
scroll to position [10762, 0]
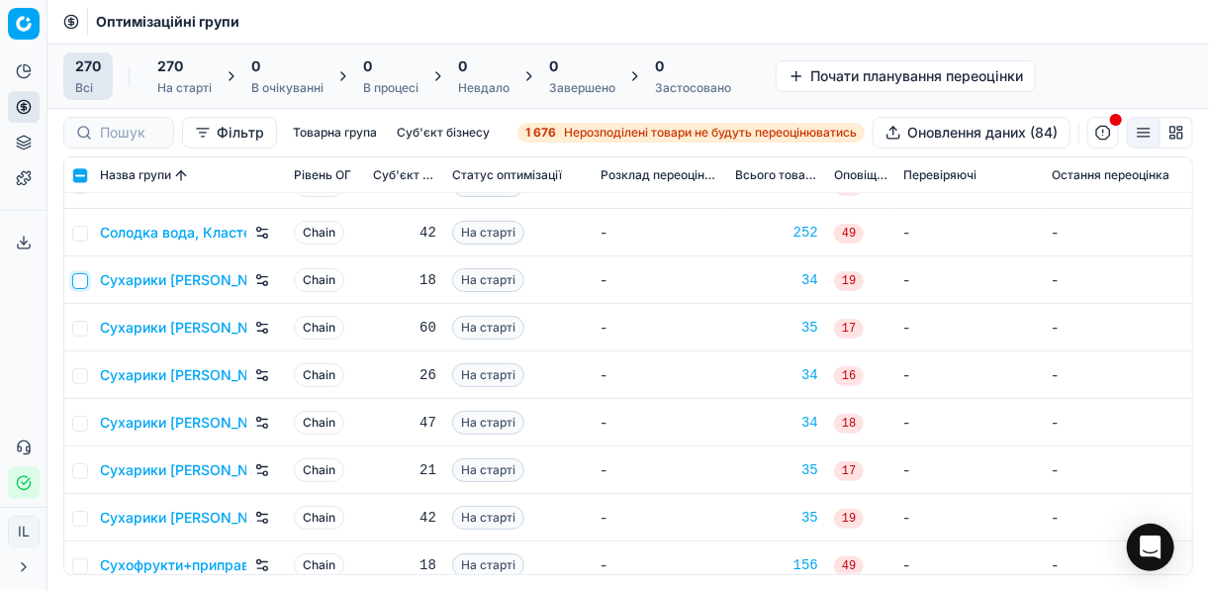
click at [82, 280] on input "checkbox" at bounding box center [80, 281] width 16 height 16
checkbox input "true"
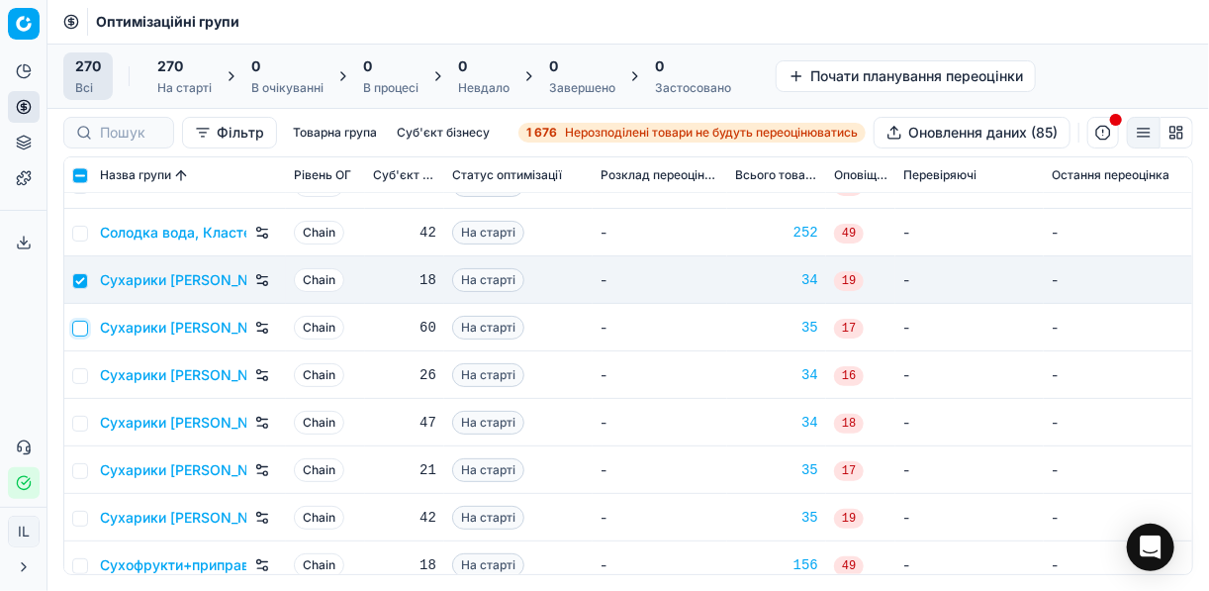
click at [79, 328] on input "checkbox" at bounding box center [80, 328] width 16 height 16
checkbox input "true"
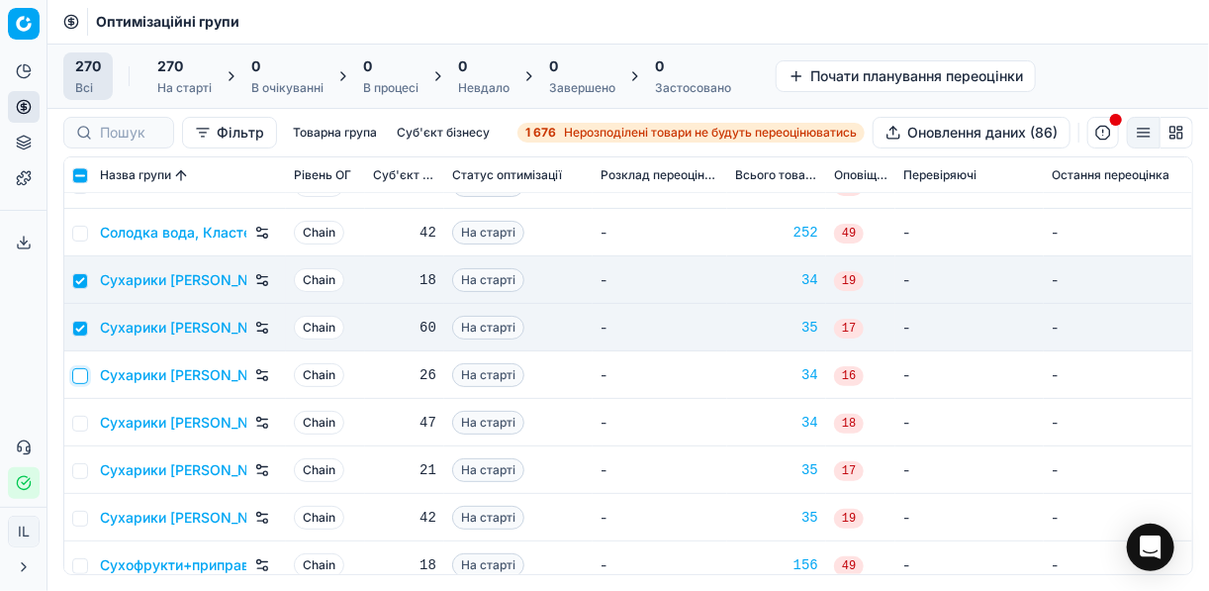
click at [76, 370] on input "checkbox" at bounding box center [80, 376] width 16 height 16
checkbox input "true"
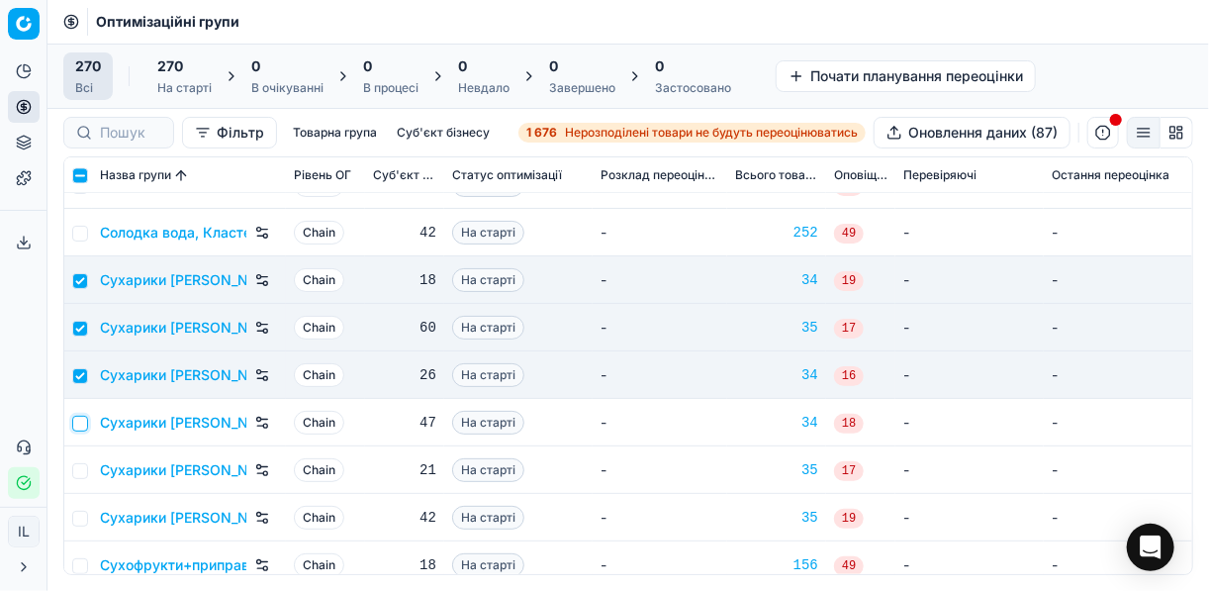
click at [84, 426] on input "checkbox" at bounding box center [80, 423] width 16 height 16
checkbox input "true"
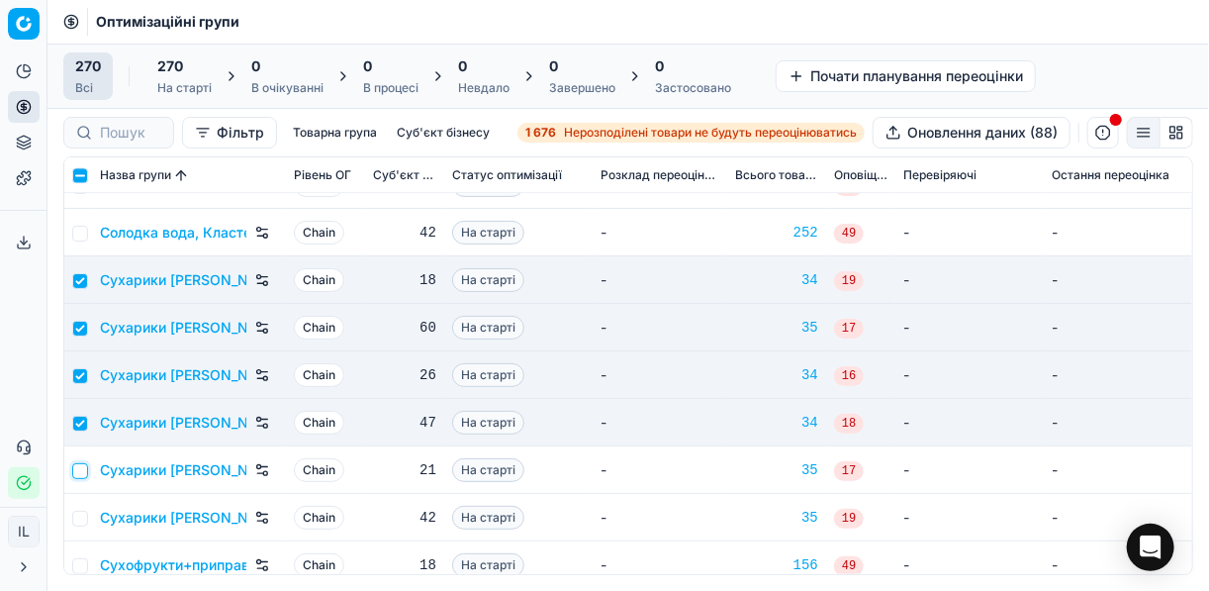
click at [81, 470] on input "checkbox" at bounding box center [80, 471] width 16 height 16
checkbox input "true"
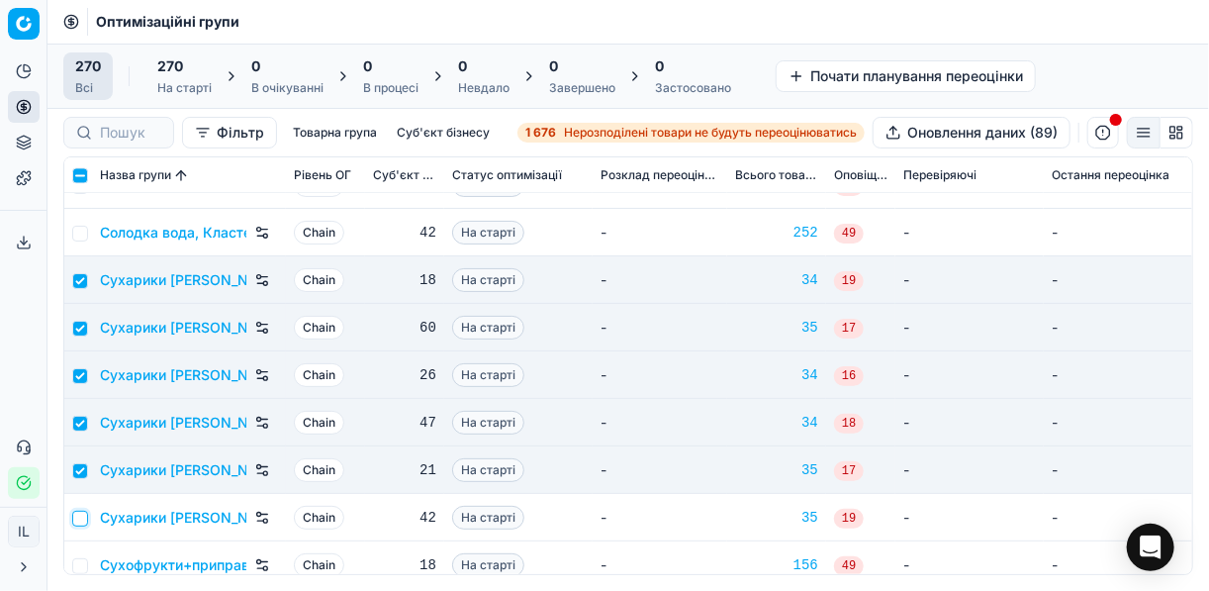
click at [84, 519] on input "checkbox" at bounding box center [80, 518] width 16 height 16
checkbox input "true"
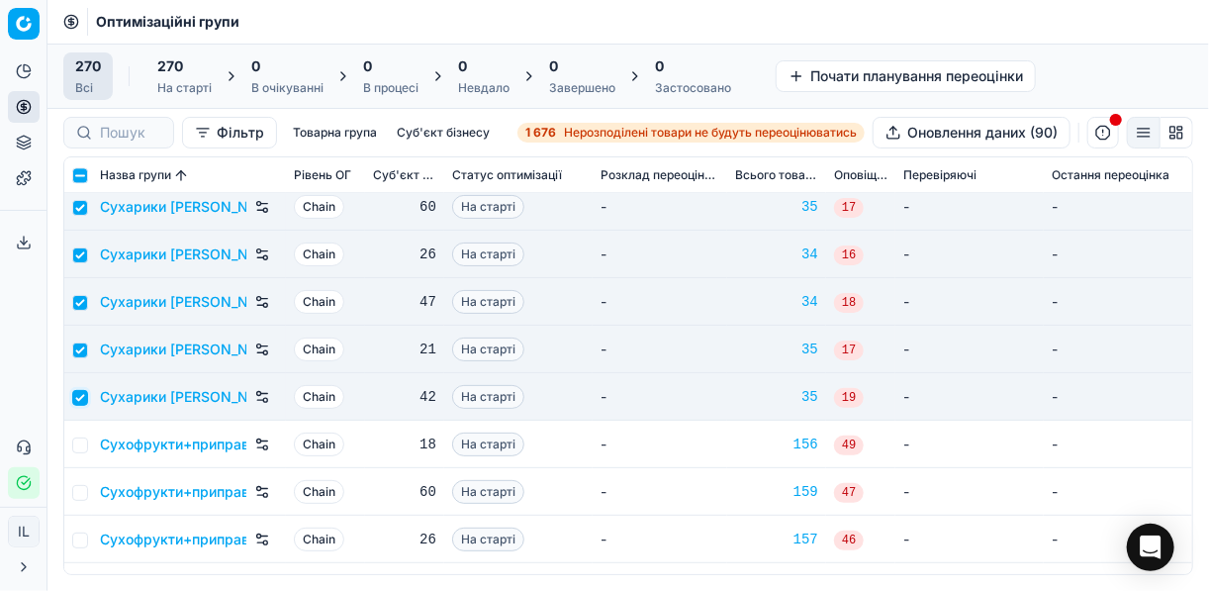
scroll to position [11000, 0]
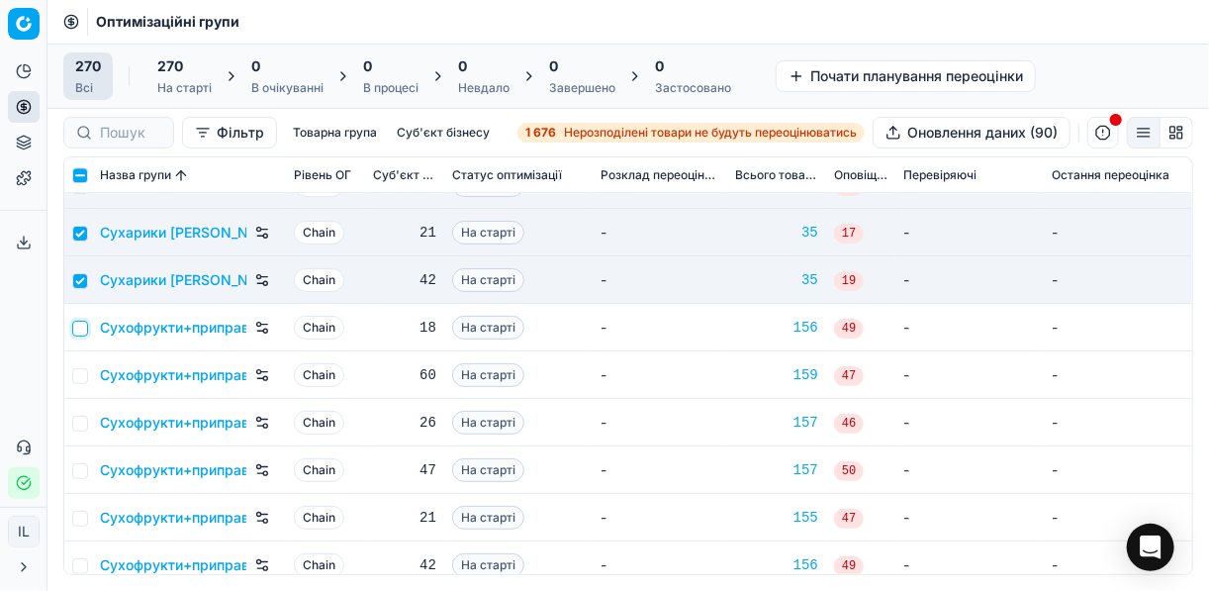
click at [84, 327] on input "checkbox" at bounding box center [80, 328] width 16 height 16
checkbox input "true"
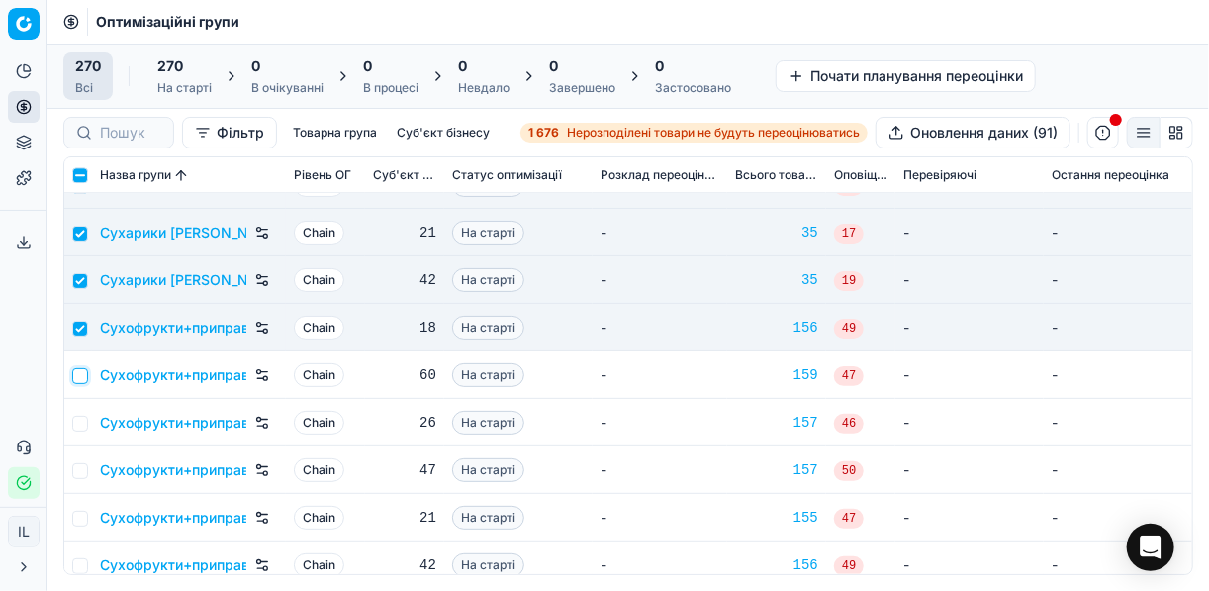
click at [75, 373] on input "checkbox" at bounding box center [80, 376] width 16 height 16
checkbox input "true"
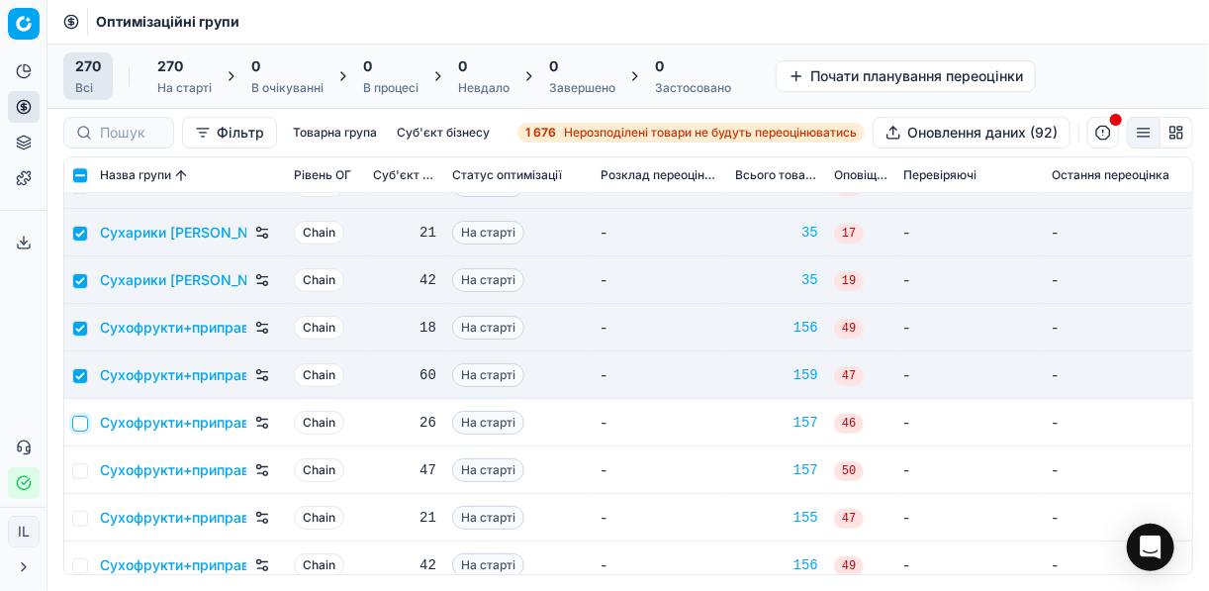
click at [83, 421] on input "checkbox" at bounding box center [80, 423] width 16 height 16
checkbox input "true"
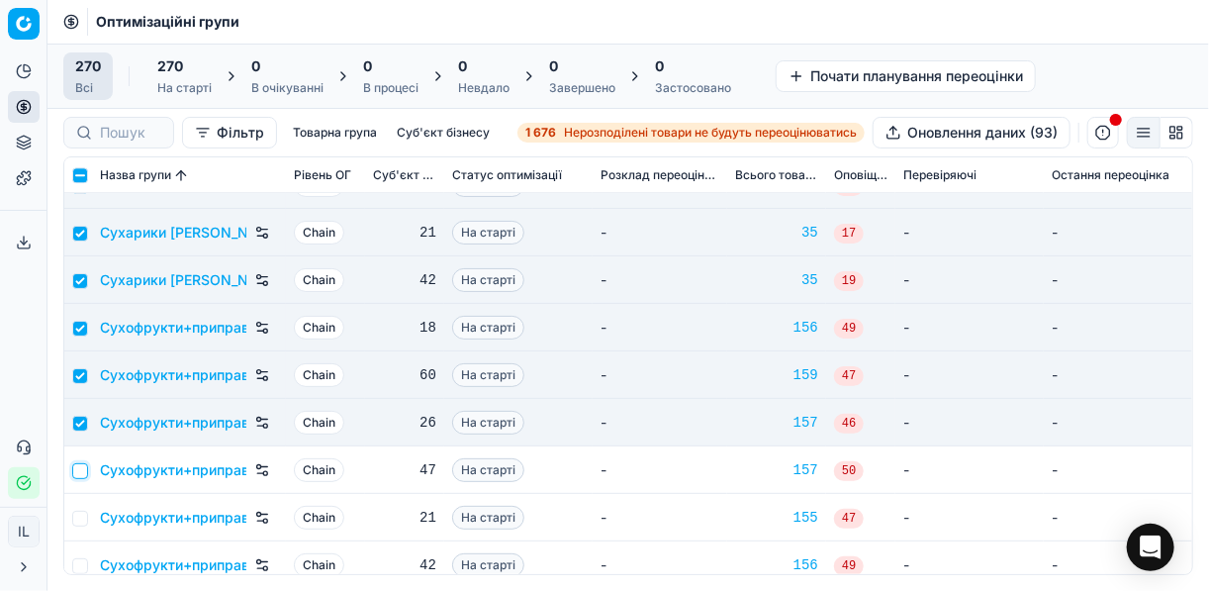
click at [82, 473] on input "checkbox" at bounding box center [80, 471] width 16 height 16
checkbox input "true"
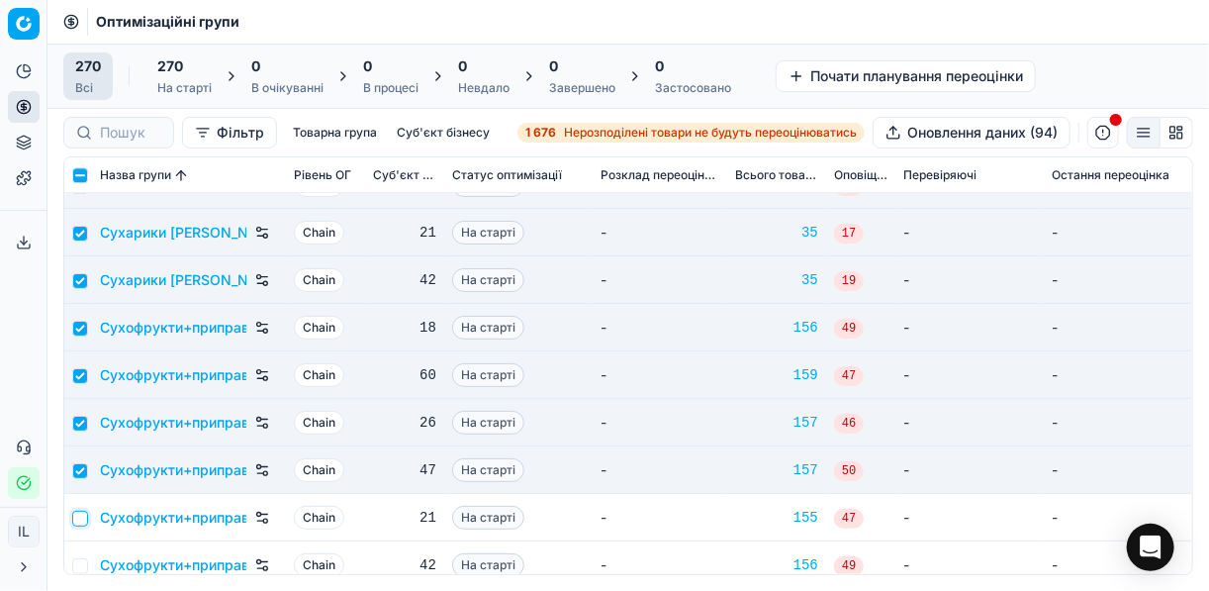
click at [87, 513] on input "checkbox" at bounding box center [80, 518] width 16 height 16
checkbox input "true"
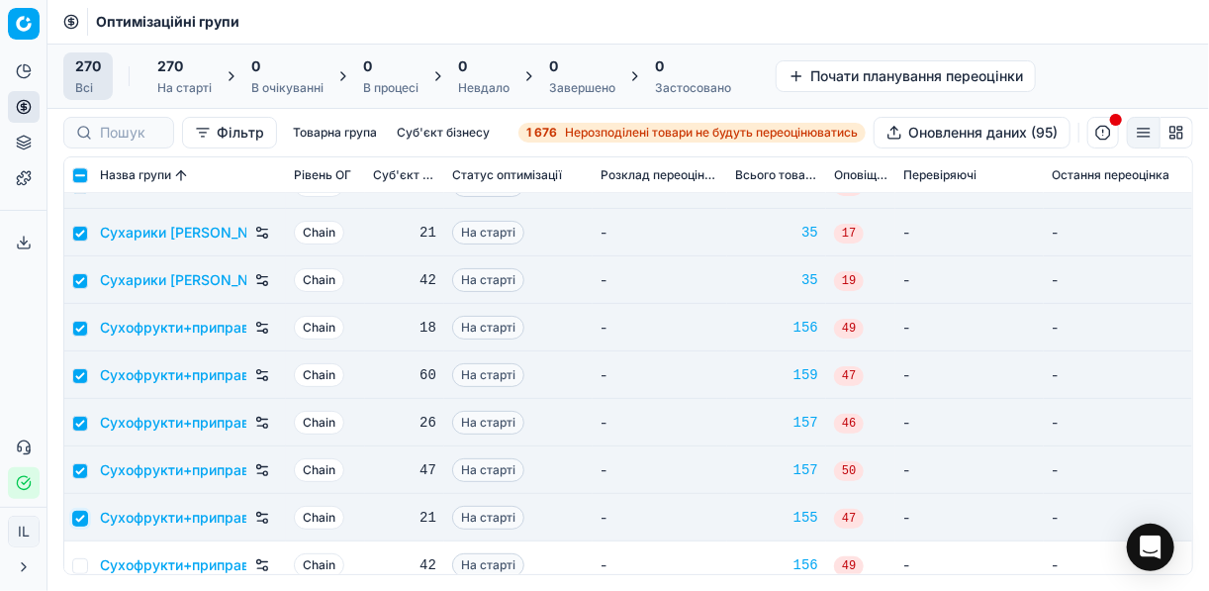
scroll to position [11158, 0]
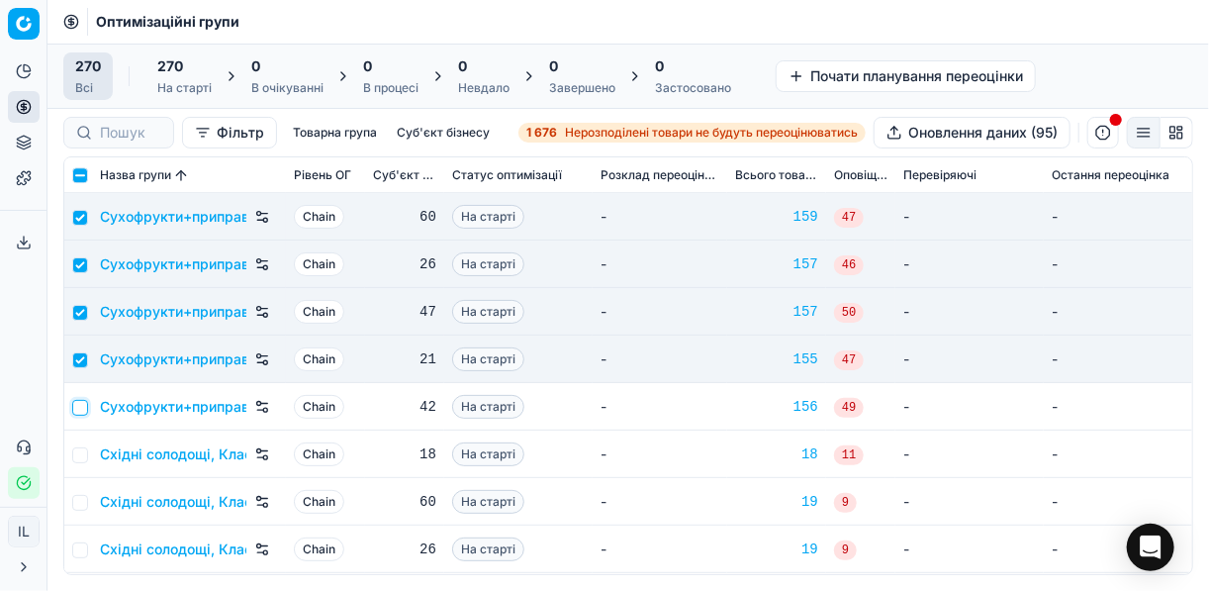
click at [81, 408] on input "checkbox" at bounding box center [80, 408] width 16 height 16
checkbox input "true"
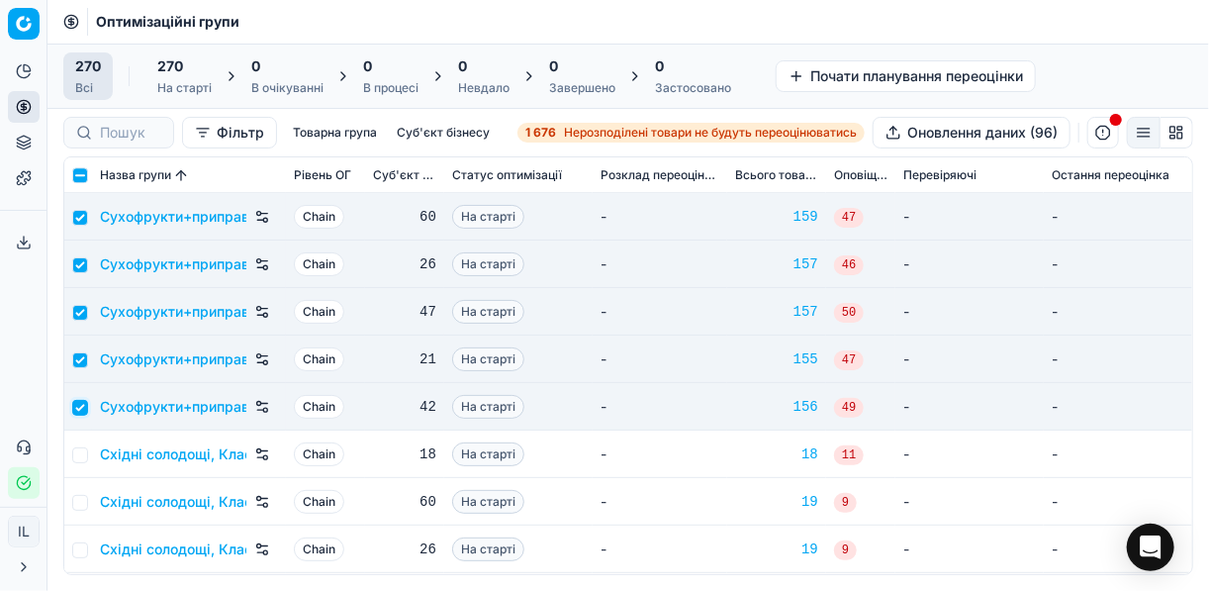
scroll to position [11237, 0]
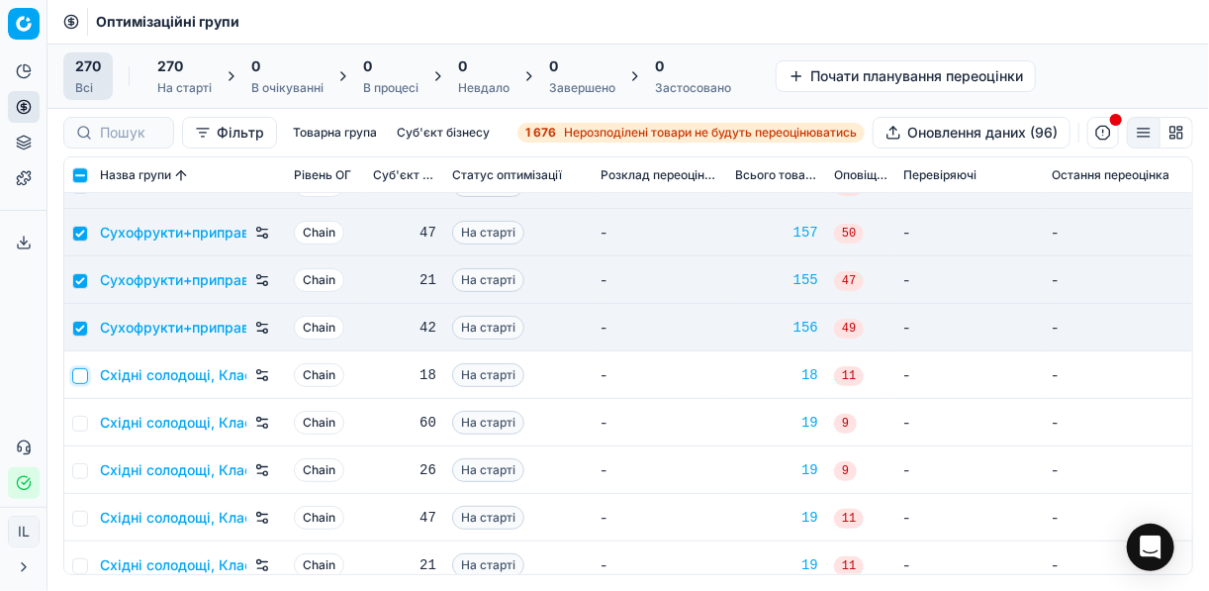
click at [75, 375] on input "checkbox" at bounding box center [80, 376] width 16 height 16
checkbox input "true"
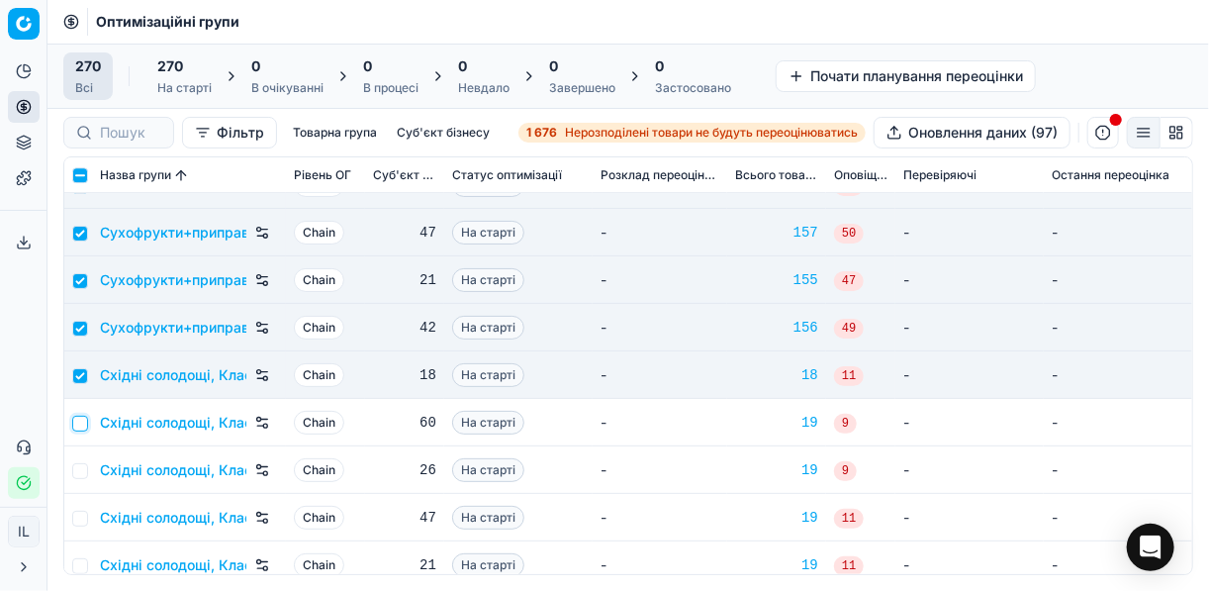
click at [79, 424] on input "checkbox" at bounding box center [80, 423] width 16 height 16
checkbox input "true"
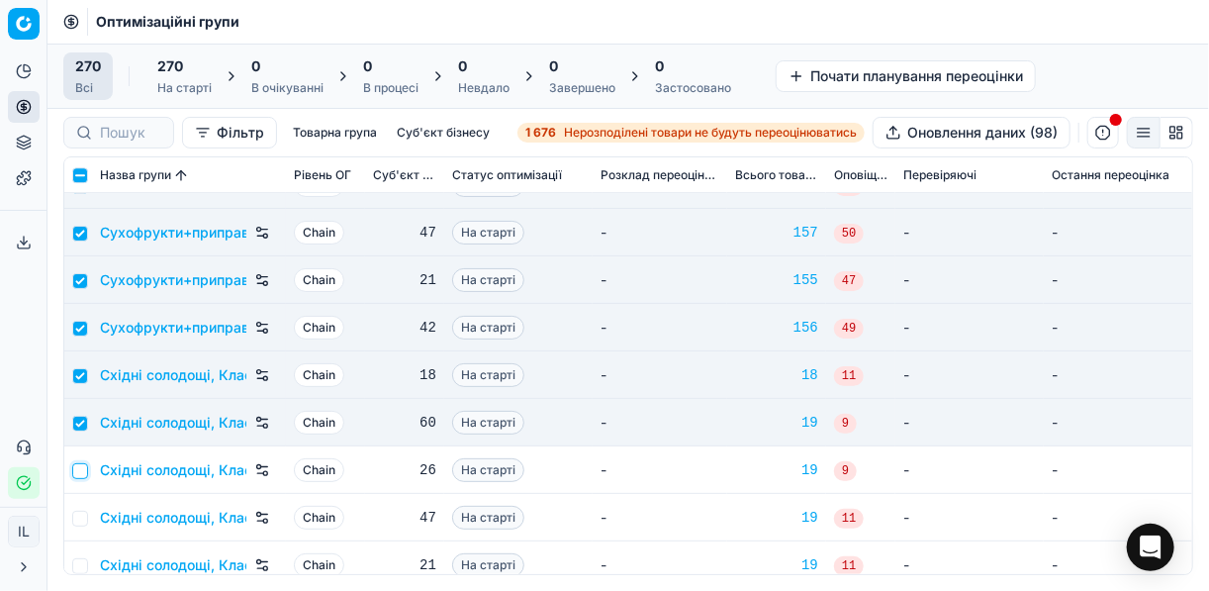
click at [80, 472] on input "checkbox" at bounding box center [80, 471] width 16 height 16
checkbox input "true"
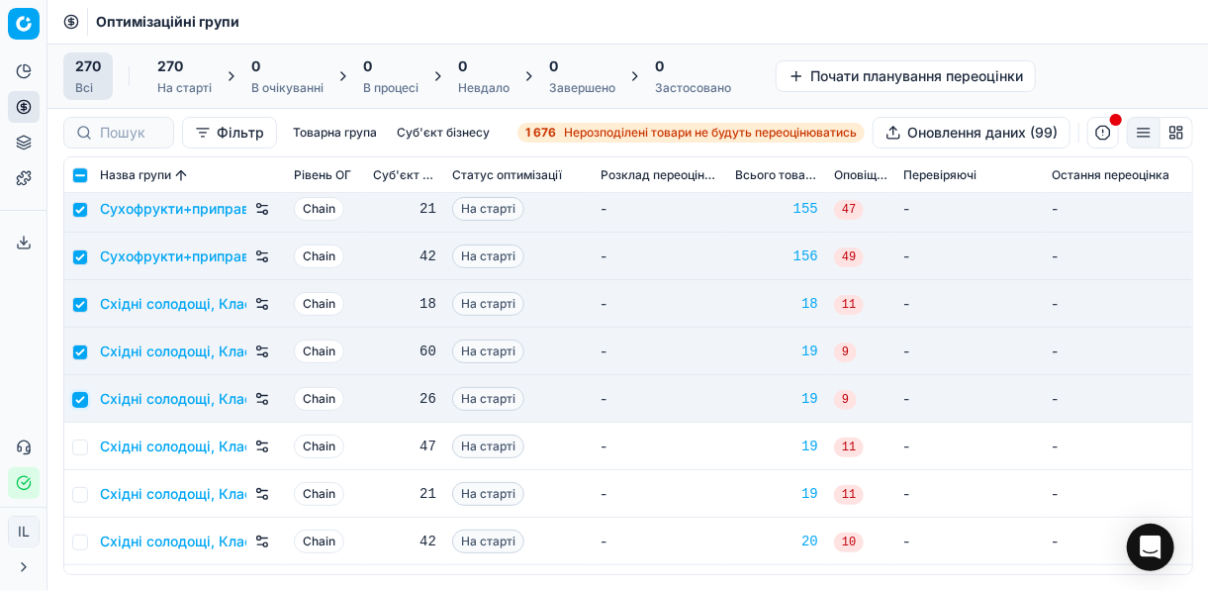
scroll to position [11395, 0]
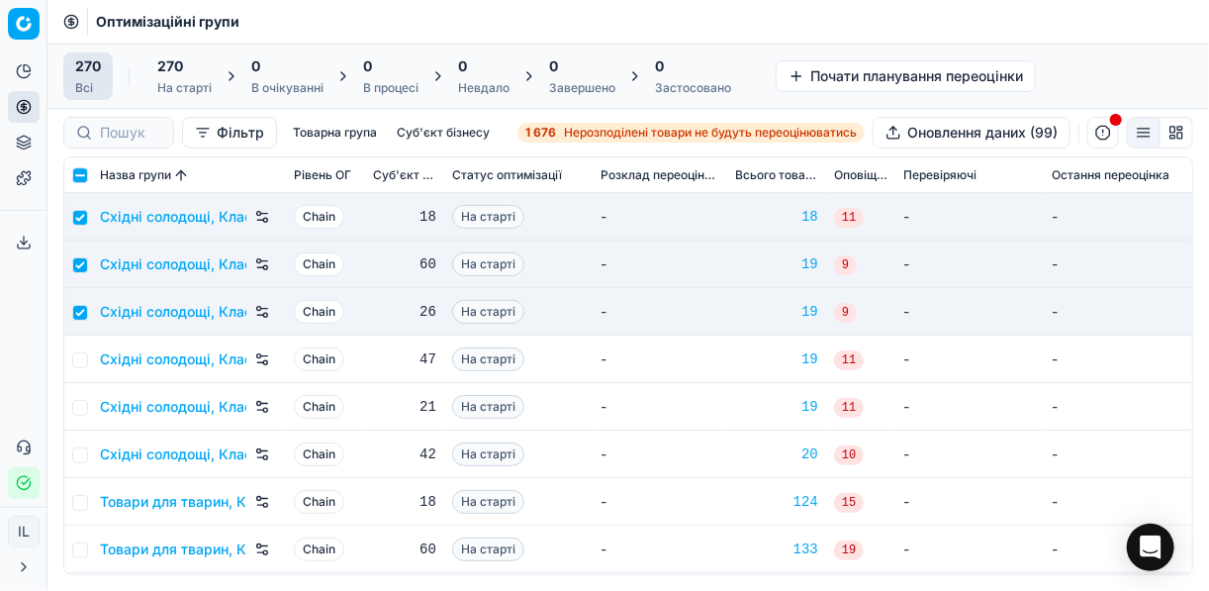
click at [89, 360] on td at bounding box center [78, 358] width 28 height 47
click at [84, 357] on input "checkbox" at bounding box center [80, 360] width 16 height 16
checkbox input "true"
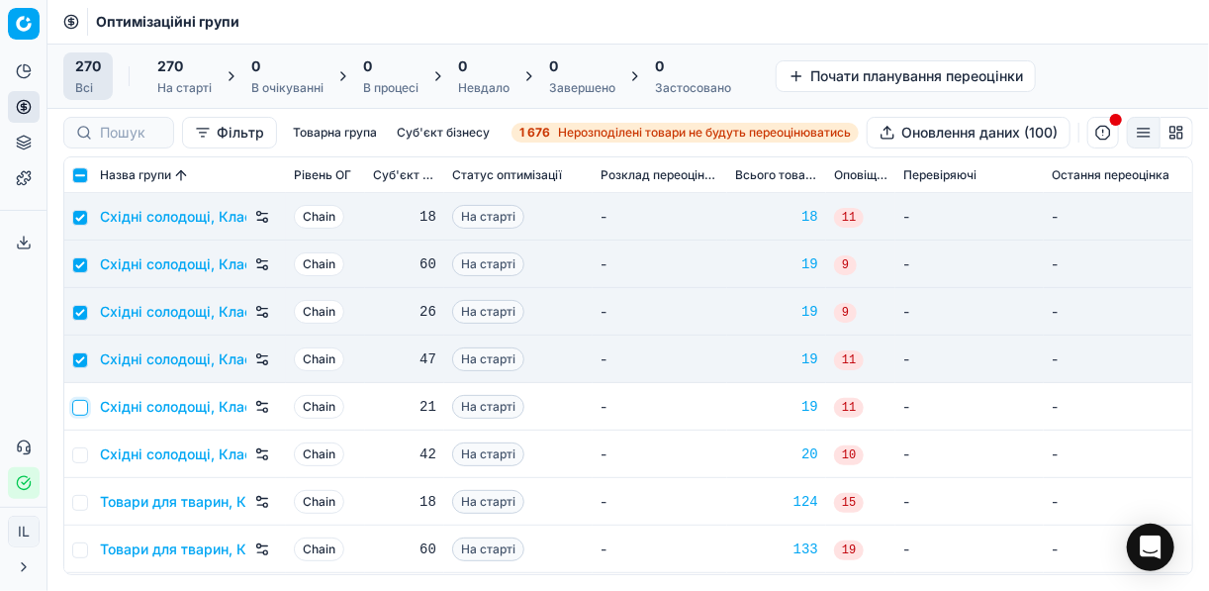
click at [80, 403] on input "checkbox" at bounding box center [80, 408] width 16 height 16
checkbox input "true"
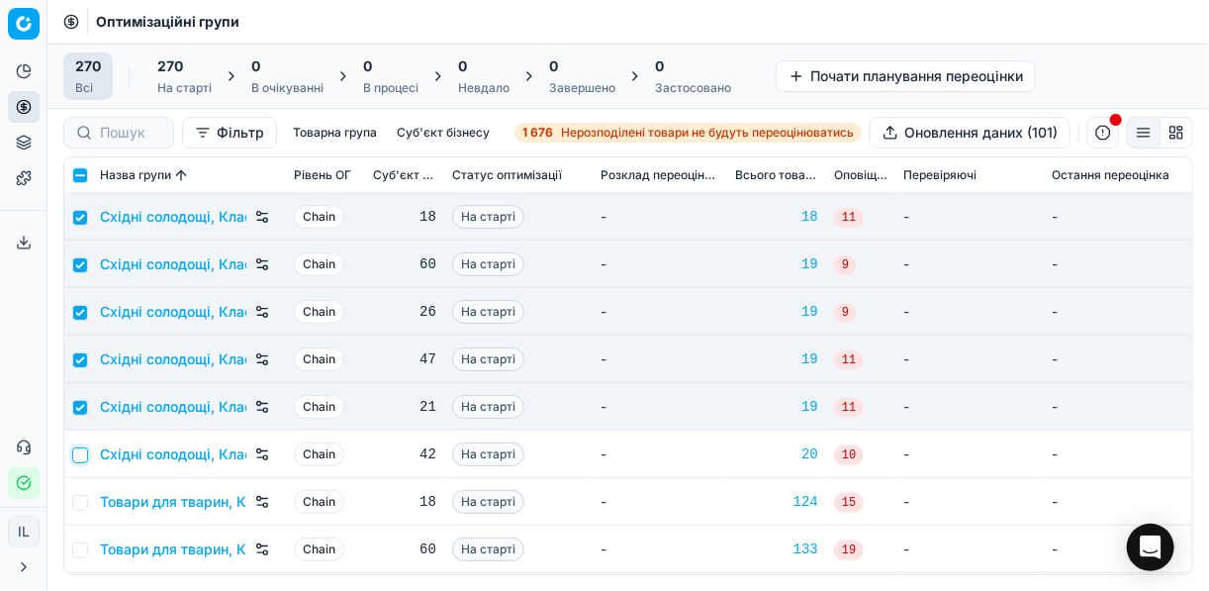
click at [87, 448] on input "checkbox" at bounding box center [80, 455] width 16 height 16
checkbox input "true"
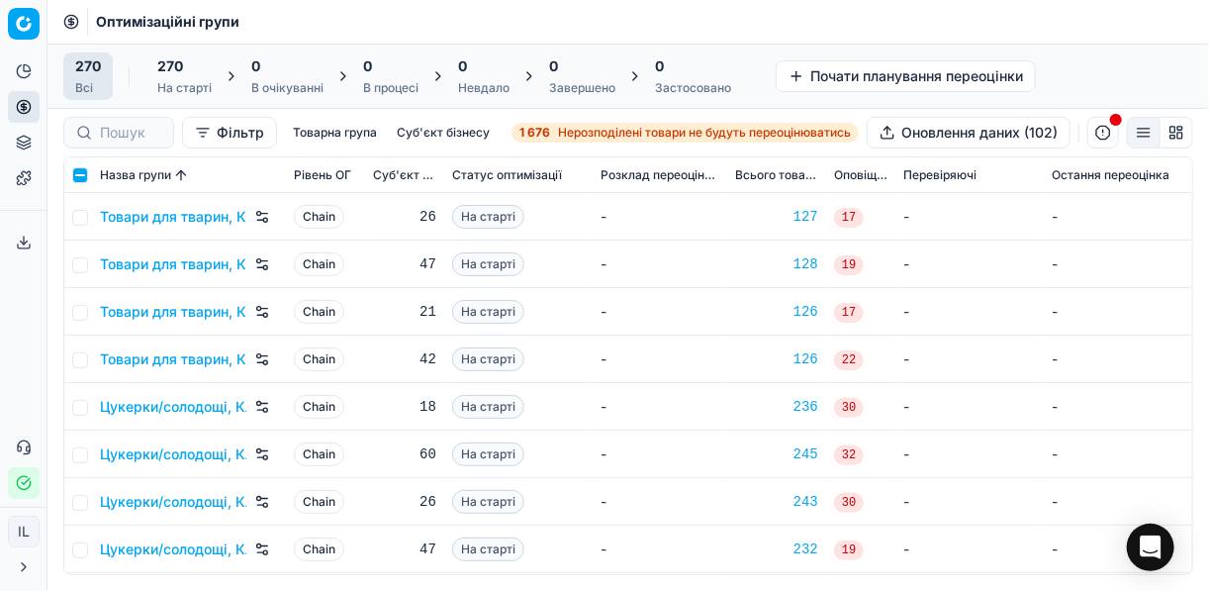
scroll to position [11791, 0]
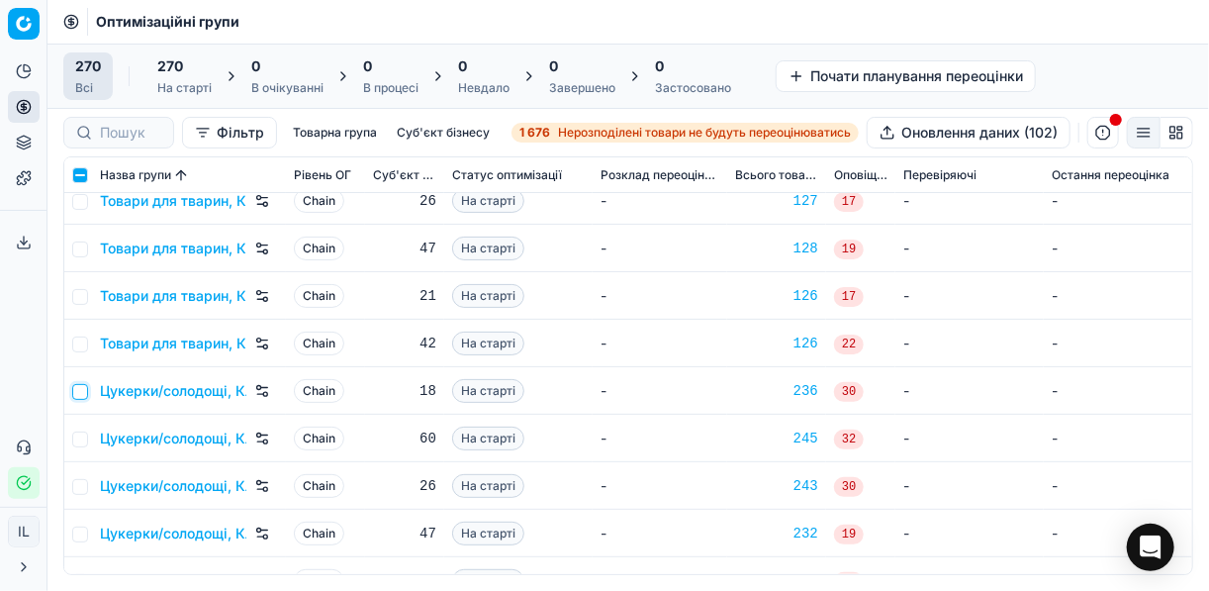
click at [80, 387] on input "checkbox" at bounding box center [80, 392] width 16 height 16
checkbox input "true"
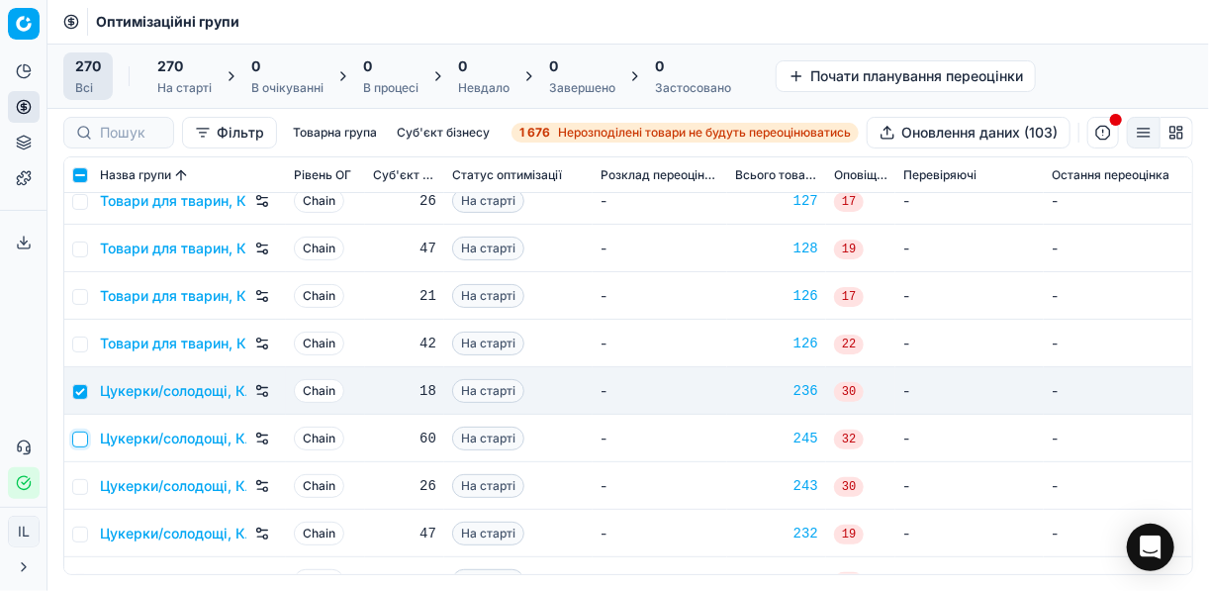
click at [86, 436] on input "checkbox" at bounding box center [80, 439] width 16 height 16
checkbox input "true"
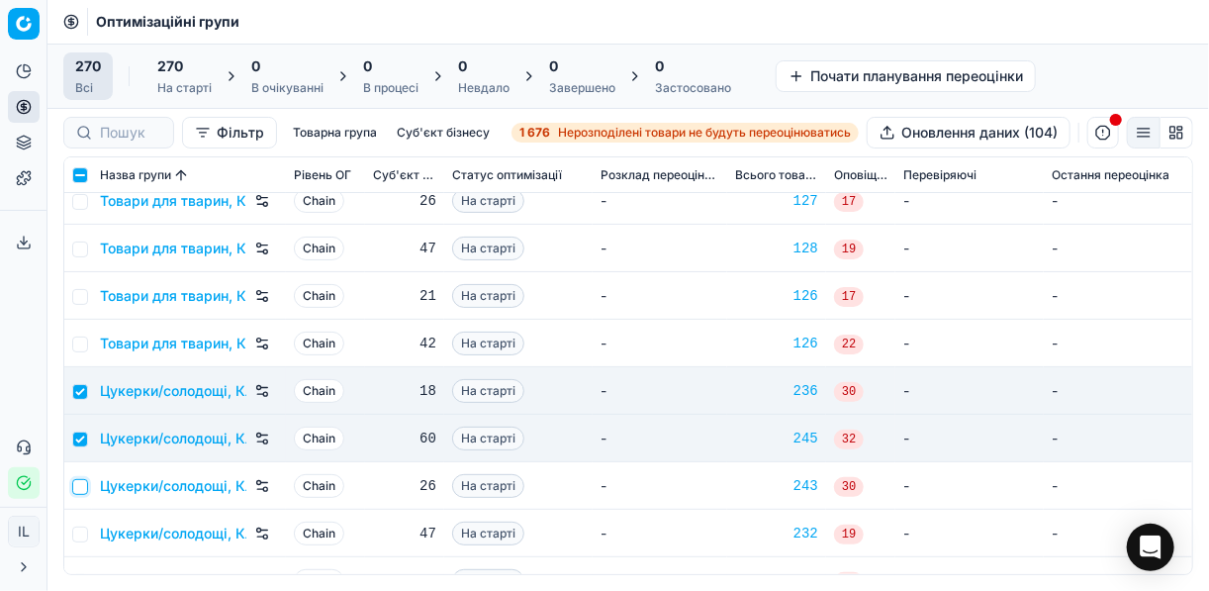
click at [82, 488] on input "checkbox" at bounding box center [80, 487] width 16 height 16
checkbox input "true"
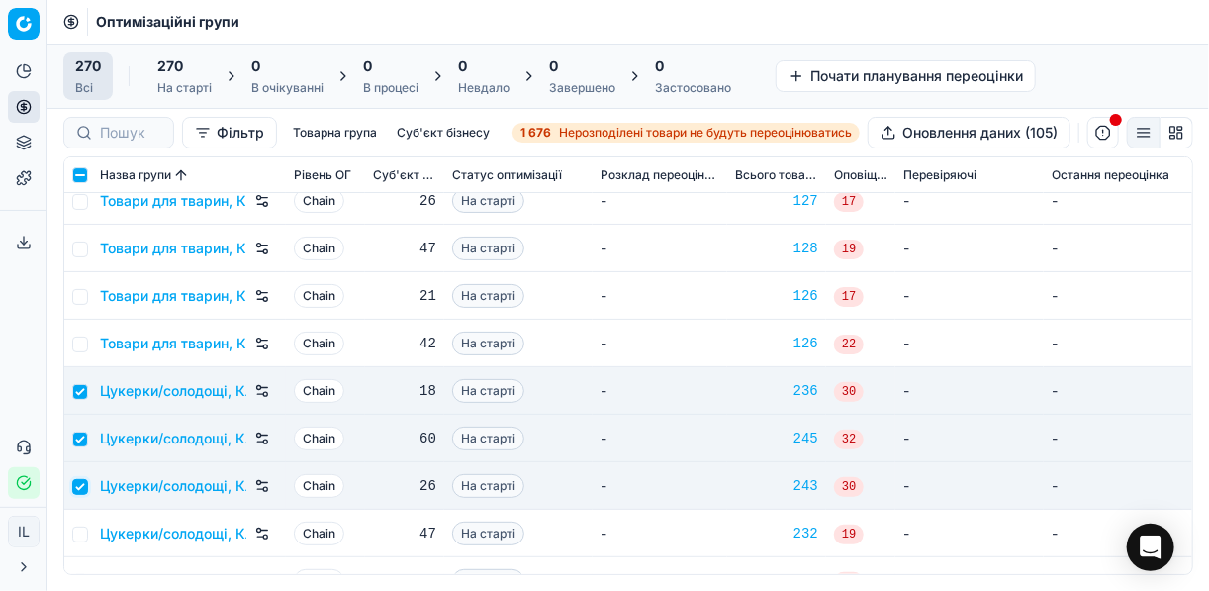
scroll to position [11949, 0]
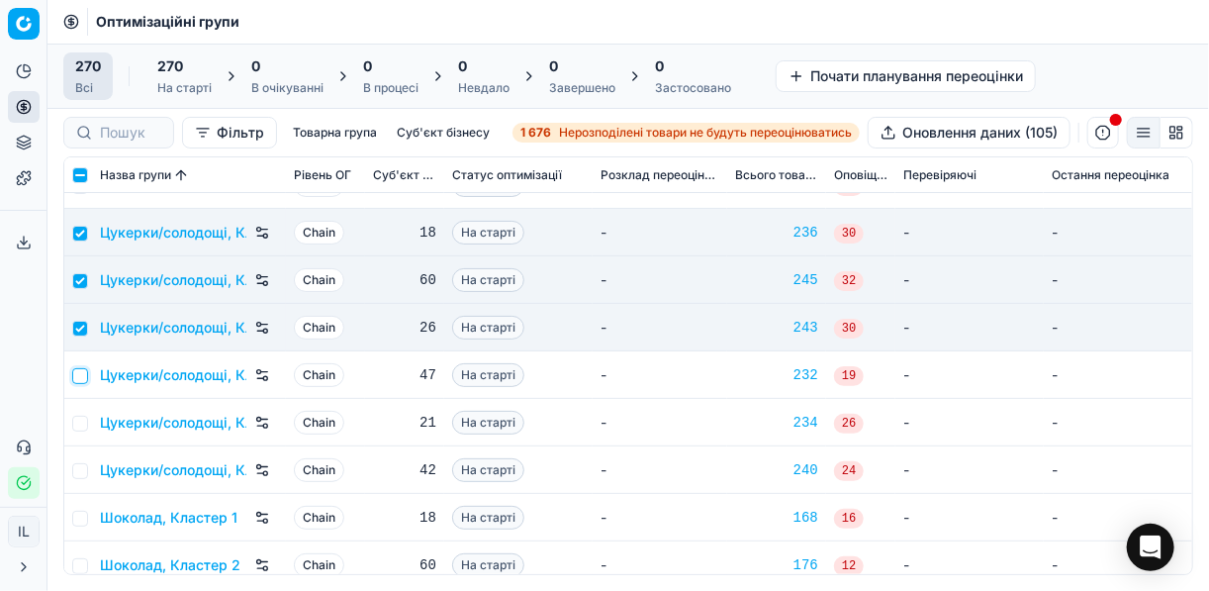
drag, startPoint x: 79, startPoint y: 369, endPoint x: 87, endPoint y: 382, distance: 15.1
click at [80, 370] on input "checkbox" at bounding box center [80, 376] width 16 height 16
checkbox input "true"
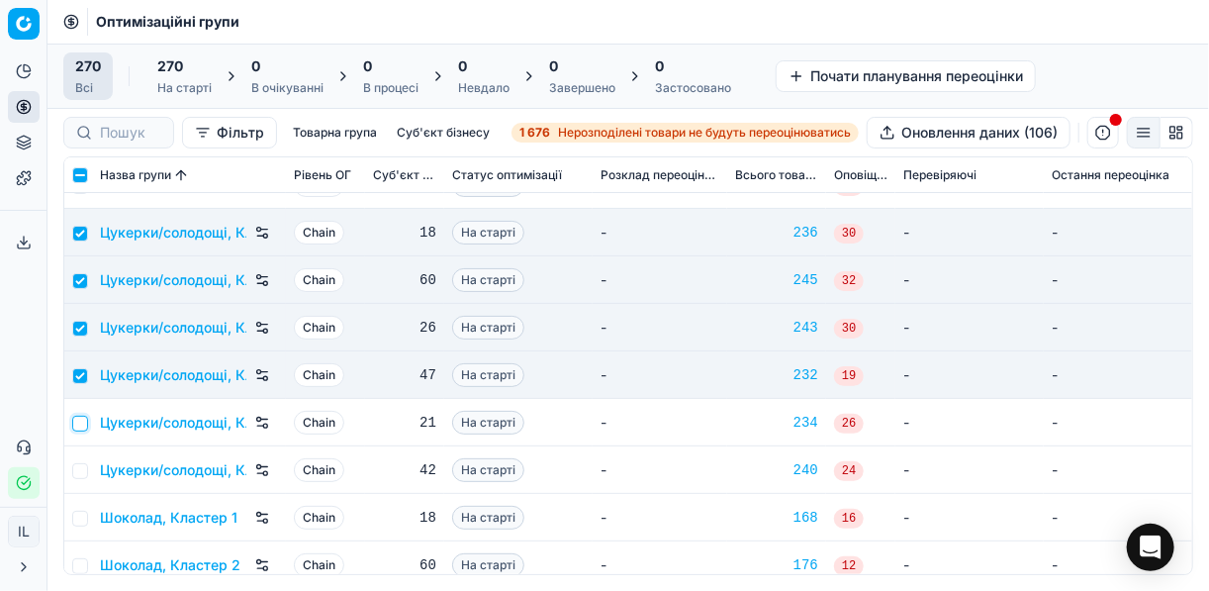
click at [80, 421] on input "checkbox" at bounding box center [80, 423] width 16 height 16
checkbox input "true"
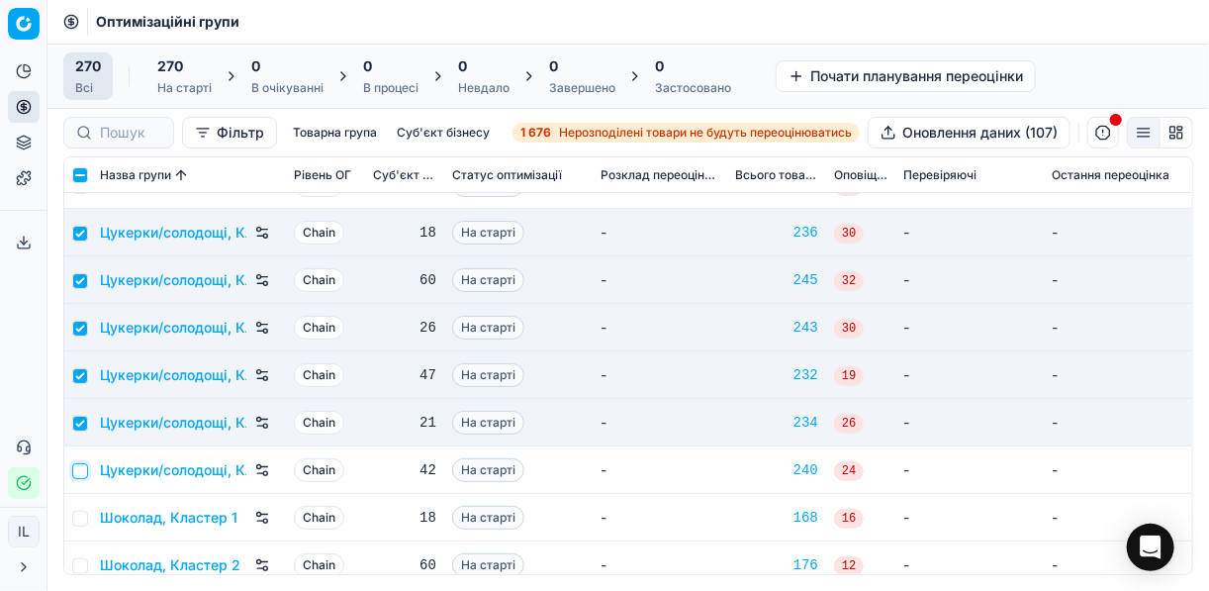
click at [80, 470] on input "checkbox" at bounding box center [80, 471] width 16 height 16
checkbox input "true"
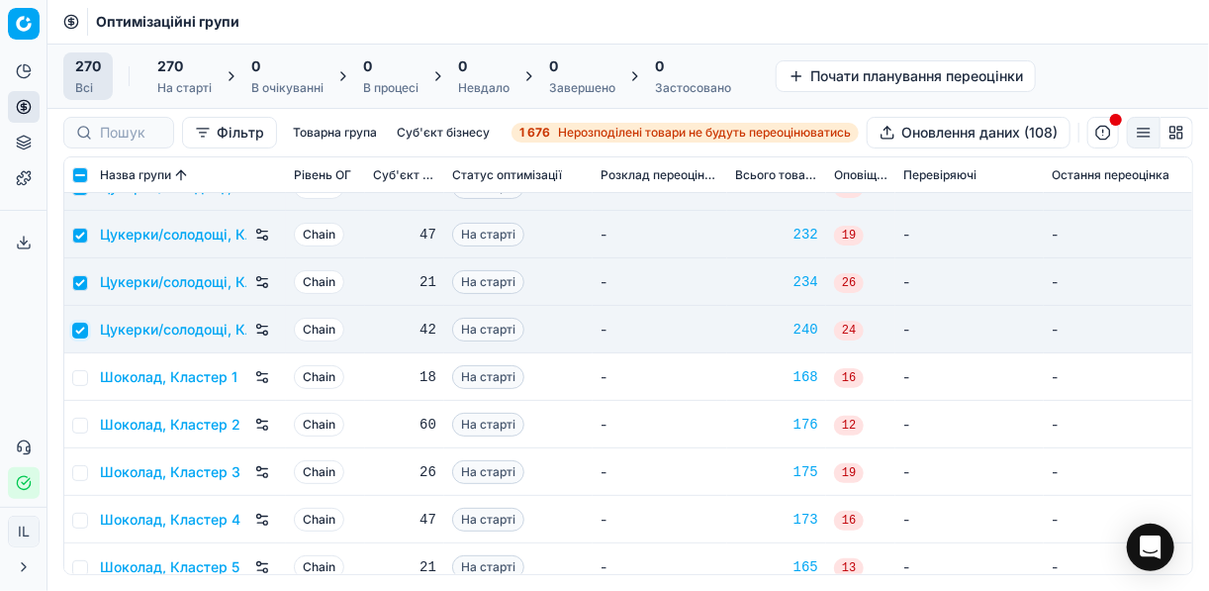
scroll to position [12108, 0]
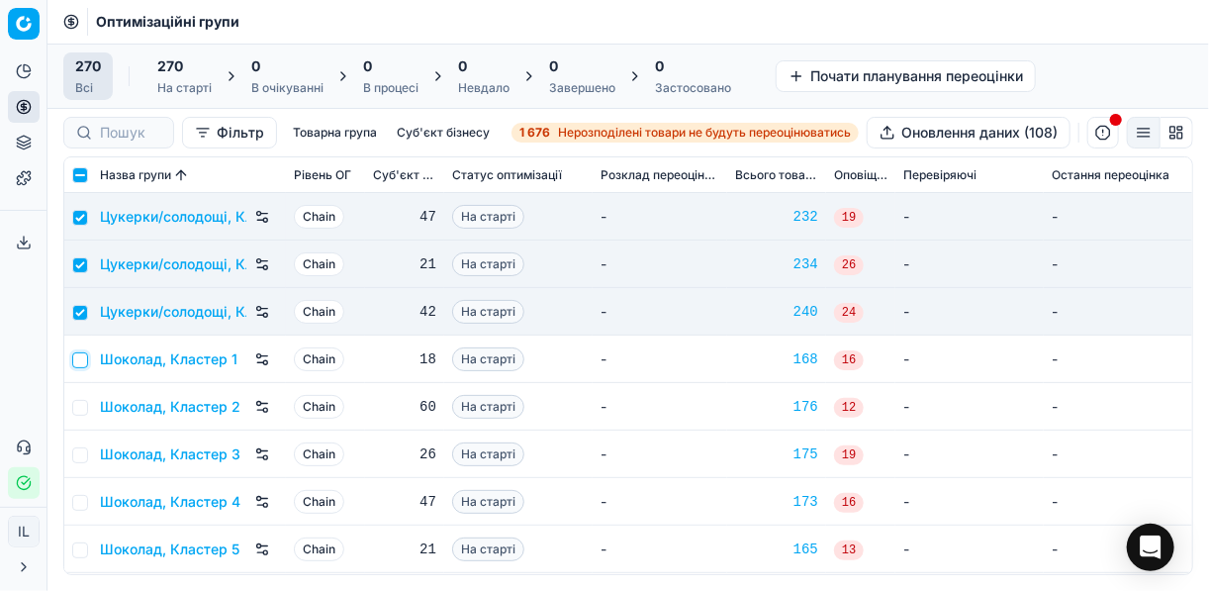
click at [85, 352] on input "checkbox" at bounding box center [80, 360] width 16 height 16
checkbox input "true"
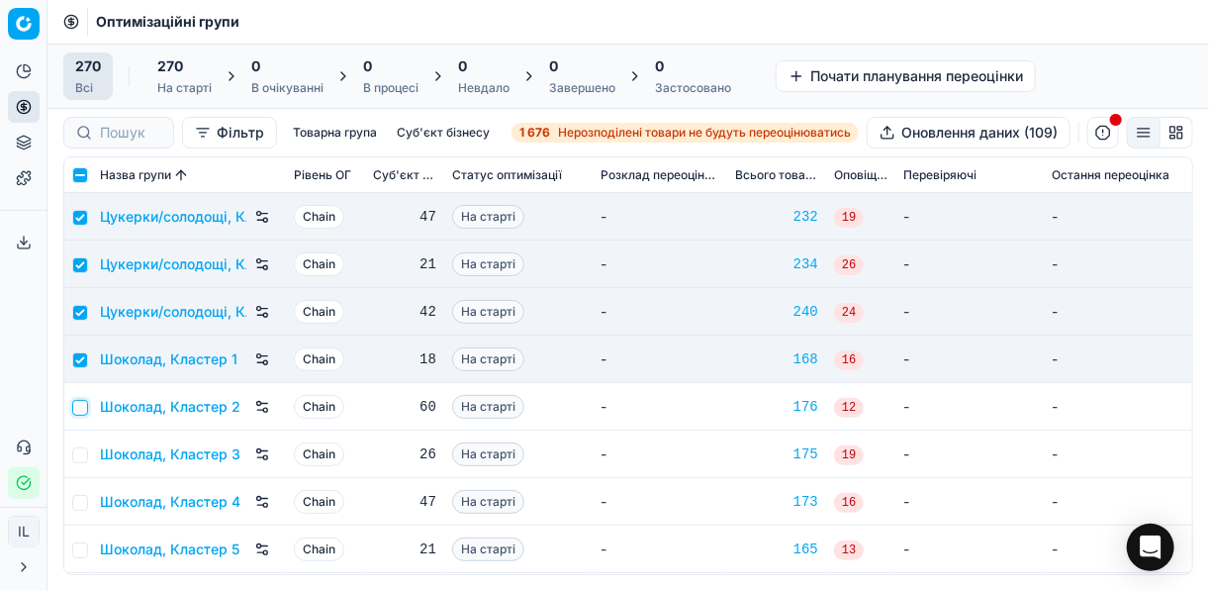
click at [82, 405] on input "checkbox" at bounding box center [80, 408] width 16 height 16
checkbox input "true"
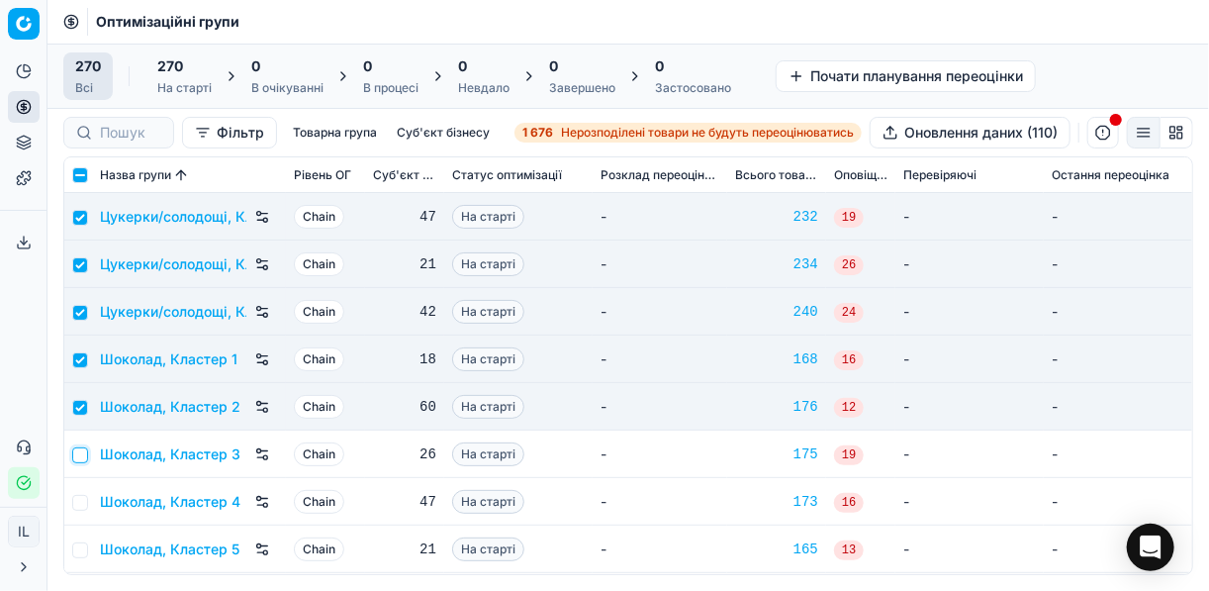
click at [80, 456] on input "checkbox" at bounding box center [80, 455] width 16 height 16
checkbox input "true"
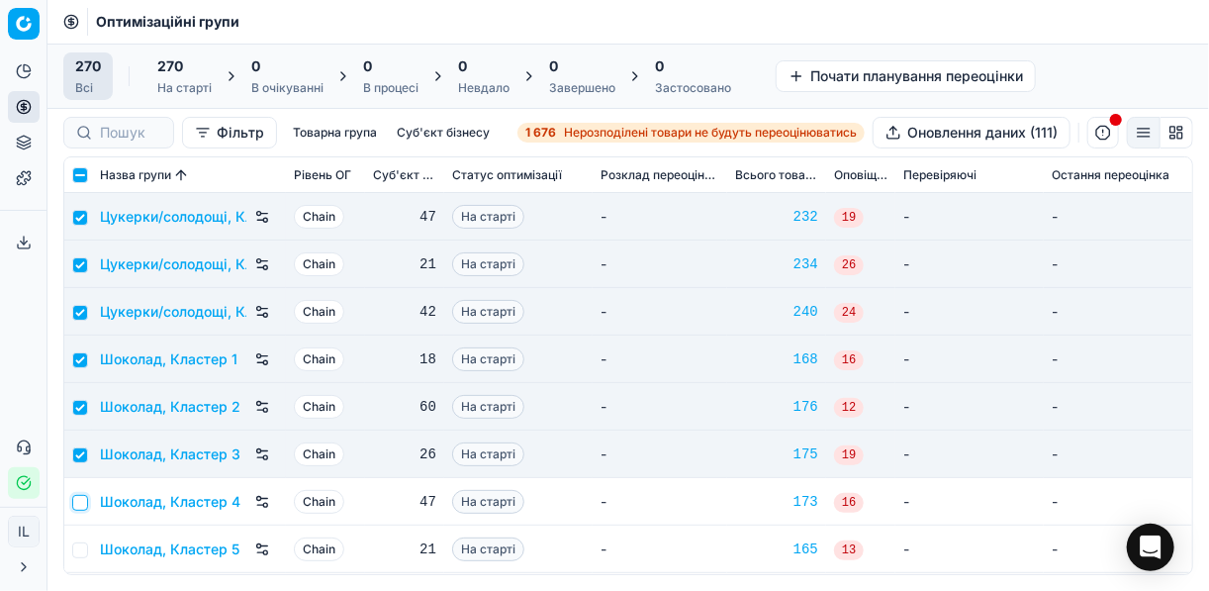
click at [79, 502] on input "checkbox" at bounding box center [80, 503] width 16 height 16
checkbox input "true"
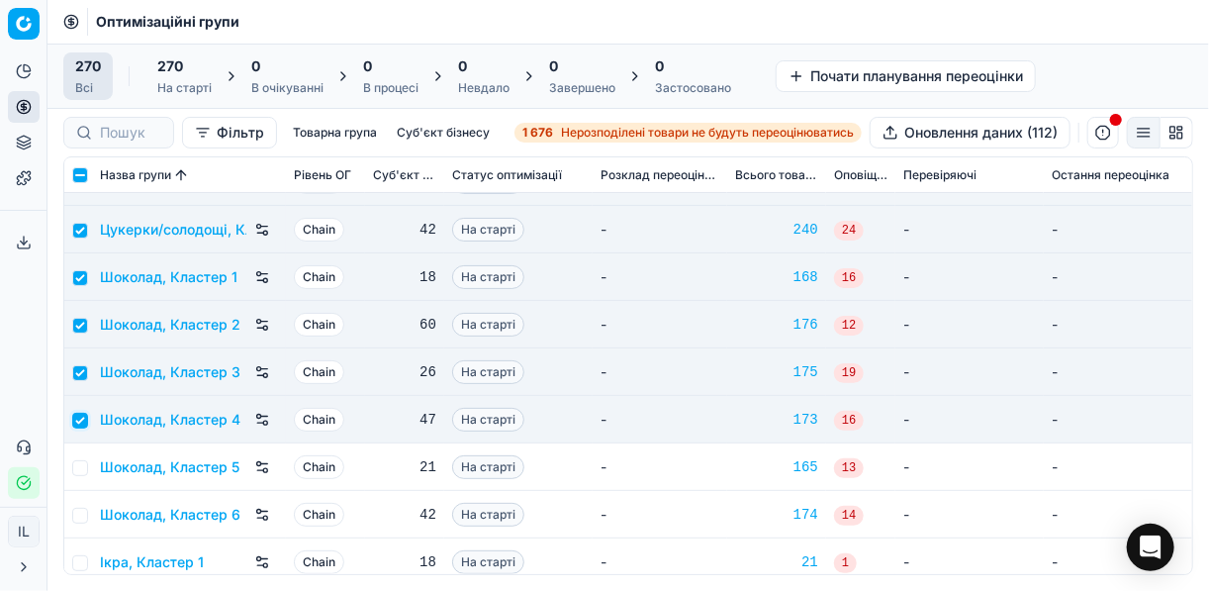
scroll to position [12266, 0]
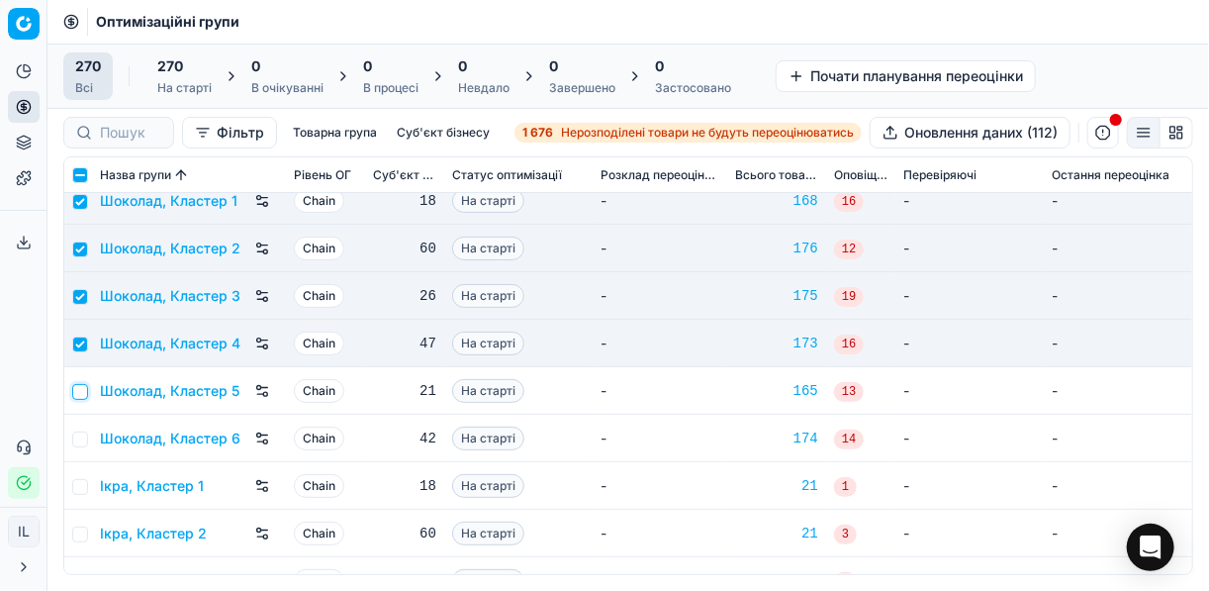
click at [75, 384] on input "checkbox" at bounding box center [80, 392] width 16 height 16
checkbox input "true"
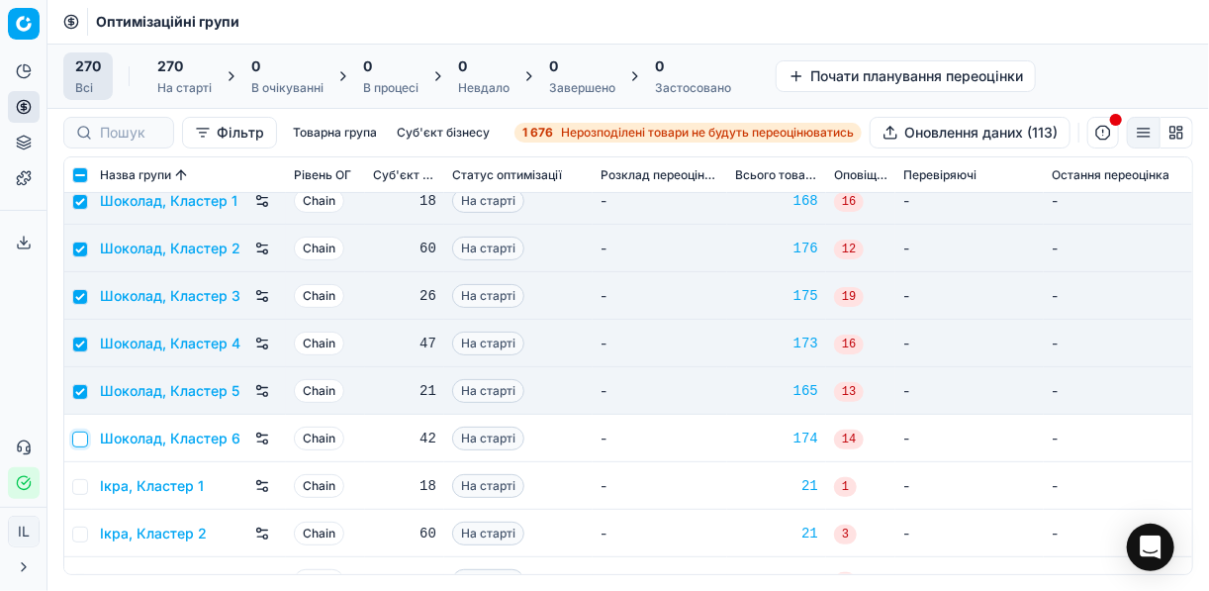
click at [82, 441] on input "checkbox" at bounding box center [80, 439] width 16 height 16
checkbox input "true"
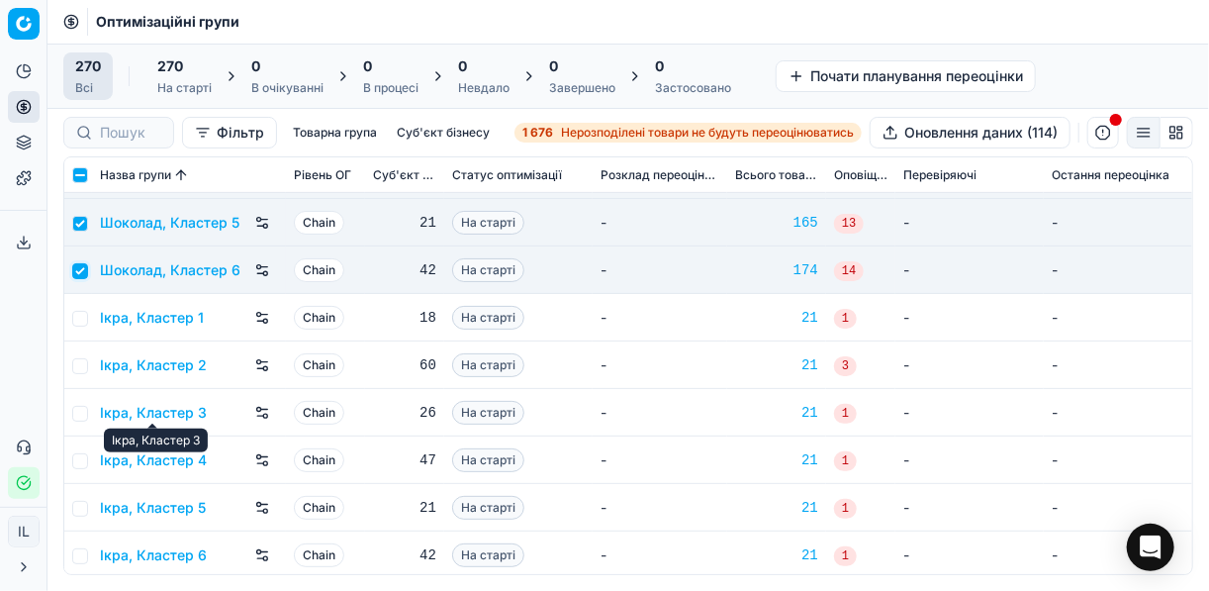
scroll to position [12437, 0]
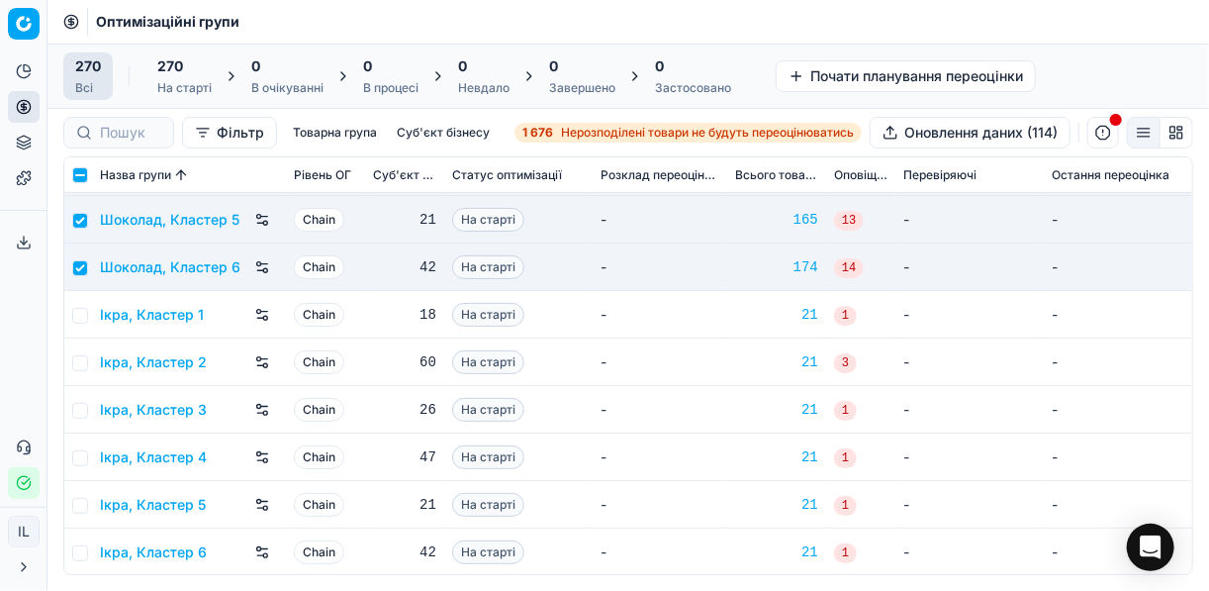
click at [168, 72] on span "270" at bounding box center [170, 66] width 26 height 20
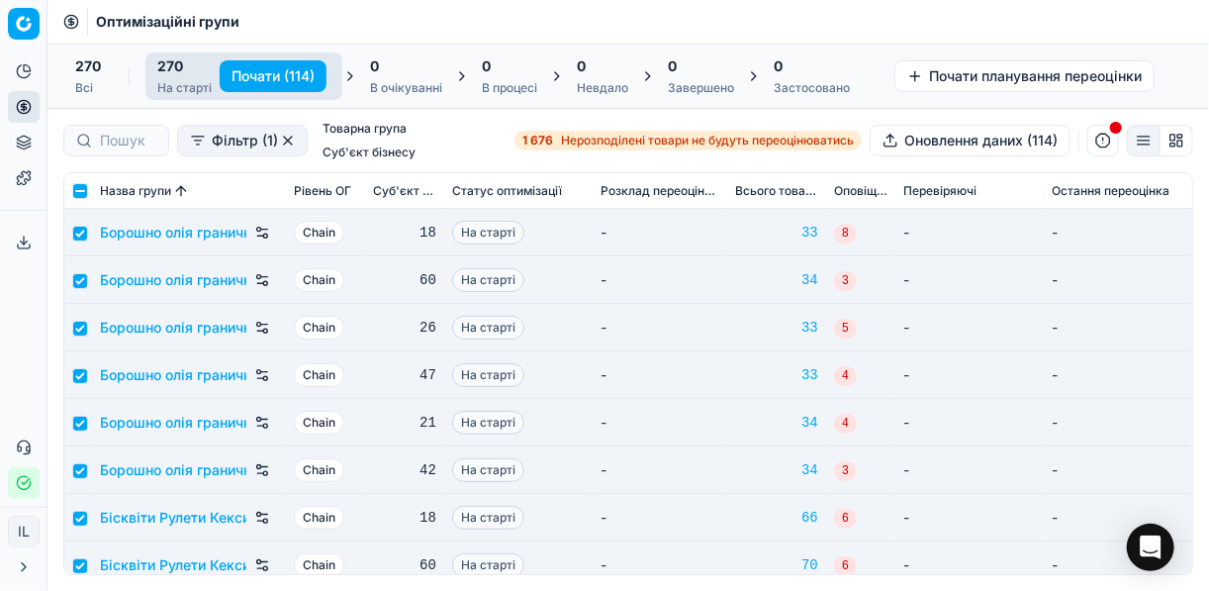
click at [265, 74] on button "Почати (114)" at bounding box center [273, 76] width 107 height 32
checkbox input "false"
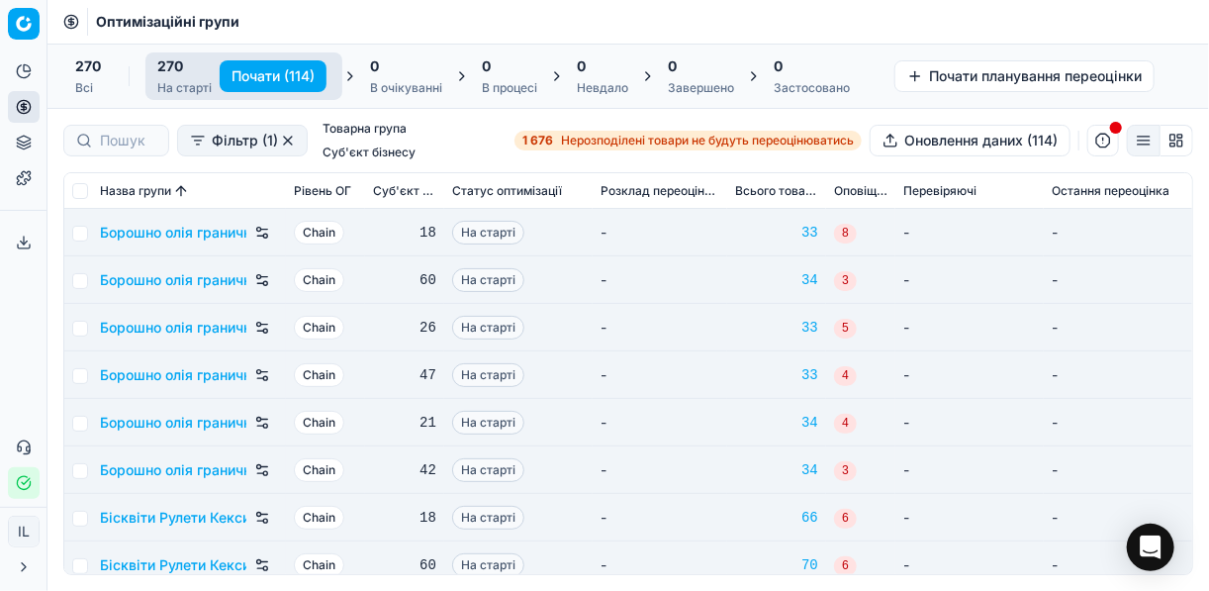
checkbox input "false"
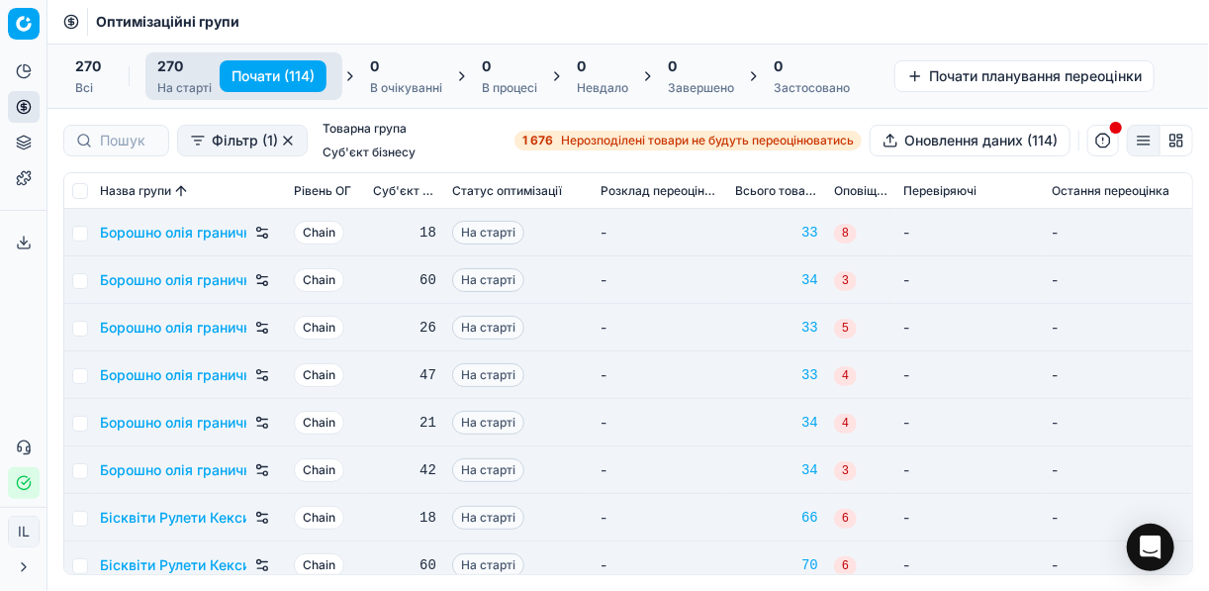
checkbox input "false"
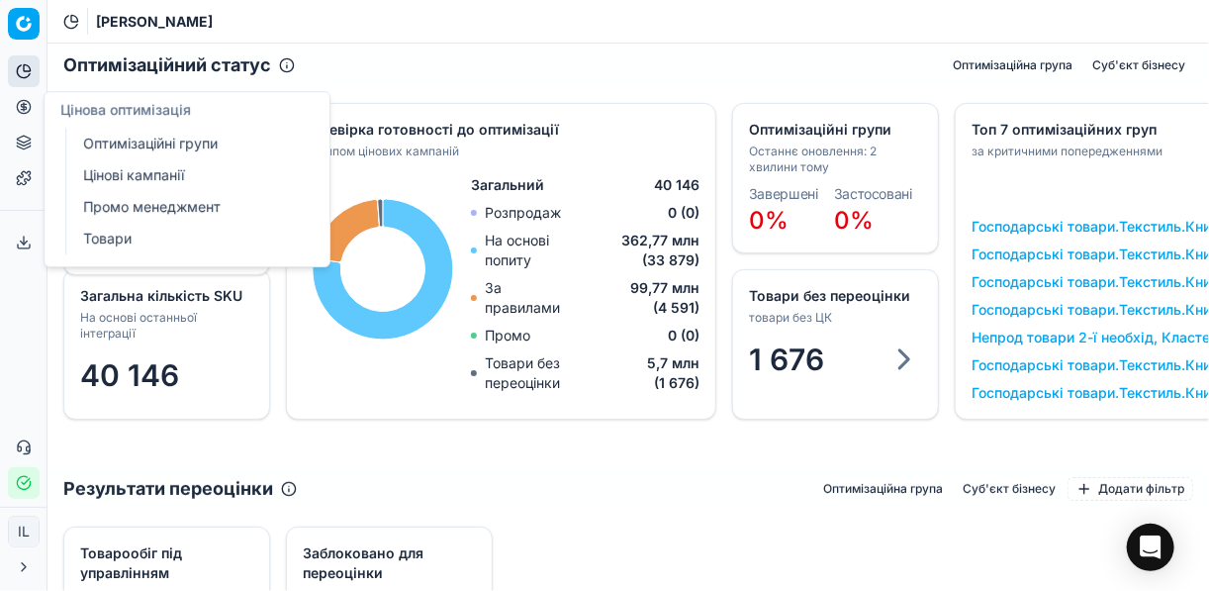
click at [139, 141] on link "Оптимізаційні групи" at bounding box center [190, 144] width 230 height 28
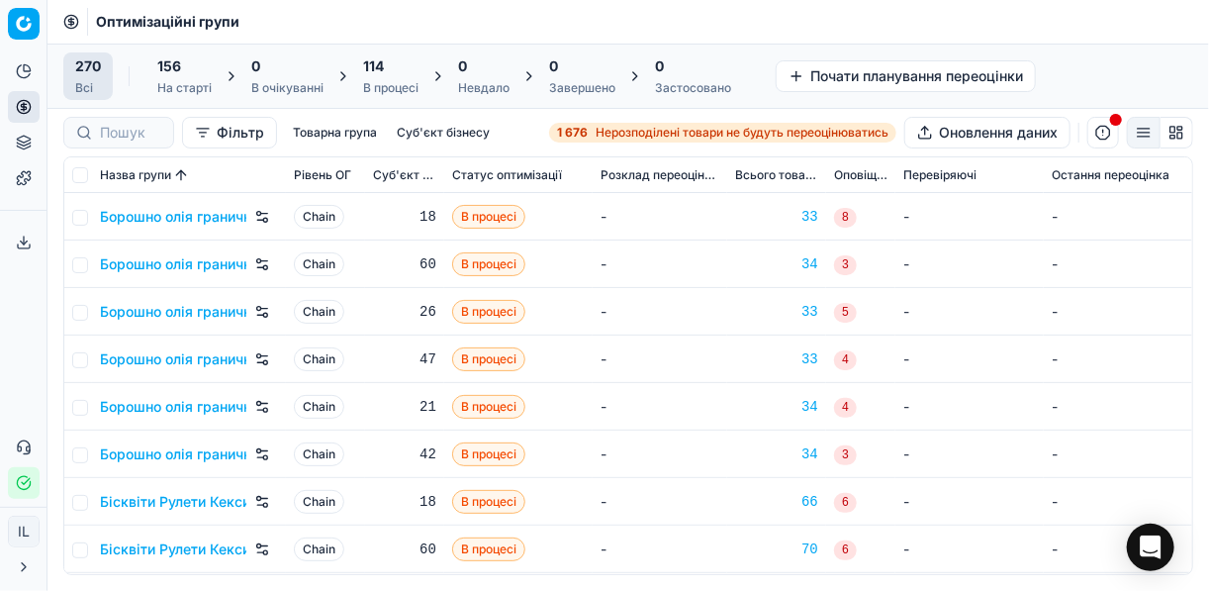
click at [384, 70] on div "114" at bounding box center [390, 66] width 55 height 20
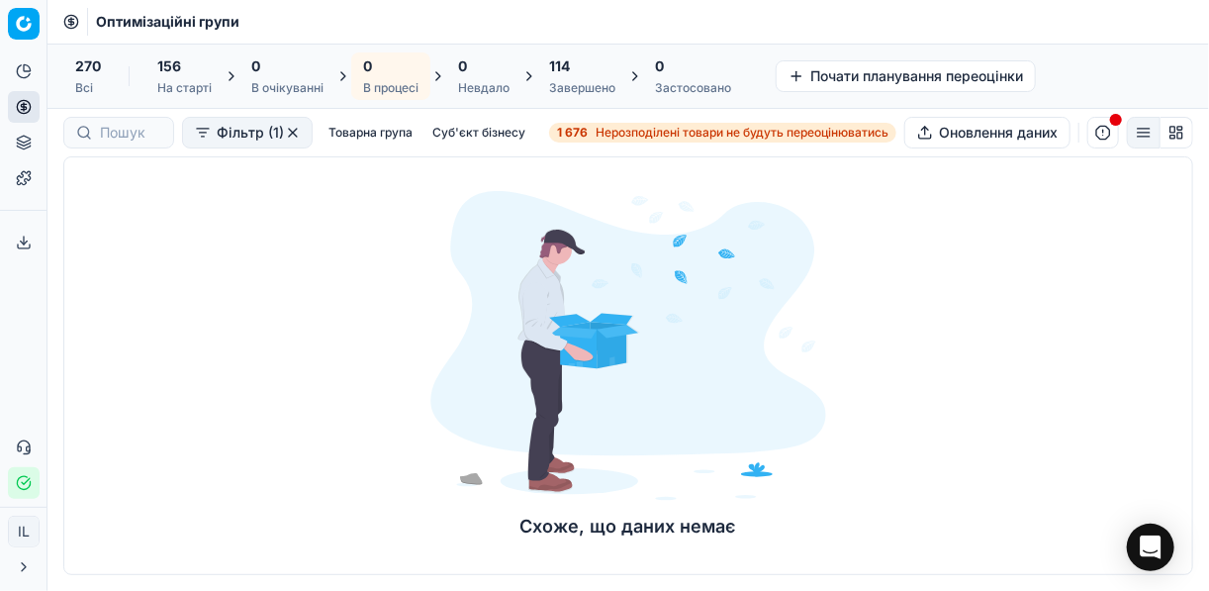
click at [575, 74] on div "114" at bounding box center [582, 66] width 66 height 20
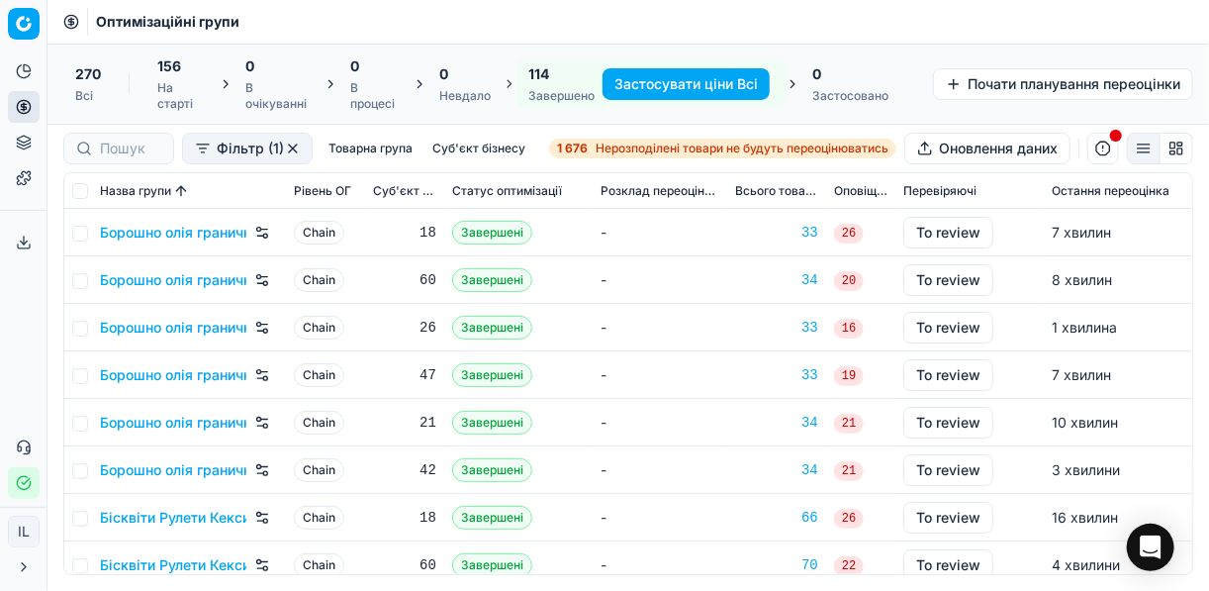
click at [647, 88] on button "Застосувати ціни Всі" at bounding box center [685, 84] width 167 height 32
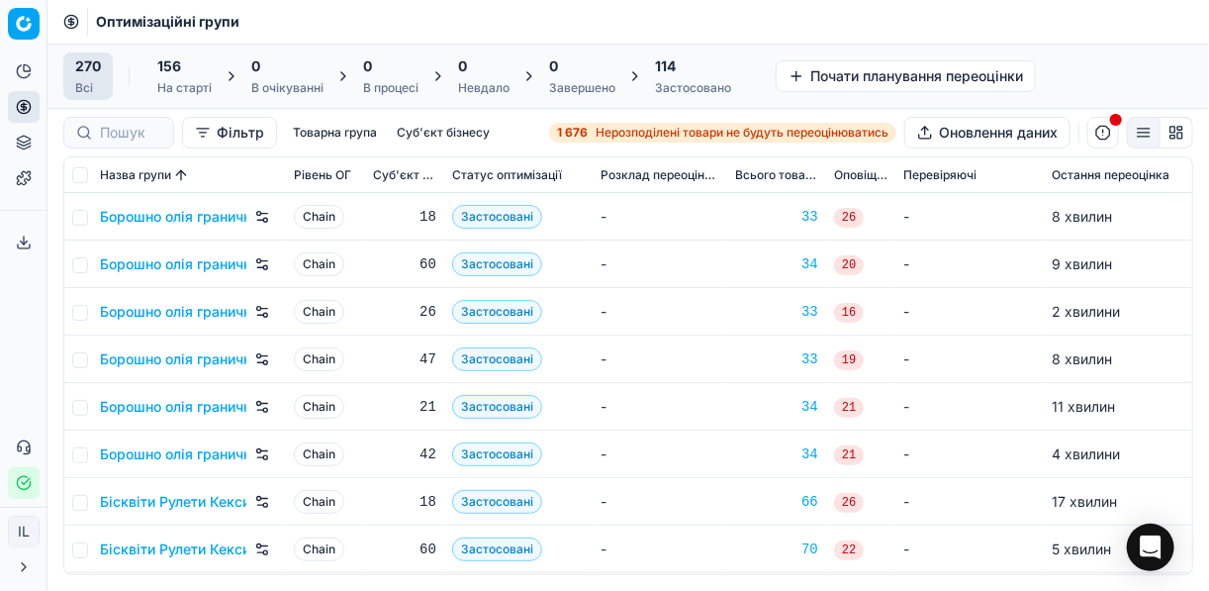
click at [690, 75] on div "114" at bounding box center [693, 66] width 76 height 20
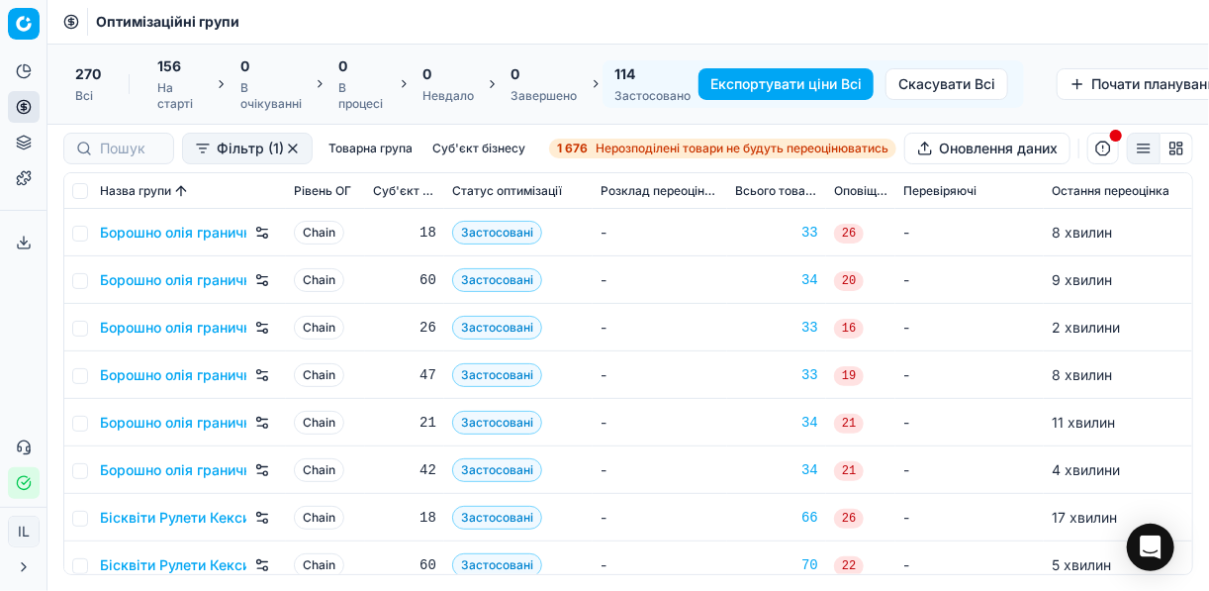
click at [780, 89] on button "Експортувати ціни Всі" at bounding box center [785, 84] width 175 height 32
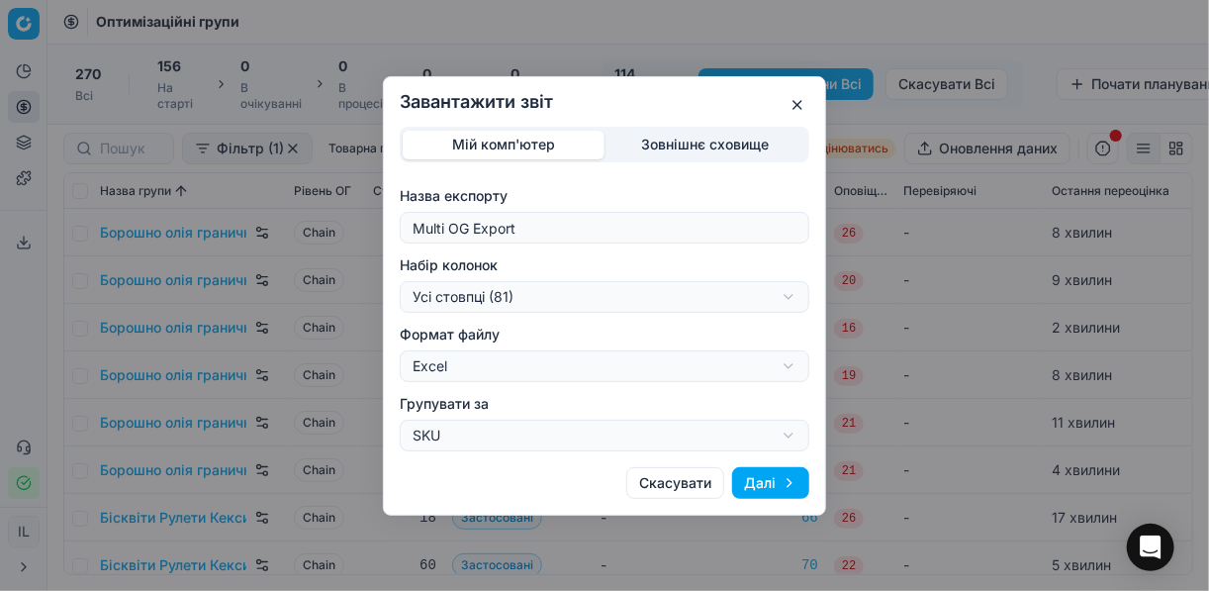
click at [787, 298] on div "Завантажити звіт Мій комп'ютер Зовнішнє сховище Назва експорту Multi OG Export …" at bounding box center [604, 295] width 1209 height 591
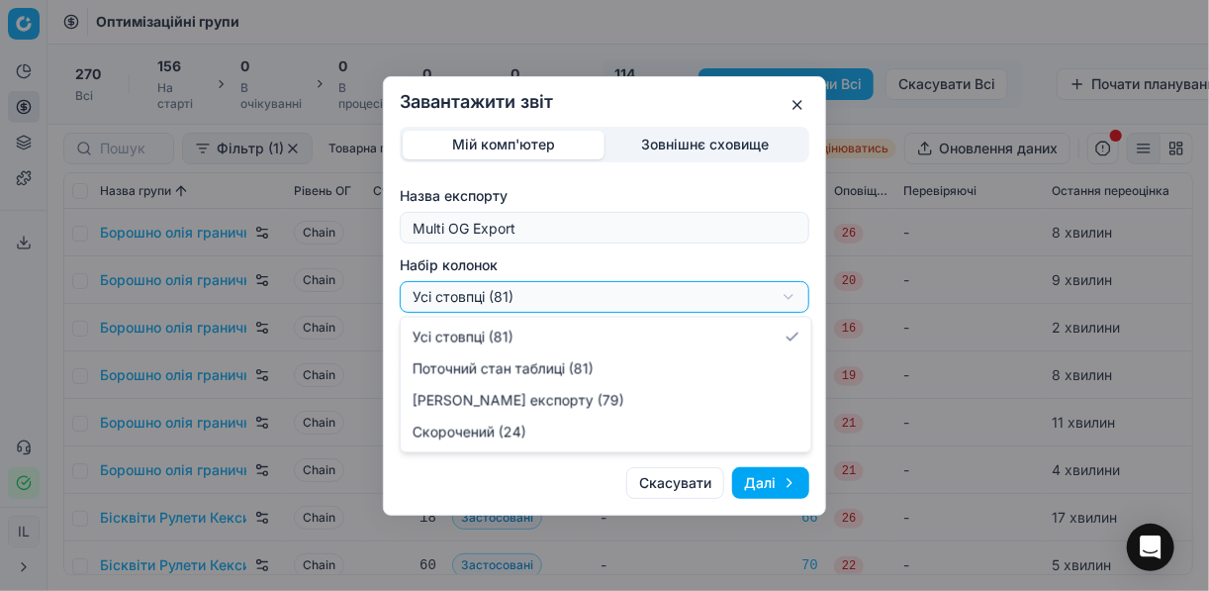
select select "a9134834-9553-4c73-ac5c-c823406624b7"
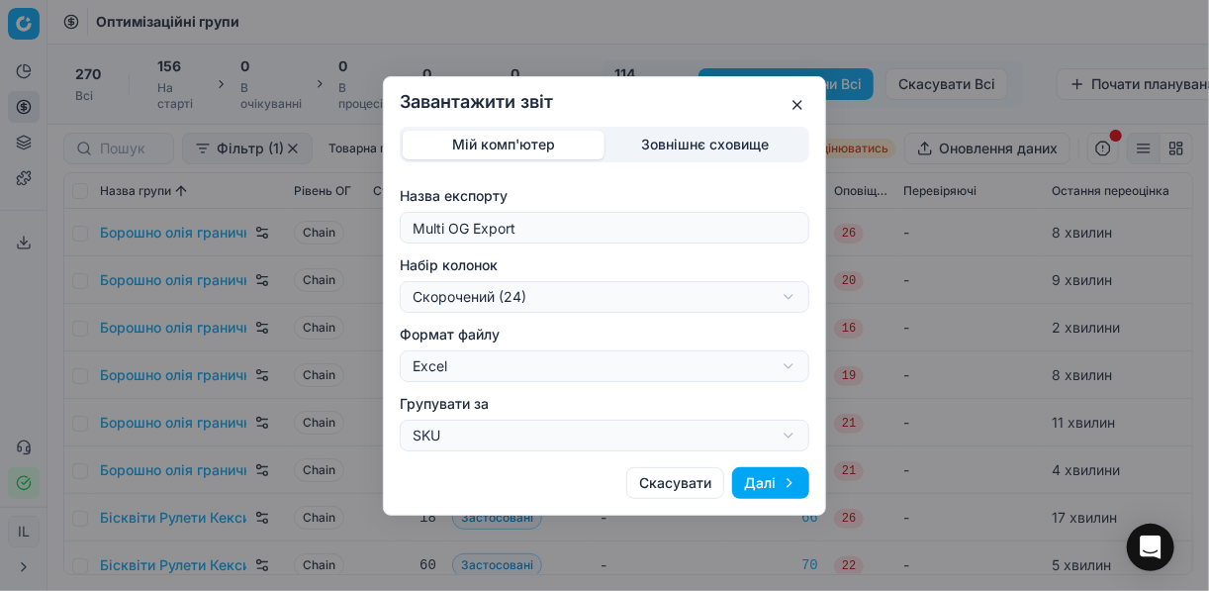
click at [752, 480] on button "Далі" at bounding box center [770, 483] width 77 height 32
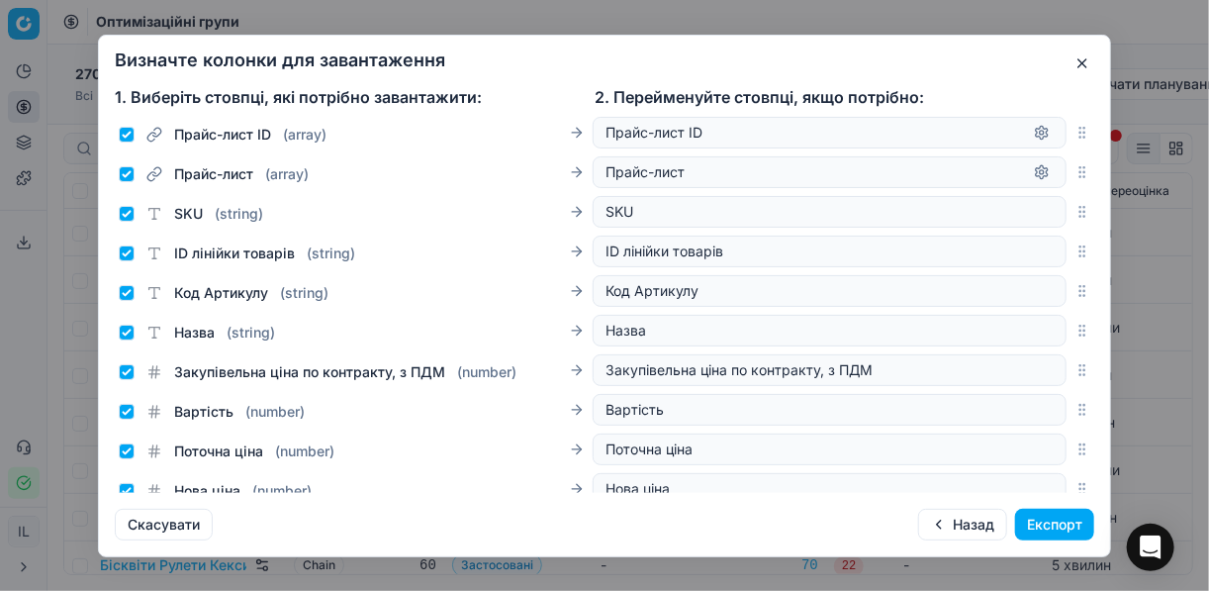
click at [1031, 521] on button "Експорт" at bounding box center [1054, 524] width 79 height 32
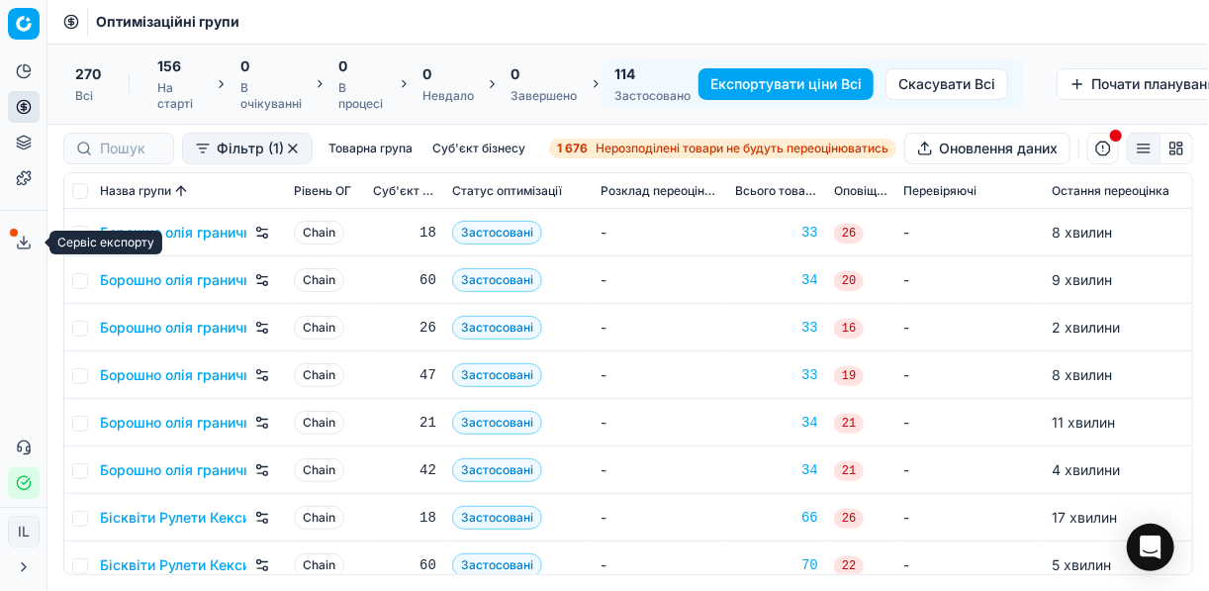
click at [25, 239] on icon at bounding box center [24, 242] width 16 height 16
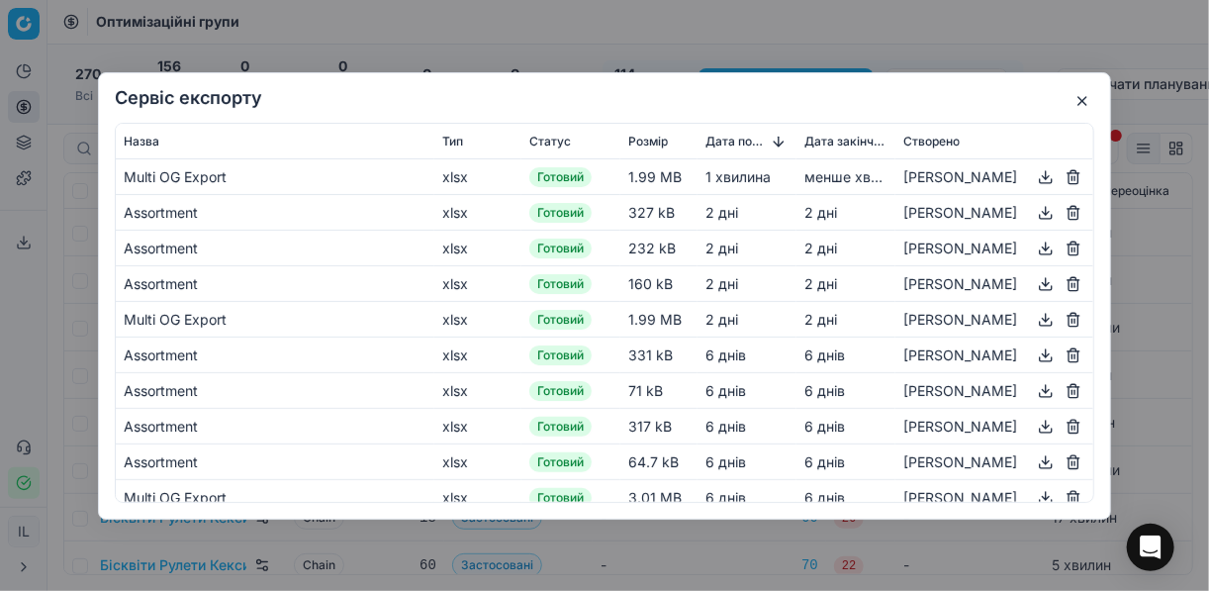
click at [1037, 176] on button "button" at bounding box center [1046, 176] width 24 height 24
click at [601, 30] on div "Сервіс експорту Назва Тип Статус Розмір Дата початку Дата закінчення Створено M…" at bounding box center [604, 295] width 1209 height 591
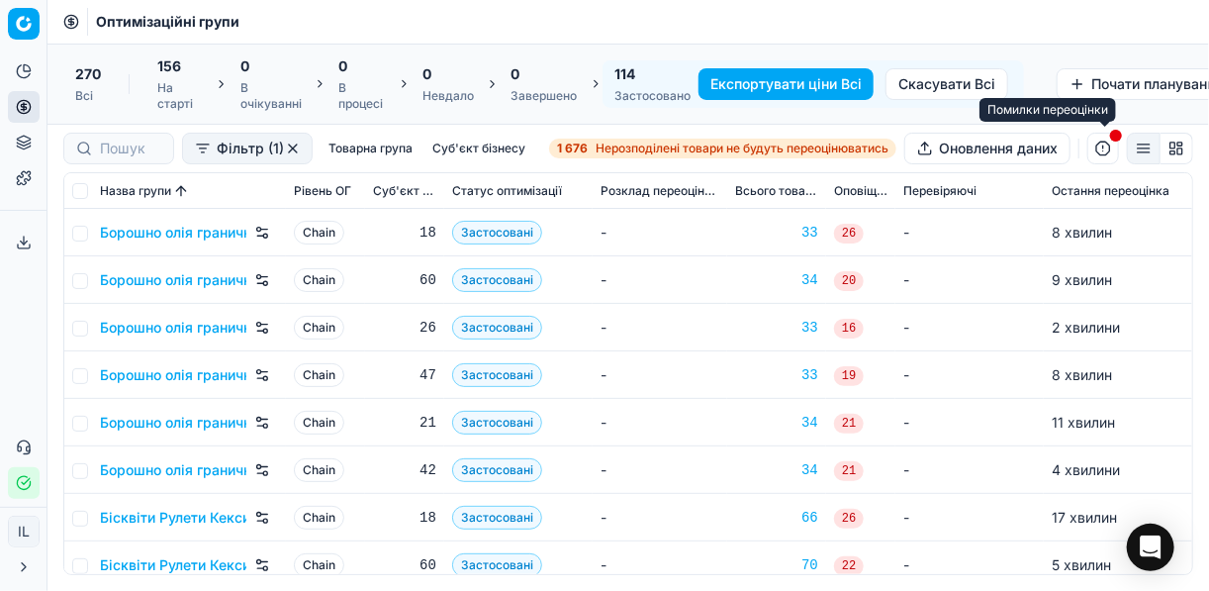
click at [1100, 148] on button "button" at bounding box center [1103, 149] width 32 height 32
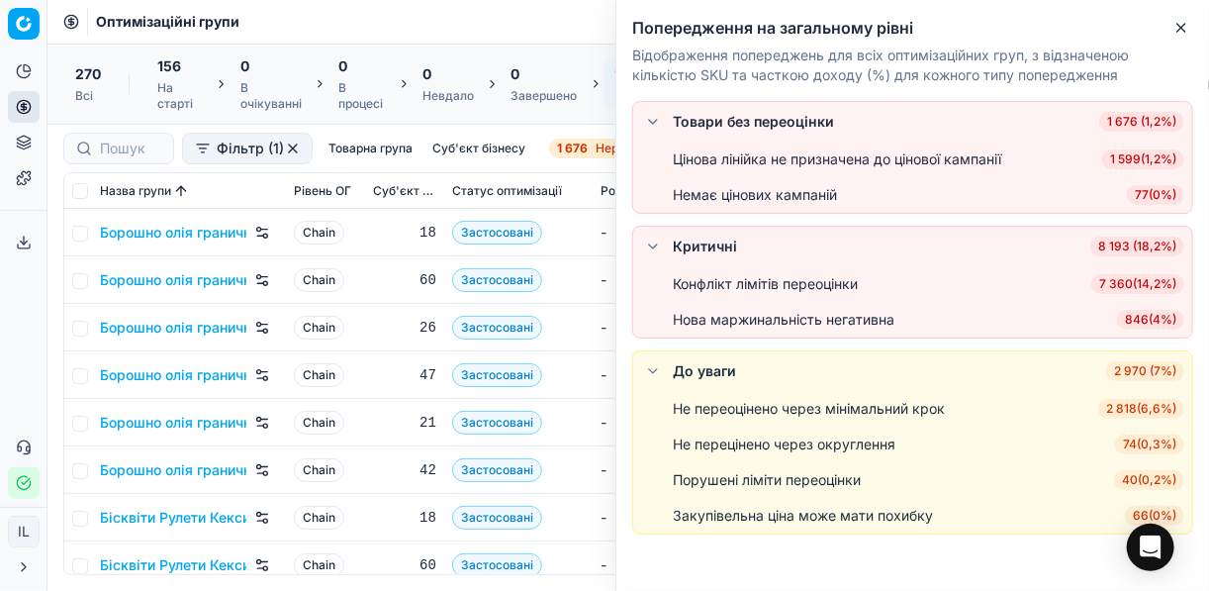
click at [853, 290] on div "Конфлікт лімітів переоцінки" at bounding box center [765, 284] width 185 height 20
click at [1109, 280] on span "7 360 ( 14,2% )" at bounding box center [1137, 284] width 93 height 20
click at [1109, 281] on body "Pricing platform Аналітика Цінова оптимізація Асортимент продукції Шаблони Серв…" at bounding box center [604, 295] width 1209 height 591
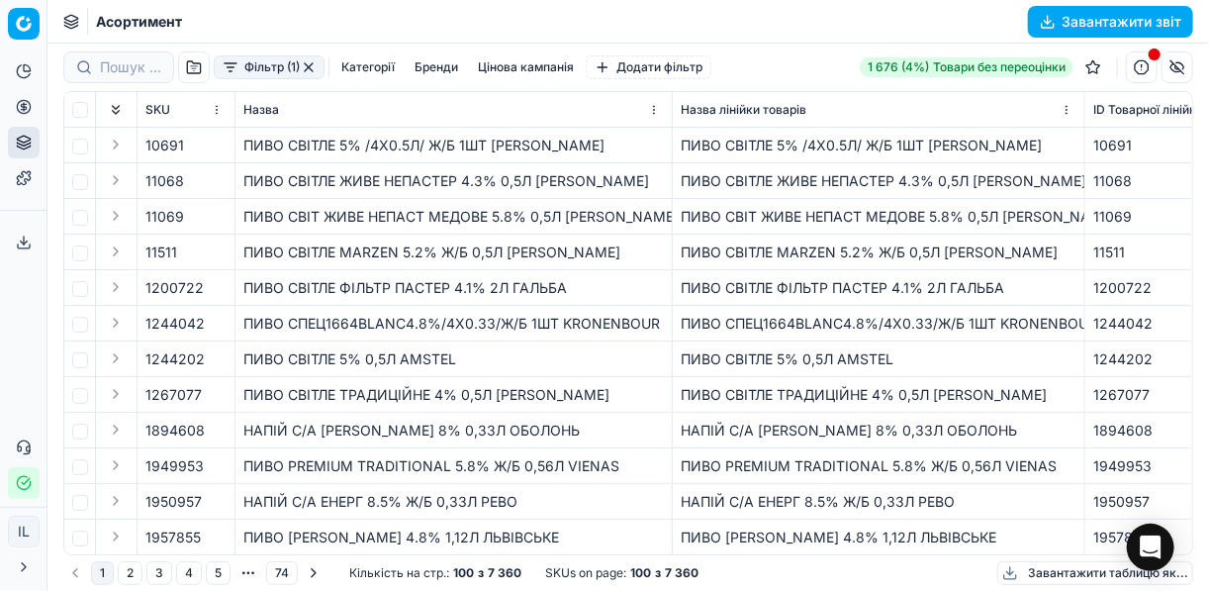
click at [390, 66] on button "Категорії" at bounding box center [367, 67] width 69 height 24
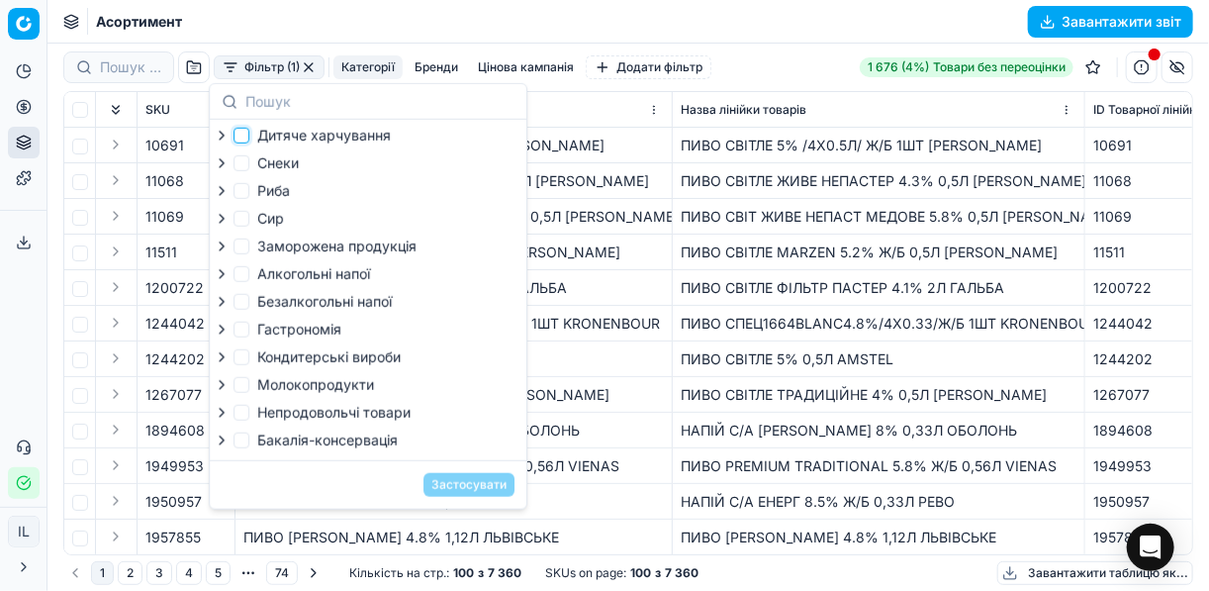
click at [245, 131] on input "Дитяче харчування" at bounding box center [241, 136] width 16 height 16
checkbox input "true"
click at [251, 356] on label "Кондитерськi вироби" at bounding box center [316, 357] width 167 height 20
click at [249, 356] on input "Кондитерськi вироби" at bounding box center [241, 357] width 16 height 16
checkbox input "true"
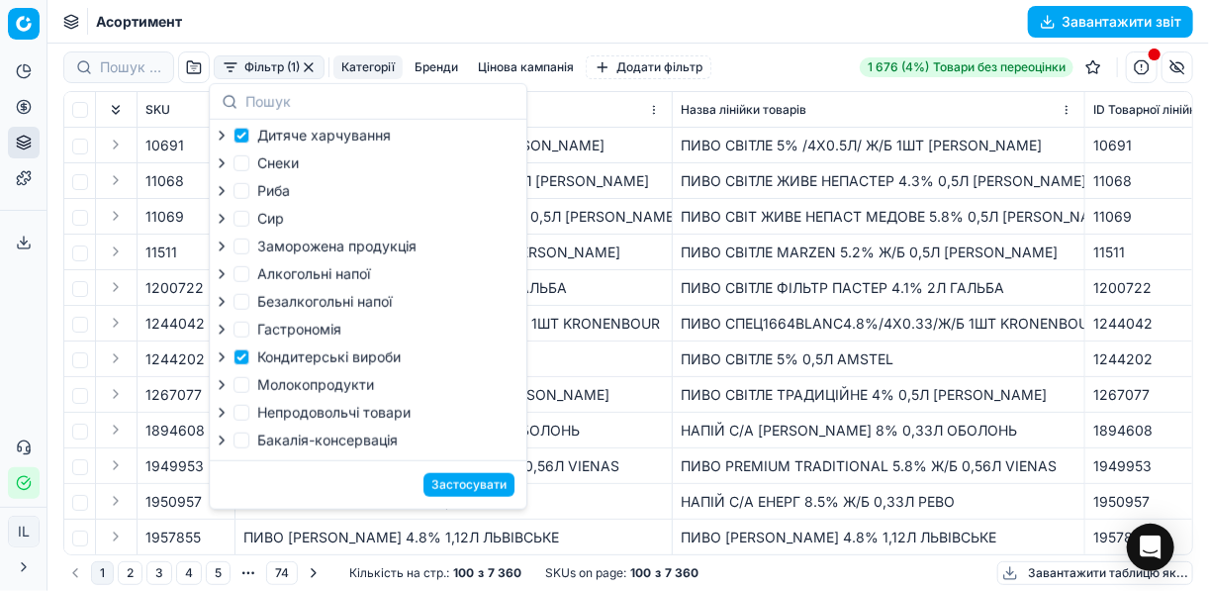
click at [481, 497] on button "Застосувати" at bounding box center [468, 485] width 91 height 24
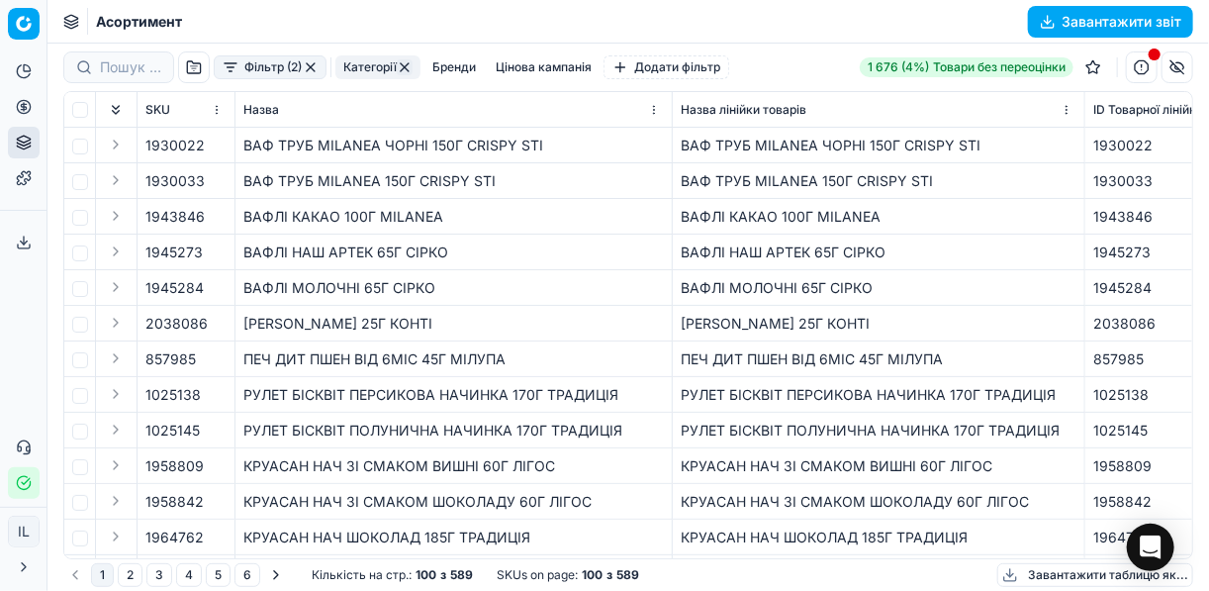
scroll to position [79, 0]
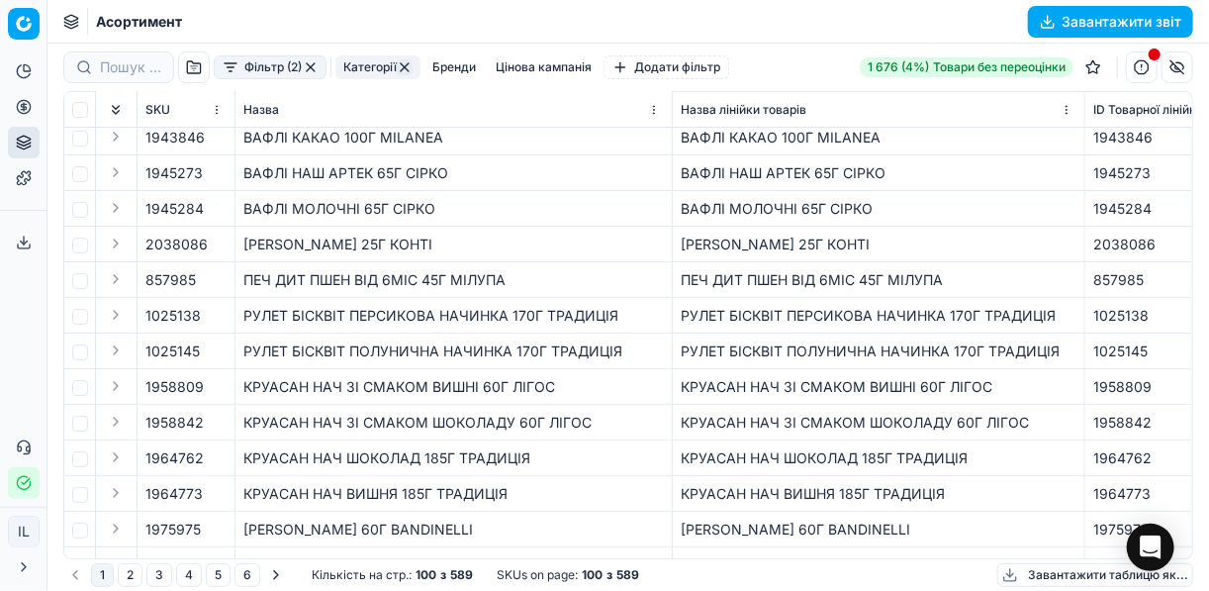
click at [1046, 16] on button "Завантажити звіт" at bounding box center [1110, 22] width 165 height 32
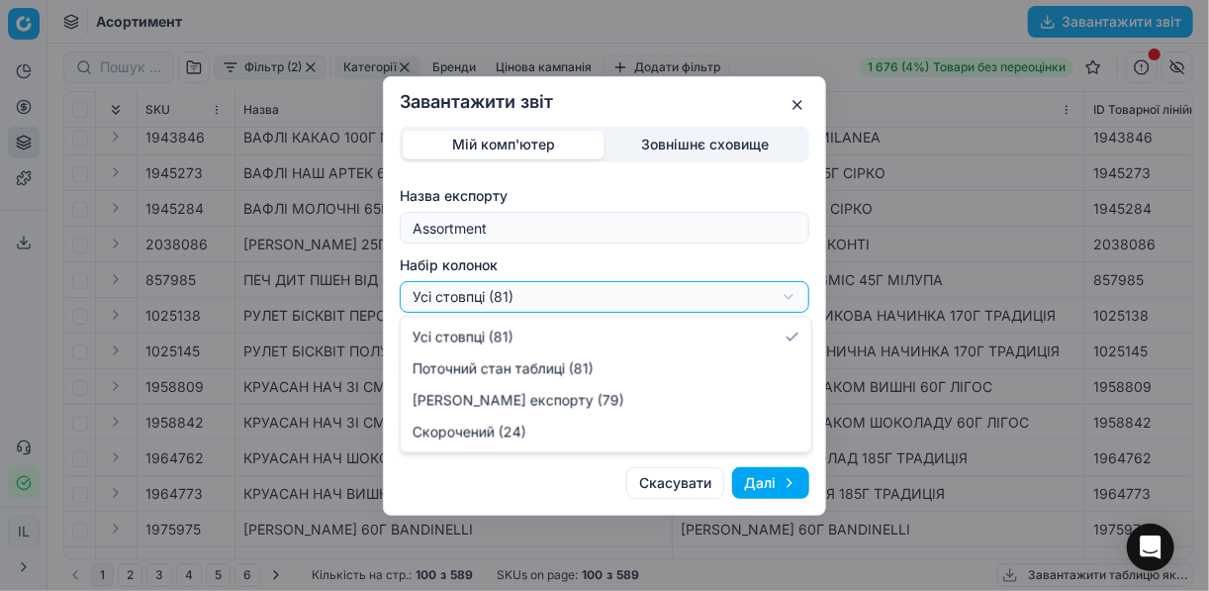
click at [788, 305] on div "Завантажити звіт Мій комп'ютер Зовнішнє сховище Назва експорту Assortment Набір…" at bounding box center [604, 295] width 1209 height 591
select select "a9134834-9553-4c73-ac5c-c823406624b7"
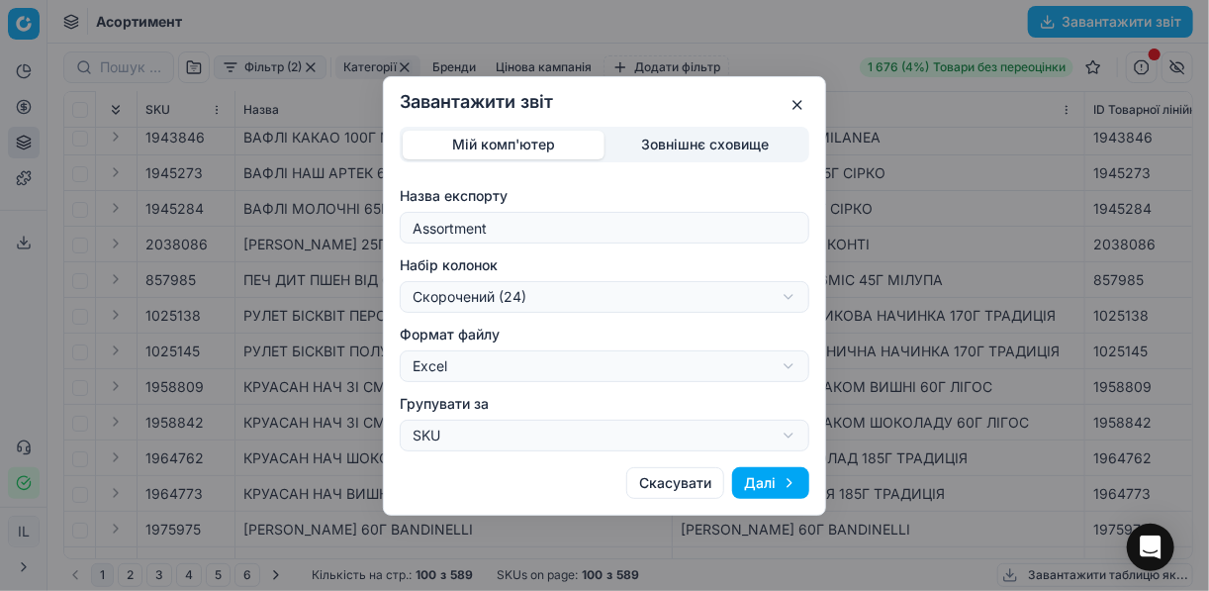
click at [782, 486] on button "Далі" at bounding box center [770, 483] width 77 height 32
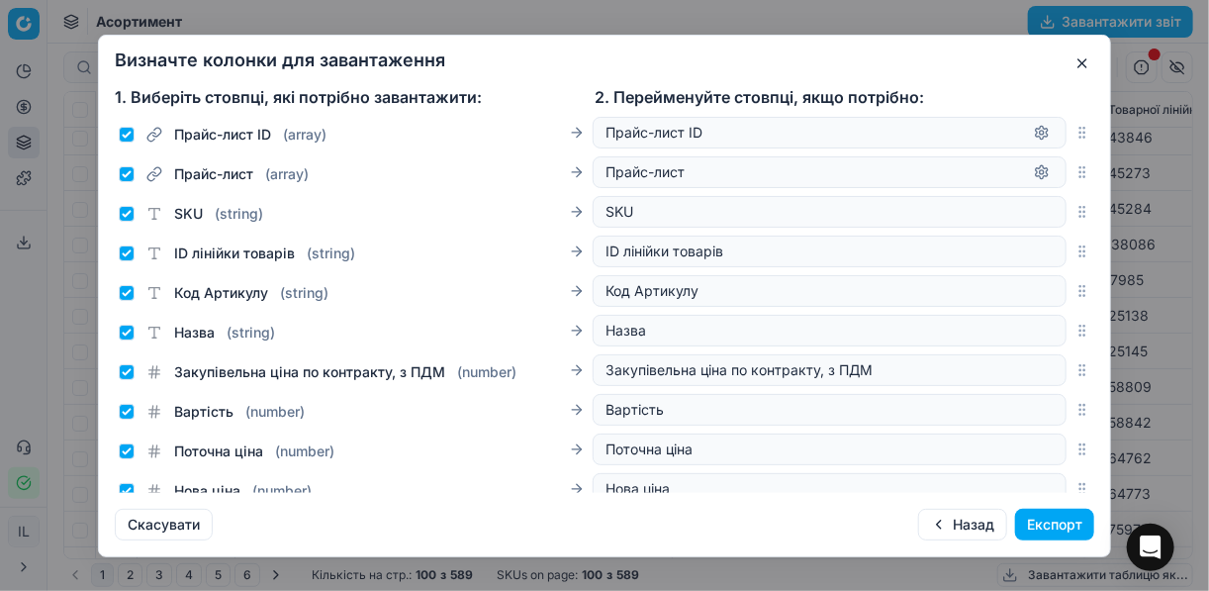
click at [1053, 522] on button "Експорт" at bounding box center [1054, 524] width 79 height 32
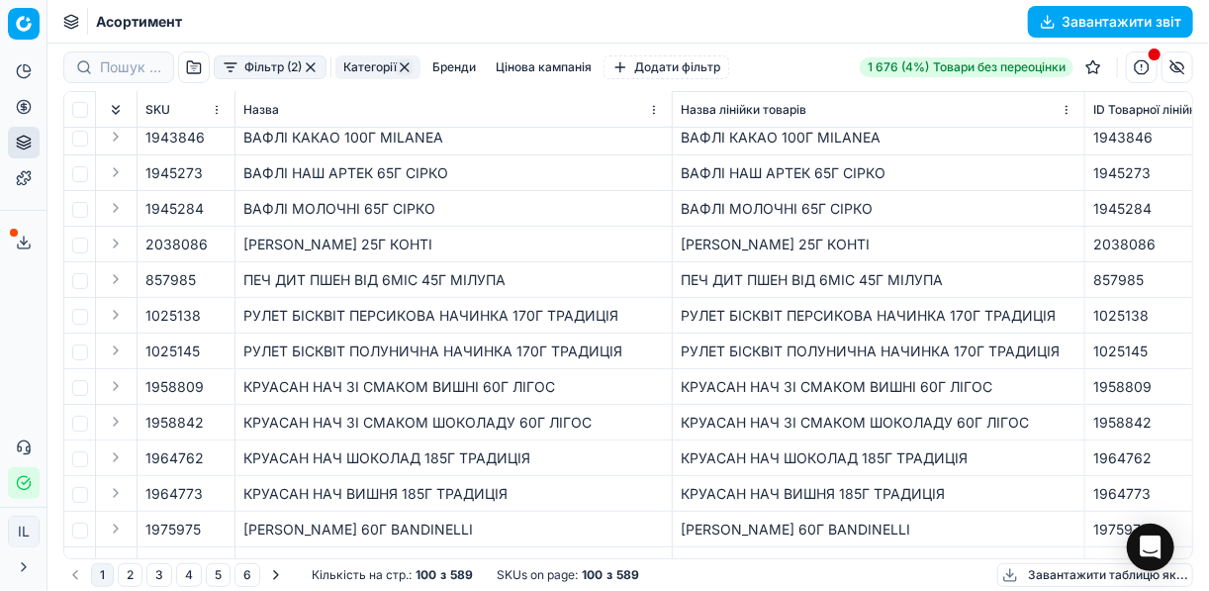
click at [28, 242] on icon at bounding box center [24, 242] width 16 height 16
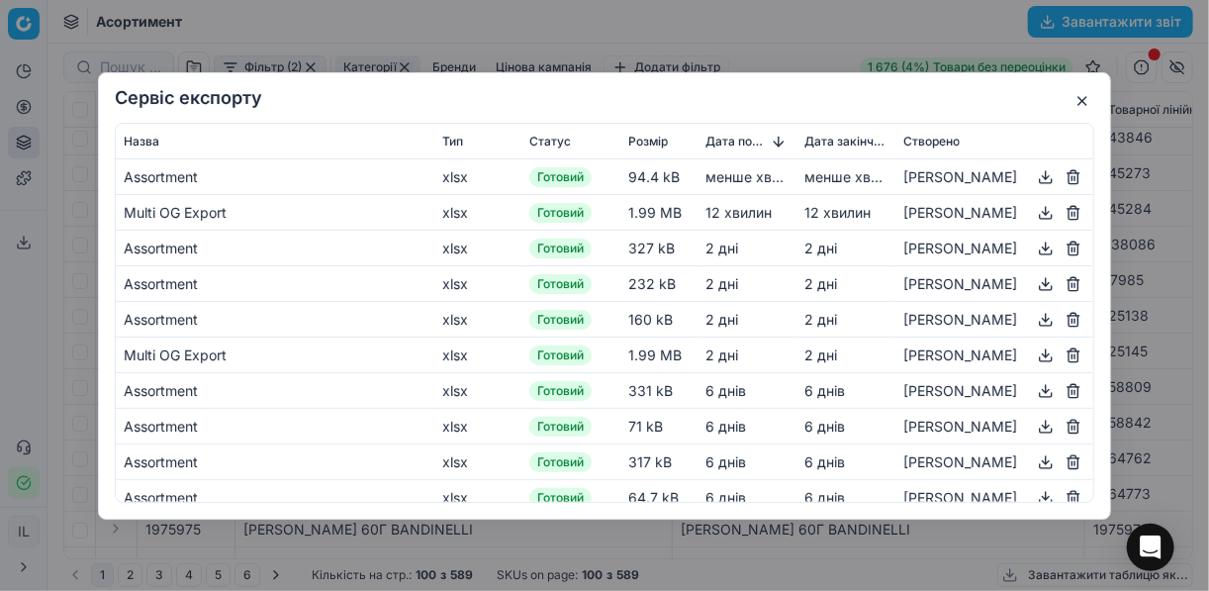
click at [1034, 174] on button "button" at bounding box center [1046, 176] width 24 height 24
click at [1086, 99] on button "button" at bounding box center [1082, 101] width 24 height 24
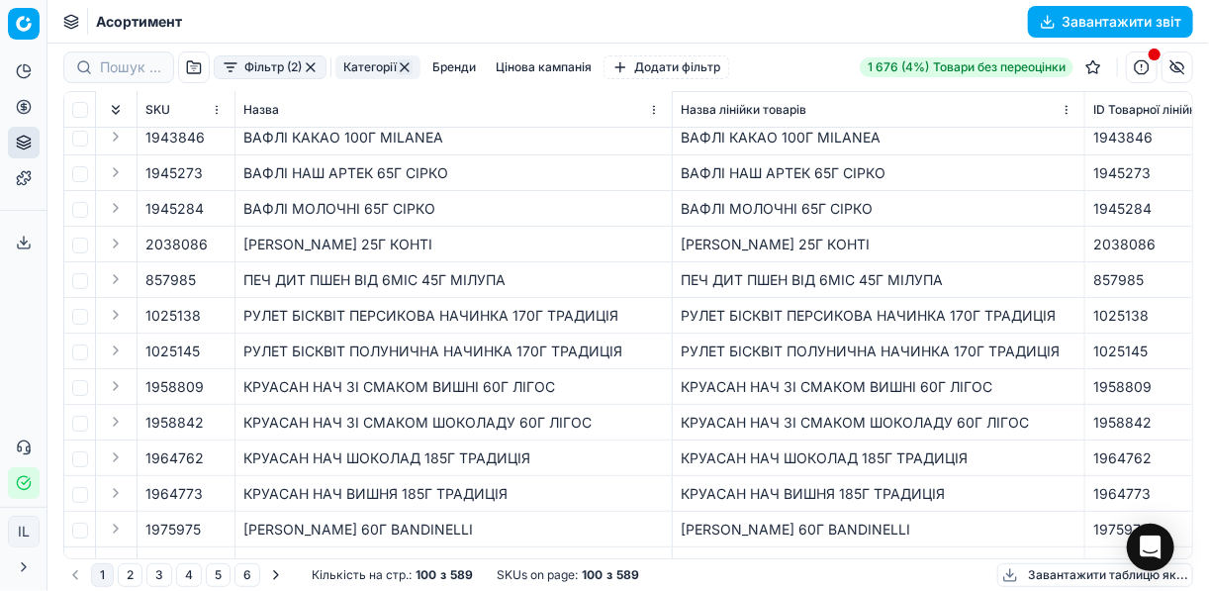
click at [311, 66] on button "button" at bounding box center [311, 67] width 16 height 16
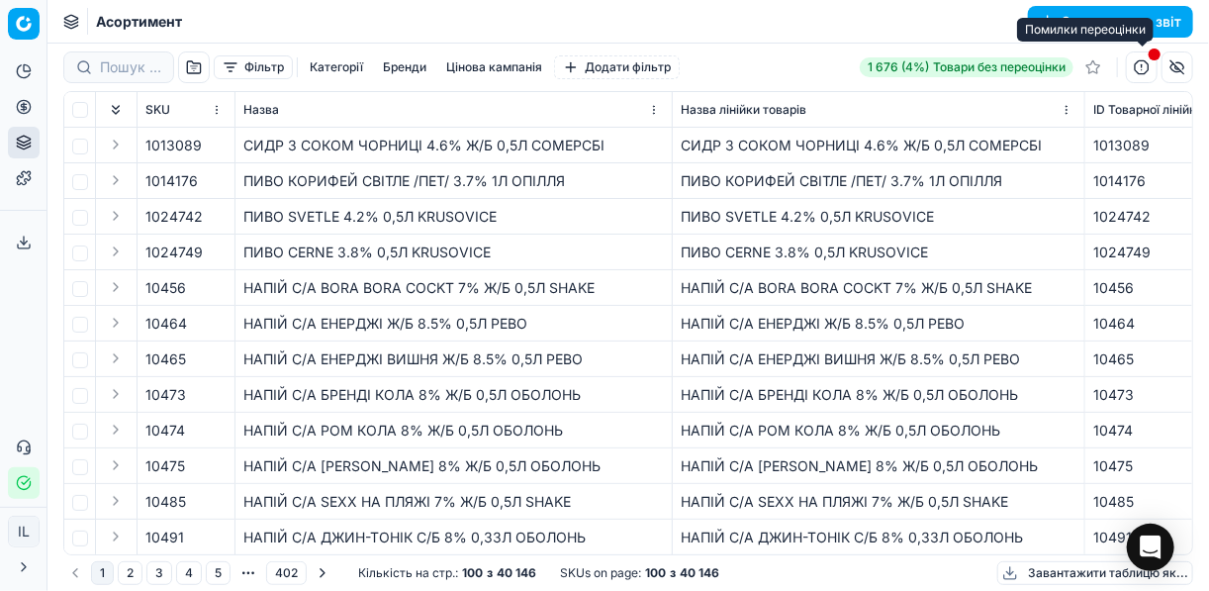
click at [1141, 65] on button "button" at bounding box center [1142, 67] width 32 height 32
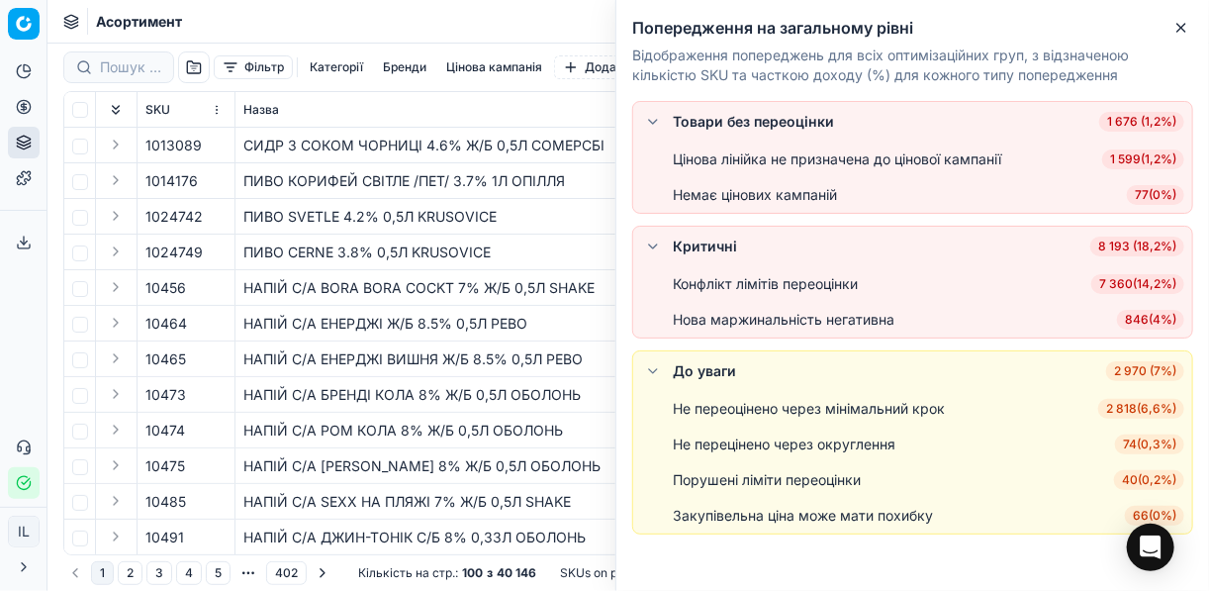
click at [1120, 287] on span "7 360 ( 14,2% )" at bounding box center [1137, 284] width 93 height 20
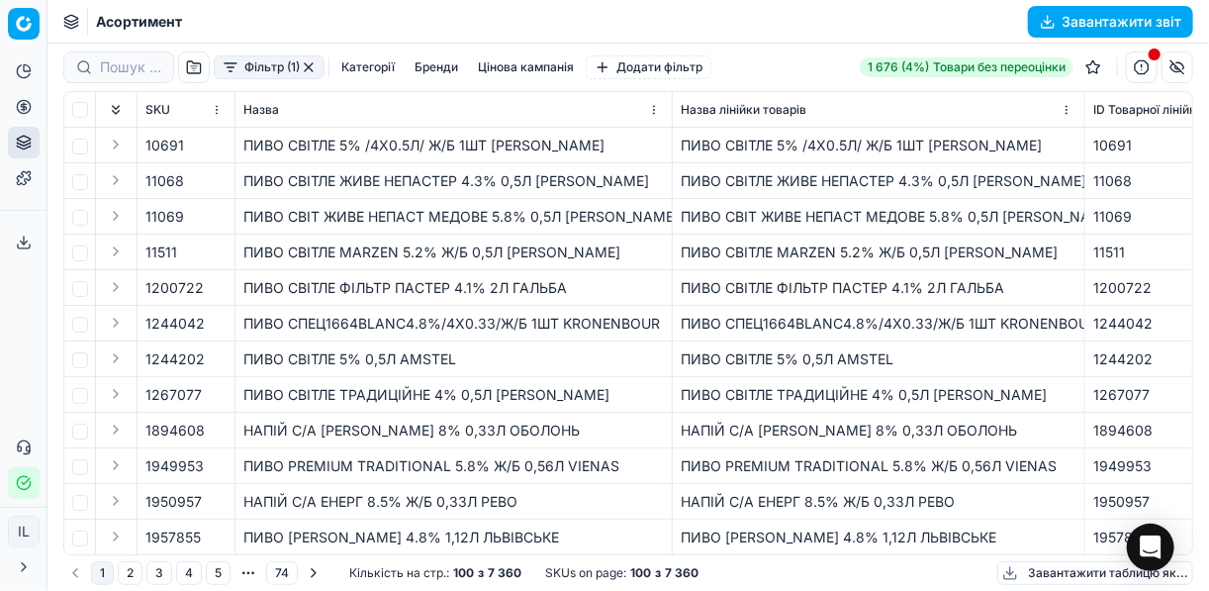
click at [362, 70] on button "Категорії" at bounding box center [367, 67] width 69 height 24
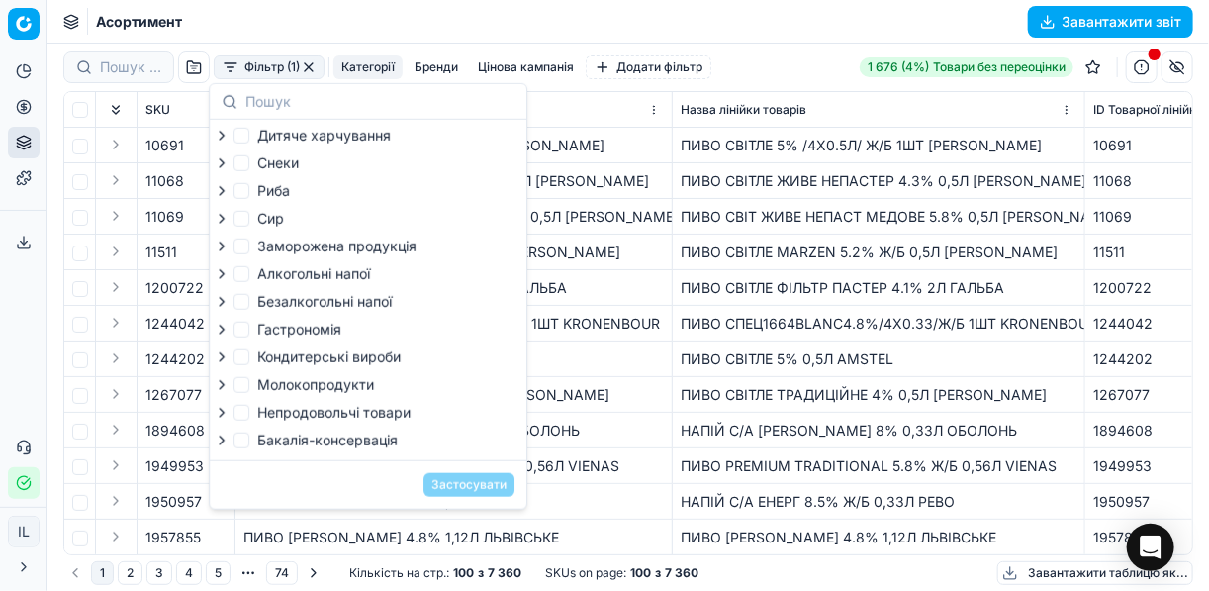
click at [279, 448] on span "Бакалія-консервація" at bounding box center [327, 439] width 140 height 17
click at [249, 448] on input "Бакалія-консервація" at bounding box center [241, 440] width 16 height 16
checkbox input "false"
click at [716, 250] on div "ПИВО СВІТЛЕ MARZEN 5.2% Ж/Б 0,5Л GOSSER" at bounding box center [879, 252] width 396 height 20
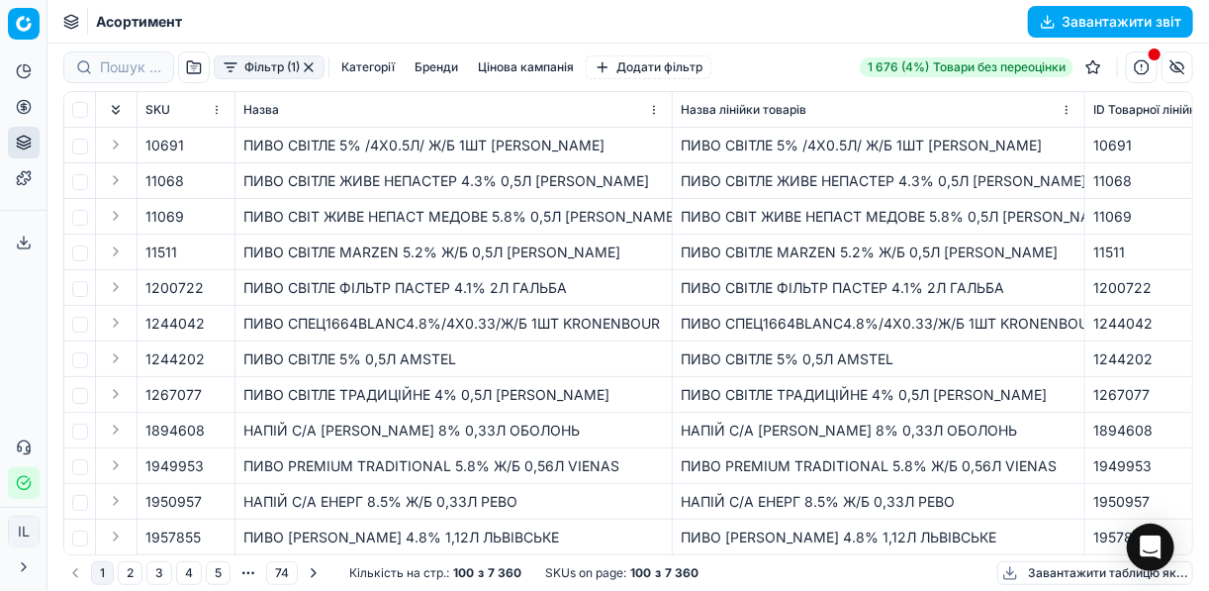
click at [360, 62] on button "Категорії" at bounding box center [367, 67] width 69 height 24
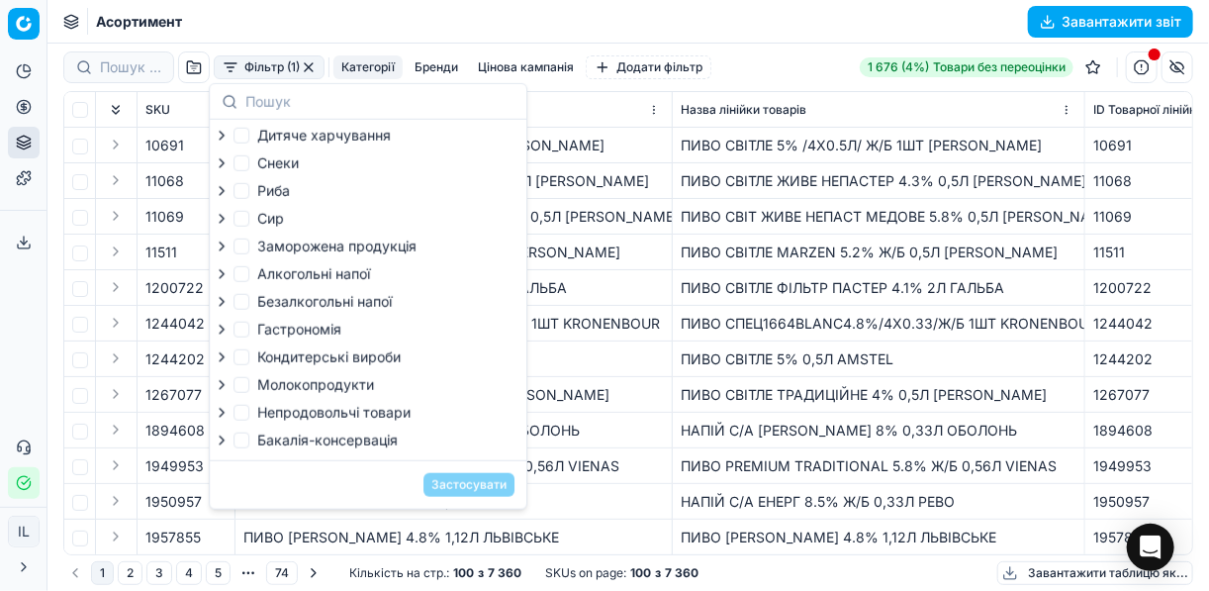
click at [272, 444] on span "Бакалія-консервація" at bounding box center [327, 439] width 140 height 17
click at [249, 444] on input "Бакалія-консервація" at bounding box center [241, 440] width 16 height 16
checkbox input "false"
click at [562, 310] on td "ПИВО СПЕЦ1664BLANC4.8%/4Х0.33/Ж/Б 1ШТ KRONENBOUR" at bounding box center [453, 324] width 437 height 36
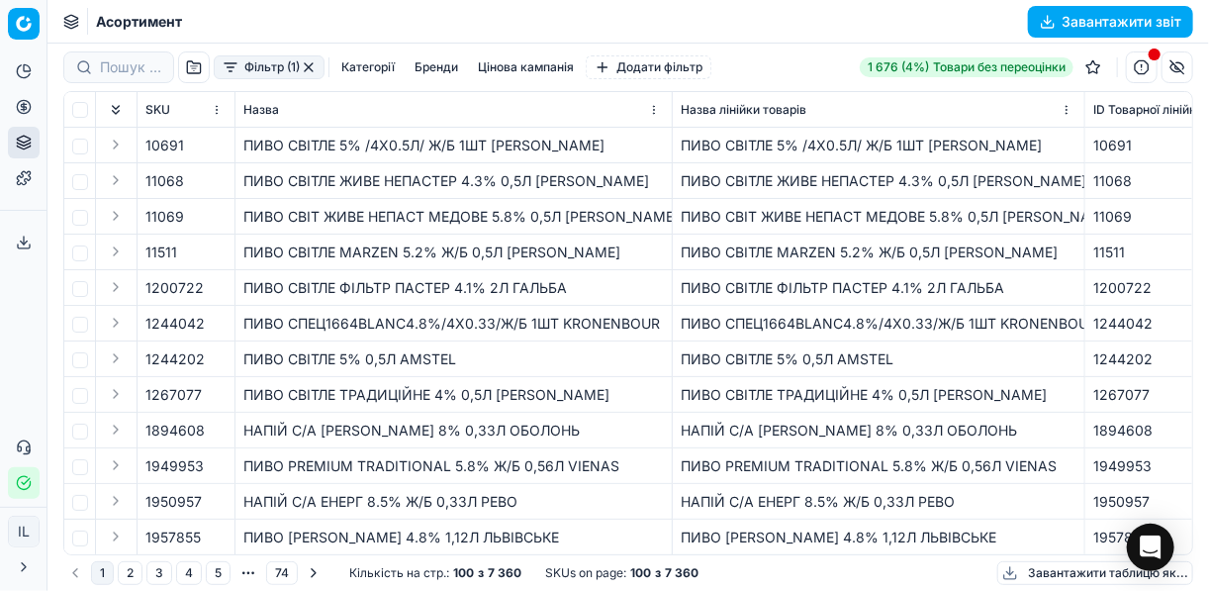
click at [386, 62] on button "Категорії" at bounding box center [367, 67] width 69 height 24
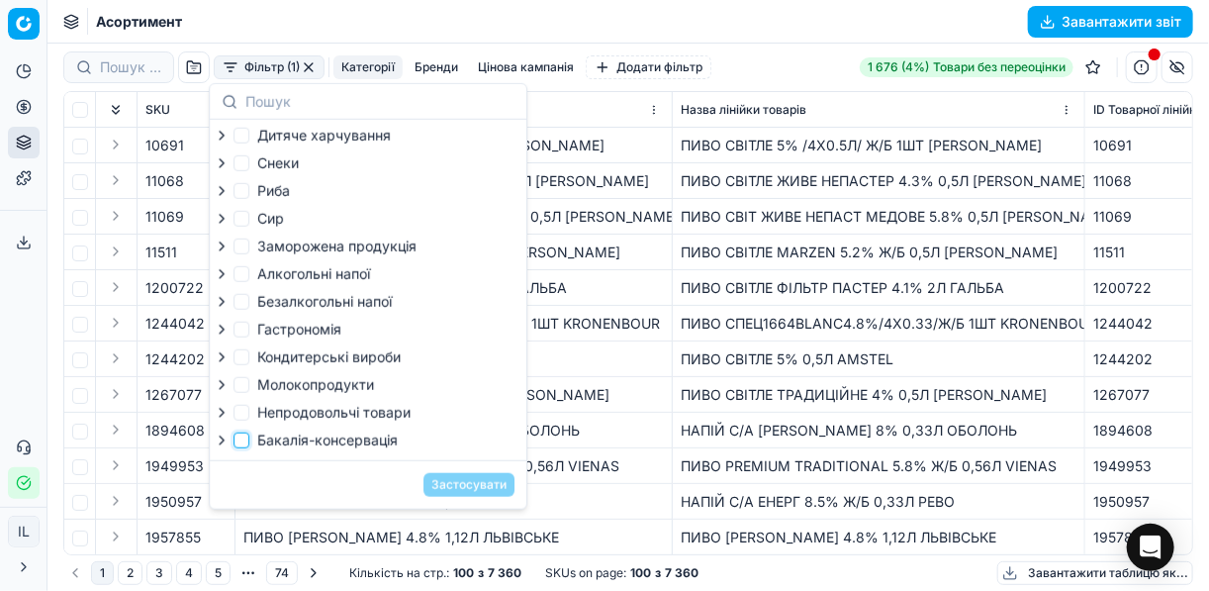
click at [239, 448] on input "Бакалія-консервація" at bounding box center [241, 440] width 16 height 16
checkbox input "true"
click at [477, 490] on button "Застосувати" at bounding box center [468, 485] width 91 height 24
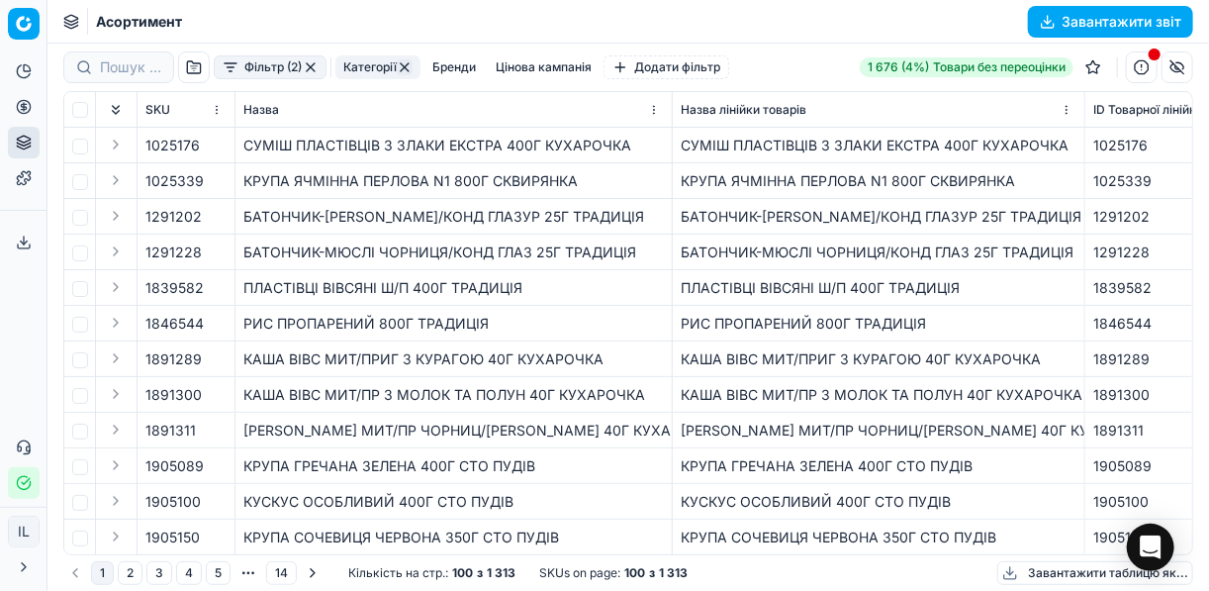
click at [1048, 18] on button "Завантажити звіт" at bounding box center [1110, 22] width 165 height 32
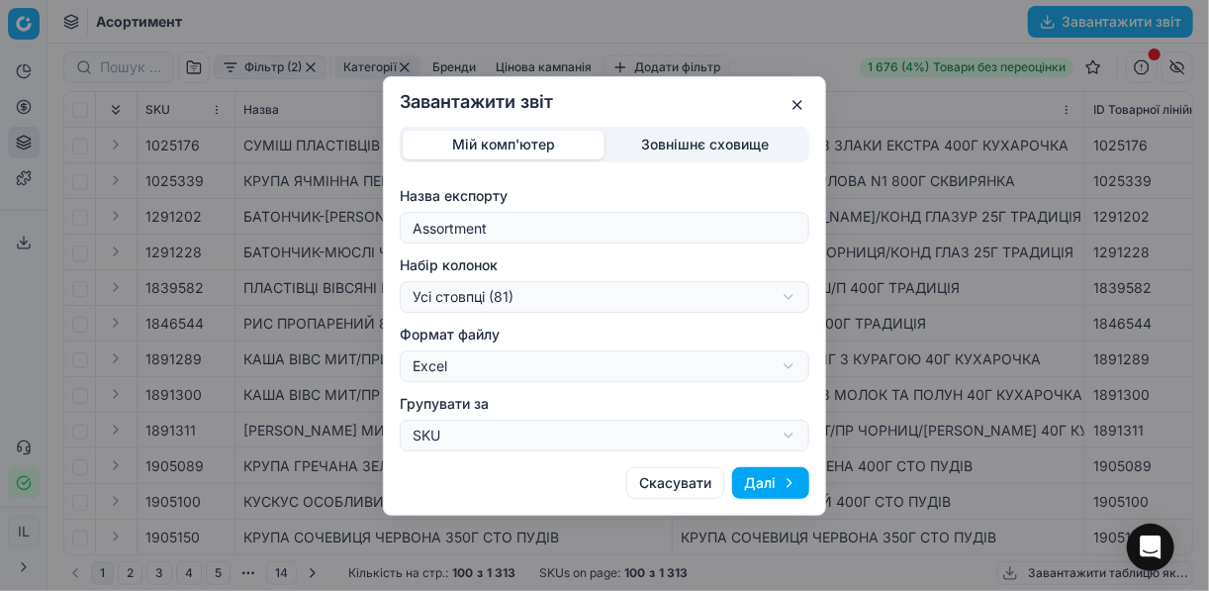
click at [792, 299] on div "Завантажити звіт Мій комп'ютер Зовнішнє сховище Назва експорту Assortment Набір…" at bounding box center [604, 295] width 1209 height 591
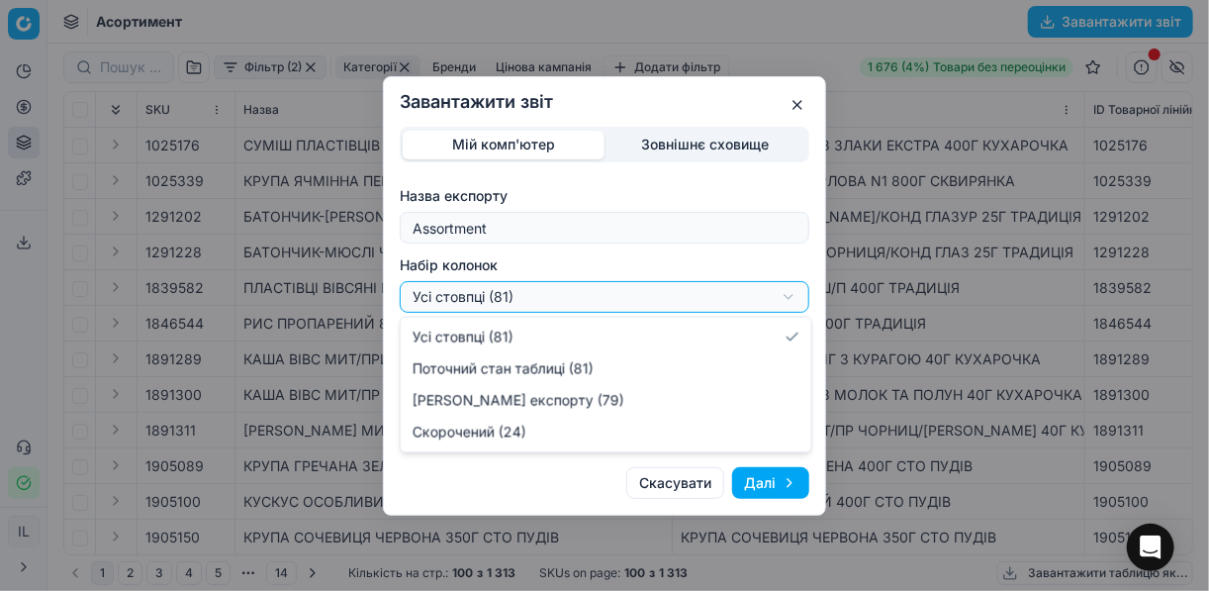
select select "a9134834-9553-4c73-ac5c-c823406624b7"
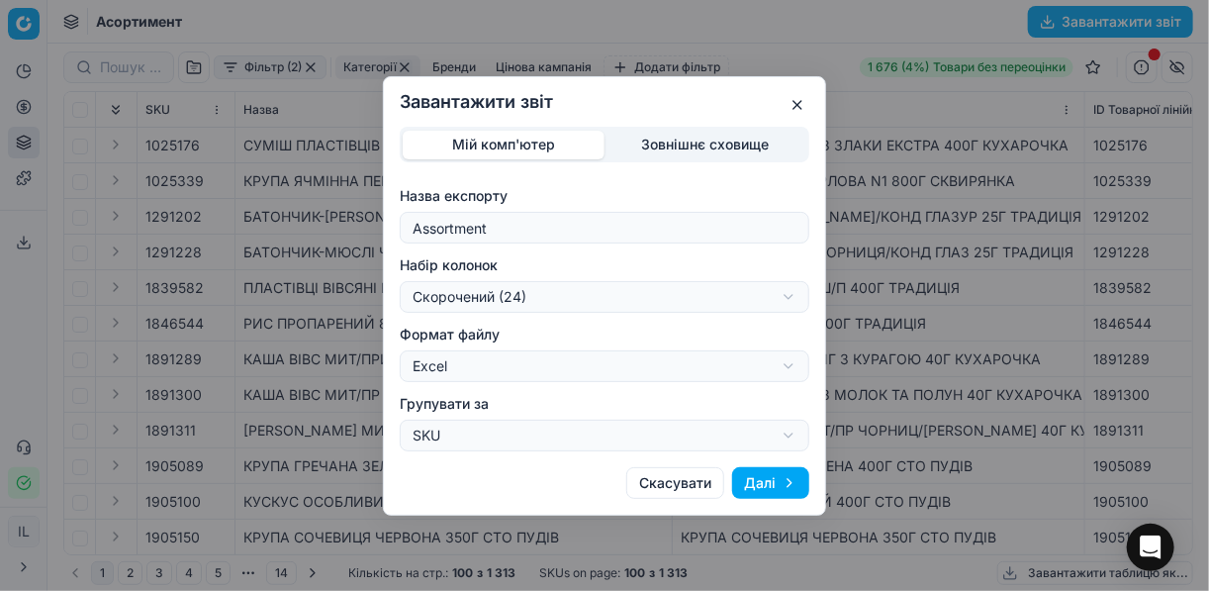
click at [763, 481] on button "Далі" at bounding box center [770, 483] width 77 height 32
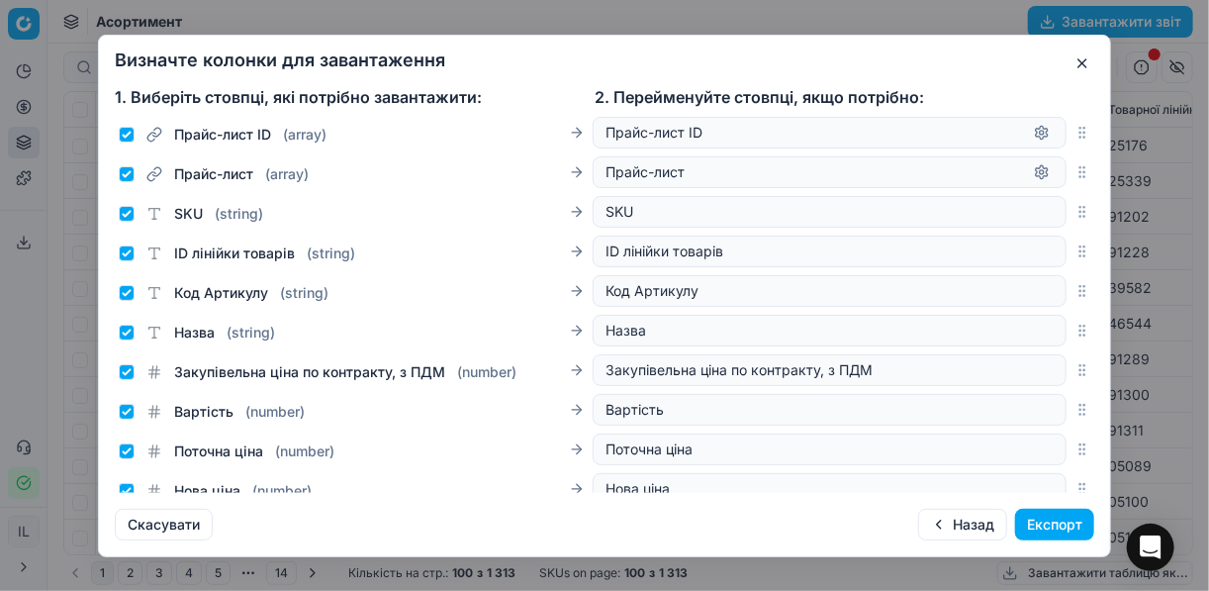
click at [1032, 523] on button "Експорт" at bounding box center [1054, 524] width 79 height 32
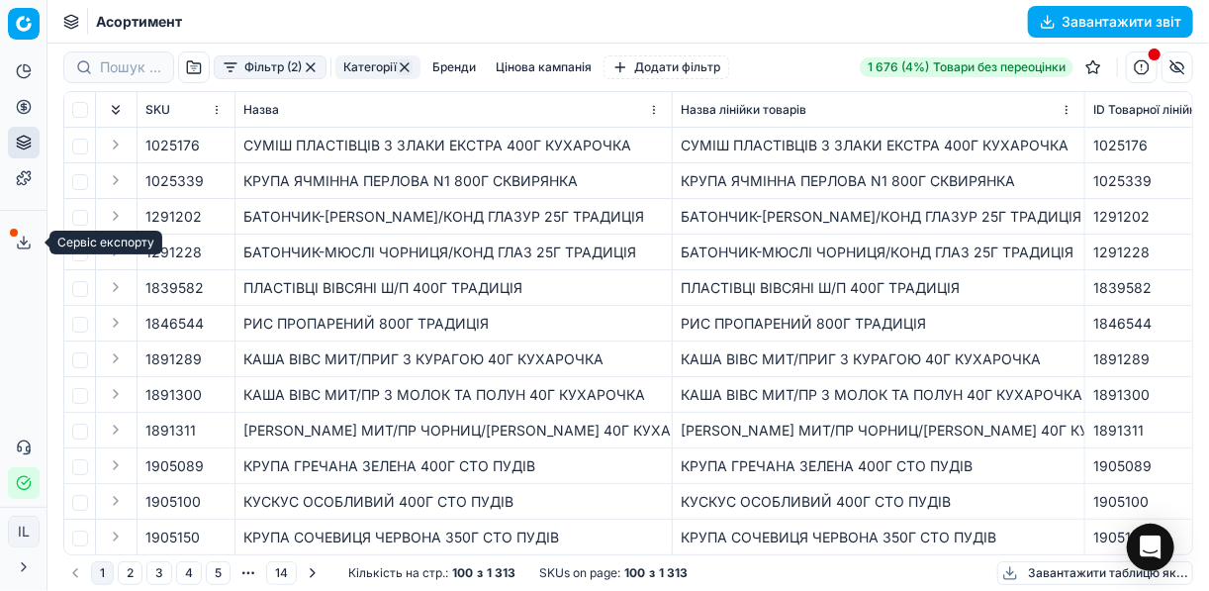
click at [24, 238] on line at bounding box center [24, 240] width 0 height 8
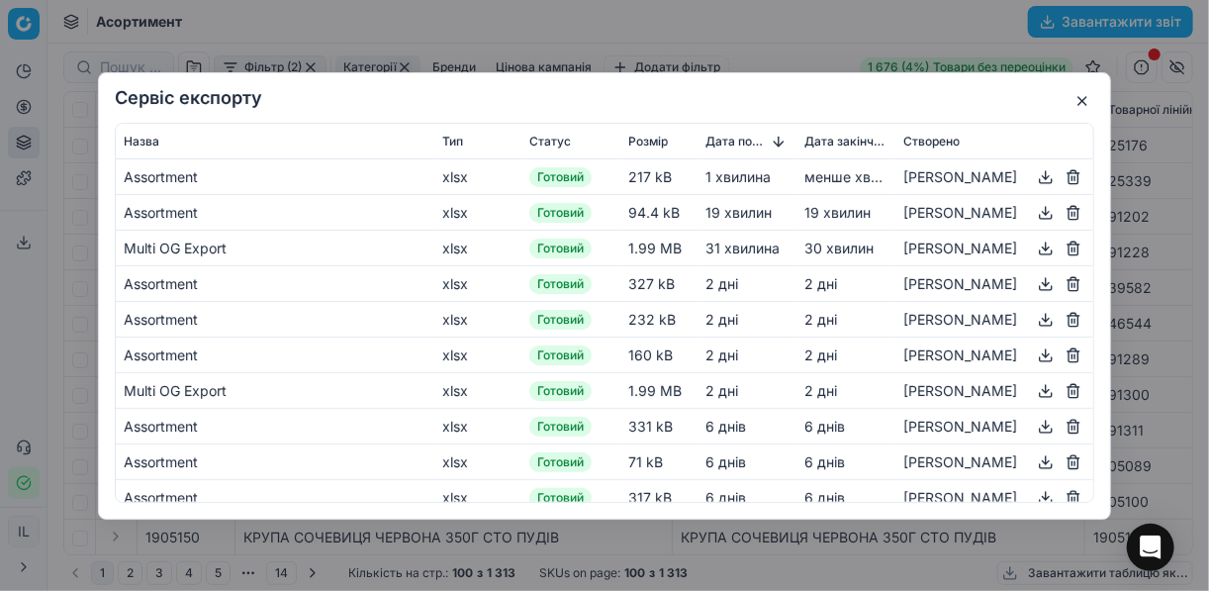
click at [566, 178] on span "Готовий" at bounding box center [560, 177] width 62 height 20
click at [903, 178] on div "[PERSON_NAME]" at bounding box center [994, 176] width 182 height 24
click at [1034, 174] on button "button" at bounding box center [1046, 176] width 24 height 24
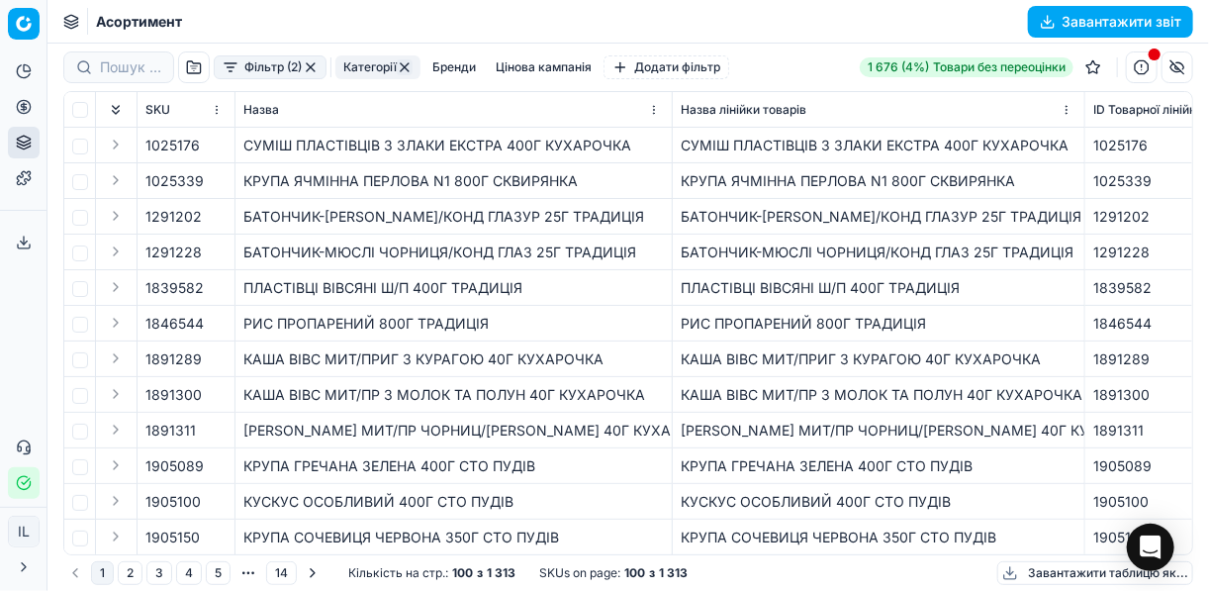
click at [814, 41] on div "Сервіс експорту Назва Тип Статус Розмір Дата початку Дата закінчення Створено A…" at bounding box center [604, 295] width 1209 height 591
click at [314, 63] on button "button" at bounding box center [311, 67] width 16 height 16
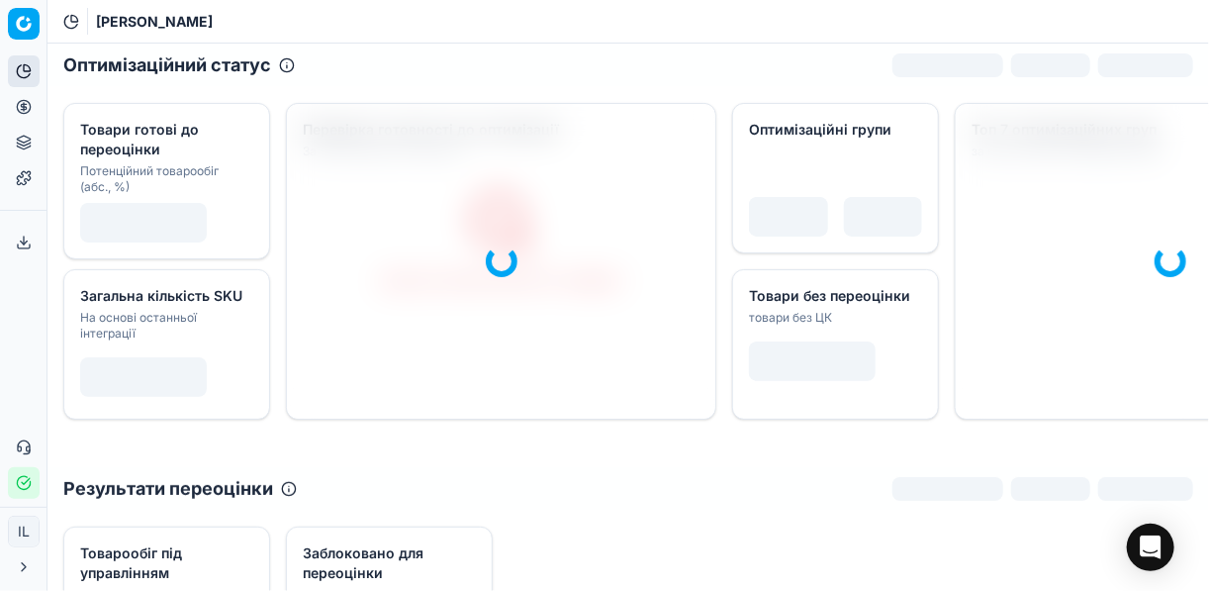
click at [28, 109] on icon at bounding box center [24, 107] width 16 height 16
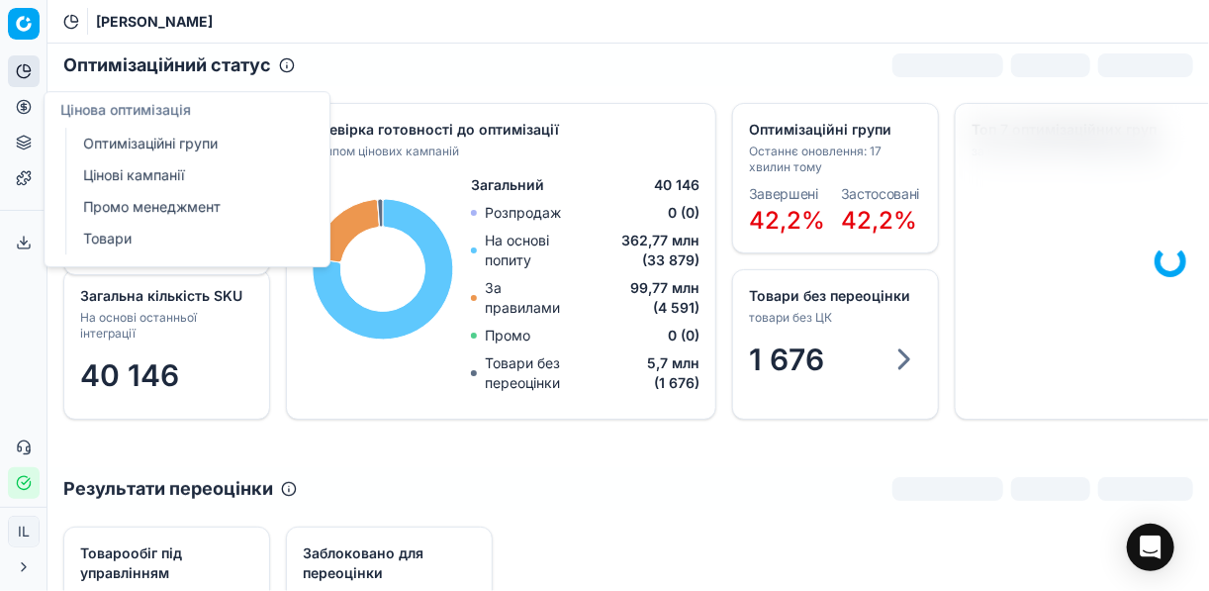
click at [200, 142] on link "Оптимізаційні групи" at bounding box center [190, 144] width 230 height 28
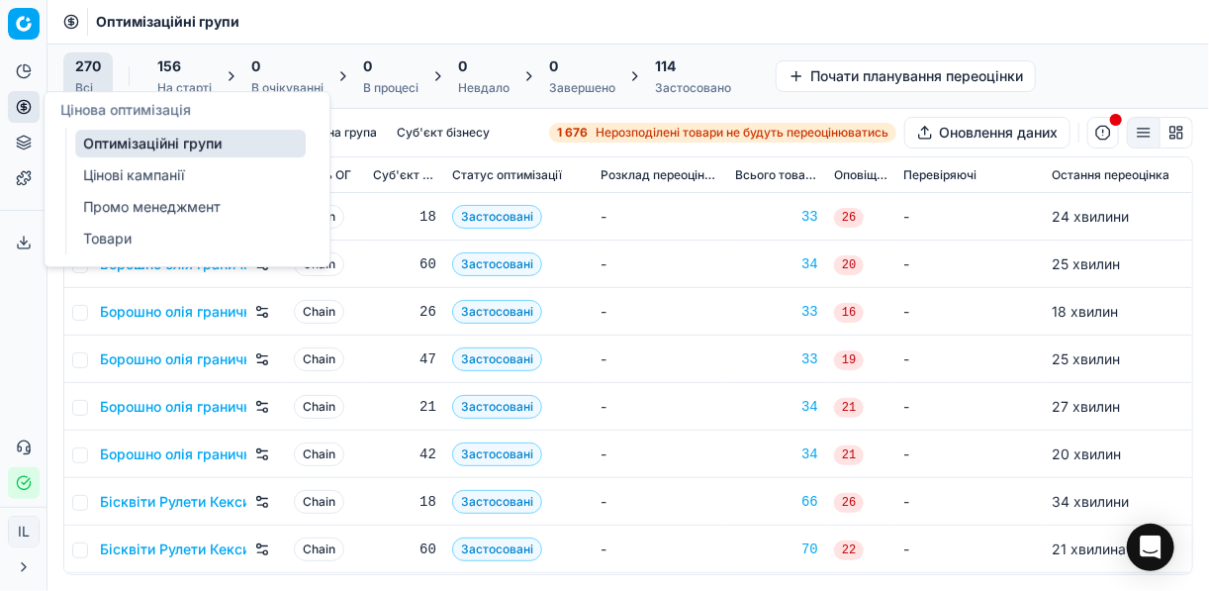
click at [159, 181] on link "Цінові кампанії" at bounding box center [190, 175] width 230 height 28
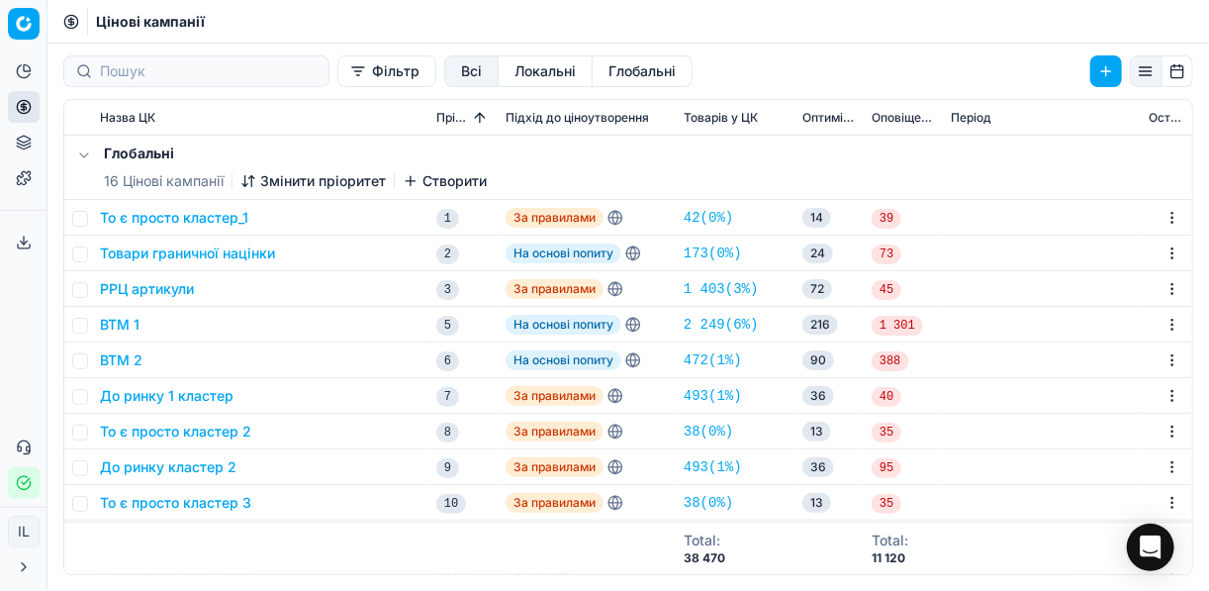
click at [337, 76] on button "Фільтр" at bounding box center [386, 71] width 99 height 32
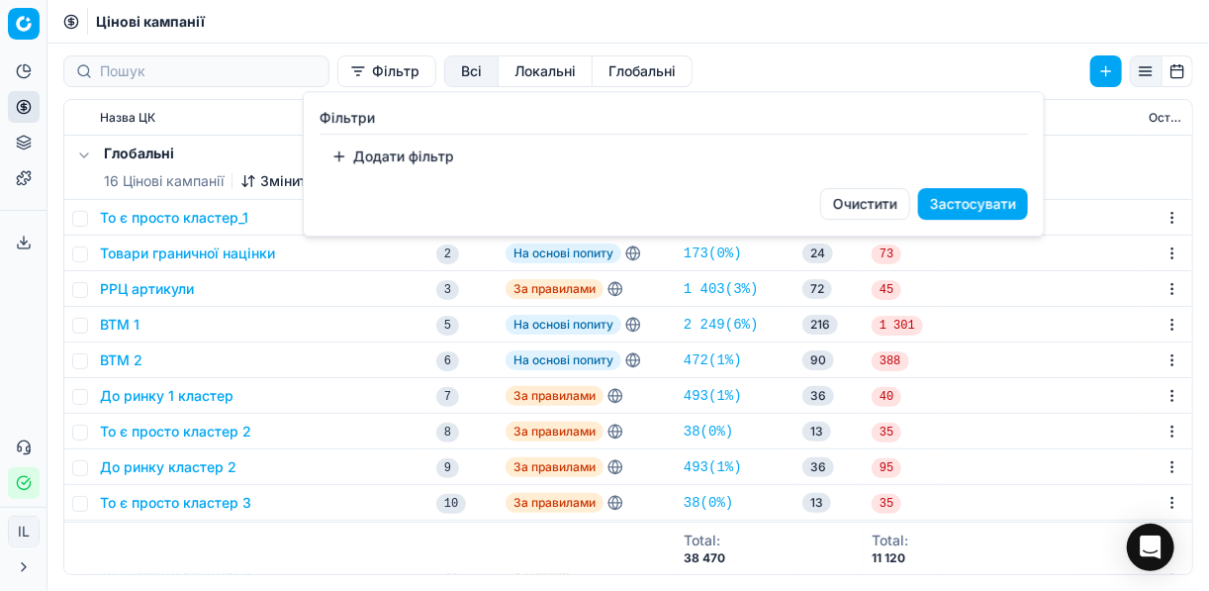
click at [351, 154] on button "Додати фільтр" at bounding box center [393, 156] width 146 height 32
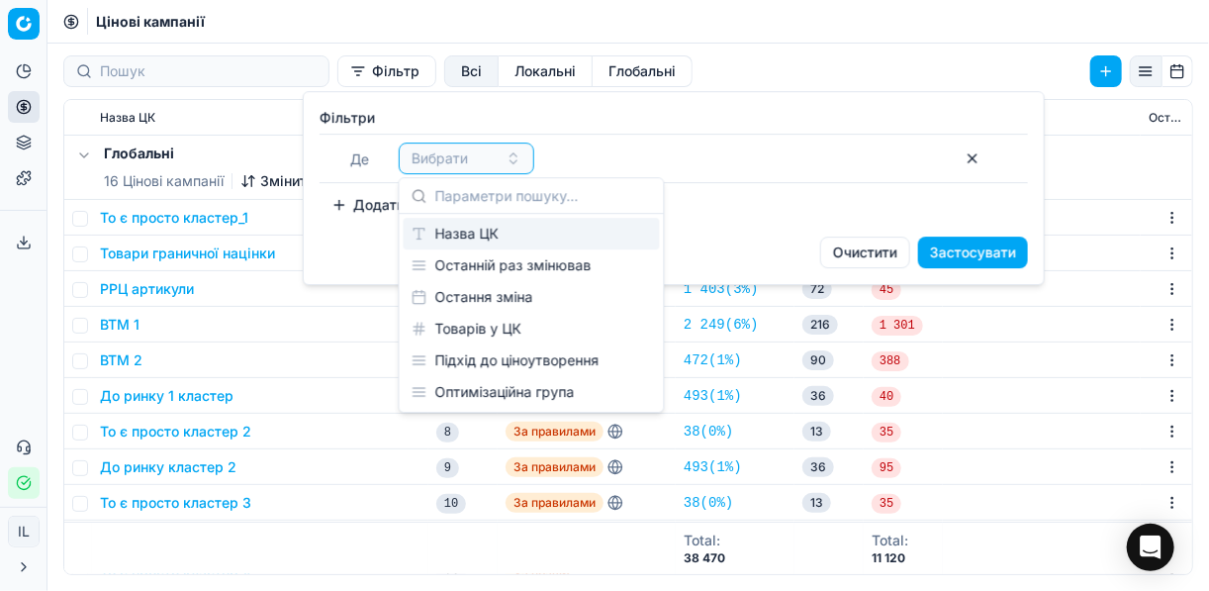
drag, startPoint x: 567, startPoint y: 232, endPoint x: 586, endPoint y: 229, distance: 19.0
click at [568, 232] on div "Назва ЦК" at bounding box center [532, 234] width 256 height 32
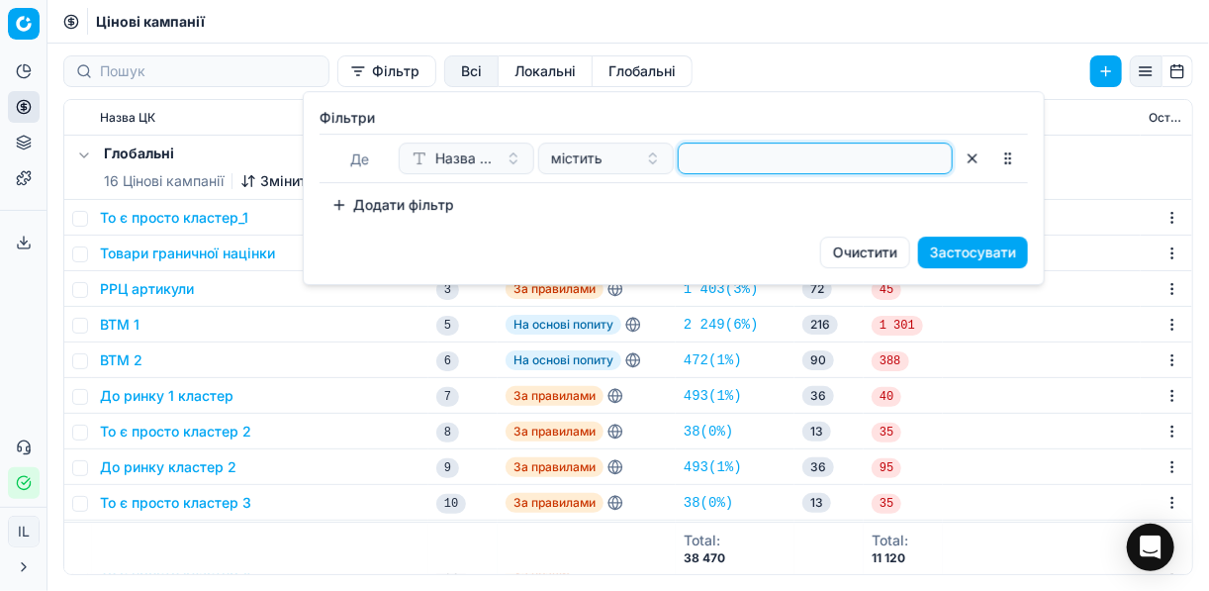
click at [736, 151] on input at bounding box center [814, 158] width 257 height 30
type input "сухар"
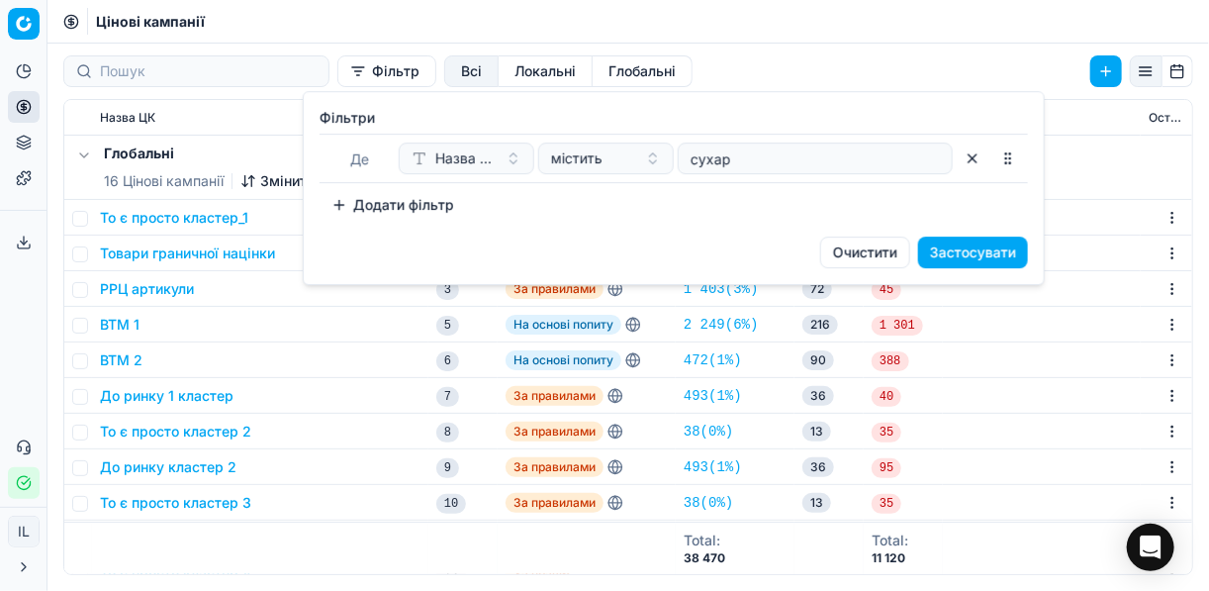
click at [965, 246] on button "Застосувати" at bounding box center [973, 252] width 110 height 32
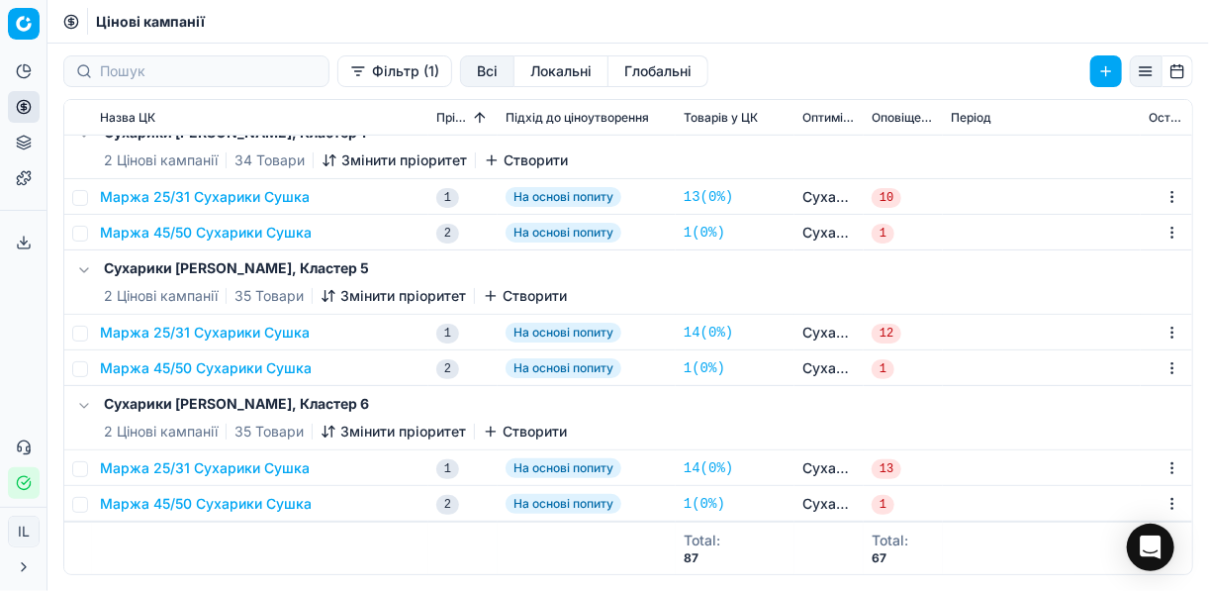
scroll to position [288, 0]
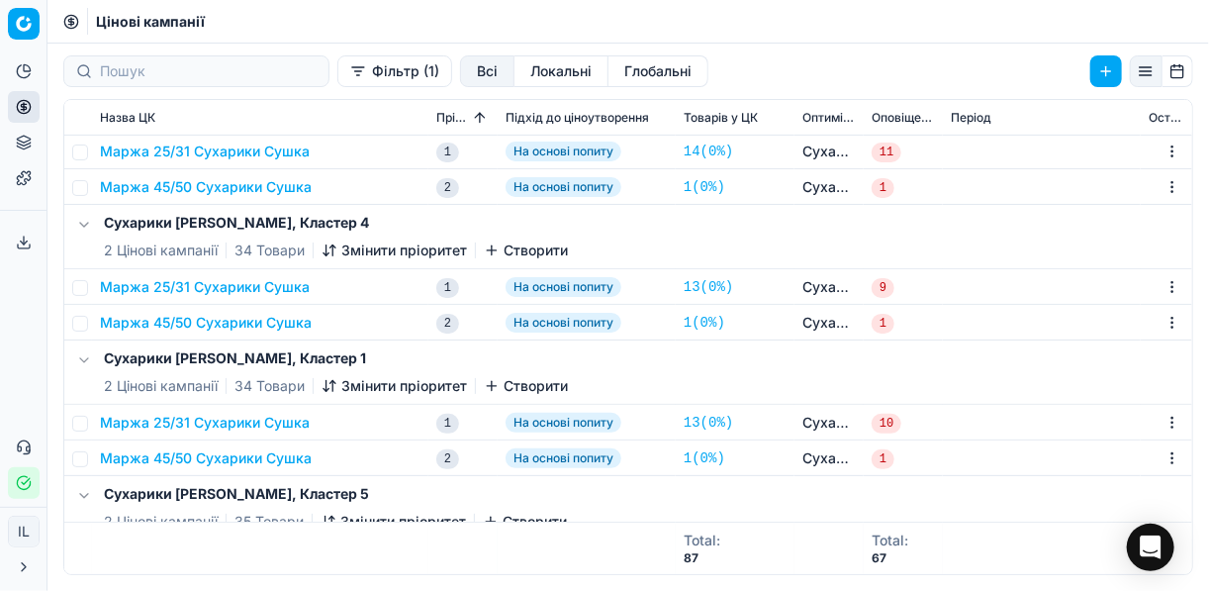
click at [337, 77] on button "Фільтр (1)" at bounding box center [394, 71] width 115 height 32
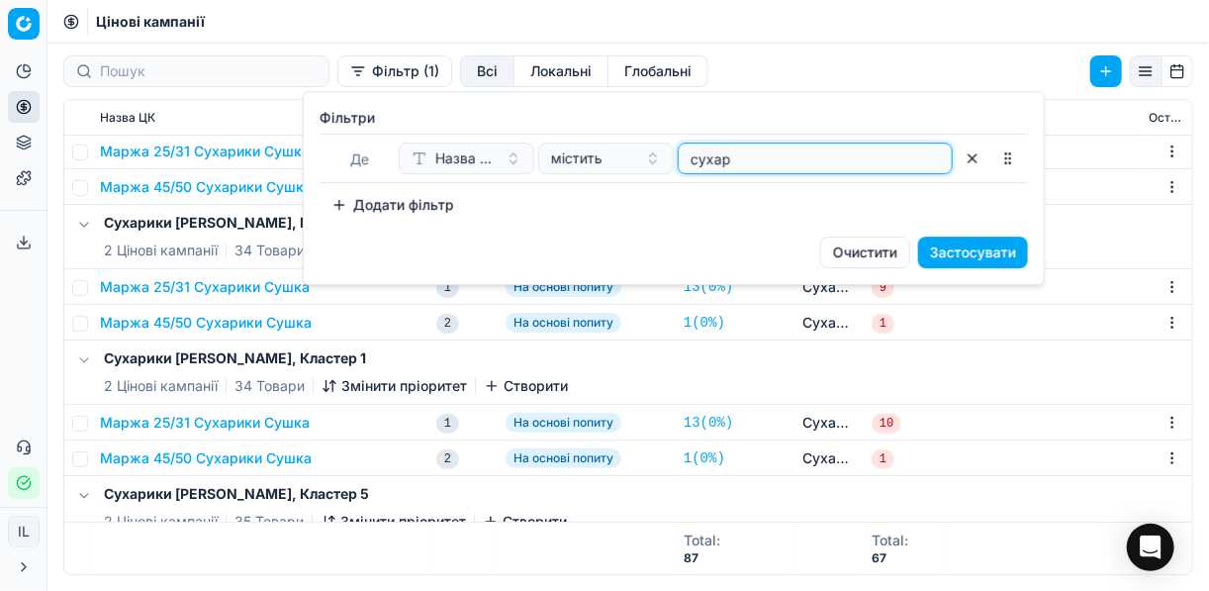
drag, startPoint x: 737, startPoint y: 162, endPoint x: 687, endPoint y: 150, distance: 50.9
click at [687, 150] on input "сухар" at bounding box center [814, 158] width 257 height 30
type input "схід"
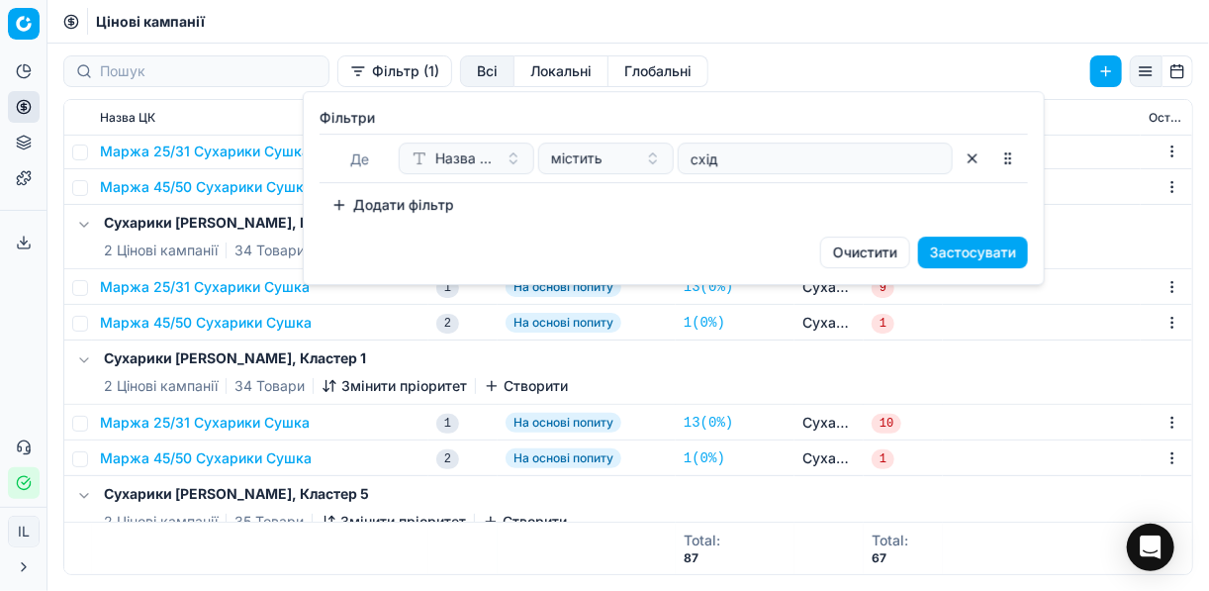
click at [996, 246] on button "Застосувати" at bounding box center [973, 252] width 110 height 32
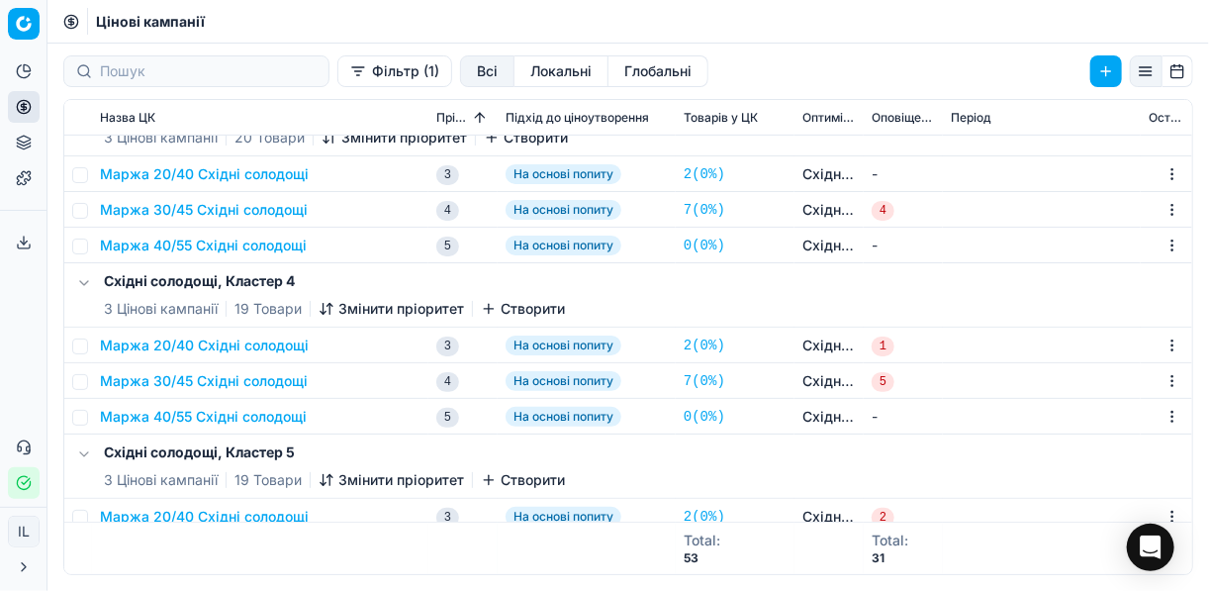
scroll to position [554, 0]
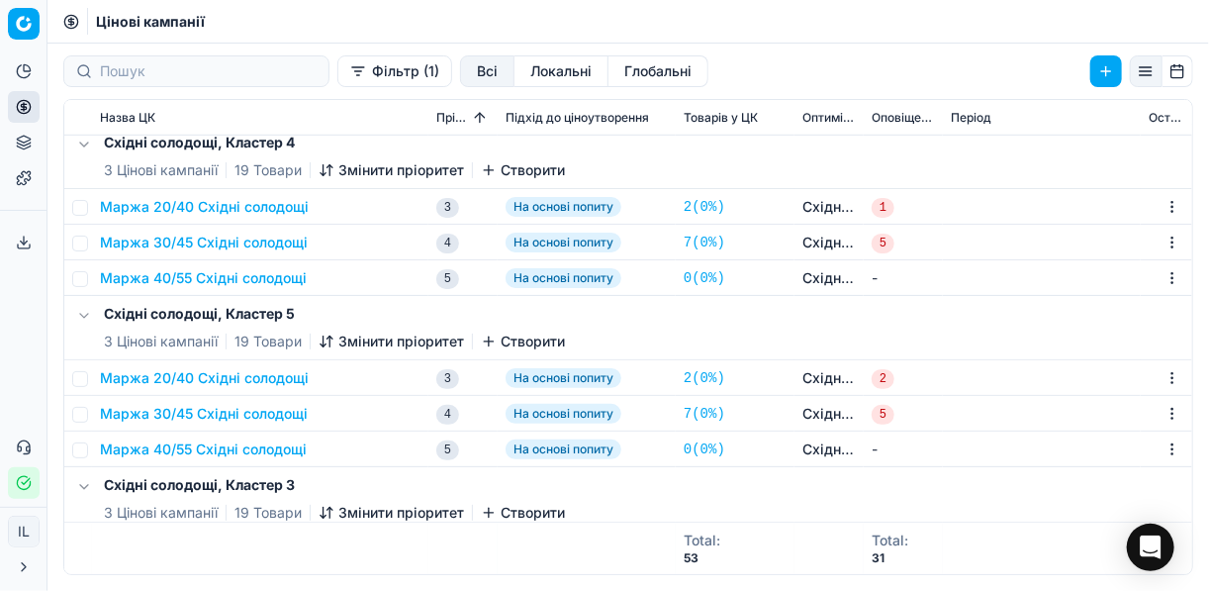
click at [337, 76] on button "Фільтр (1)" at bounding box center [394, 71] width 115 height 32
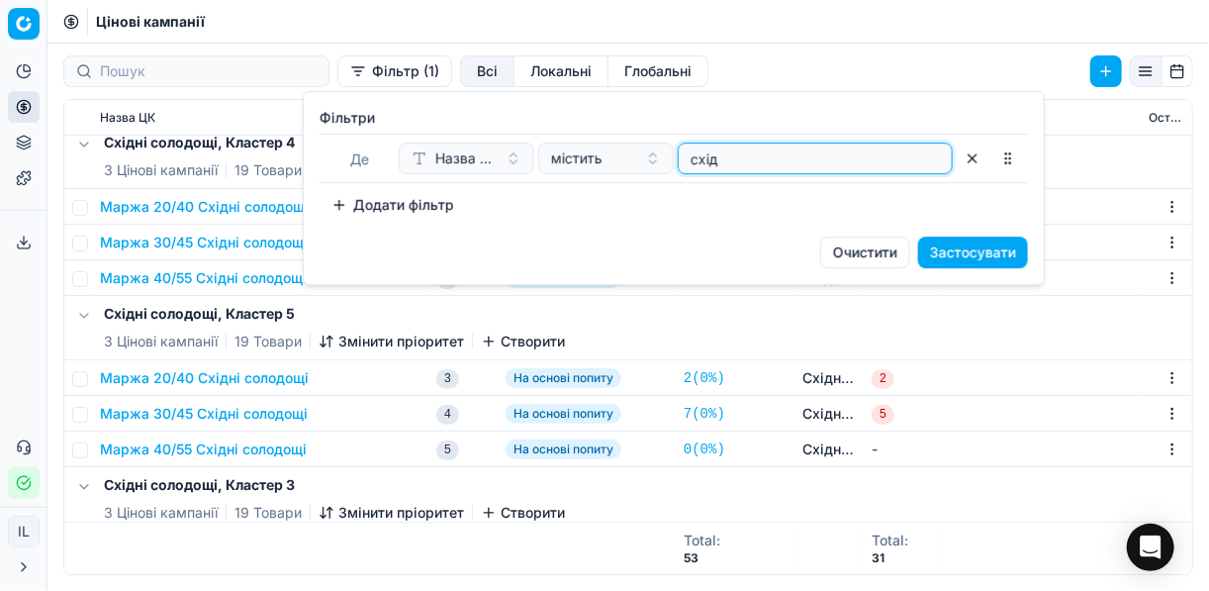
drag, startPoint x: 728, startPoint y: 156, endPoint x: 668, endPoint y: 158, distance: 60.4
click at [668, 158] on div "Назва ЦК містить схід" at bounding box center [676, 158] width 554 height 32
type input "здор"
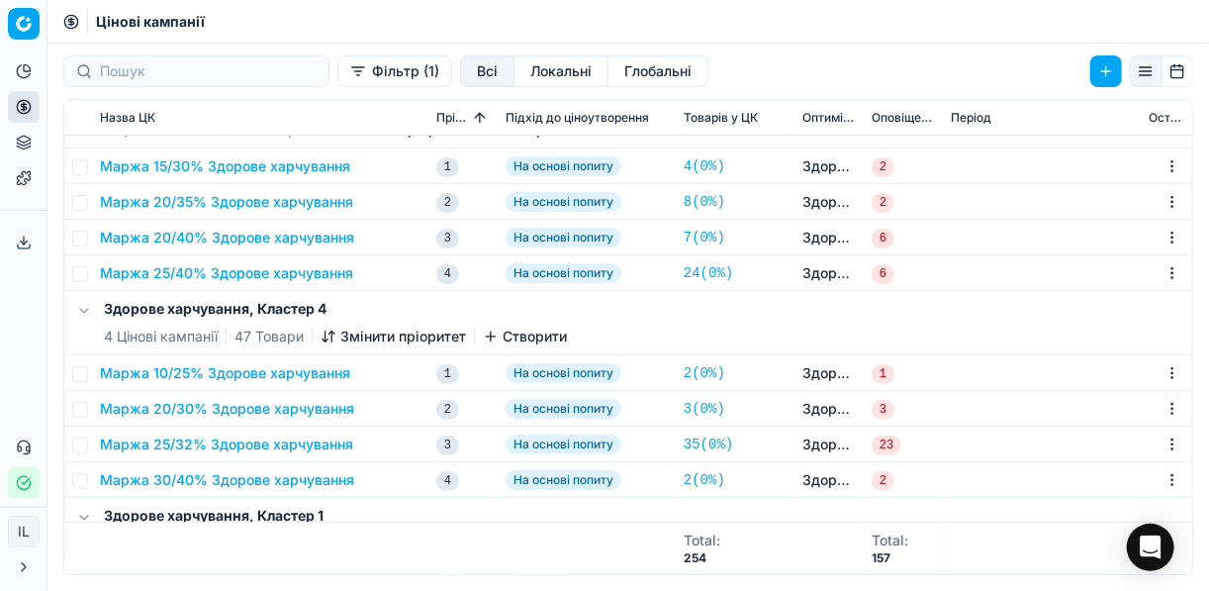
scroll to position [237, 0]
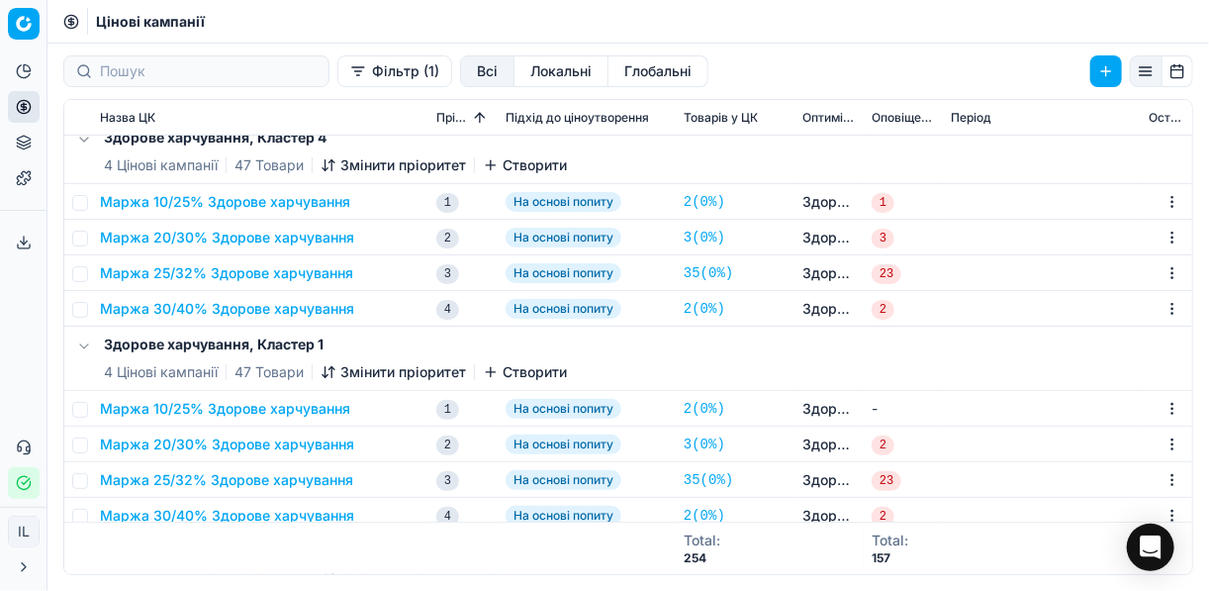
click at [337, 72] on button "Фільтр (1)" at bounding box center [394, 71] width 115 height 32
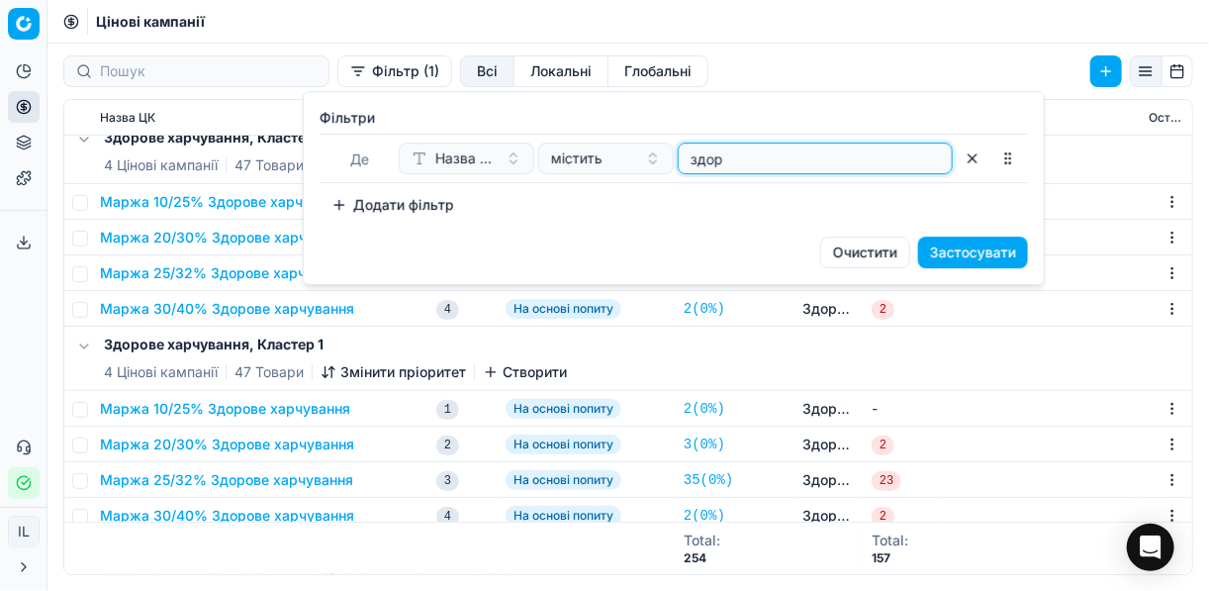
drag, startPoint x: 764, startPoint y: 160, endPoint x: 690, endPoint y: 157, distance: 73.3
click at [690, 157] on input "здор" at bounding box center [814, 158] width 257 height 30
type input "жуйк"
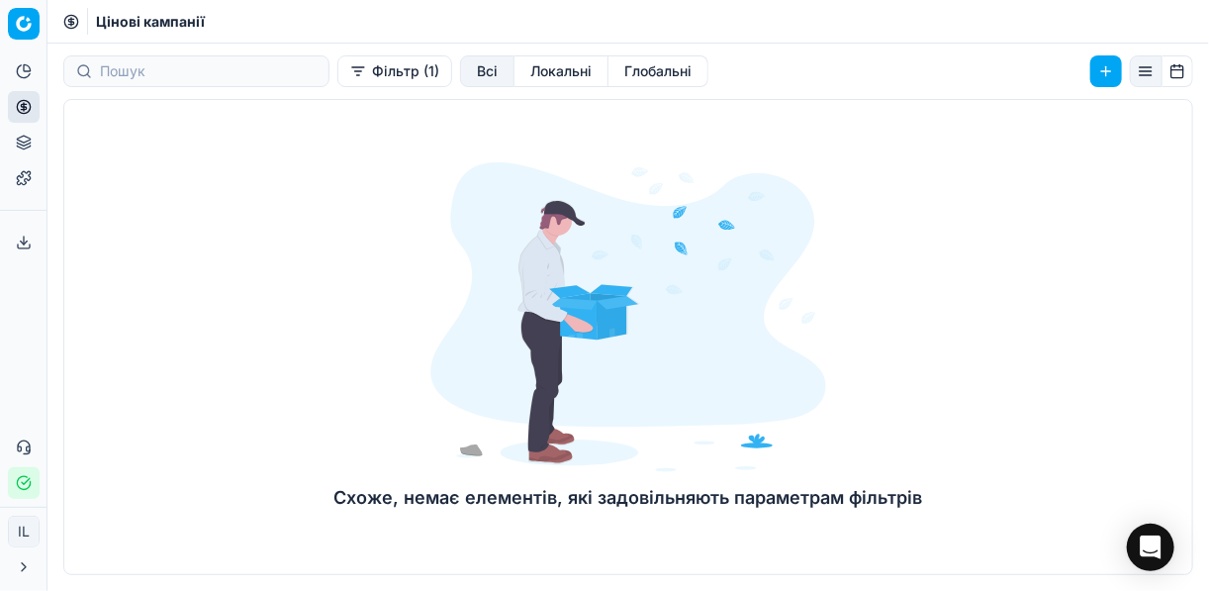
click at [337, 66] on button "Фільтр (1)" at bounding box center [394, 71] width 115 height 32
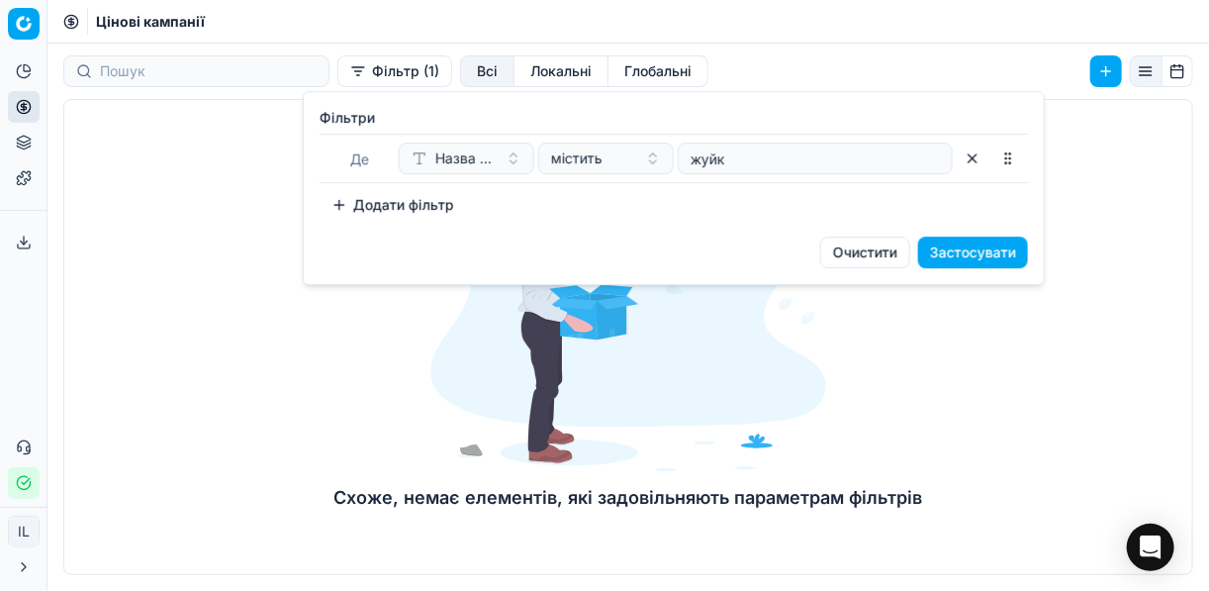
click at [320, 76] on html "Pricing platform Аналітика Цінова оптимізація Асортимент продукції Шаблони Серв…" at bounding box center [604, 295] width 1209 height 591
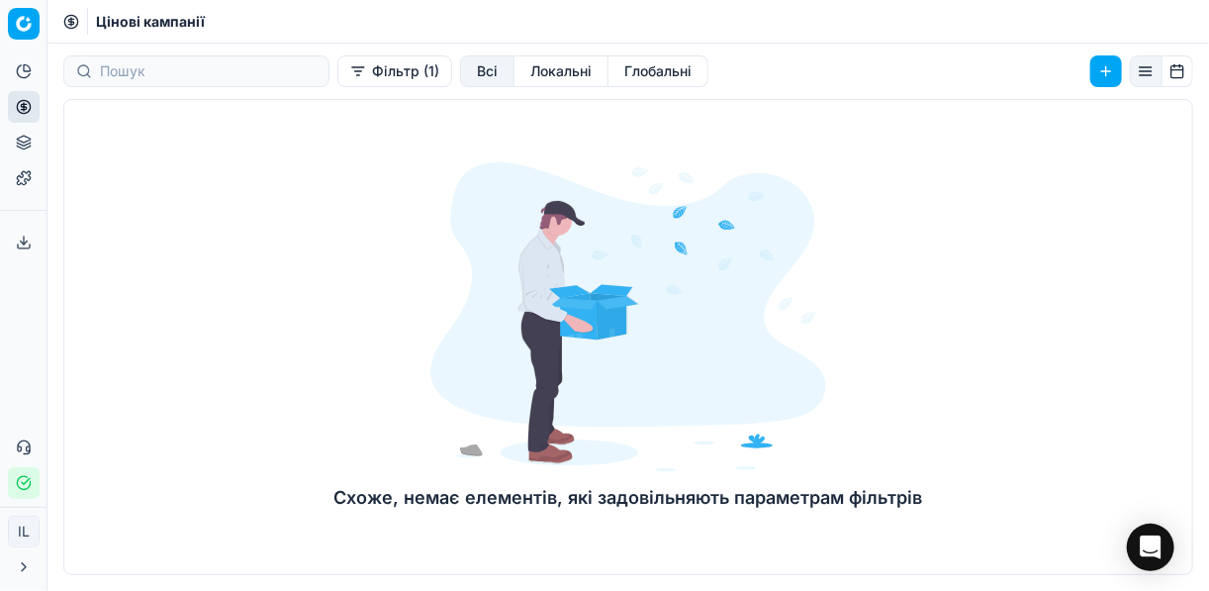
click at [337, 78] on button "Фільтр (1)" at bounding box center [394, 71] width 115 height 32
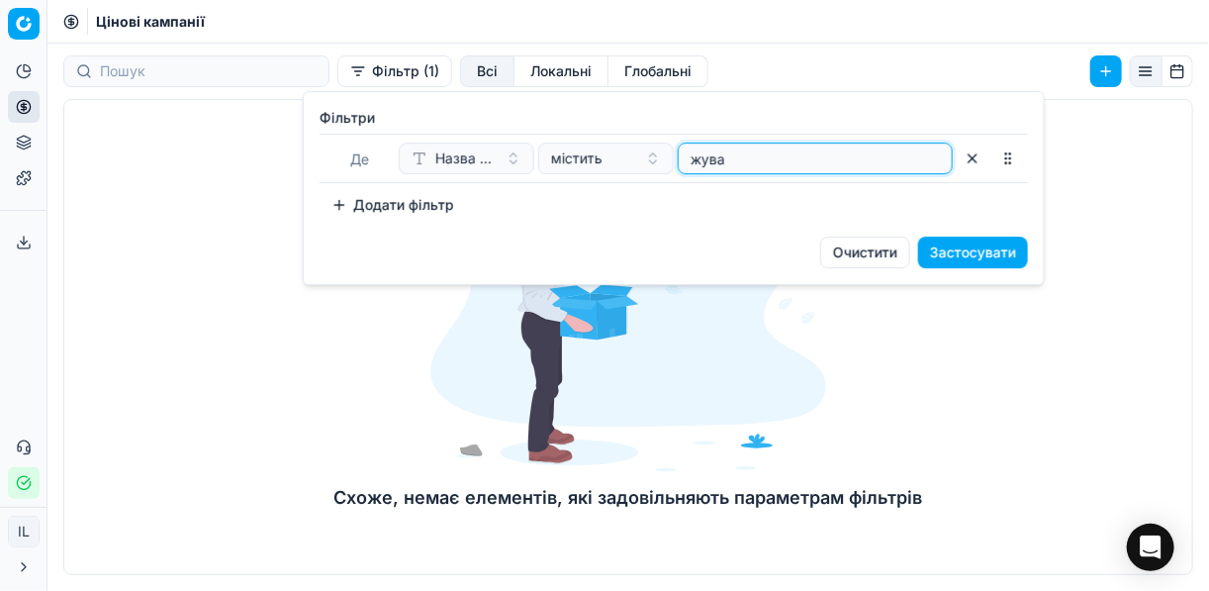
type input "жува"
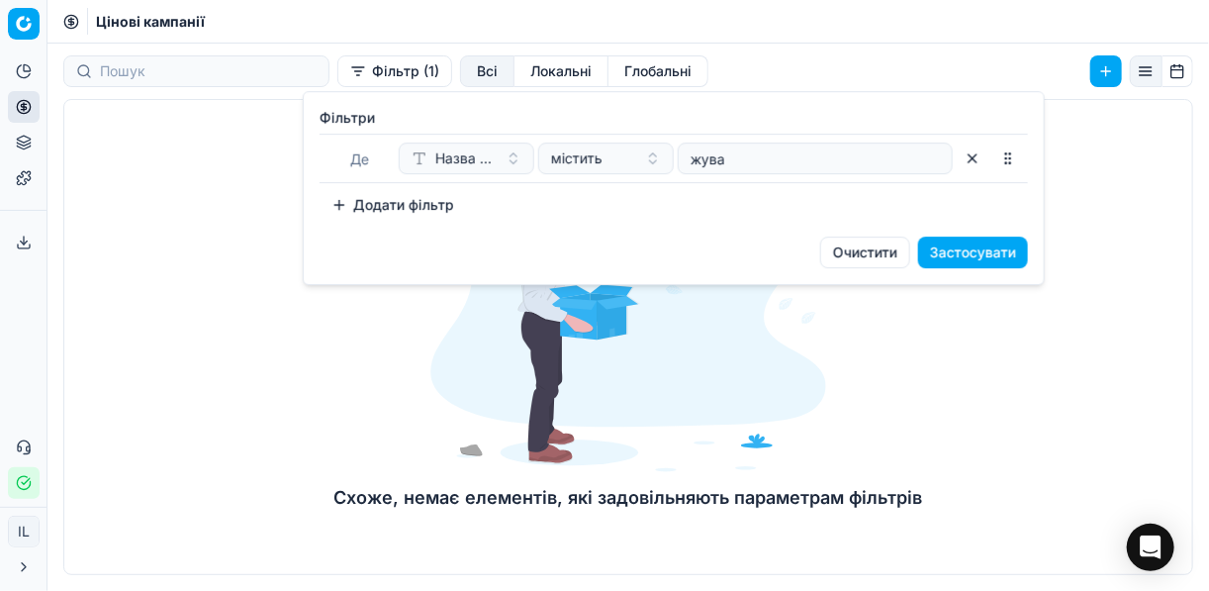
click at [990, 254] on button "Застосувати" at bounding box center [973, 252] width 110 height 32
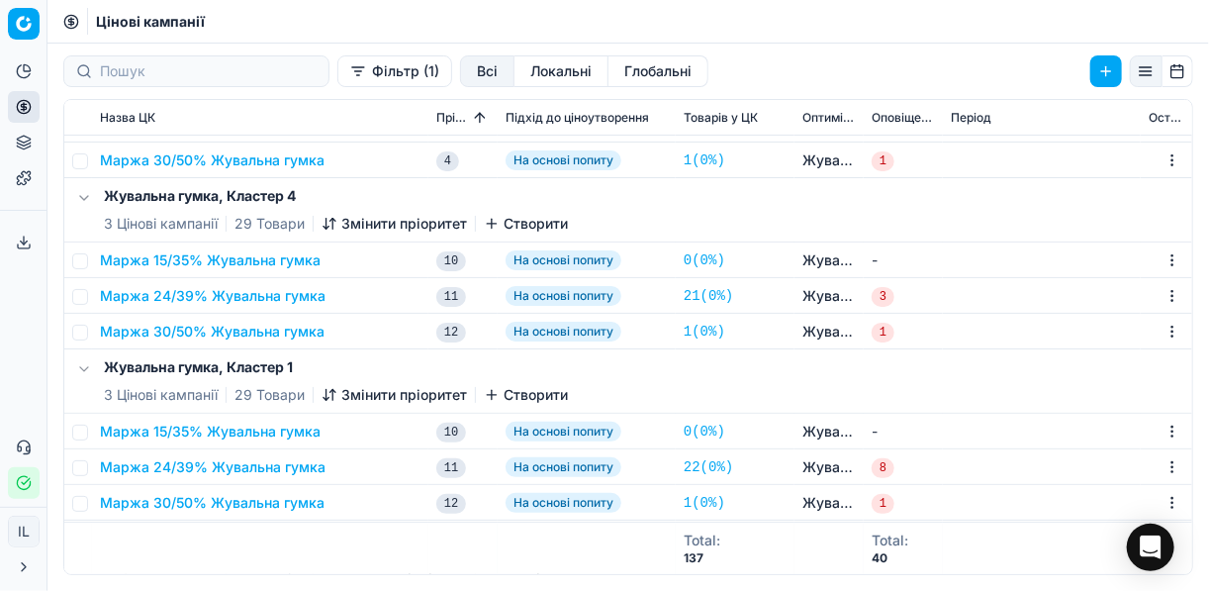
scroll to position [0, 0]
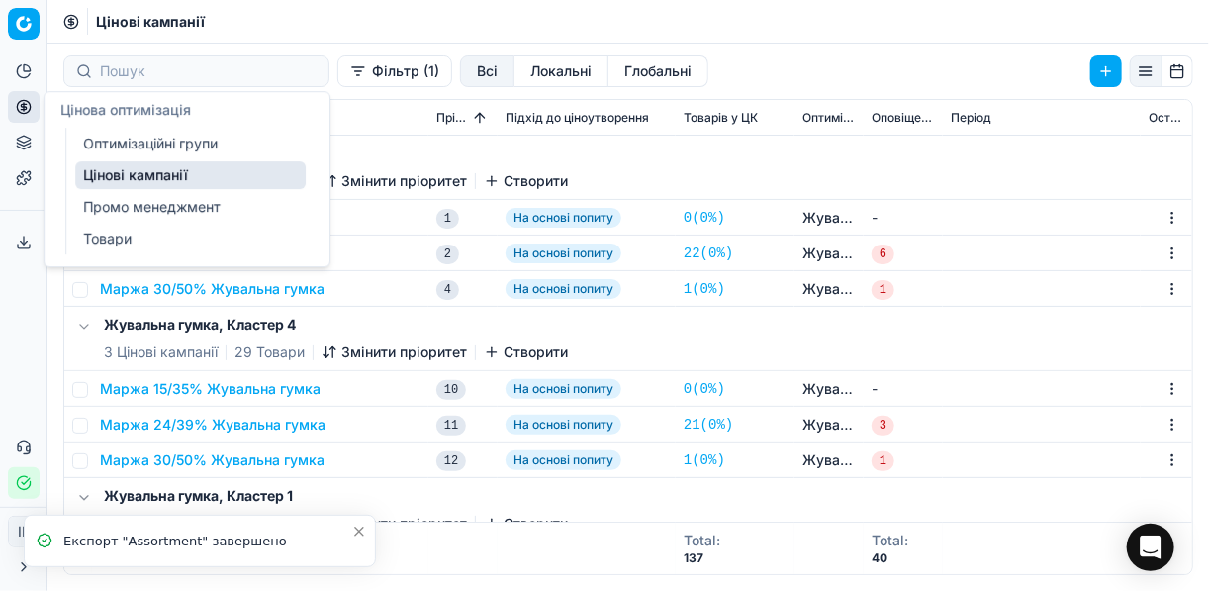
click at [28, 108] on icon at bounding box center [24, 107] width 16 height 16
click at [163, 142] on link "Оптимізаційні групи" at bounding box center [190, 144] width 230 height 28
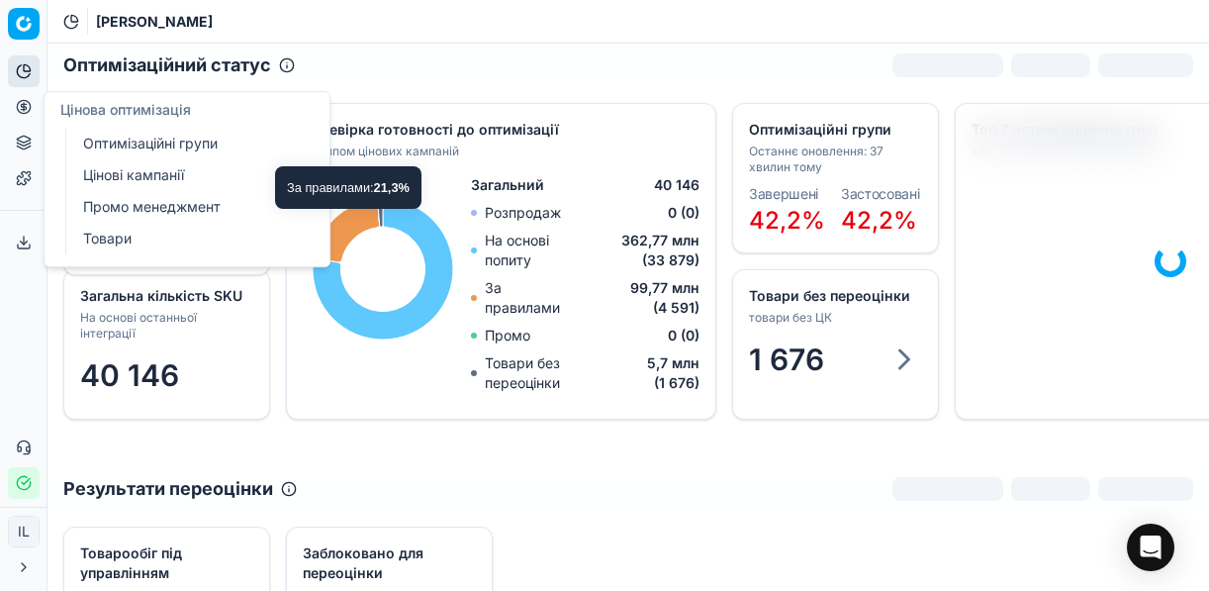
click at [147, 142] on link "Оптимізаційні групи" at bounding box center [190, 144] width 230 height 28
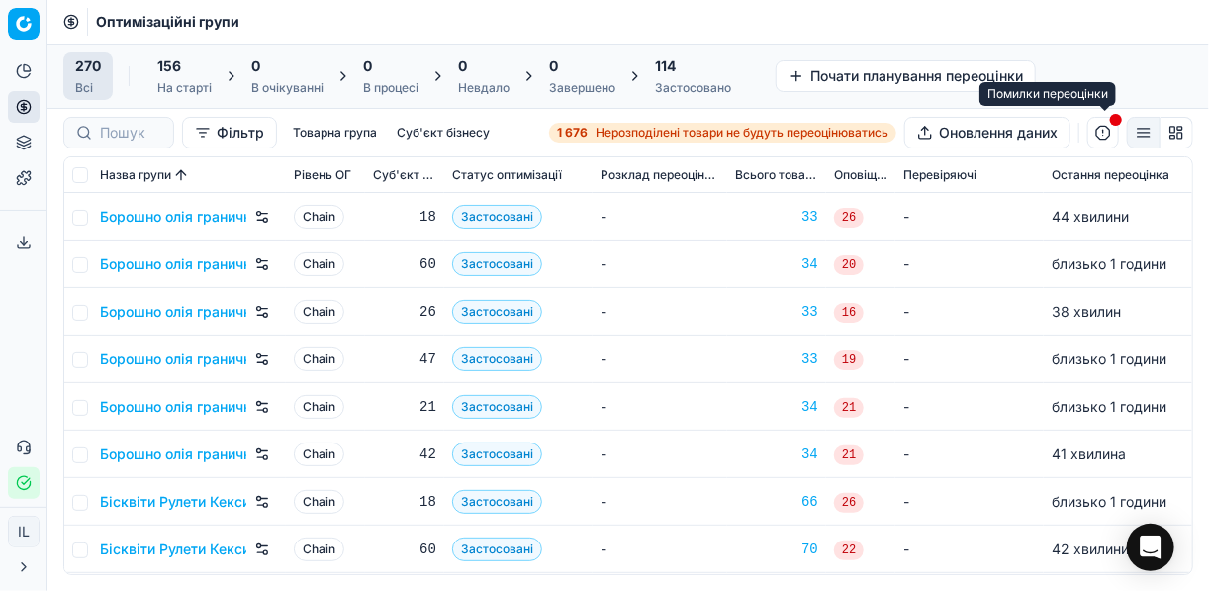
click at [1099, 131] on button "button" at bounding box center [1103, 133] width 32 height 32
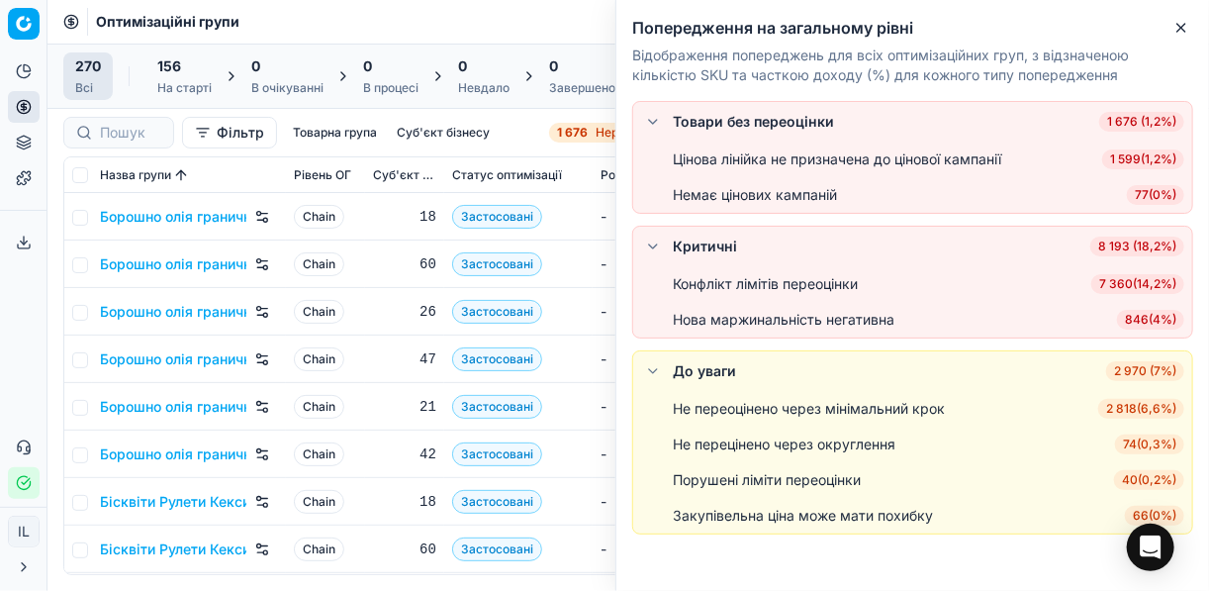
click at [784, 326] on div "Нова маржинальність негативна" at bounding box center [784, 320] width 222 height 20
click at [1143, 317] on span "846 ( 4% )" at bounding box center [1150, 320] width 67 height 20
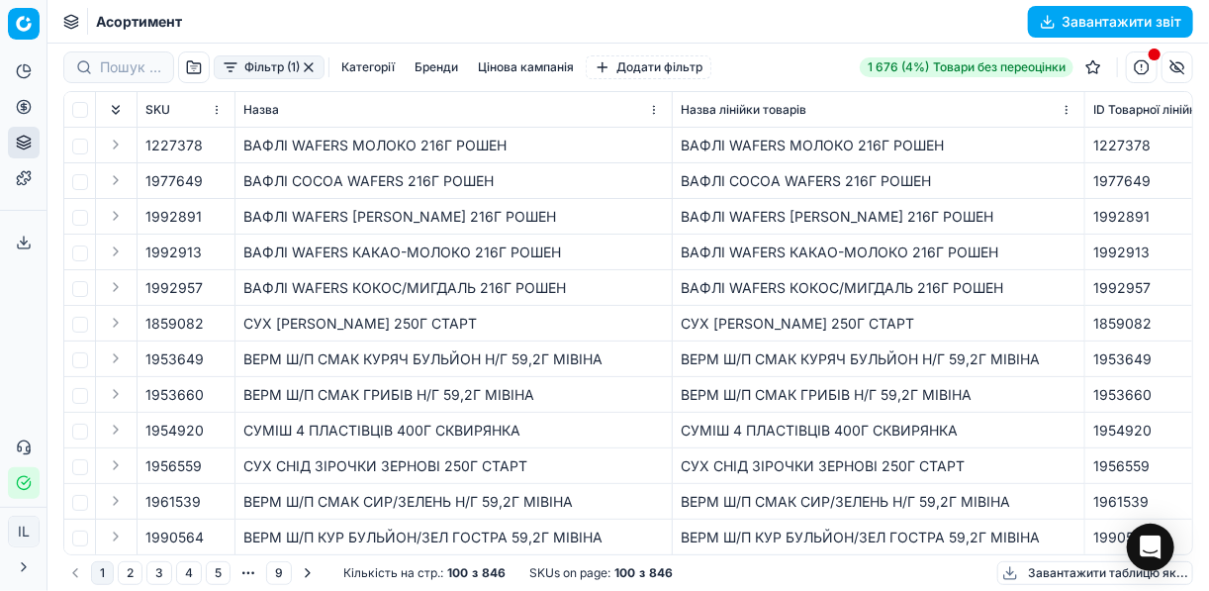
click at [1046, 20] on button "Завантажити звіт" at bounding box center [1110, 22] width 165 height 32
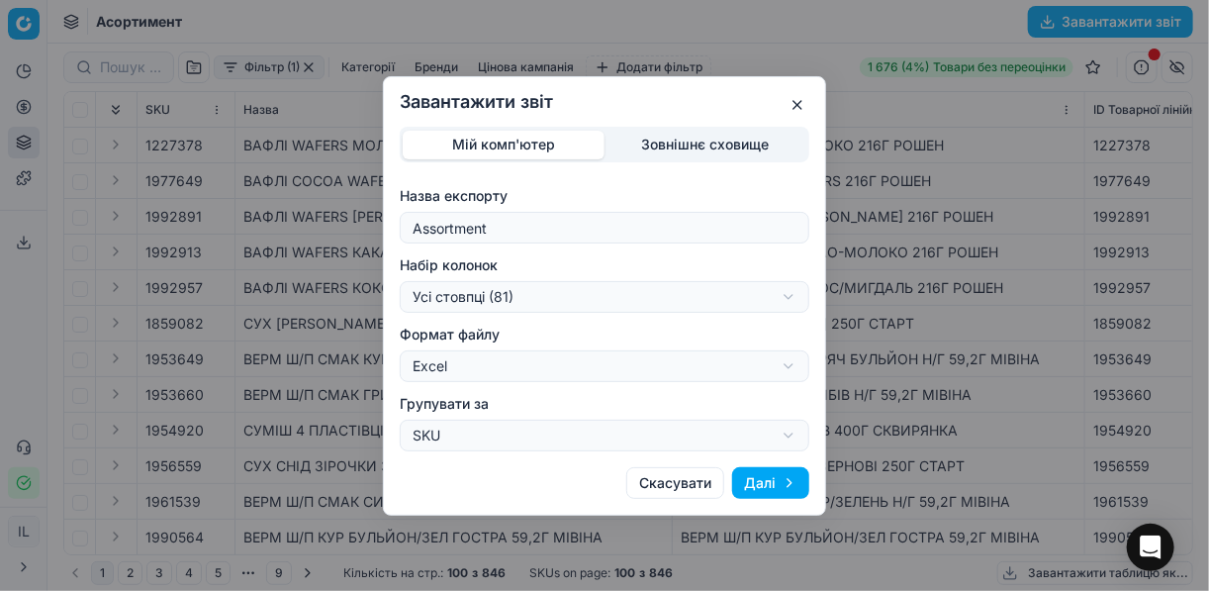
click at [767, 484] on button "Далі" at bounding box center [770, 483] width 77 height 32
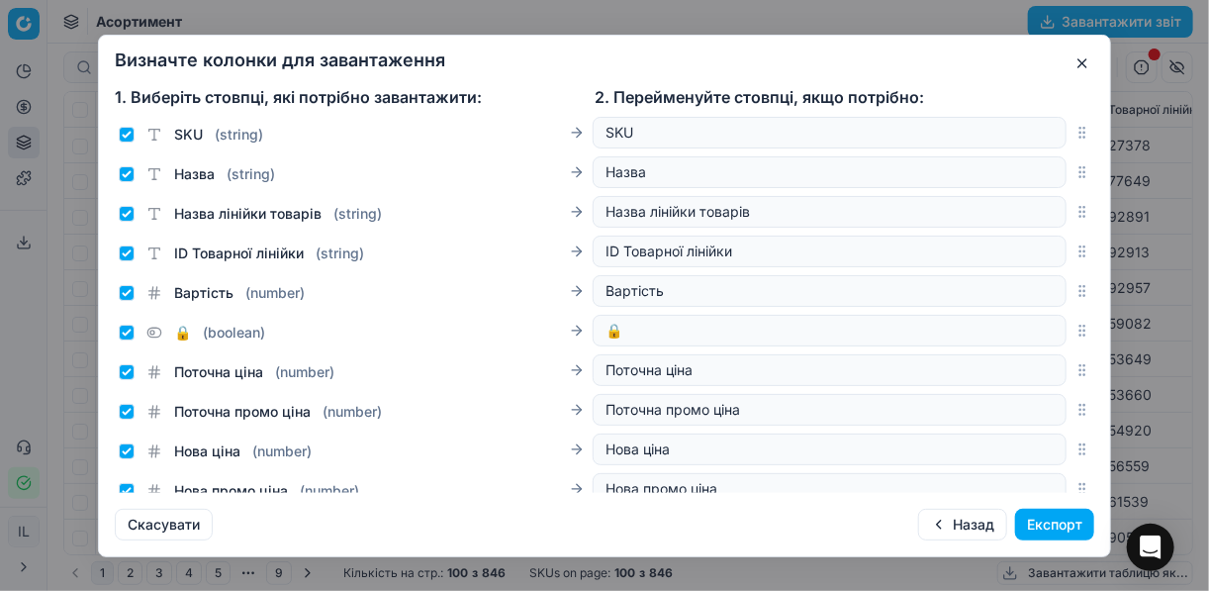
click at [1045, 521] on button "Експорт" at bounding box center [1054, 524] width 79 height 32
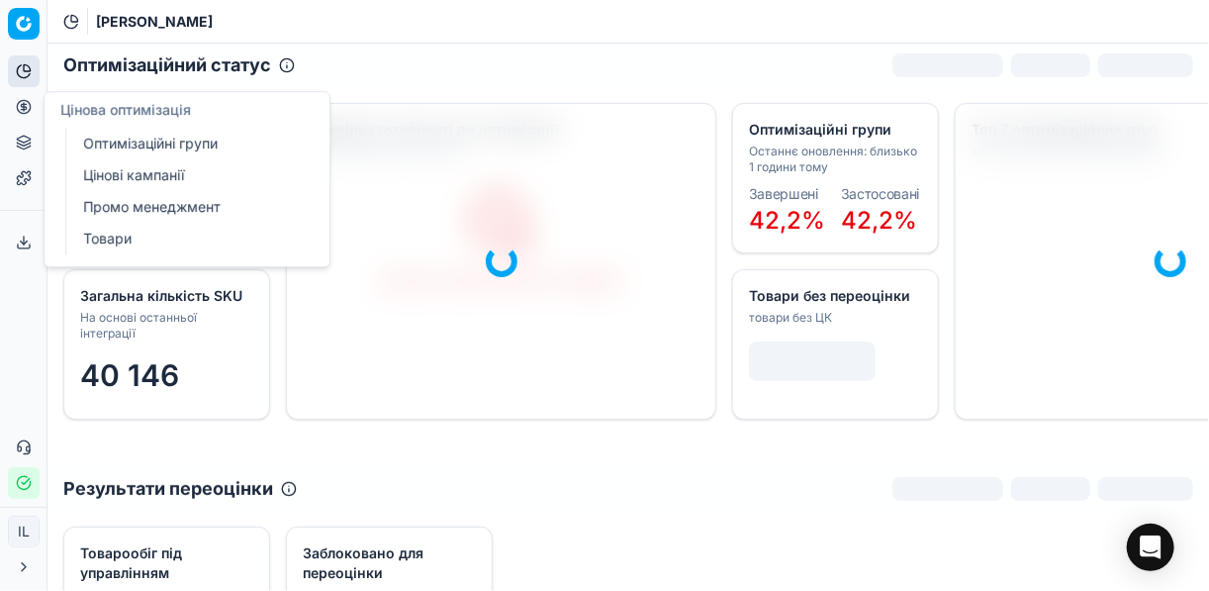
click at [26, 109] on icon at bounding box center [23, 106] width 5 height 5
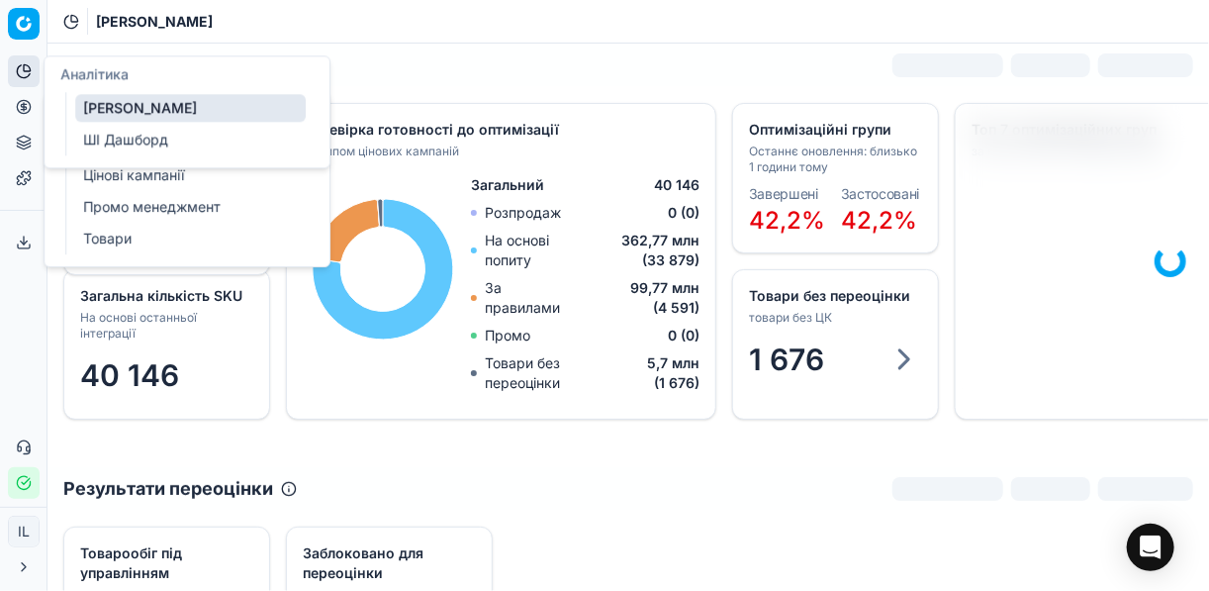
click at [31, 75] on icon at bounding box center [24, 71] width 16 height 16
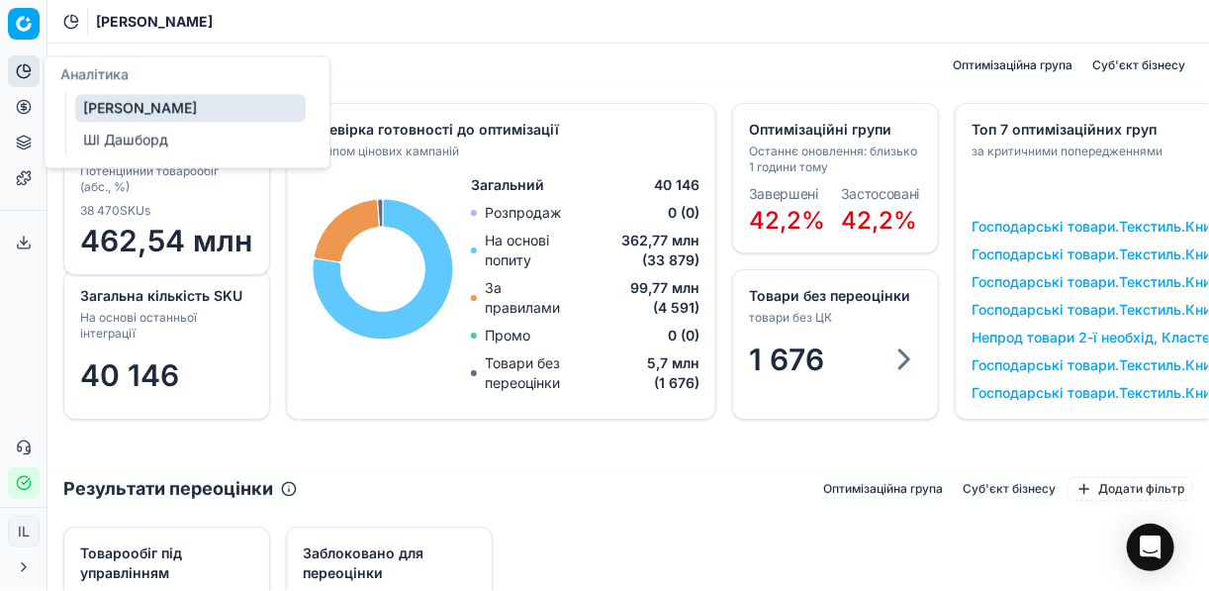
click at [20, 69] on icon at bounding box center [24, 71] width 16 height 16
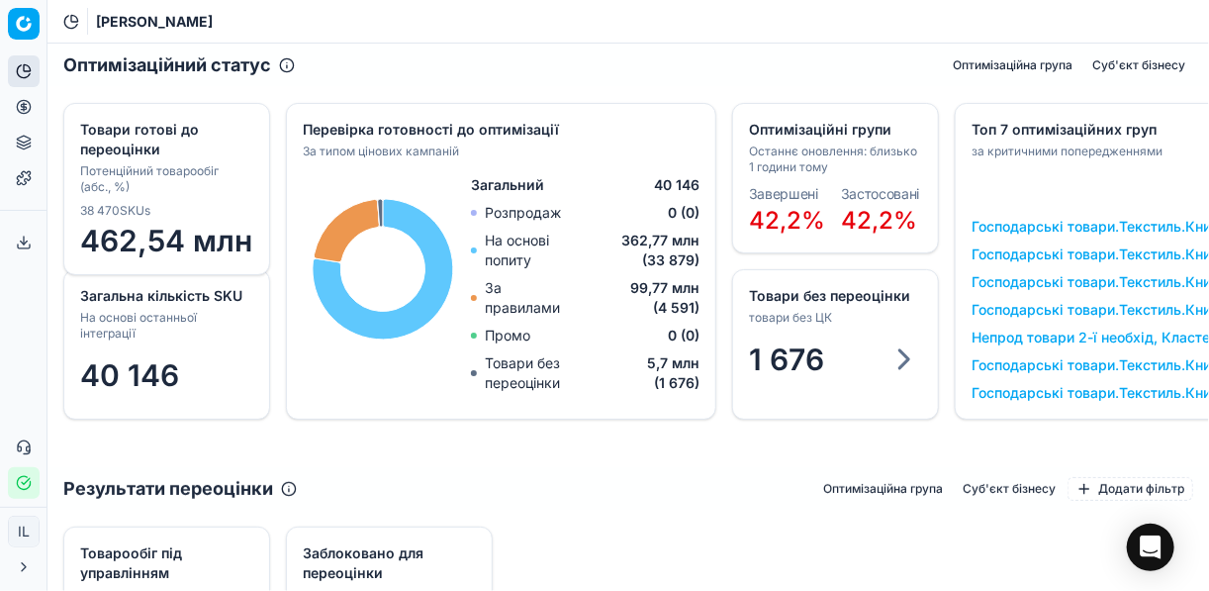
click at [22, 70] on icon at bounding box center [24, 71] width 16 height 16
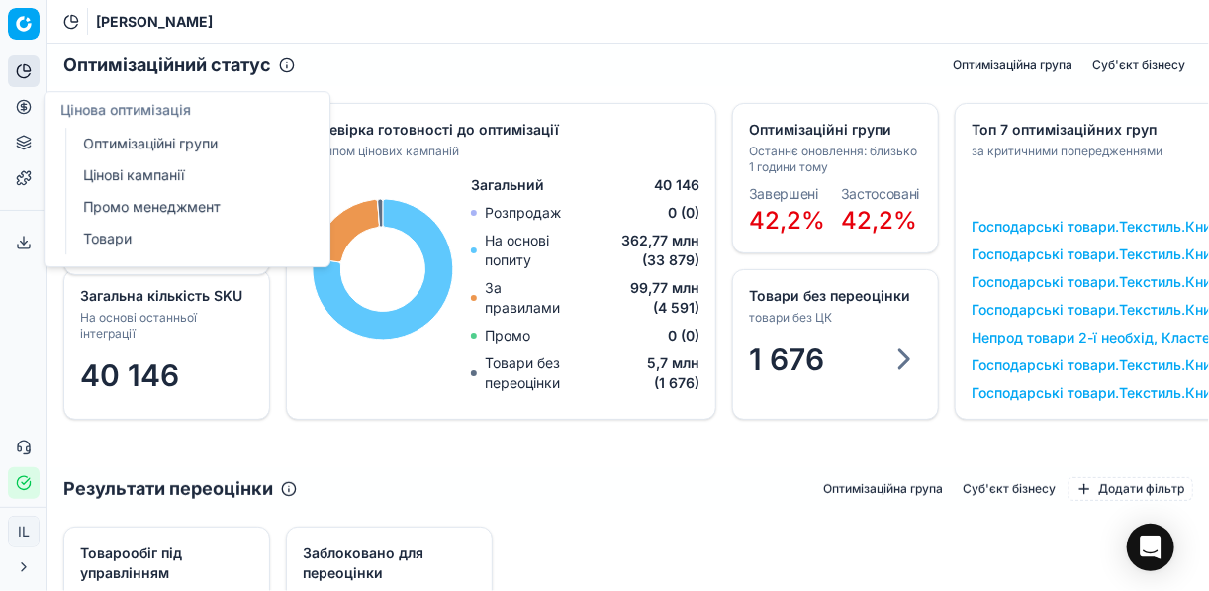
click at [115, 142] on link "Оптимізаційні групи" at bounding box center [190, 144] width 230 height 28
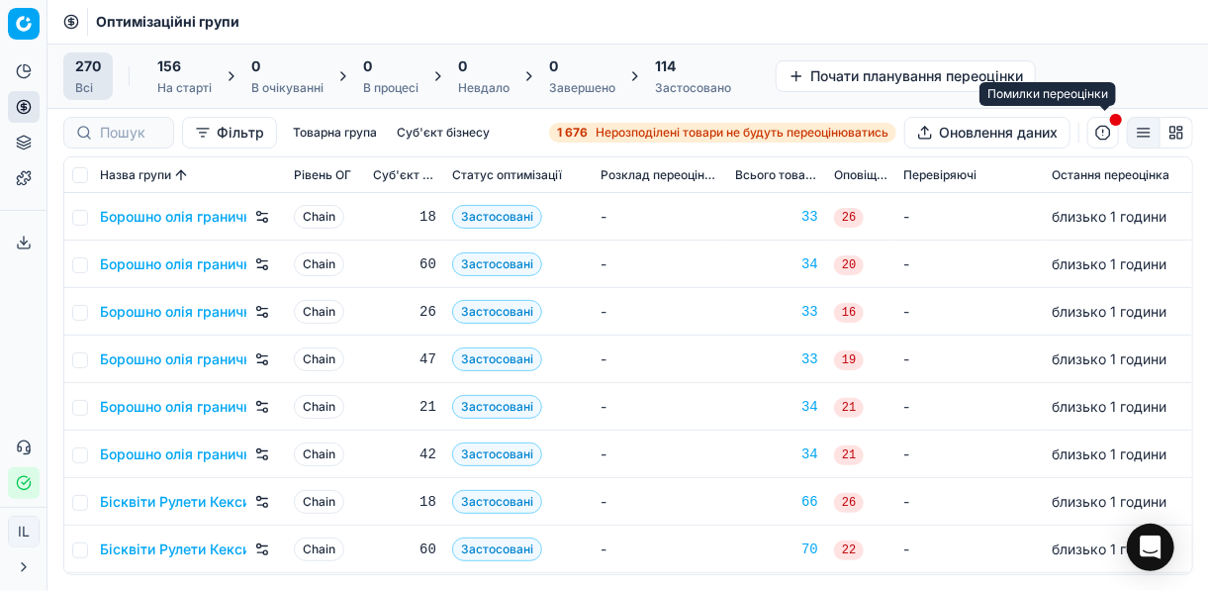
click at [1105, 131] on button "button" at bounding box center [1103, 133] width 32 height 32
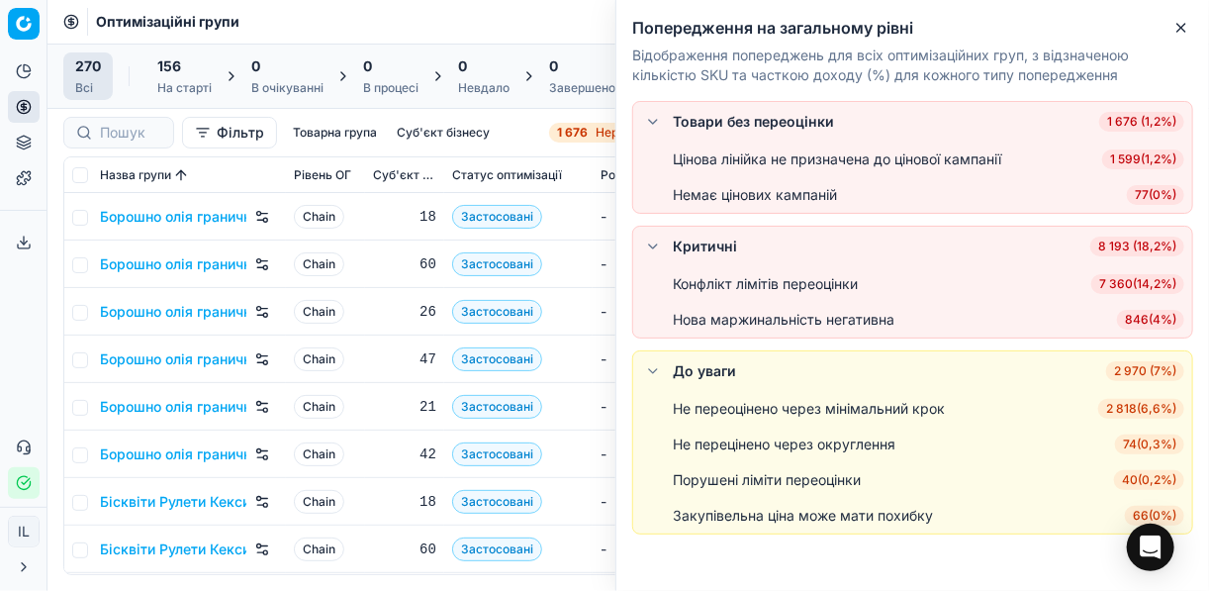
click at [1121, 317] on span "846 ( 4% )" at bounding box center [1150, 320] width 67 height 20
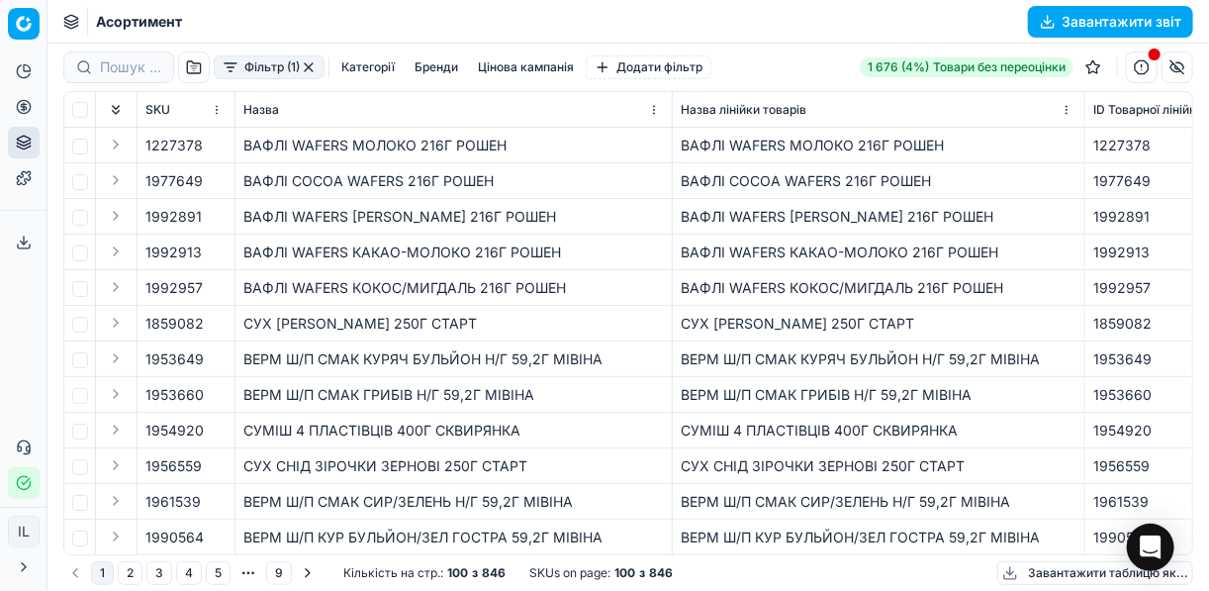
click at [1046, 13] on button "Завантажити звіт" at bounding box center [1110, 22] width 165 height 32
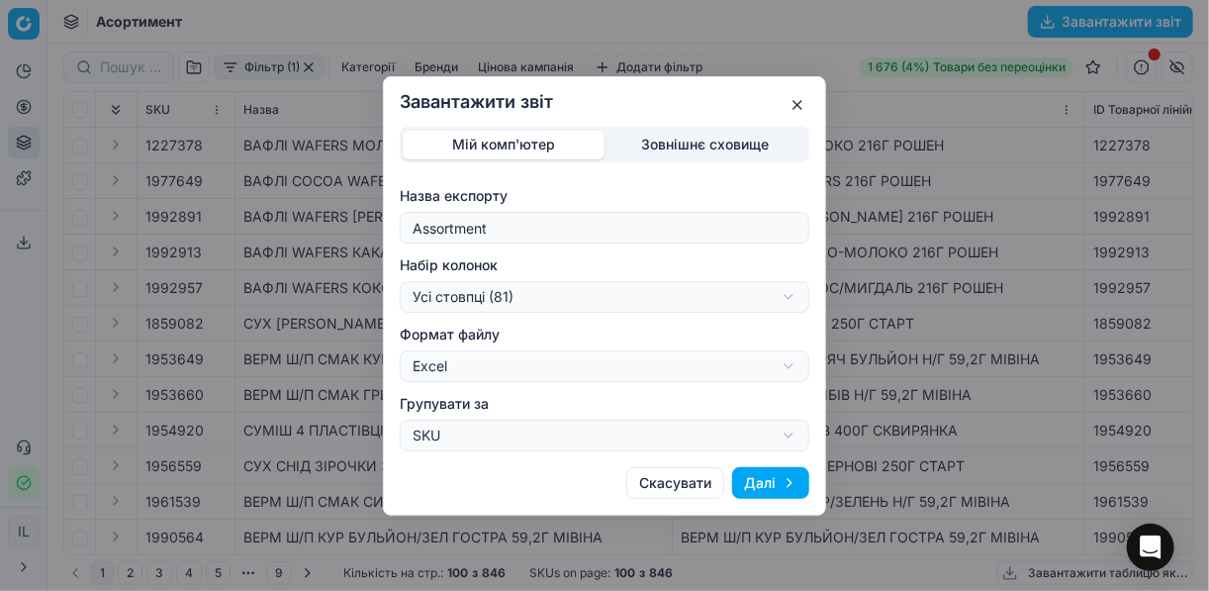
click at [774, 474] on button "Далі" at bounding box center [770, 483] width 77 height 32
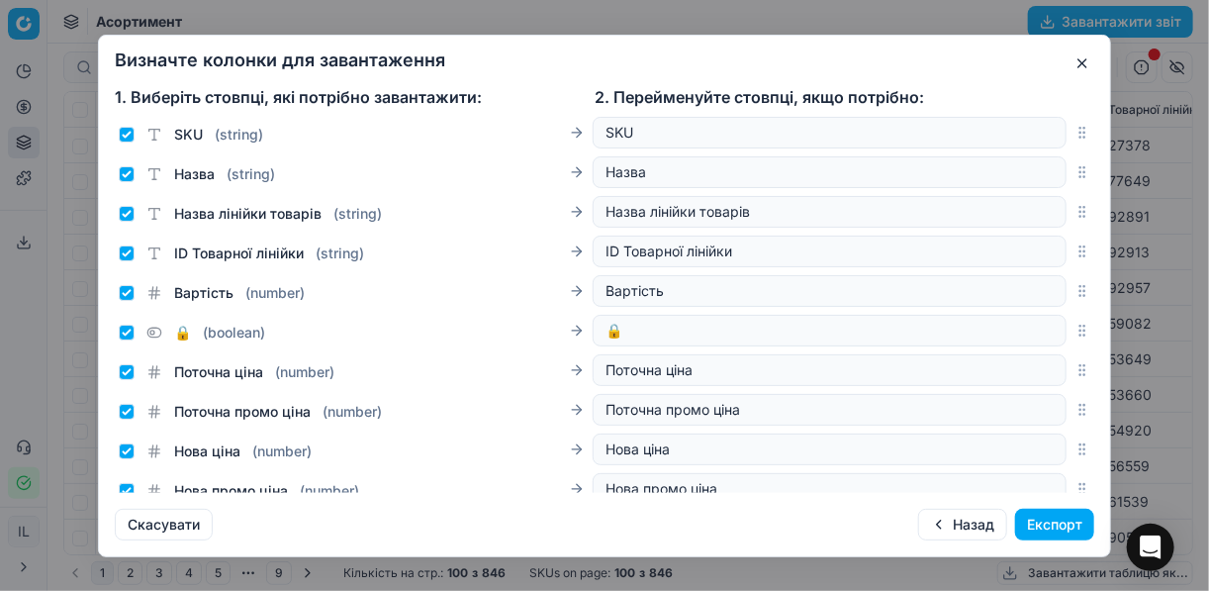
click at [1048, 525] on button "Експорт" at bounding box center [1054, 524] width 79 height 32
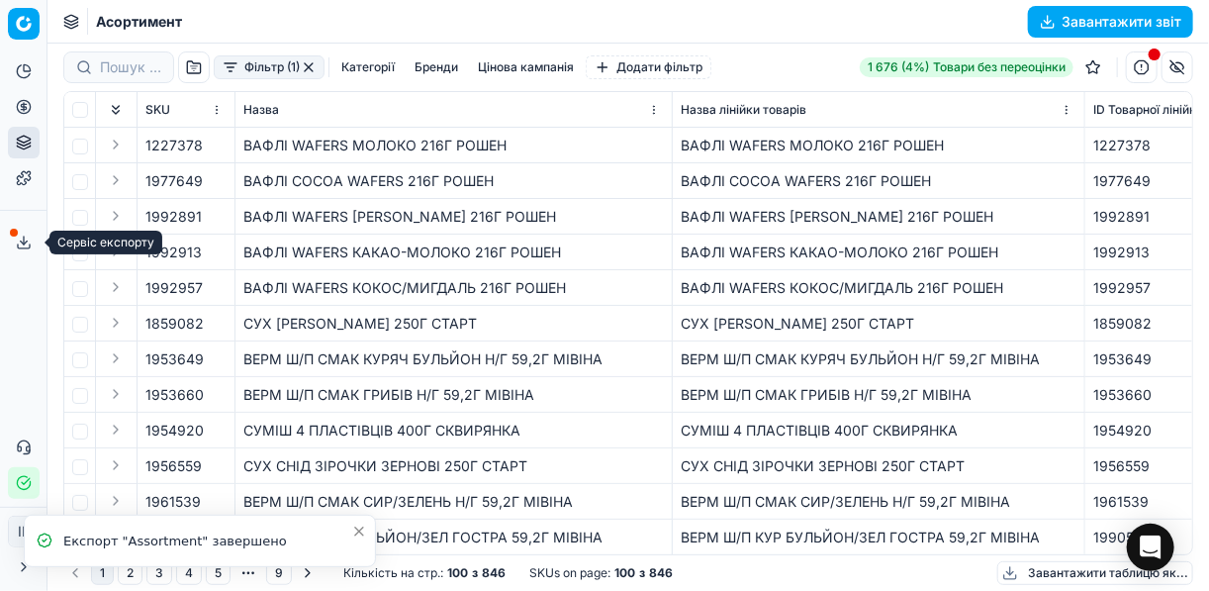
click at [28, 241] on icon at bounding box center [24, 242] width 16 height 16
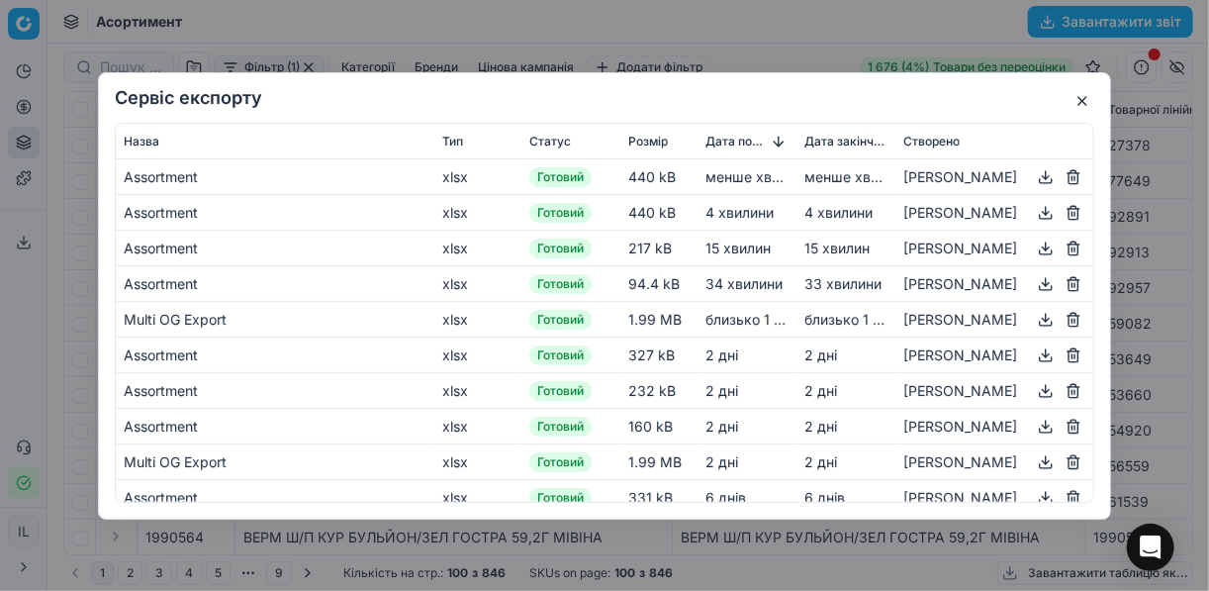
click at [1036, 177] on button "button" at bounding box center [1046, 176] width 24 height 24
click at [1071, 102] on button "button" at bounding box center [1082, 101] width 24 height 24
